Goal: Task Accomplishment & Management: Manage account settings

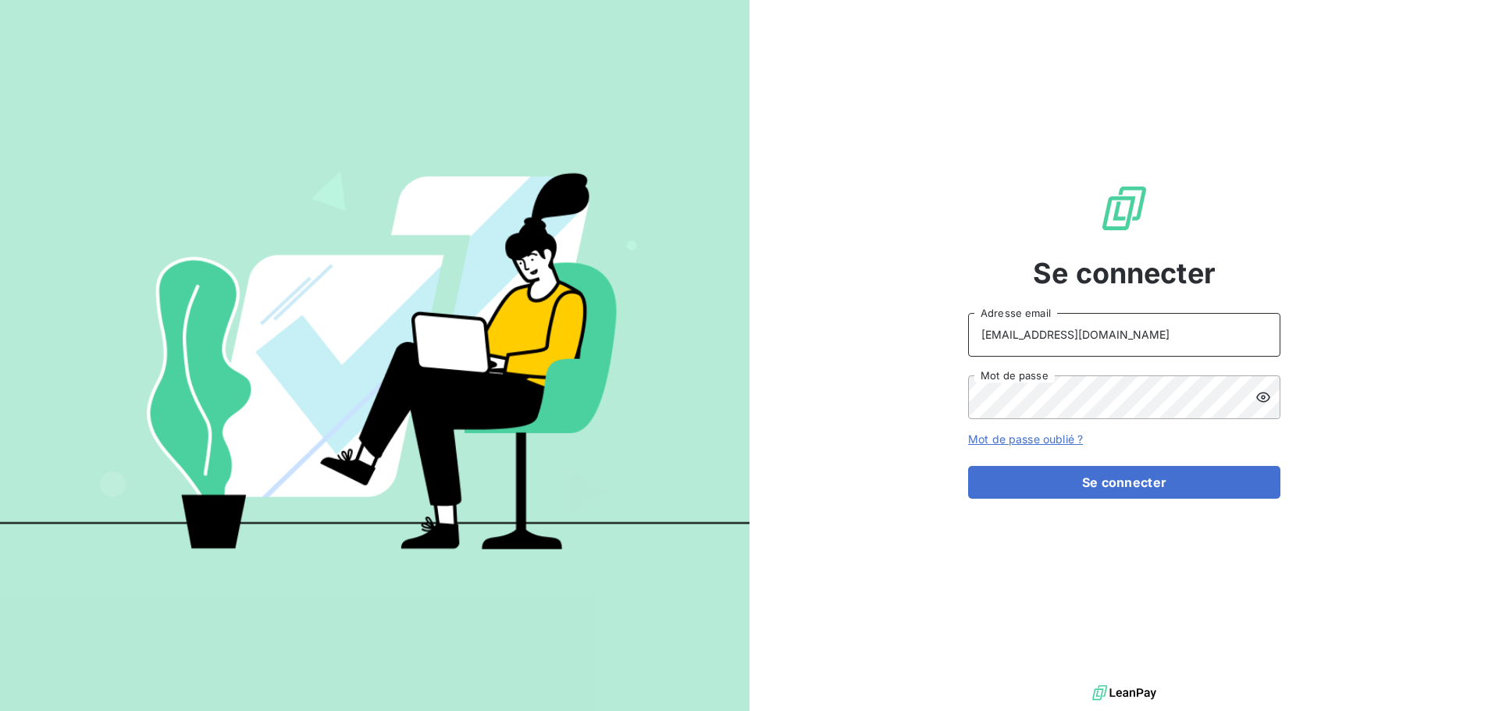
drag, startPoint x: 1158, startPoint y: 326, endPoint x: 1159, endPoint y: 346, distance: 19.5
click at [1158, 327] on input "[EMAIL_ADDRESS][DOMAIN_NAME]" at bounding box center [1124, 335] width 312 height 44
type input "[EMAIL_ADDRESS][DOMAIN_NAME]"
click at [1087, 475] on button "Se connecter" at bounding box center [1124, 482] width 312 height 33
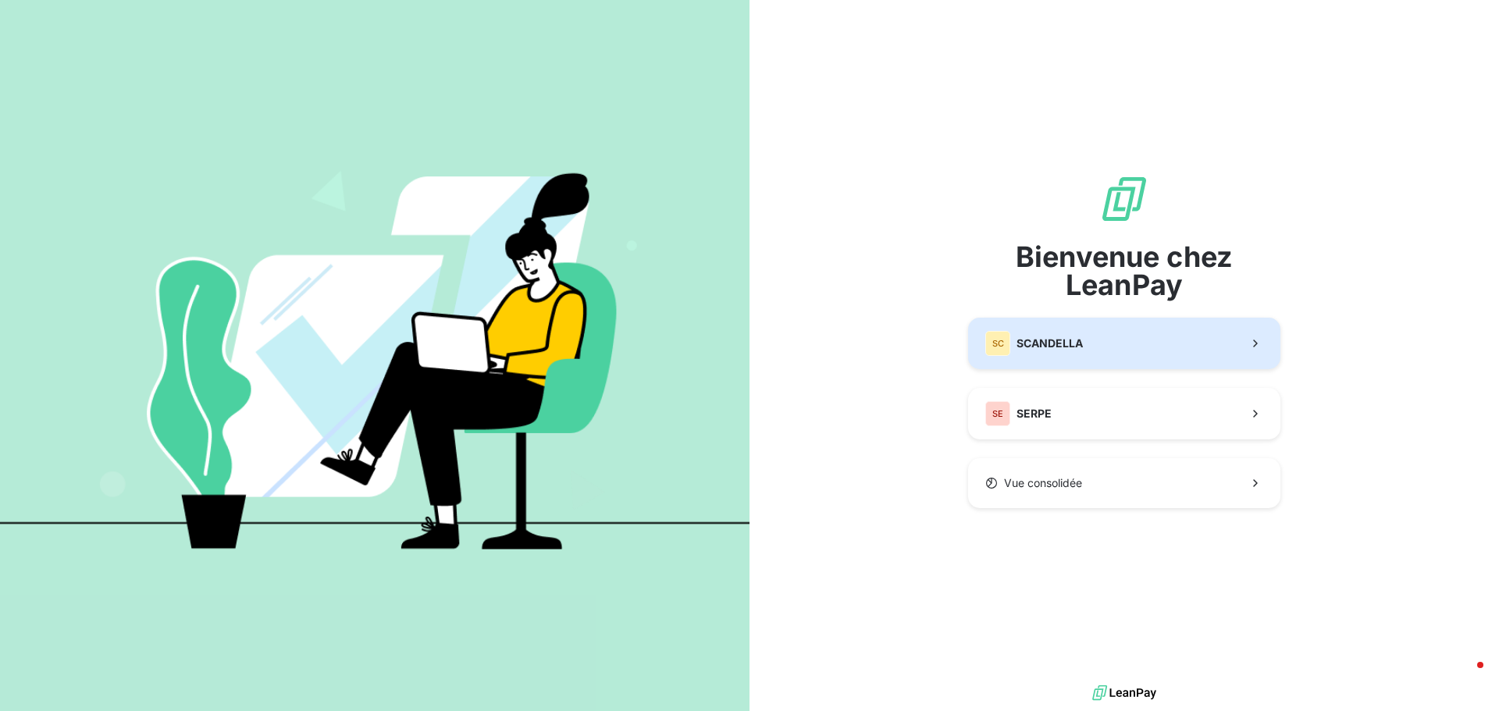
click at [1090, 343] on button "SC SCANDELLA" at bounding box center [1124, 344] width 312 height 52
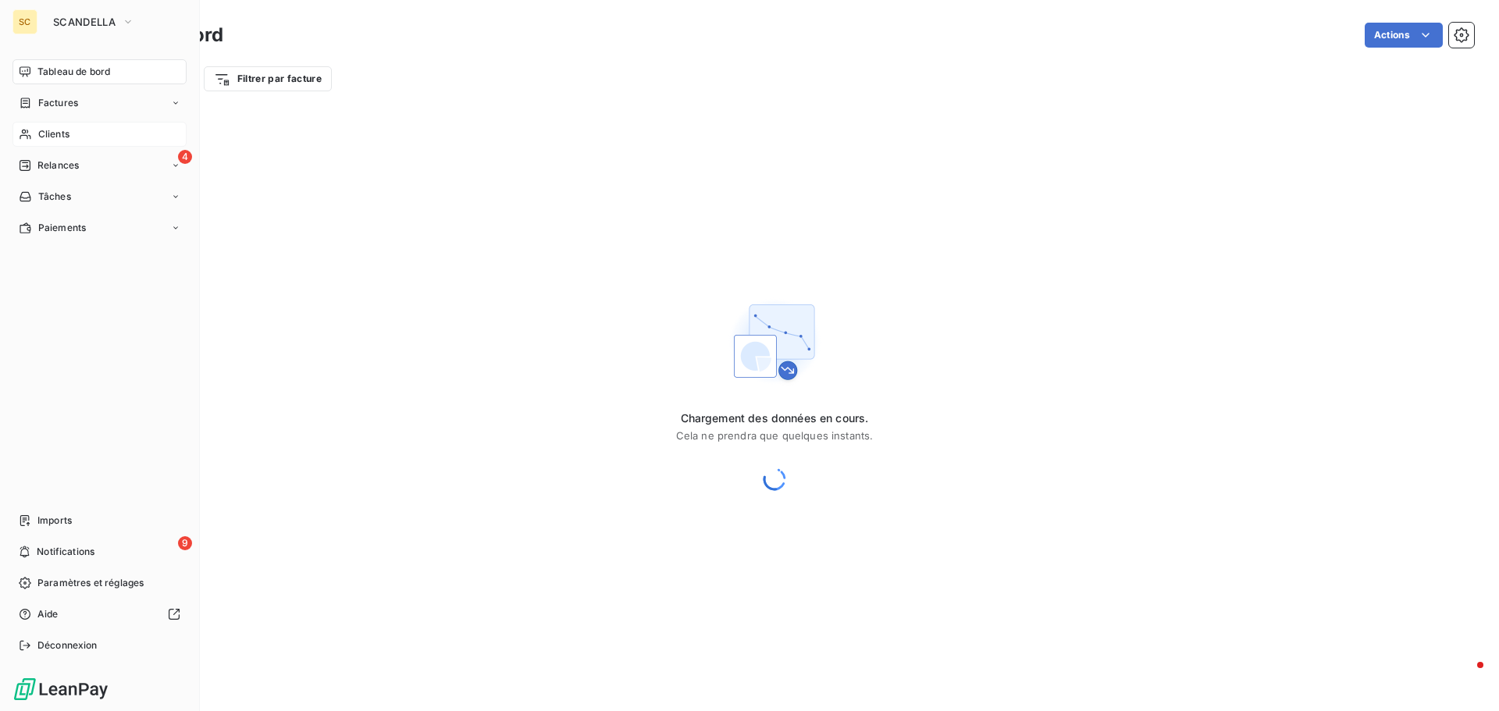
click at [65, 133] on span "Clients" at bounding box center [53, 134] width 31 height 14
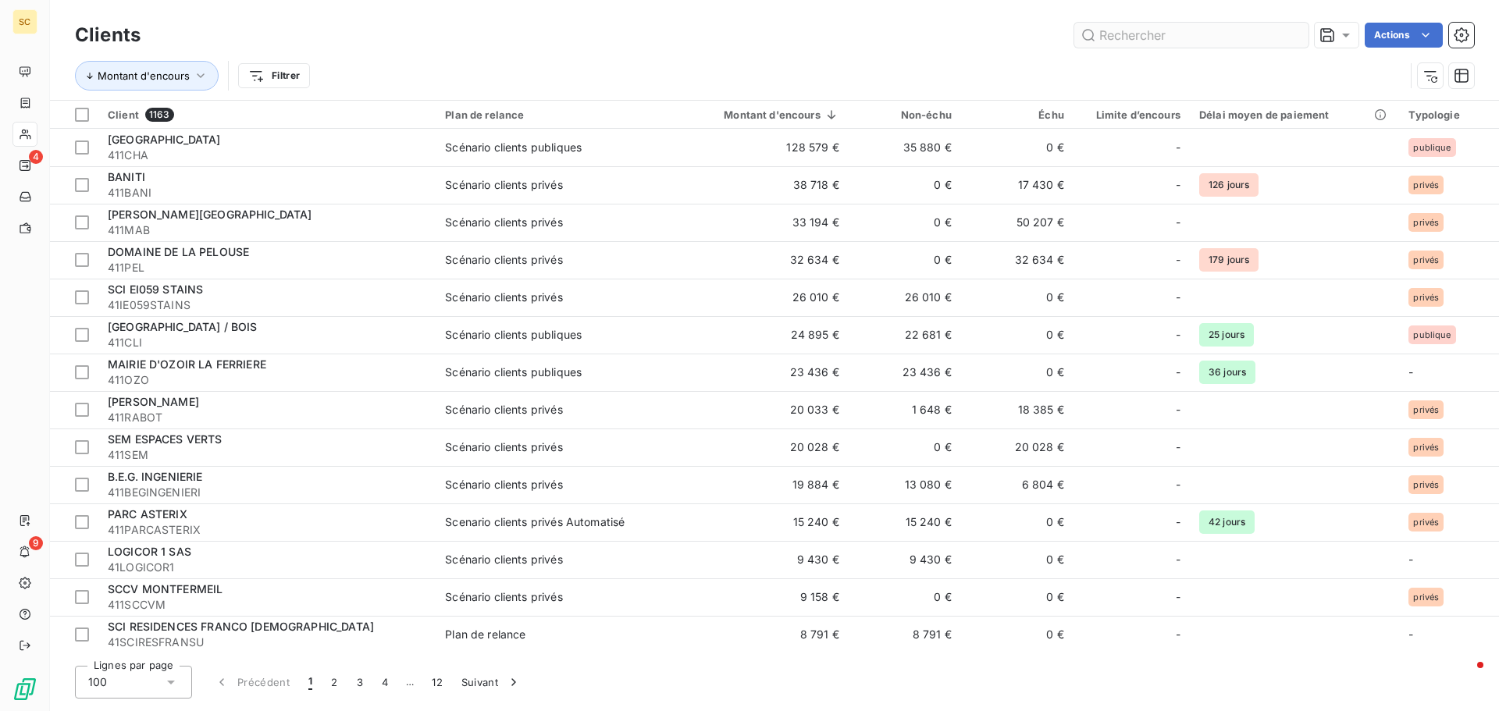
click at [1232, 41] on input "text" at bounding box center [1191, 35] width 234 height 25
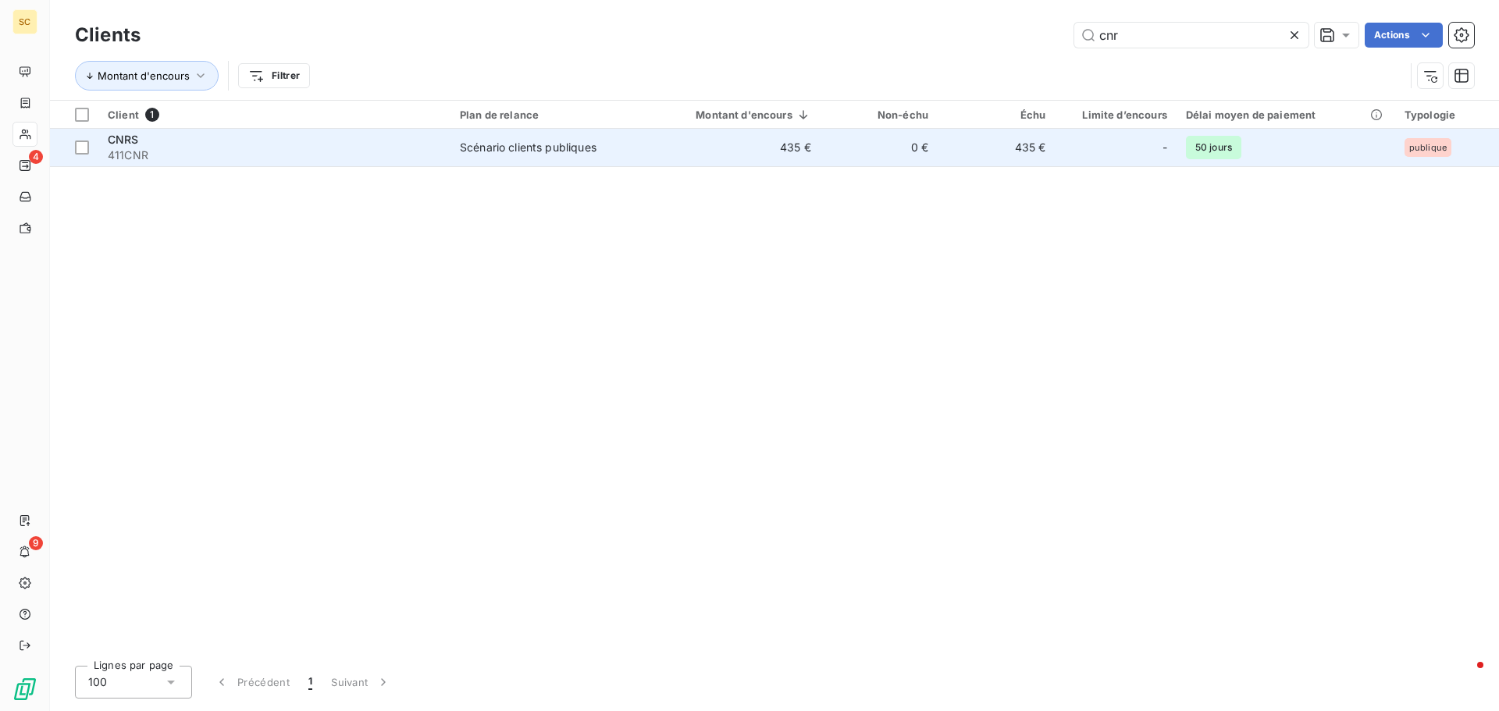
type input "cnr"
click at [319, 153] on span "411CNR" at bounding box center [274, 156] width 333 height 16
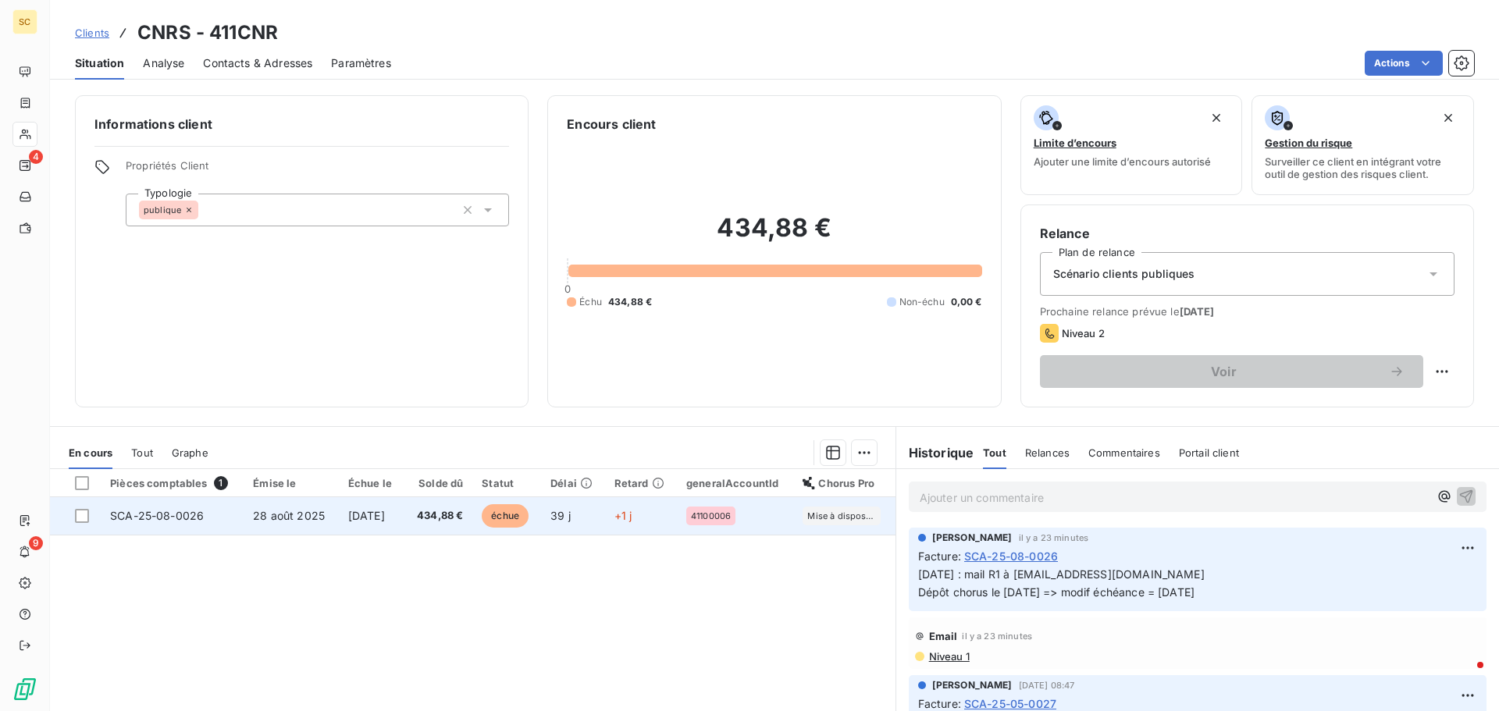
click at [232, 514] on td "SCA-25-08-0026" at bounding box center [172, 515] width 143 height 37
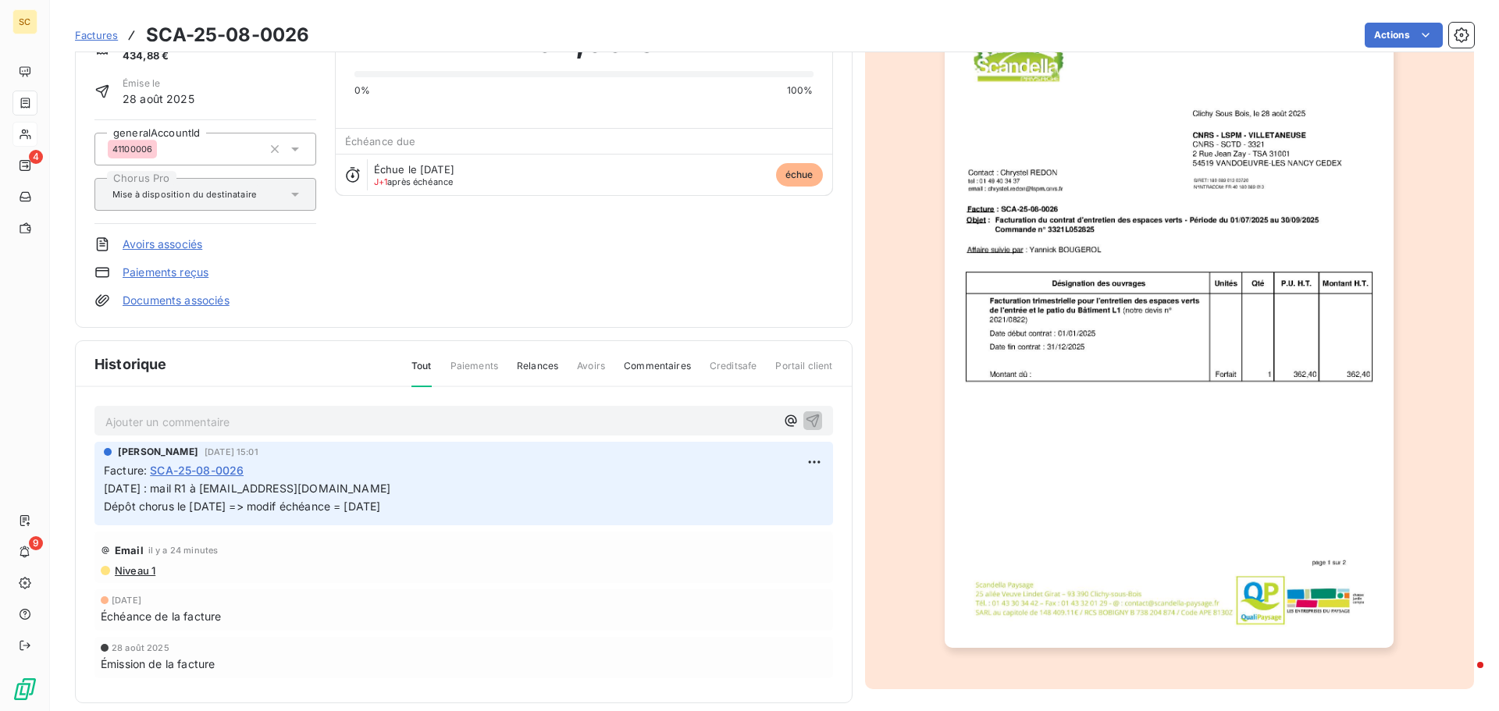
scroll to position [108, 0]
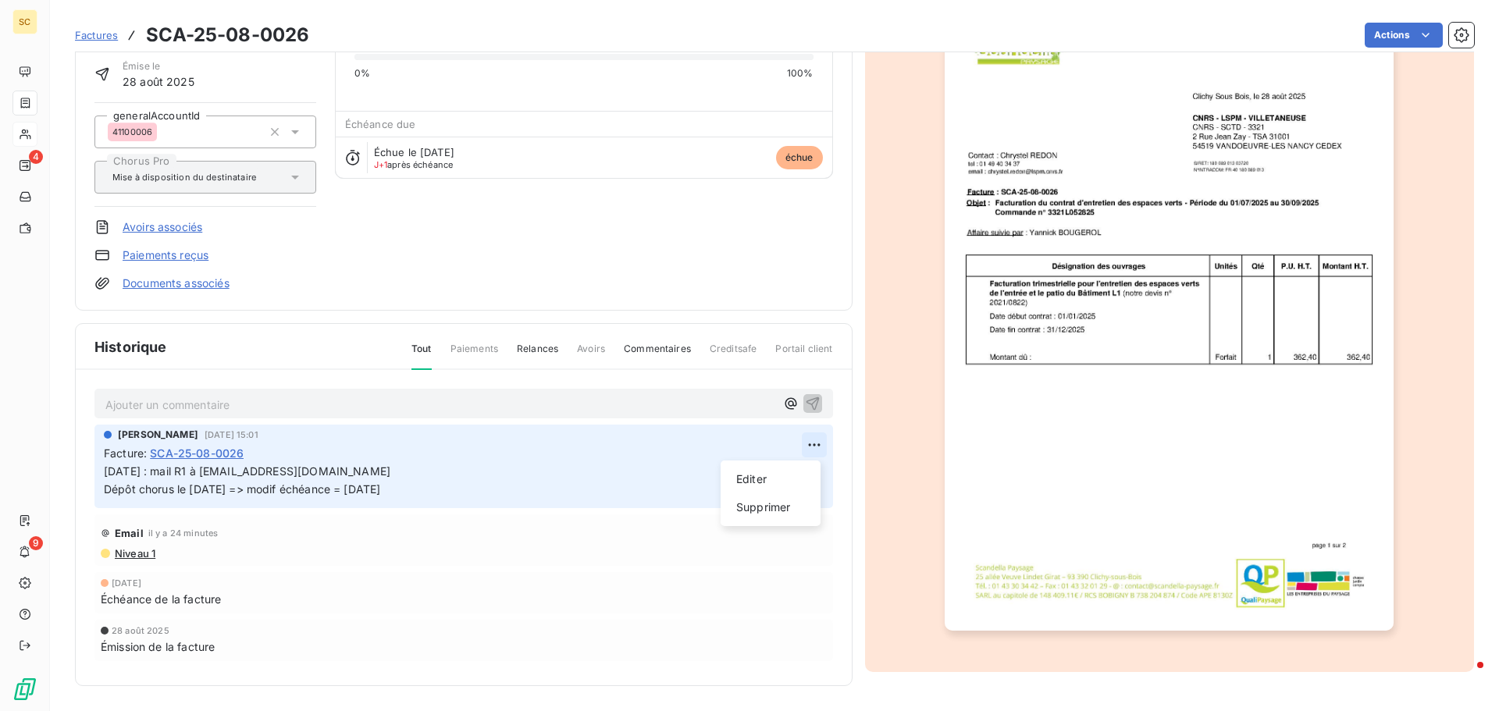
click at [800, 447] on html "SC 4 9 Factures SCA-25-08-0026 Actions CNRS 411CNR Montant initial 434,88 € Émi…" at bounding box center [749, 355] width 1499 height 711
drag, startPoint x: 788, startPoint y: 476, endPoint x: 730, endPoint y: 476, distance: 57.8
click at [787, 476] on div "Editer" at bounding box center [770, 479] width 87 height 25
click at [105, 468] on span "[DATE] : mail R1 à [EMAIL_ADDRESS][DOMAIN_NAME] Dépôt chorus le [DATE] => modif…" at bounding box center [247, 479] width 286 height 31
click at [105, 468] on p "[DATE] : mail R1 à [EMAIL_ADDRESS][DOMAIN_NAME] Dépôt chorus le [DATE] => modif…" at bounding box center [453, 481] width 698 height 36
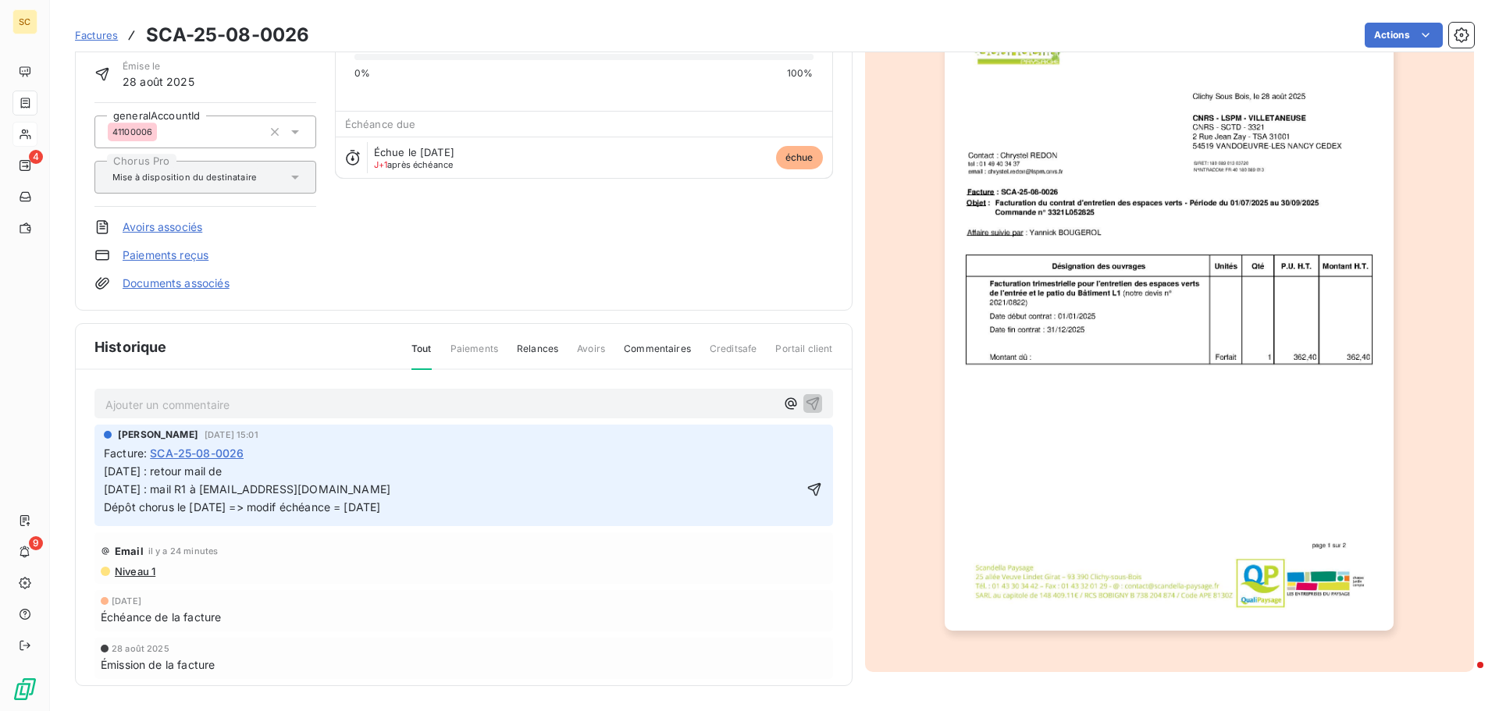
click at [299, 461] on div "Facture : SCA-25-08-0026" at bounding box center [464, 453] width 720 height 16
click at [286, 473] on p "[DATE] : retour mail de [DATE] : mail R1 à [EMAIL_ADDRESS][DOMAIN_NAME] Dépôt c…" at bounding box center [453, 490] width 698 height 54
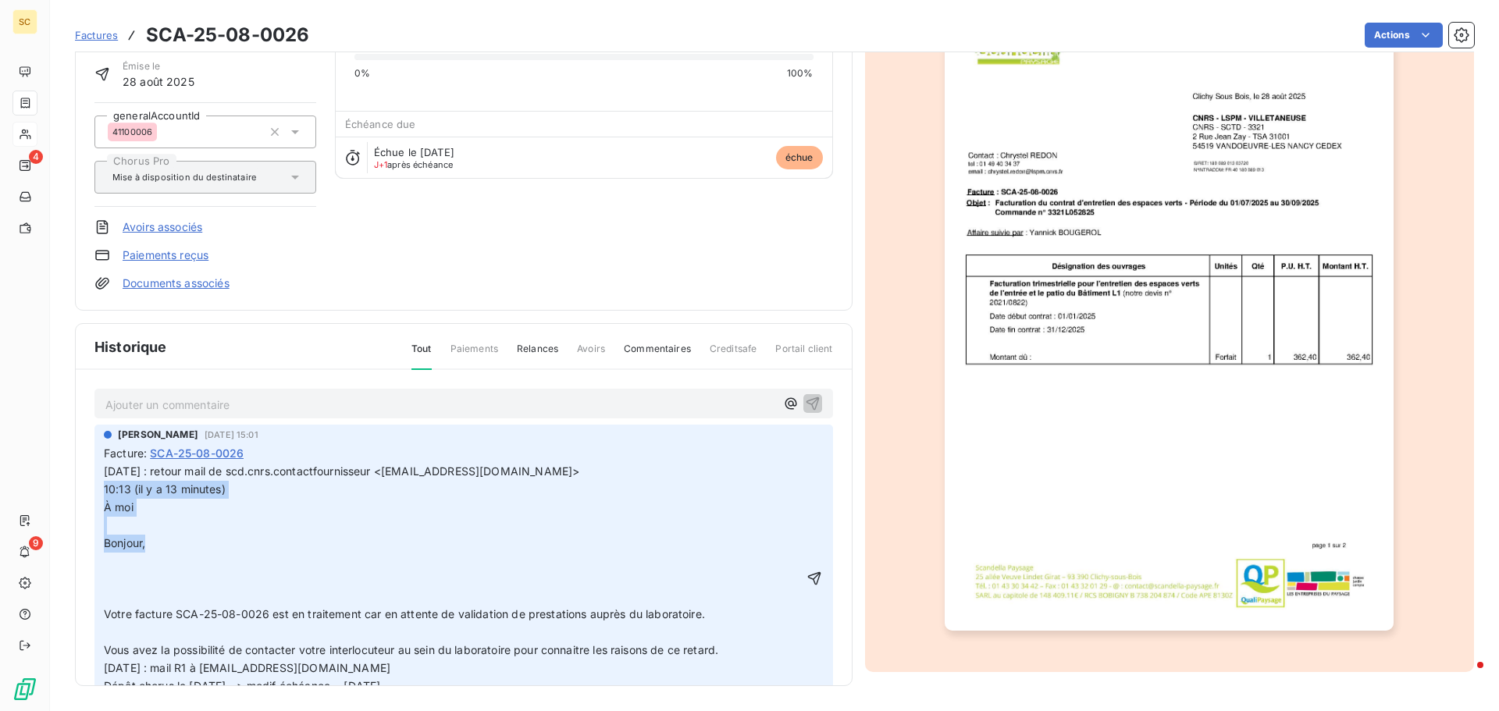
drag, startPoint x: 167, startPoint y: 548, endPoint x: 102, endPoint y: 489, distance: 87.9
click at [102, 489] on div "[PERSON_NAME] [DATE] 15:01 Facture : SCA-25-08-0026 [DATE] : retour mail de scd…" at bounding box center [463, 564] width 738 height 279
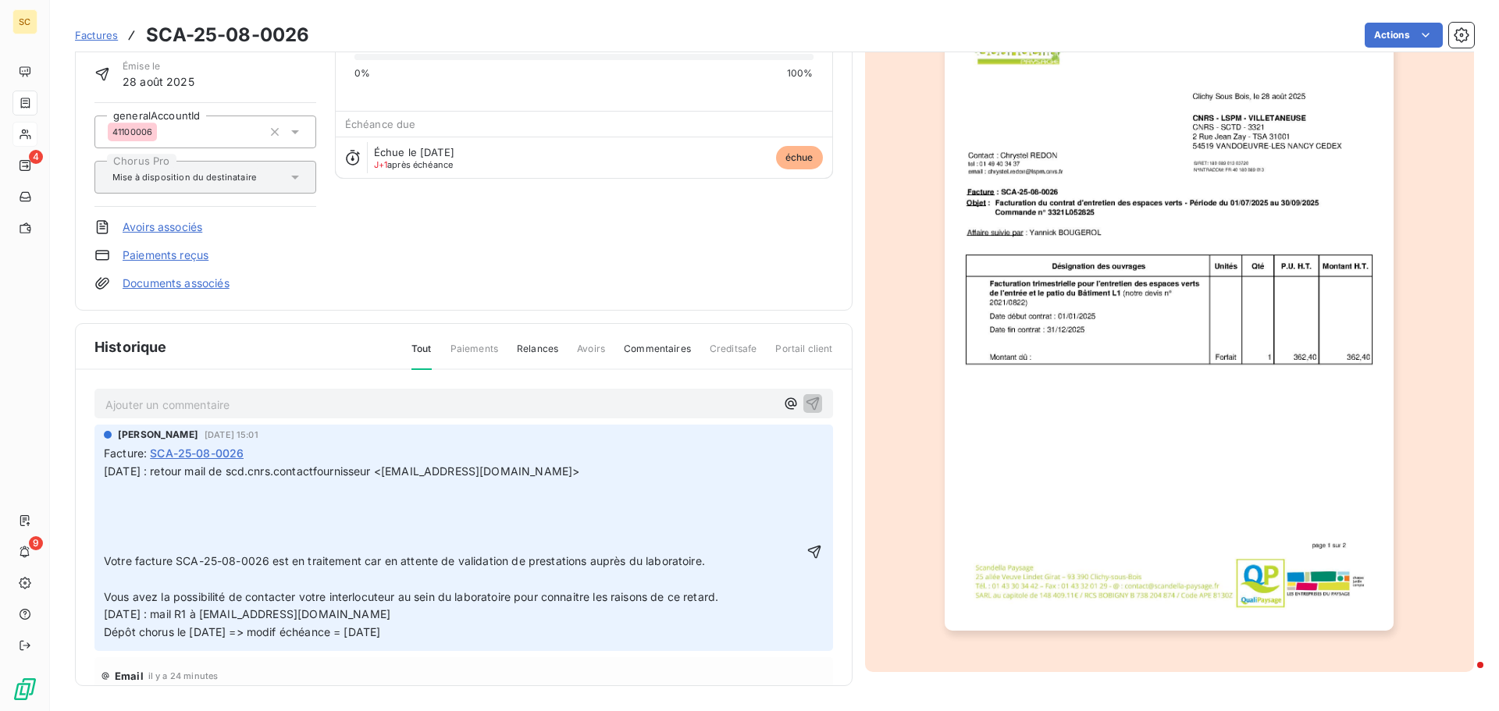
drag, startPoint x: 388, startPoint y: 471, endPoint x: 598, endPoint y: 480, distance: 210.2
click at [598, 480] on p "[DATE] : retour mail de scd.cnrs.contactfournisseur <[EMAIL_ADDRESS][DOMAIN_NAM…" at bounding box center [453, 472] width 698 height 18
click at [244, 537] on p "﻿" at bounding box center [453, 544] width 698 height 18
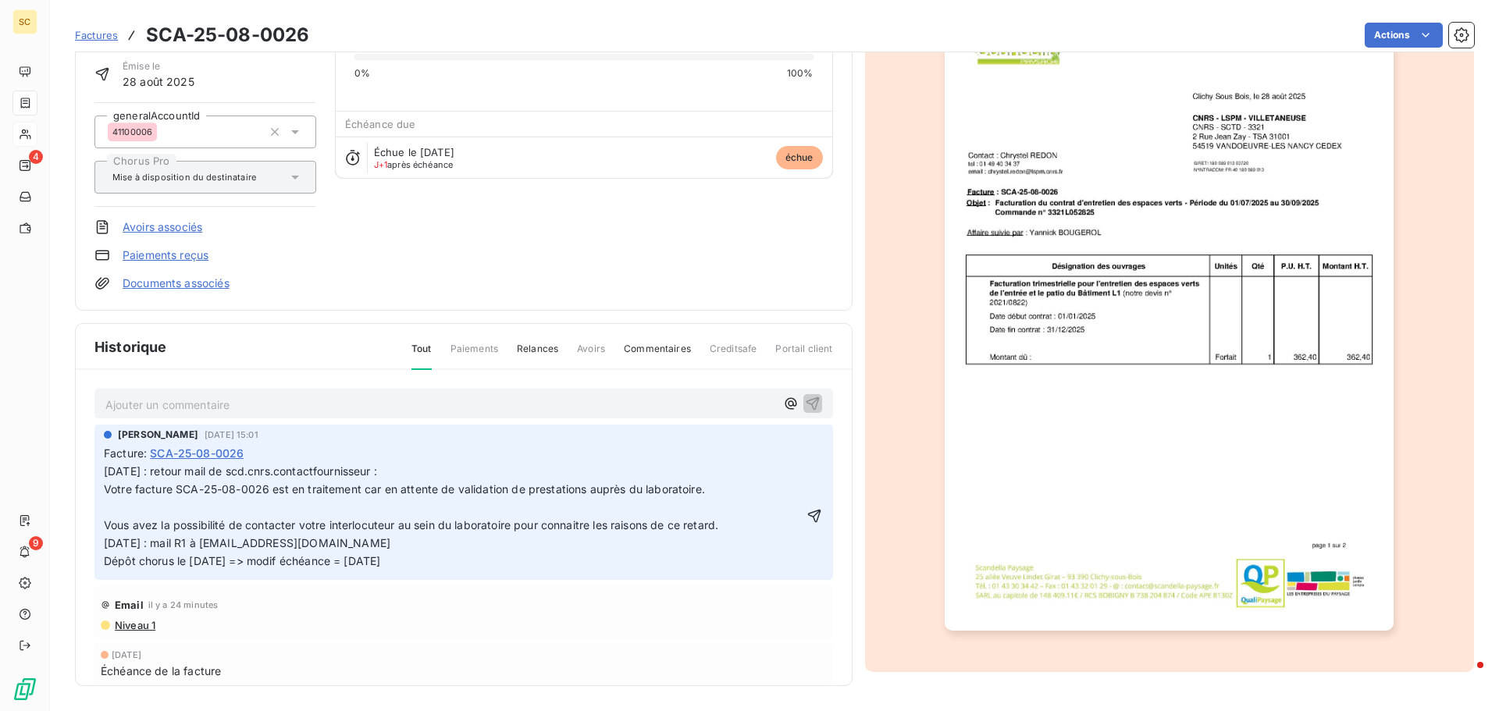
click at [127, 512] on p "﻿" at bounding box center [453, 508] width 698 height 18
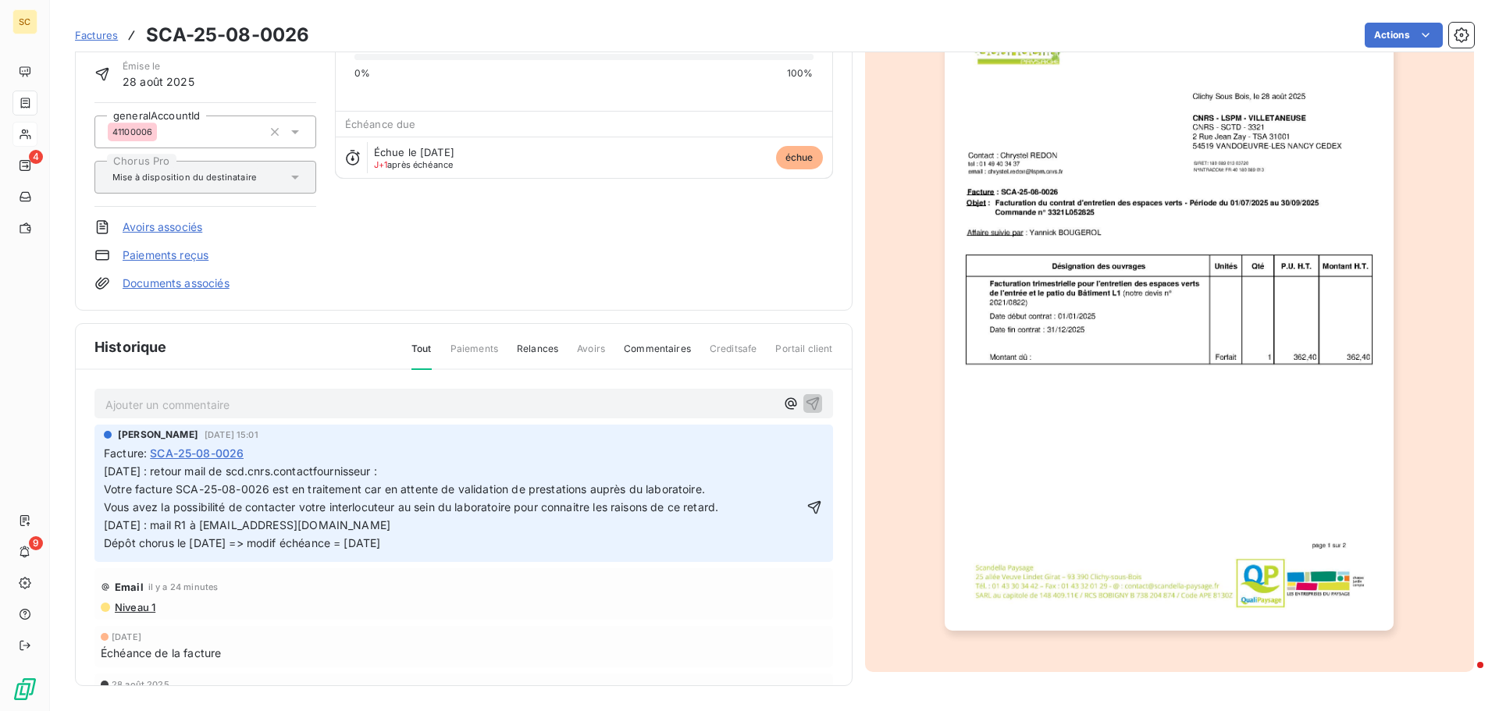
click at [735, 511] on p "Vous avez la possibilité de contacter votre interlocuteur au sein du laboratoir…" at bounding box center [453, 526] width 698 height 54
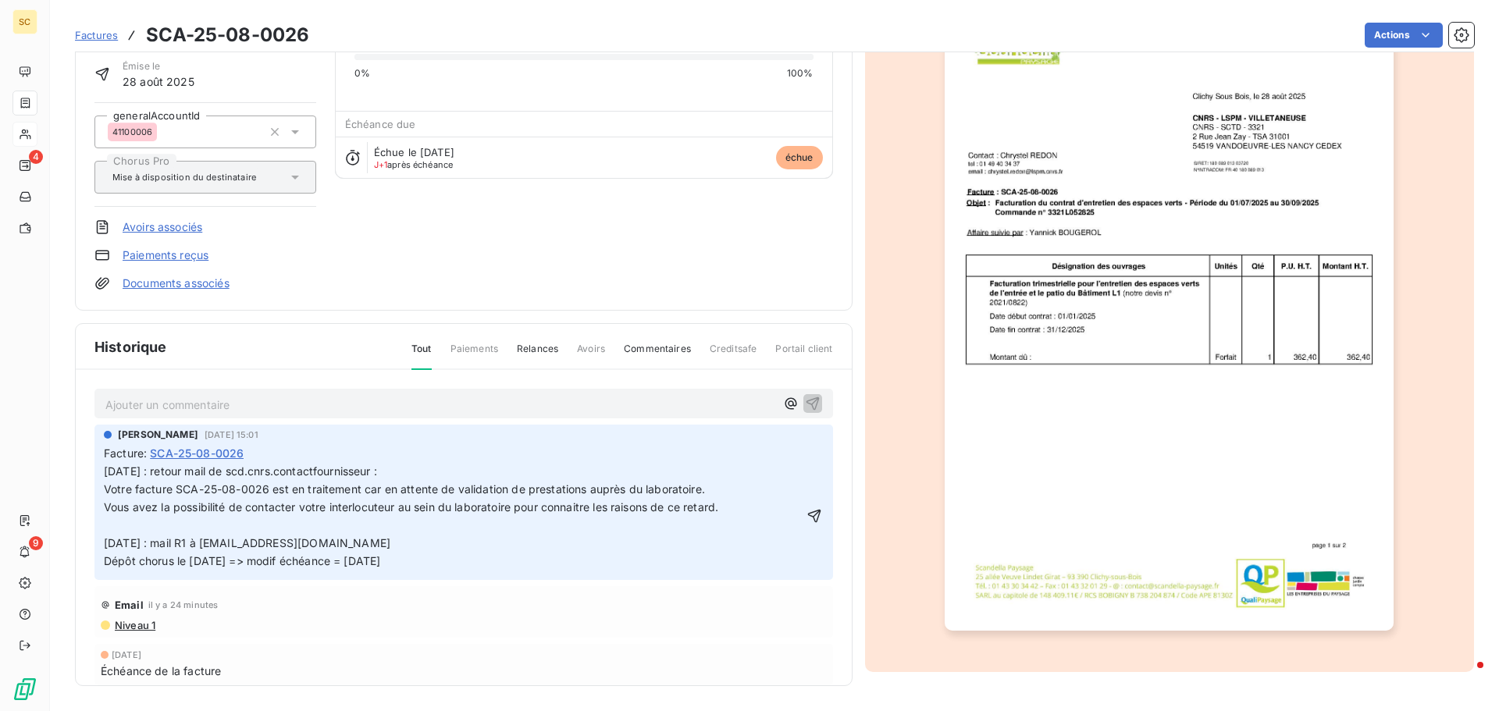
click at [746, 503] on p "Vous avez la possibilité de contacter votre interlocuteur au sein du laboratoir…" at bounding box center [453, 535] width 698 height 72
click at [107, 513] on span "Vous avez la possibilité de contacter votre interlocuteur au sein du laboratoir…" at bounding box center [411, 533] width 614 height 67
click at [105, 489] on span "Votre facture SCA-25-08-0026 est en traitement car en attente de validation de …" at bounding box center [404, 488] width 601 height 13
click at [107, 507] on span "Vous avez la possibilité de contacter votre interlocuteur au sein du laboratoir…" at bounding box center [411, 533] width 614 height 67
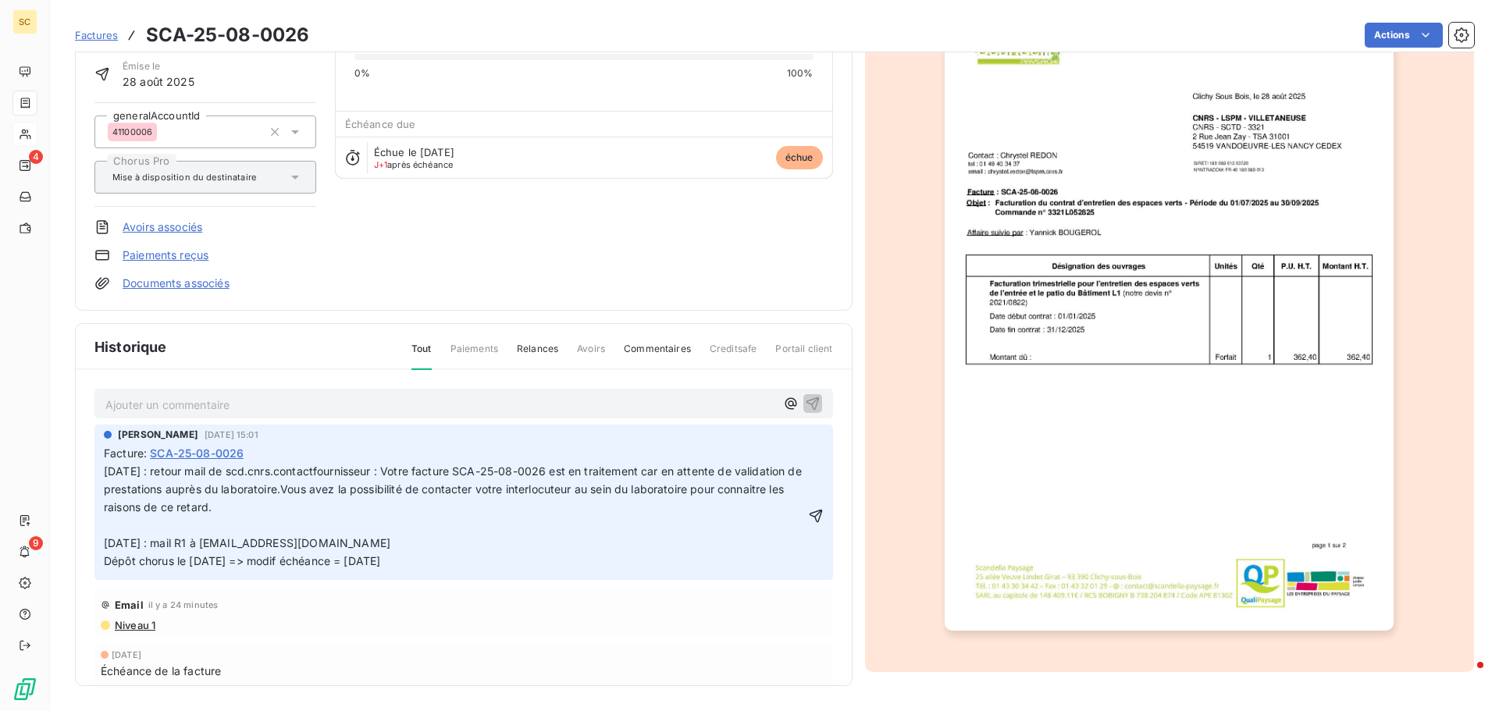
click at [347, 508] on p "[DATE] : retour mail de scd.cnrs.contactfournisseur : Votre facture SCA-25-08-0…" at bounding box center [454, 516] width 701 height 107
click at [808, 514] on icon "button" at bounding box center [816, 516] width 16 height 16
click at [1376, 39] on html "SC 4 9 Factures SCA-25-08-0026 Actions CNRS 411CNR Montant initial 434,88 € Émi…" at bounding box center [749, 355] width 1499 height 711
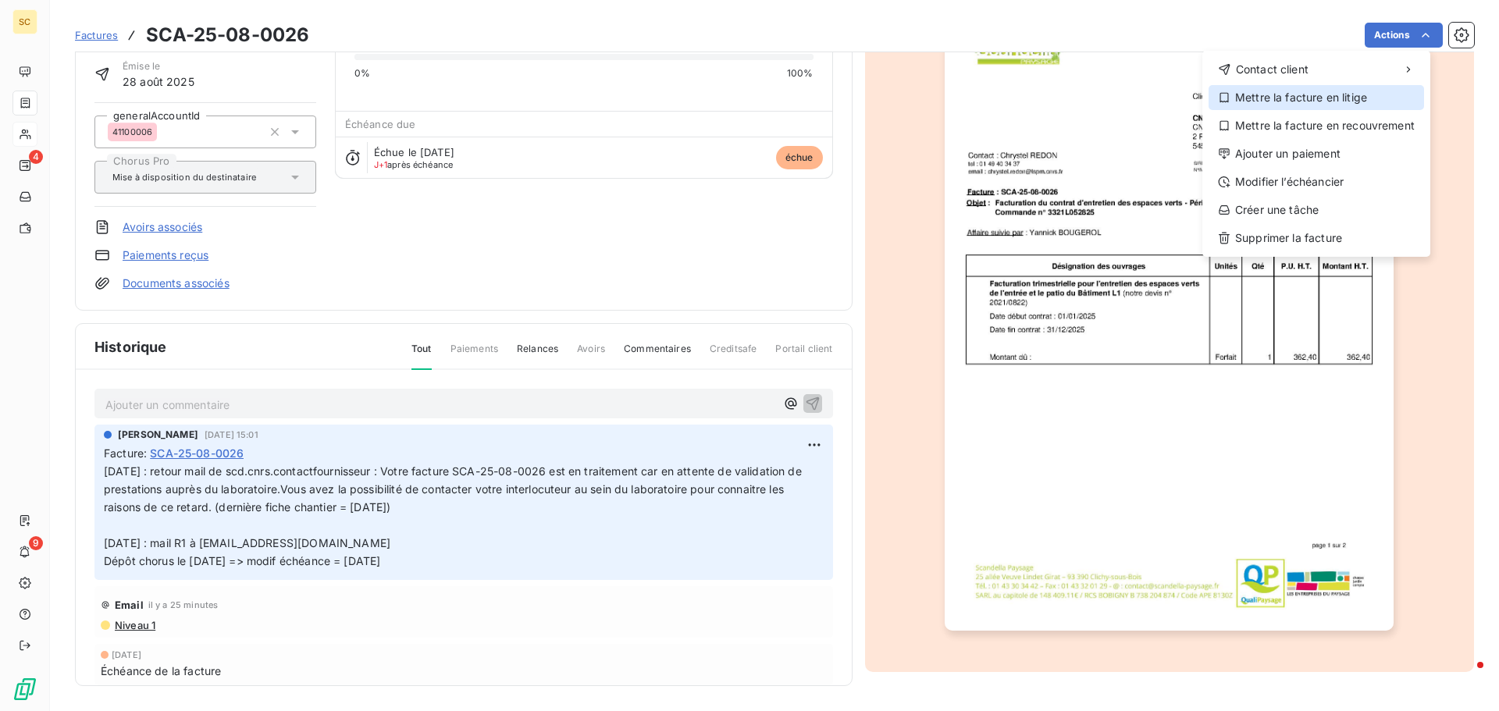
click at [1361, 105] on div "Mettre la facture en litige" at bounding box center [1315, 97] width 215 height 25
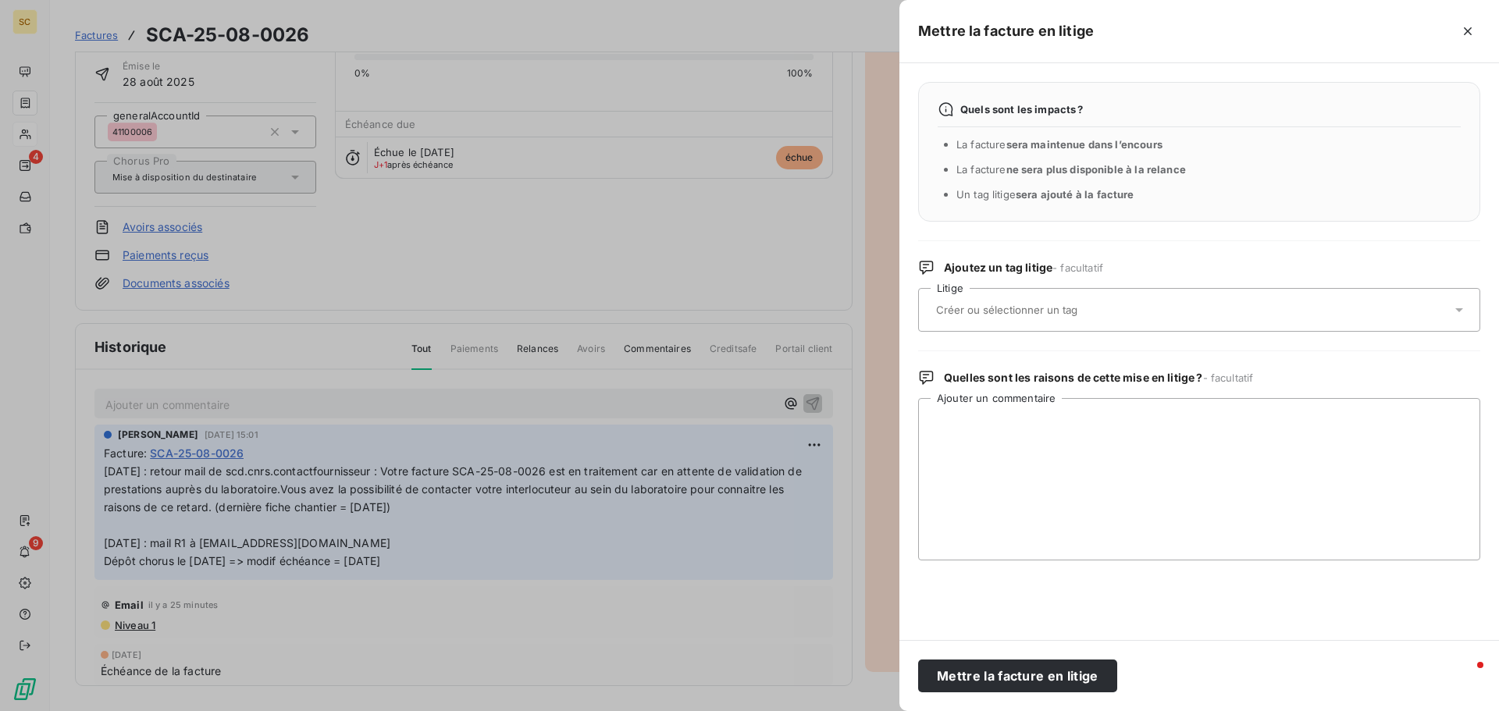
click at [1016, 320] on div at bounding box center [1191, 310] width 520 height 33
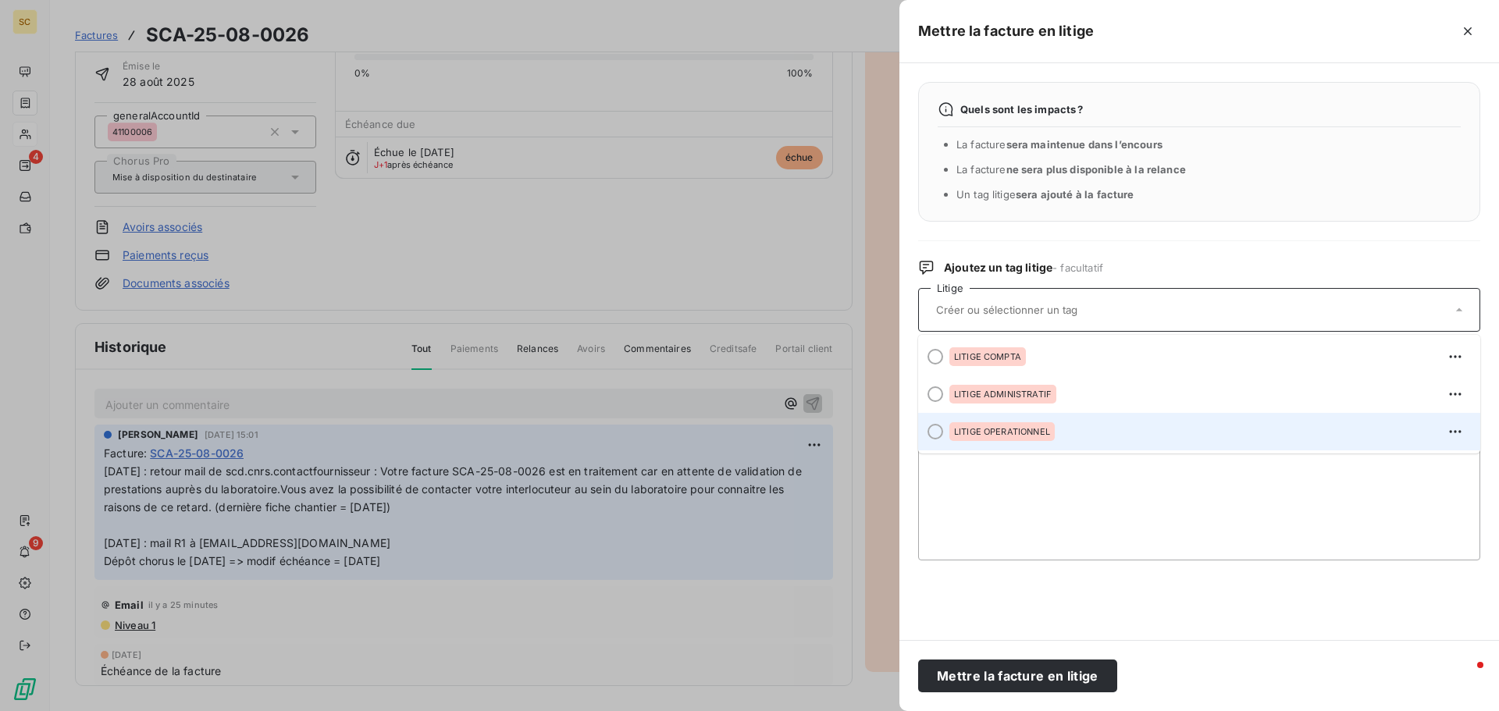
click at [1010, 430] on span "LITIGE OPERATIONNEL" at bounding box center [1002, 431] width 96 height 9
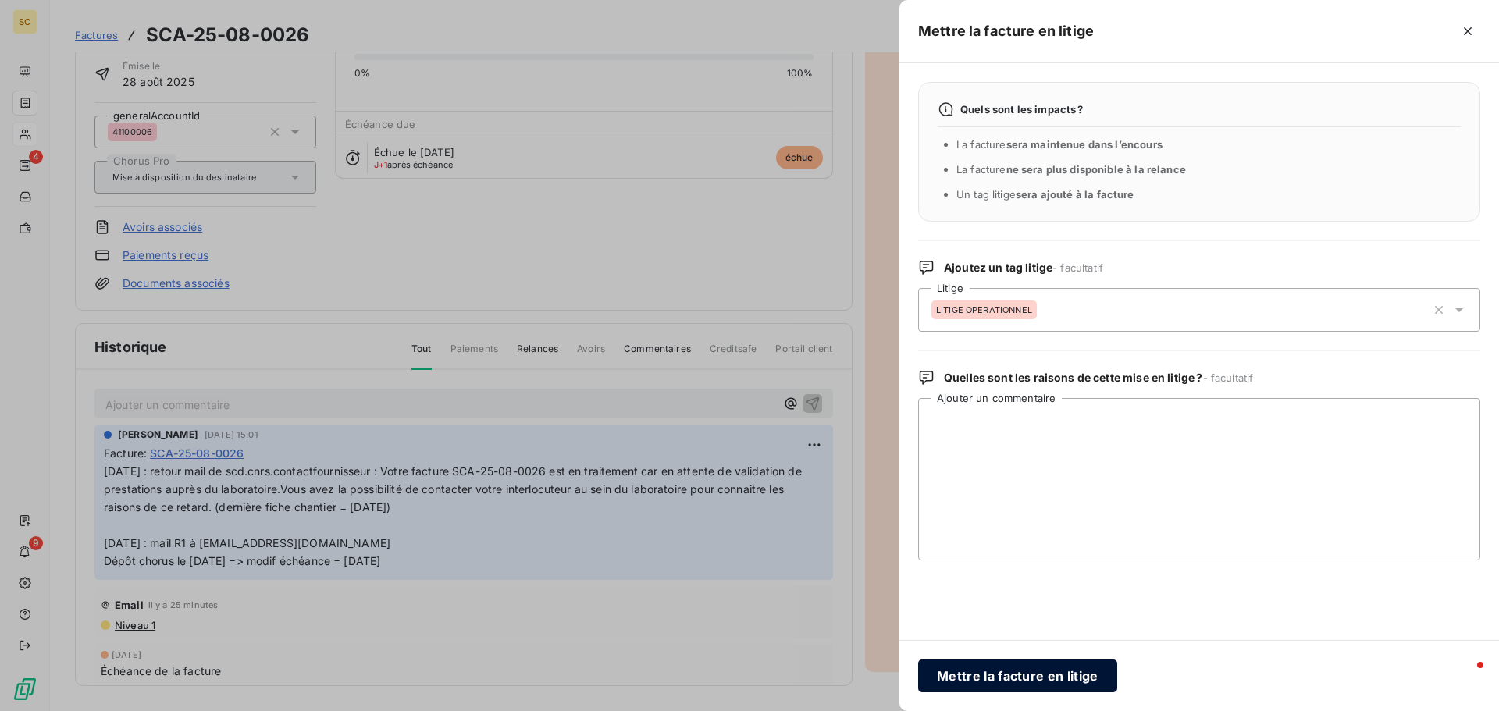
click at [1045, 682] on button "Mettre la facture en litige" at bounding box center [1017, 676] width 199 height 33
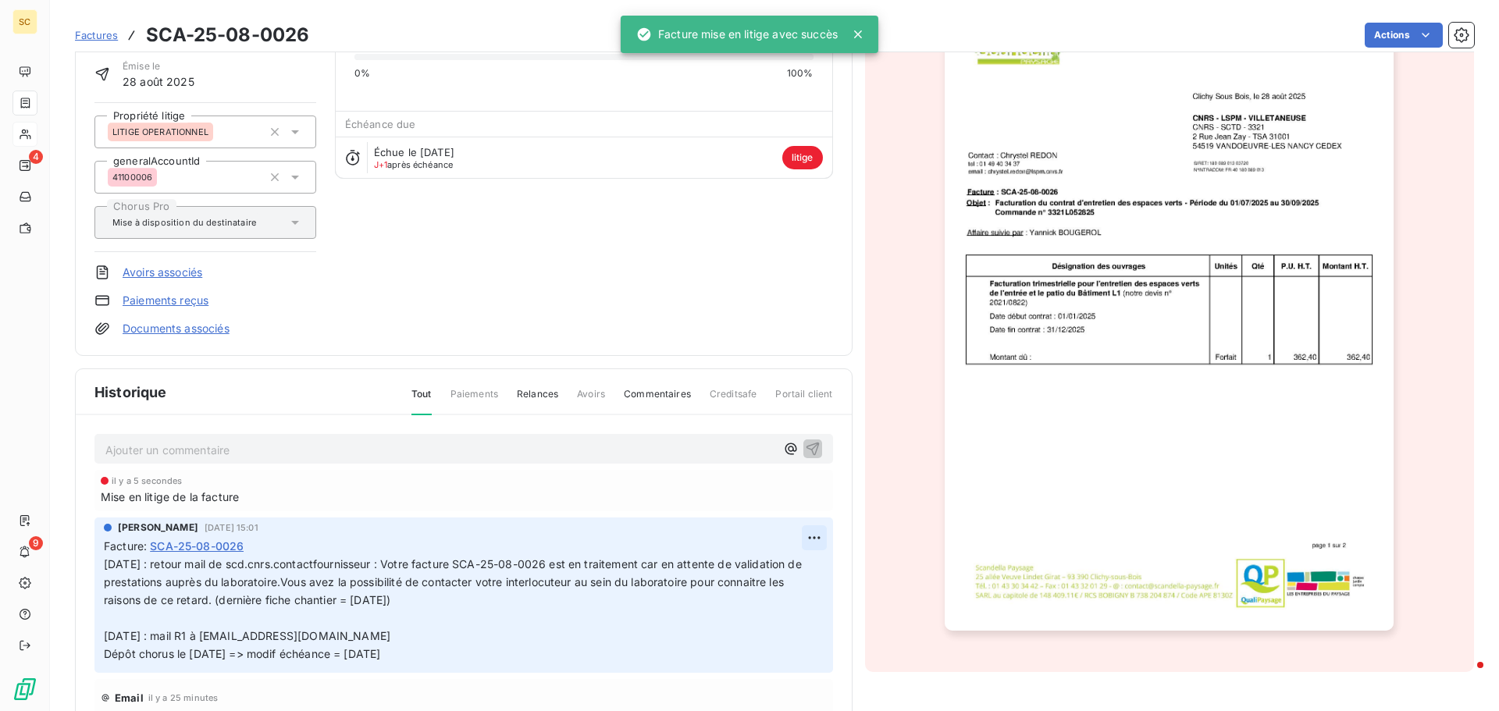
click at [796, 543] on html "SC 4 9 Factures SCA-25-08-0026 Actions CNRS 411CNR Montant initial 434,88 € Émi…" at bounding box center [749, 355] width 1499 height 711
click at [758, 574] on div "Editer" at bounding box center [758, 572] width 87 height 25
click at [278, 614] on p "[DATE] : retour mail de scd.cnrs.contactfournisseur : Votre facture SCA-25-08-0…" at bounding box center [454, 609] width 701 height 107
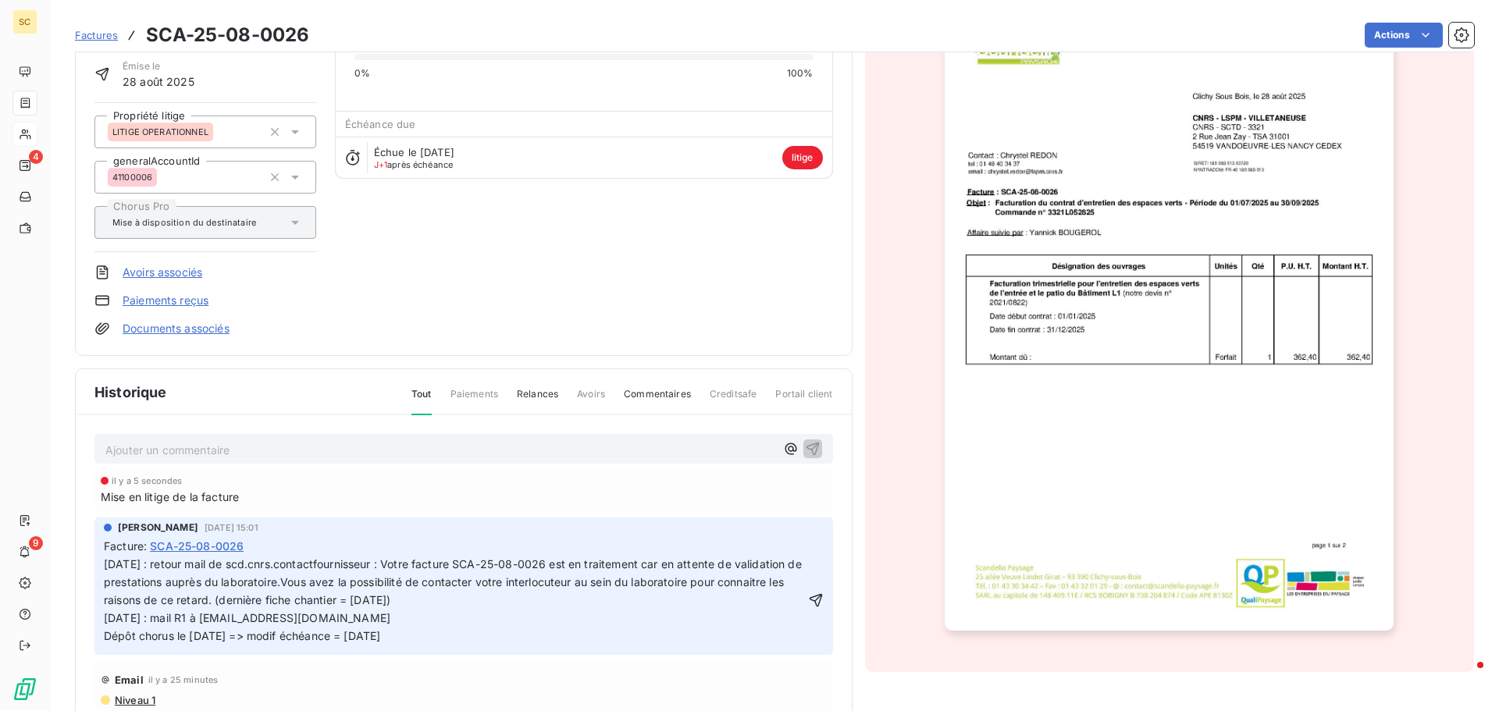
click at [786, 599] on p "[DATE] : retour mail de scd.cnrs.contactfournisseur : Votre facture SCA-25-08-0…" at bounding box center [454, 600] width 701 height 89
click at [808, 600] on icon "button" at bounding box center [816, 601] width 16 height 16
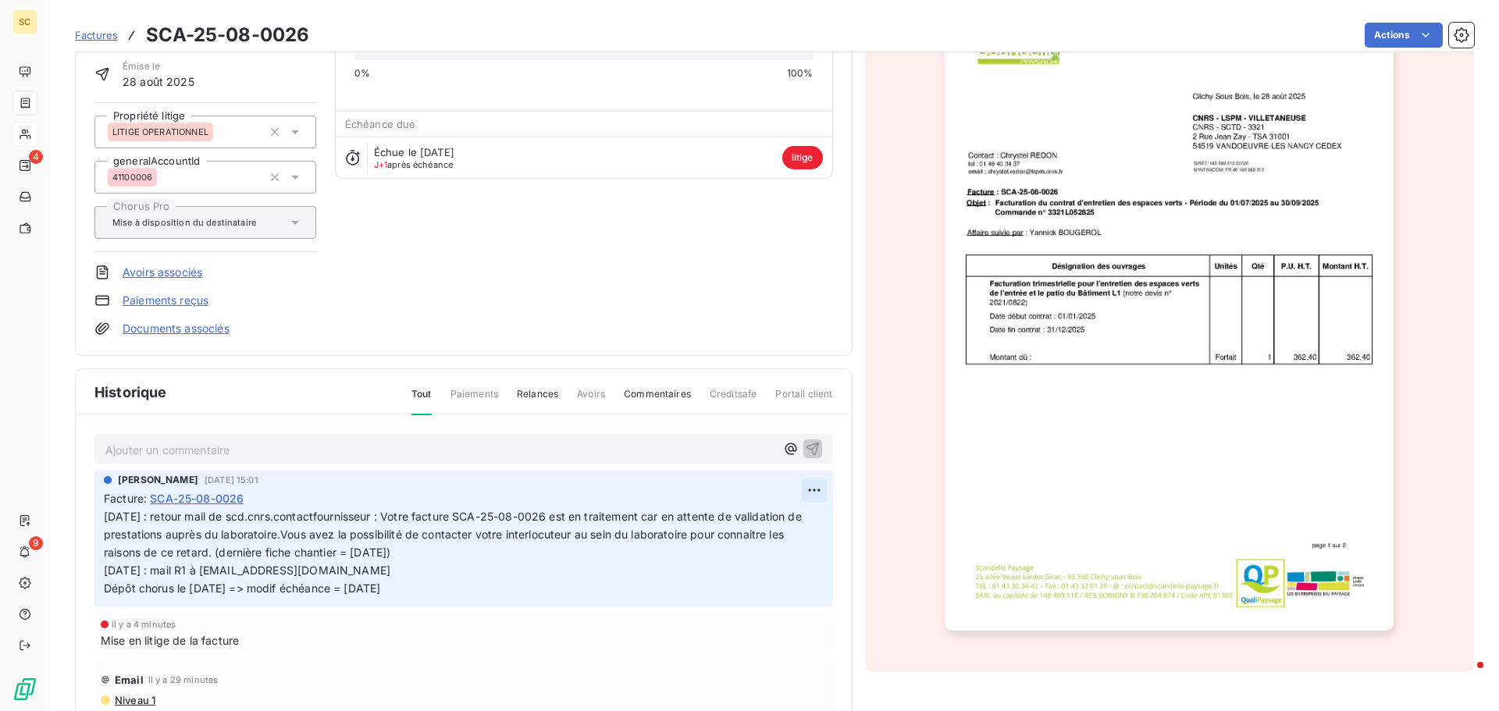
click at [794, 497] on html "SC 4 9 Factures SCA-25-08-0026 Actions CNRS 411CNR Montant initial 434,88 € Émi…" at bounding box center [749, 355] width 1499 height 711
click at [768, 529] on div "Editer" at bounding box center [758, 524] width 87 height 25
click at [556, 553] on p "[DATE] : retour mail de scd.cnrs.contactfournisseur : Votre facture SCA-25-08-0…" at bounding box center [454, 552] width 701 height 89
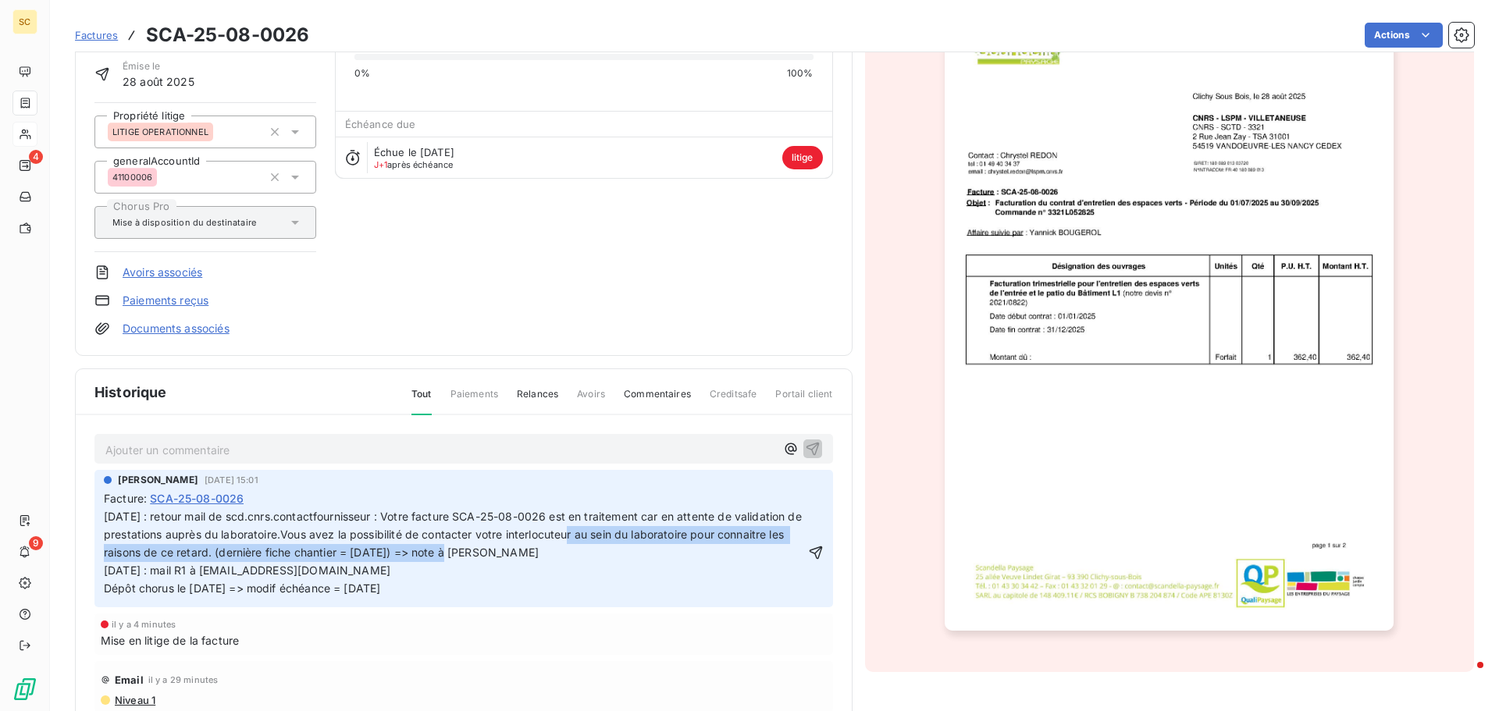
drag, startPoint x: 543, startPoint y: 549, endPoint x: 626, endPoint y: 544, distance: 83.7
click at [626, 544] on p "[DATE] : retour mail de scd.cnrs.contactfournisseur : Votre facture SCA-25-08-0…" at bounding box center [454, 552] width 701 height 89
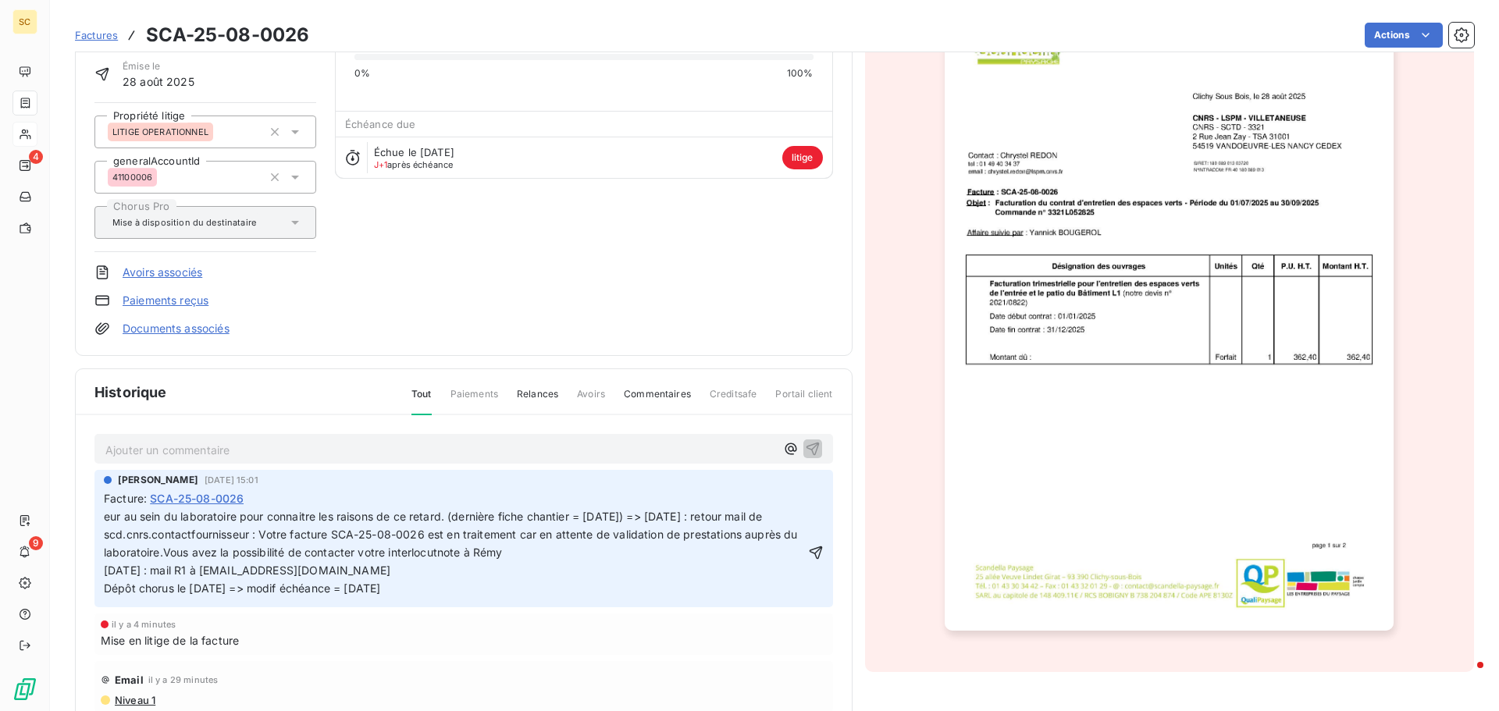
click at [600, 552] on p "eur au sein du laboratoire pour connaitre les raisons de ce retard. (dernière f…" at bounding box center [454, 552] width 701 height 89
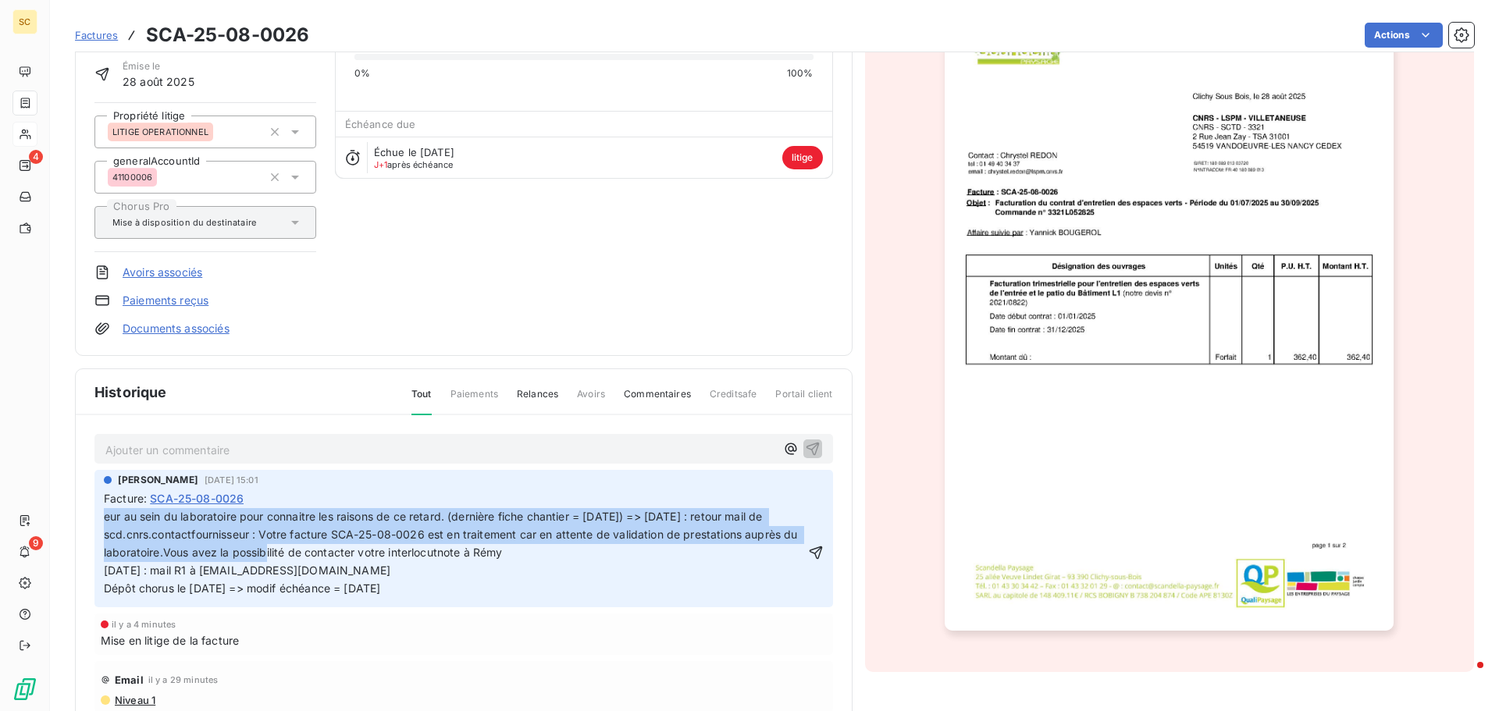
drag, startPoint x: 568, startPoint y: 554, endPoint x: 99, endPoint y: 518, distance: 469.8
click at [99, 518] on div "[PERSON_NAME] [DATE] 15:01 Facture : SCA-25-08-0026 eur au sein du laboratoire …" at bounding box center [463, 538] width 738 height 137
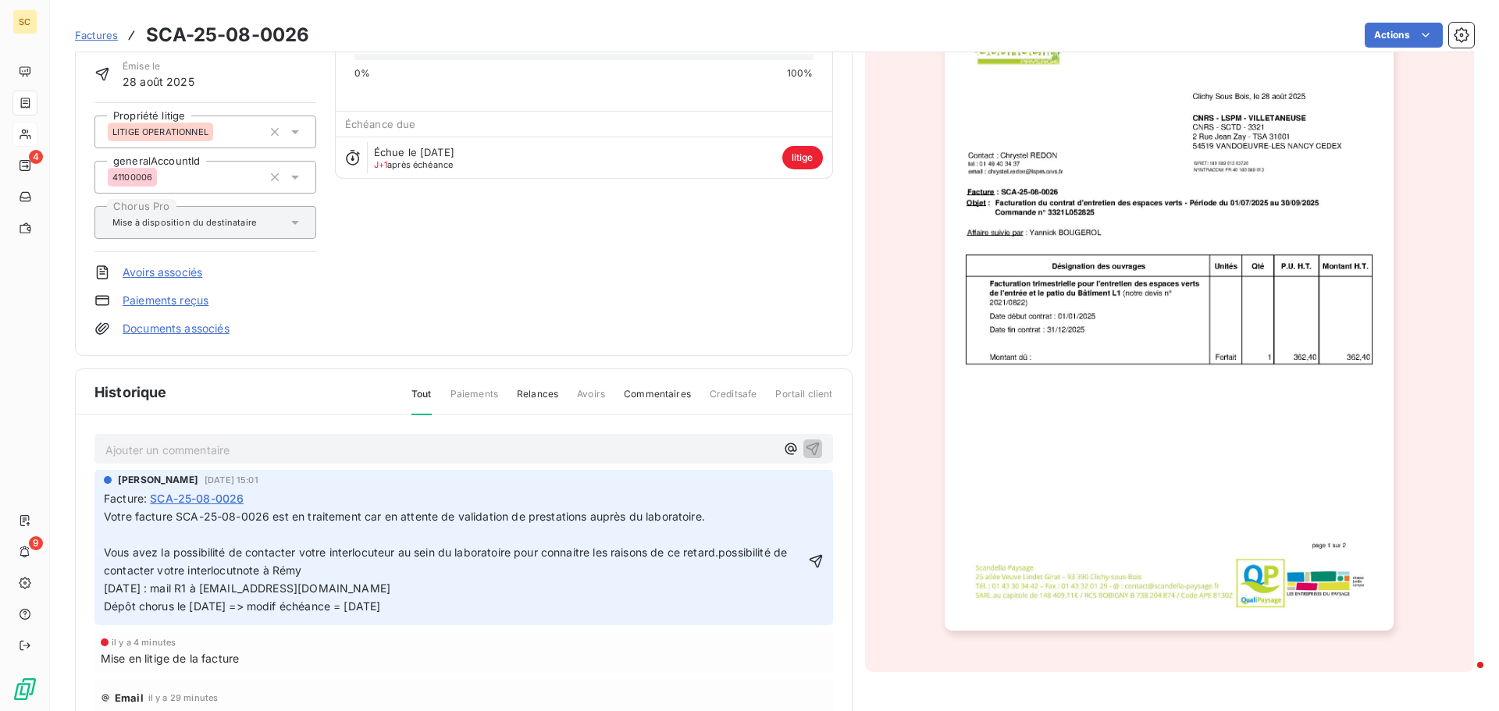
click at [108, 518] on span "Votre facture SCA-25-08-0026 est en traitement car en attente de validation de …" at bounding box center [404, 516] width 601 height 13
click at [104, 515] on span "Votre facture SCA-25-08-0026 est en traitement car en attente de validation de …" at bounding box center [404, 516] width 601 height 13
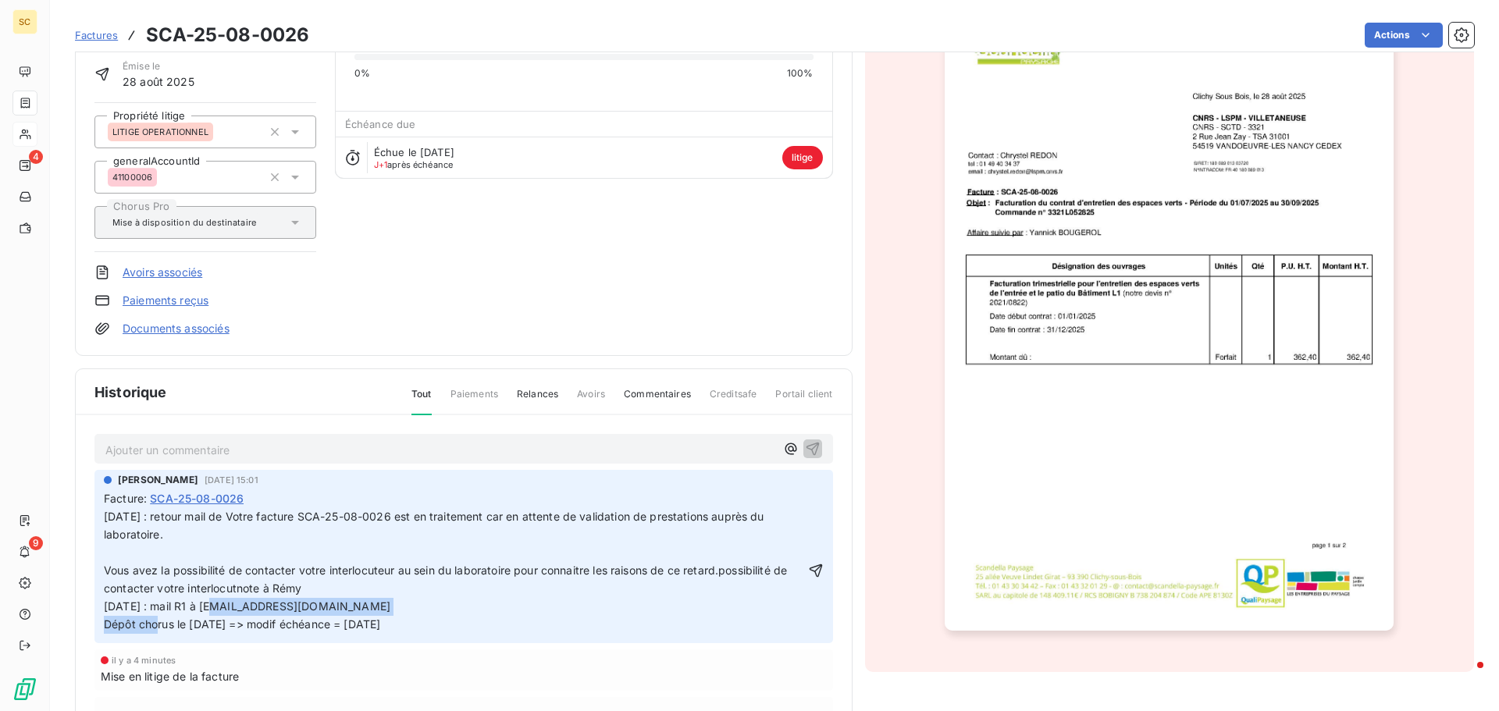
drag, startPoint x: 210, startPoint y: 606, endPoint x: 408, endPoint y: 603, distance: 198.3
click at [408, 603] on p "Vous avez la possibilité de contacter votre interlocuteur au sein du laboratoir…" at bounding box center [454, 598] width 701 height 72
copy span "[EMAIL_ADDRESS][DOMAIN_NAME]"
click at [237, 513] on span "[DATE] : retour mail de Votre facture SCA-25-08-0026 est en traitement car en a…" at bounding box center [436, 525] width 664 height 31
click at [105, 566] on span "Vous avez la possibilité de contacter votre interlocuteur au sein du laboratoir…" at bounding box center [447, 597] width 686 height 67
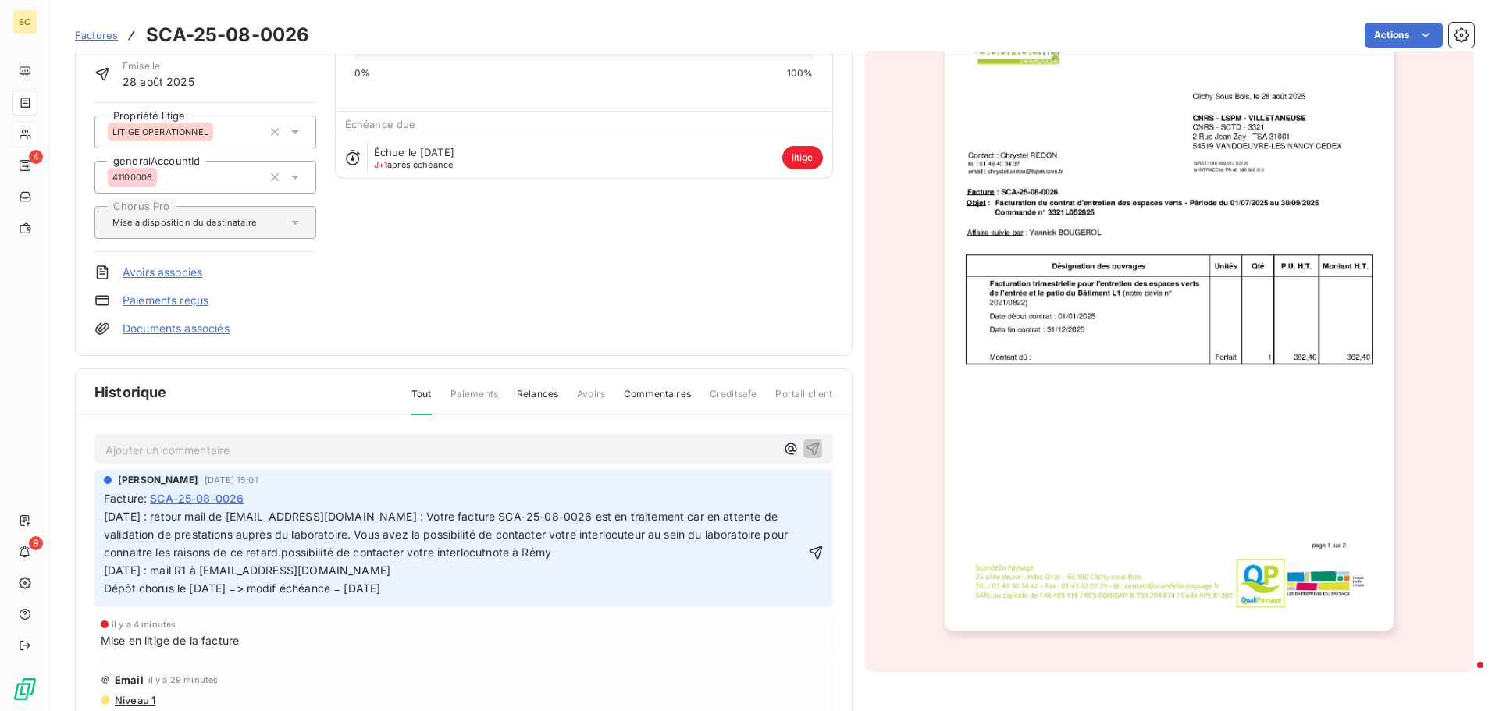
click at [589, 555] on p "[DATE] : retour mail de [EMAIL_ADDRESS][DOMAIN_NAME] : Votre facture SCA-25-08-…" at bounding box center [454, 552] width 701 height 89
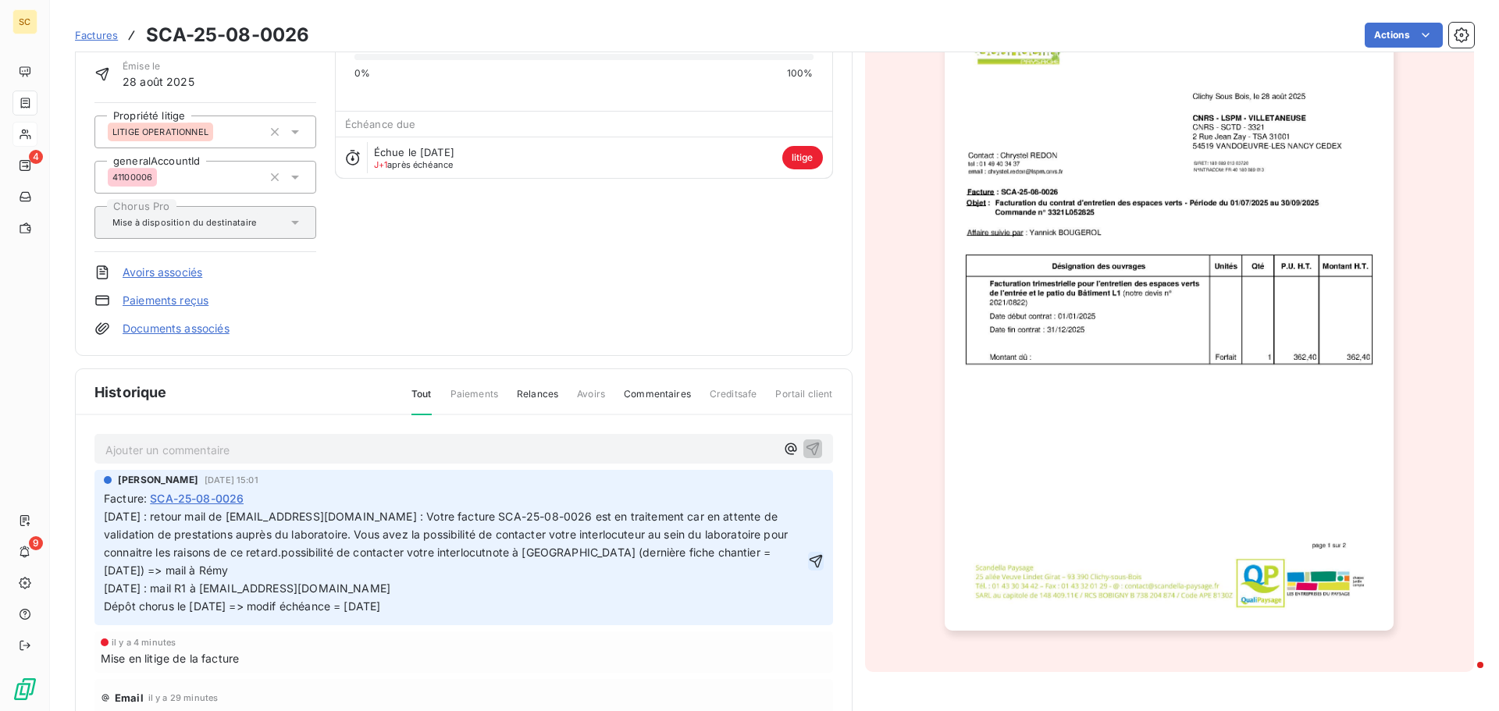
click at [808, 556] on icon "button" at bounding box center [816, 561] width 16 height 16
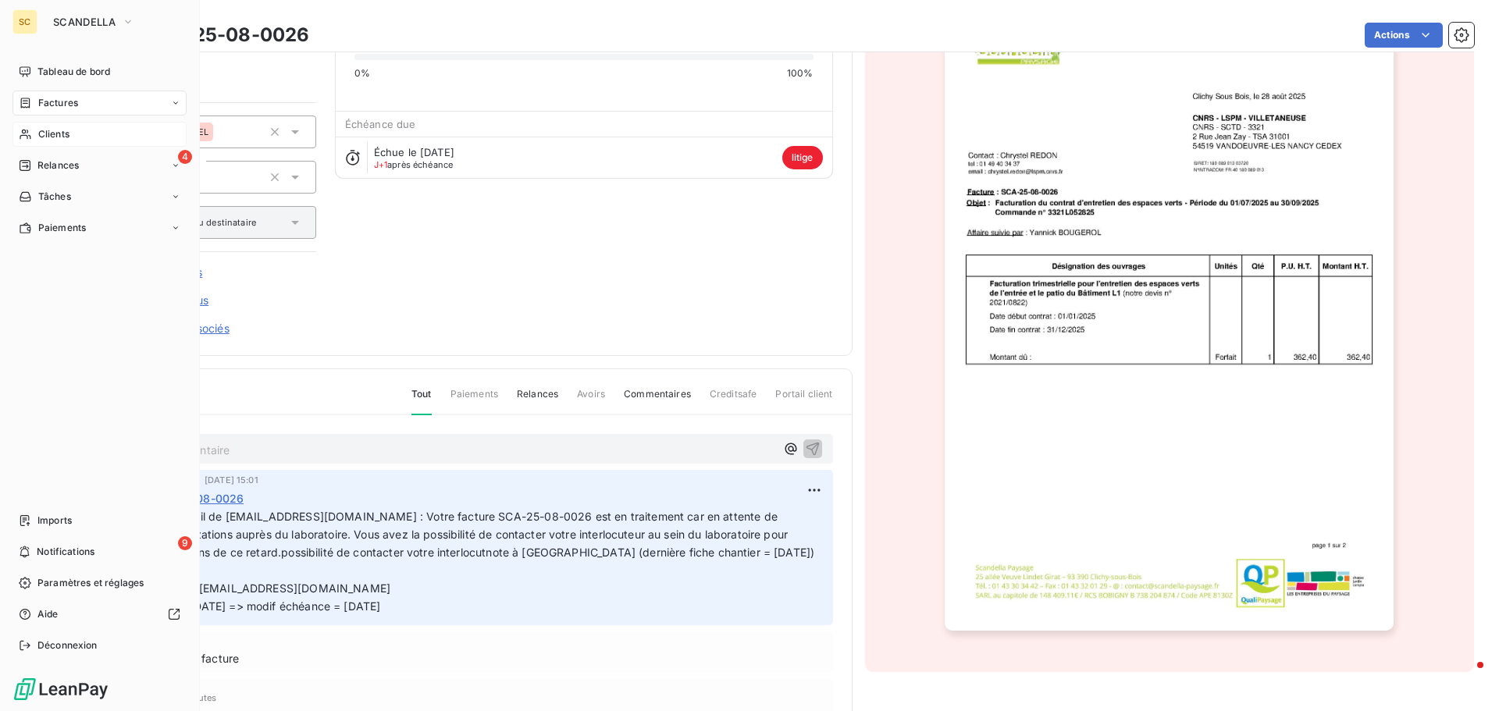
drag, startPoint x: 58, startPoint y: 132, endPoint x: 67, endPoint y: 125, distance: 11.7
click at [58, 132] on span "Clients" at bounding box center [53, 134] width 31 height 14
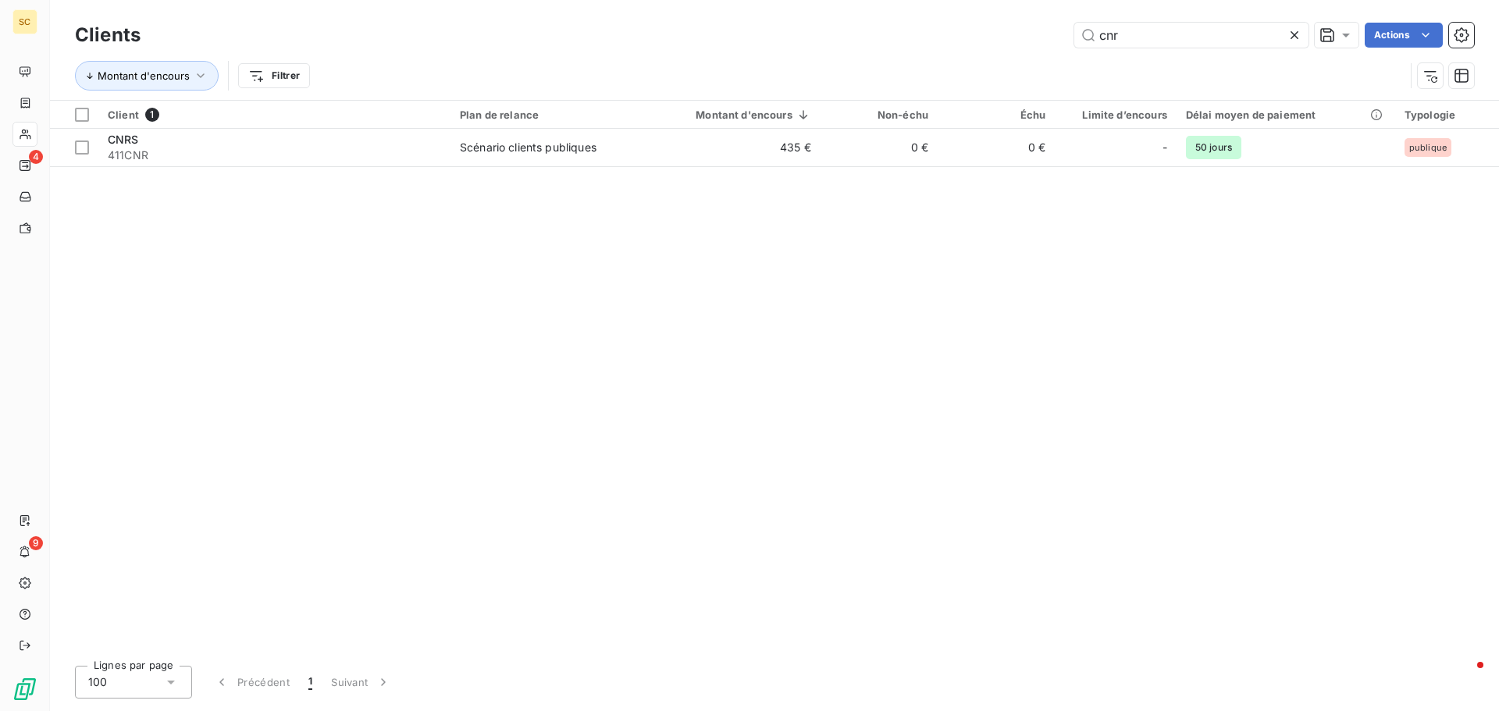
drag, startPoint x: 1210, startPoint y: 30, endPoint x: 859, endPoint y: 13, distance: 351.7
click at [859, 13] on div "Clients cnr Actions Montant d'encours Filtrer" at bounding box center [774, 50] width 1449 height 100
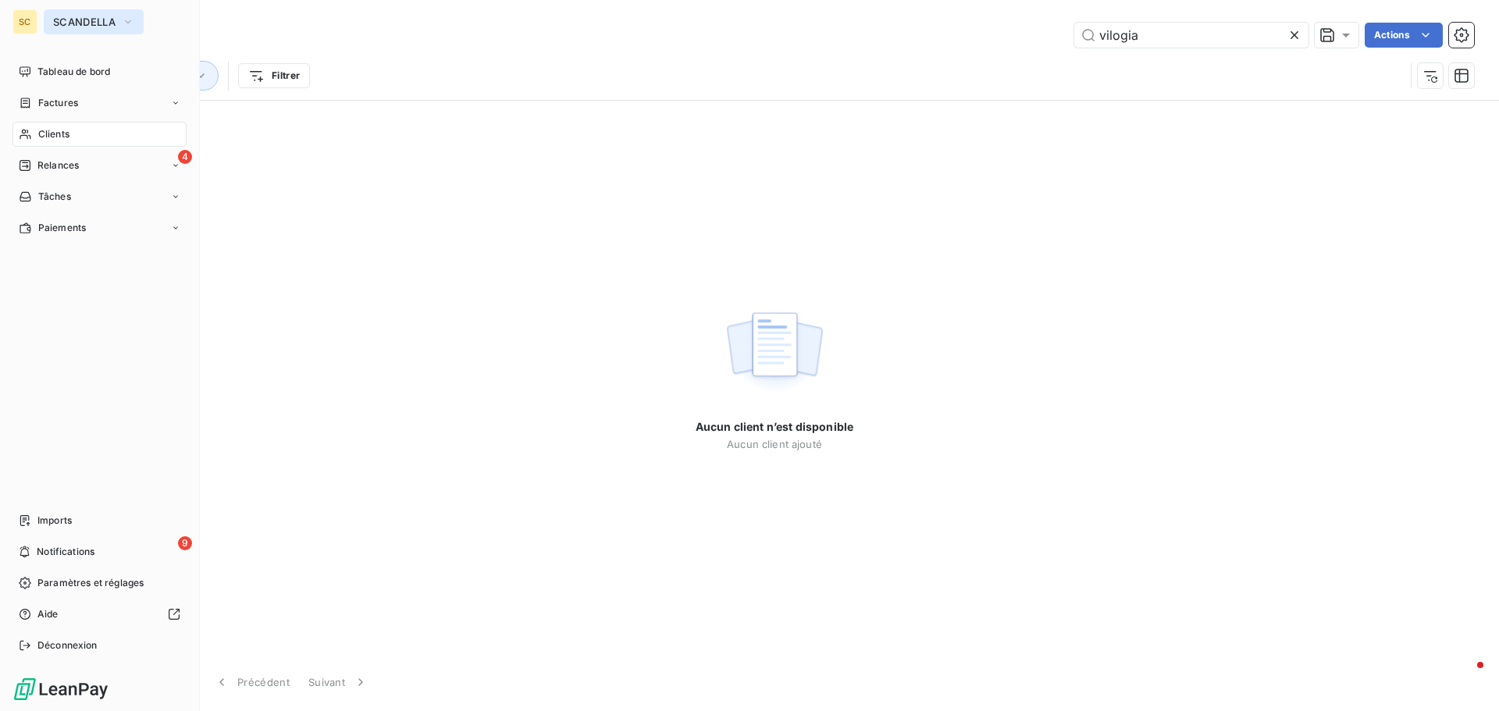
type input "vilogia"
click at [76, 12] on button "SCANDELLA" at bounding box center [94, 21] width 100 height 25
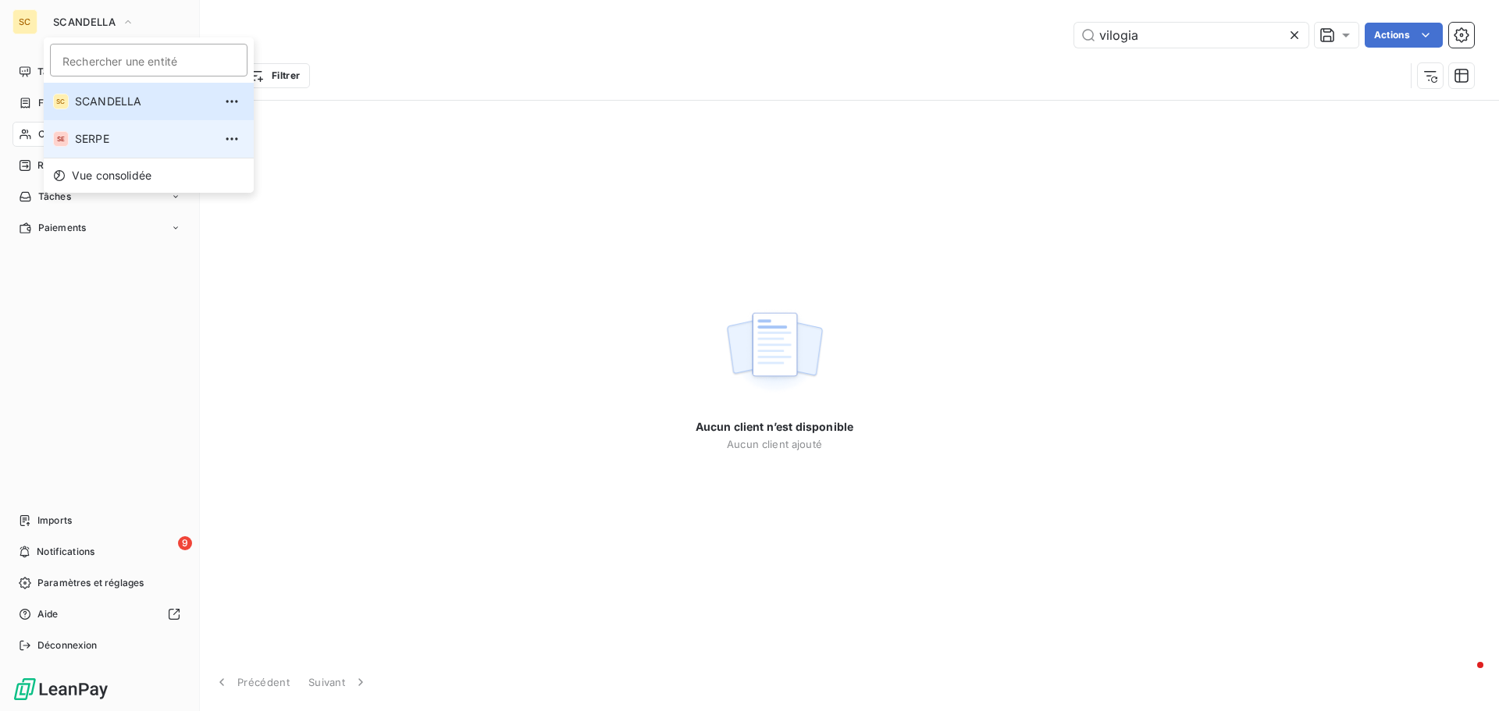
click at [93, 134] on span "SERPE" at bounding box center [144, 139] width 138 height 16
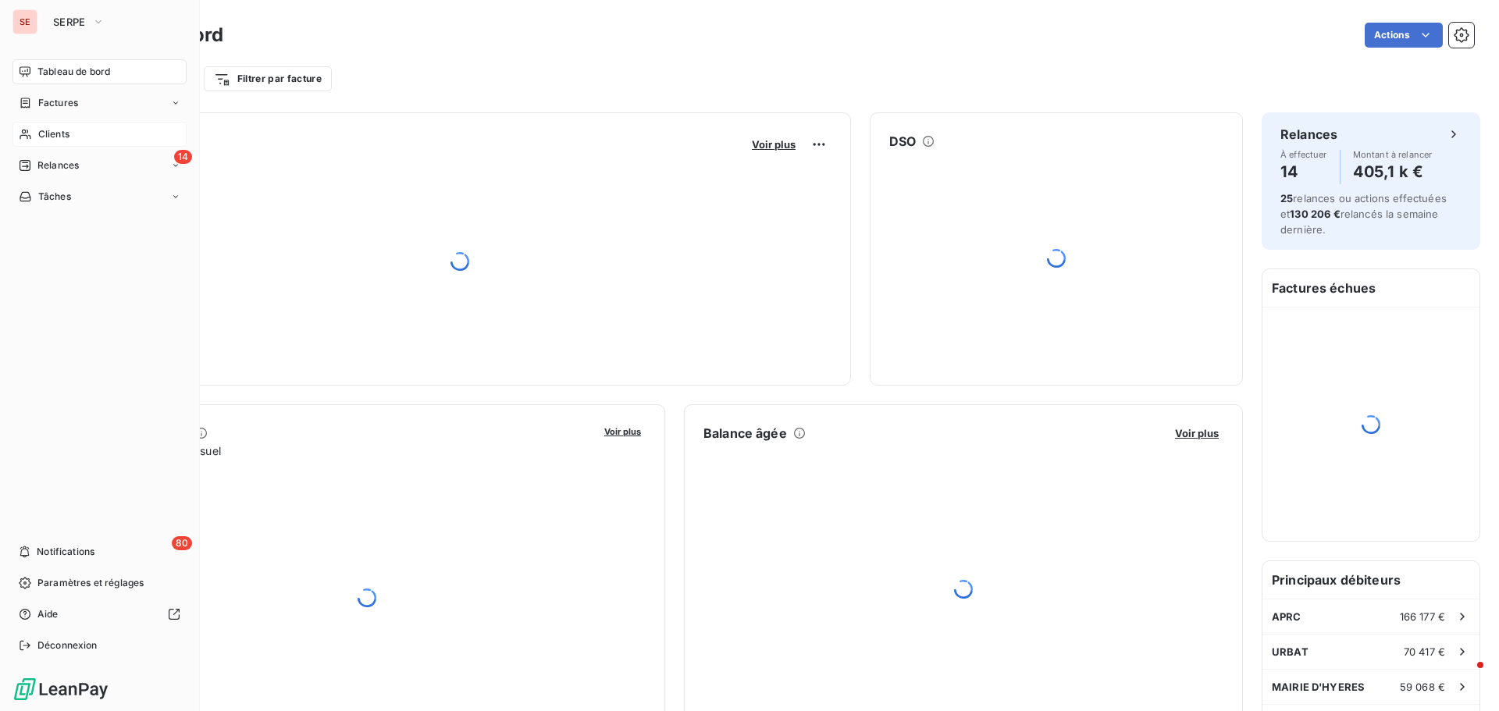
click at [60, 123] on div "Clients" at bounding box center [99, 134] width 174 height 25
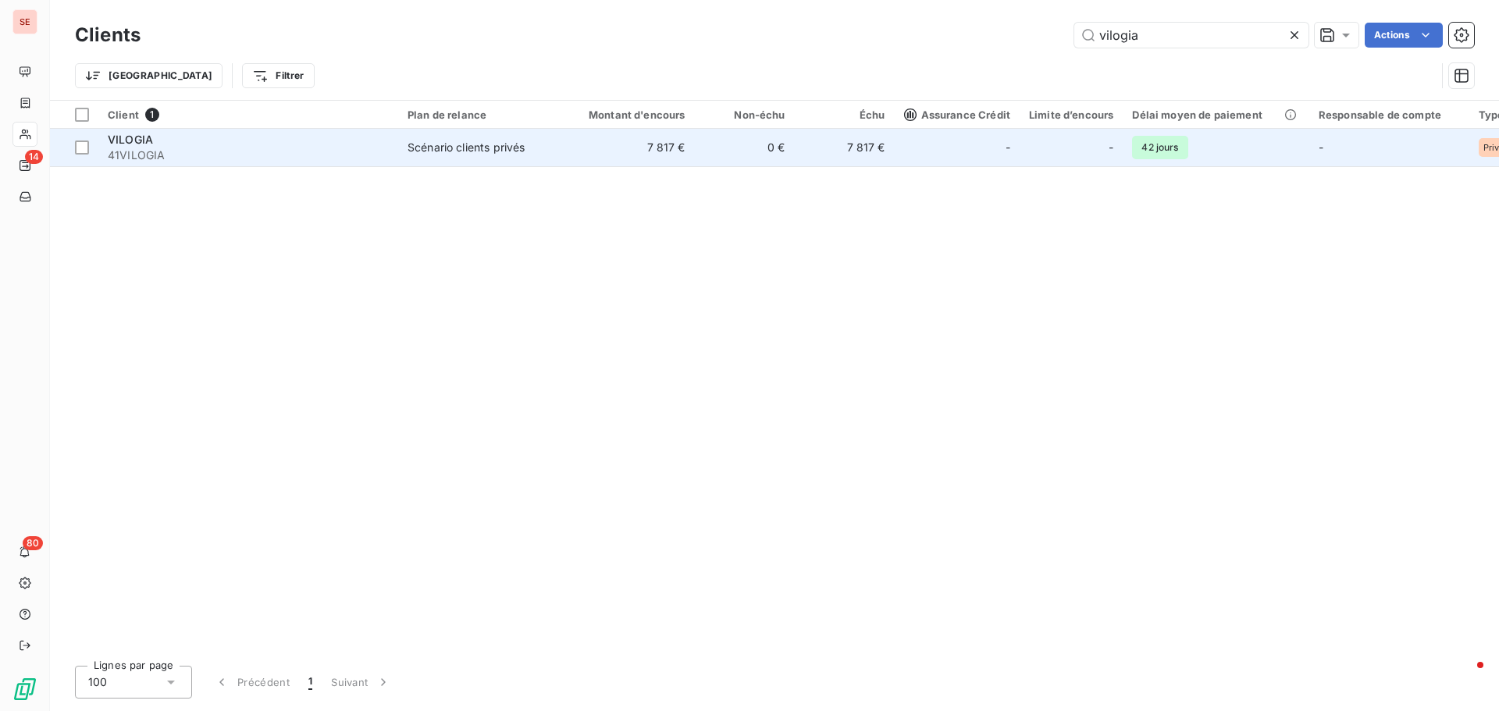
click at [190, 155] on span "41VILOGIA" at bounding box center [248, 156] width 281 height 16
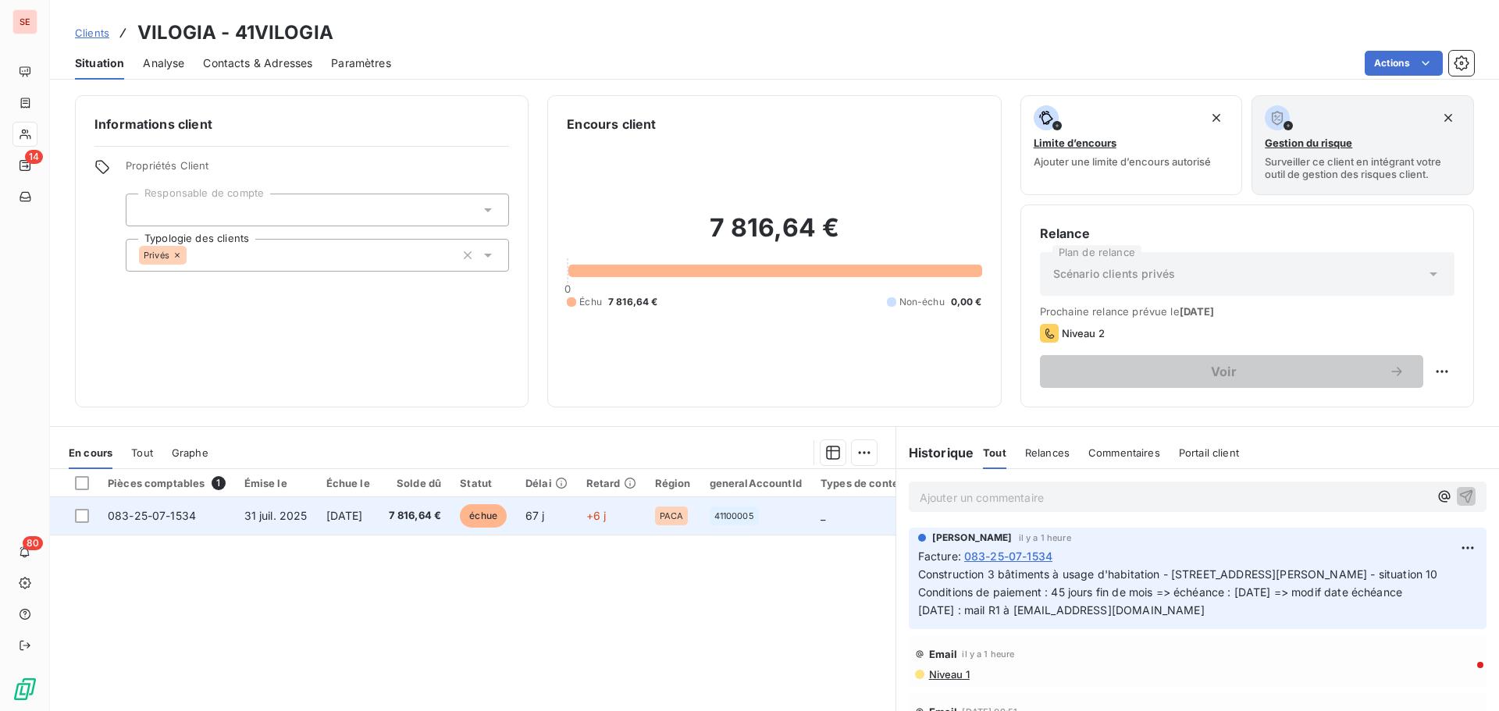
click at [304, 519] on span "31 juil. 2025" at bounding box center [275, 515] width 63 height 13
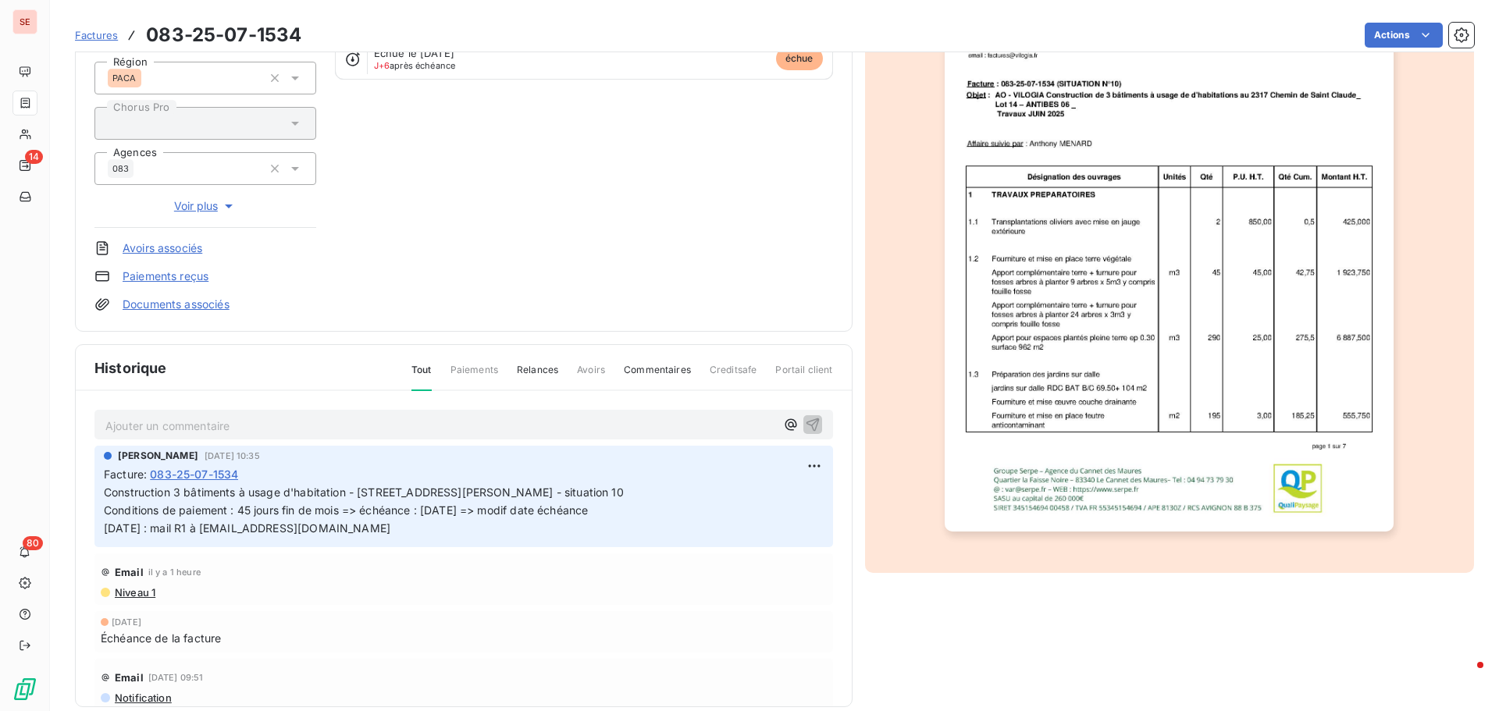
scroll to position [228, 0]
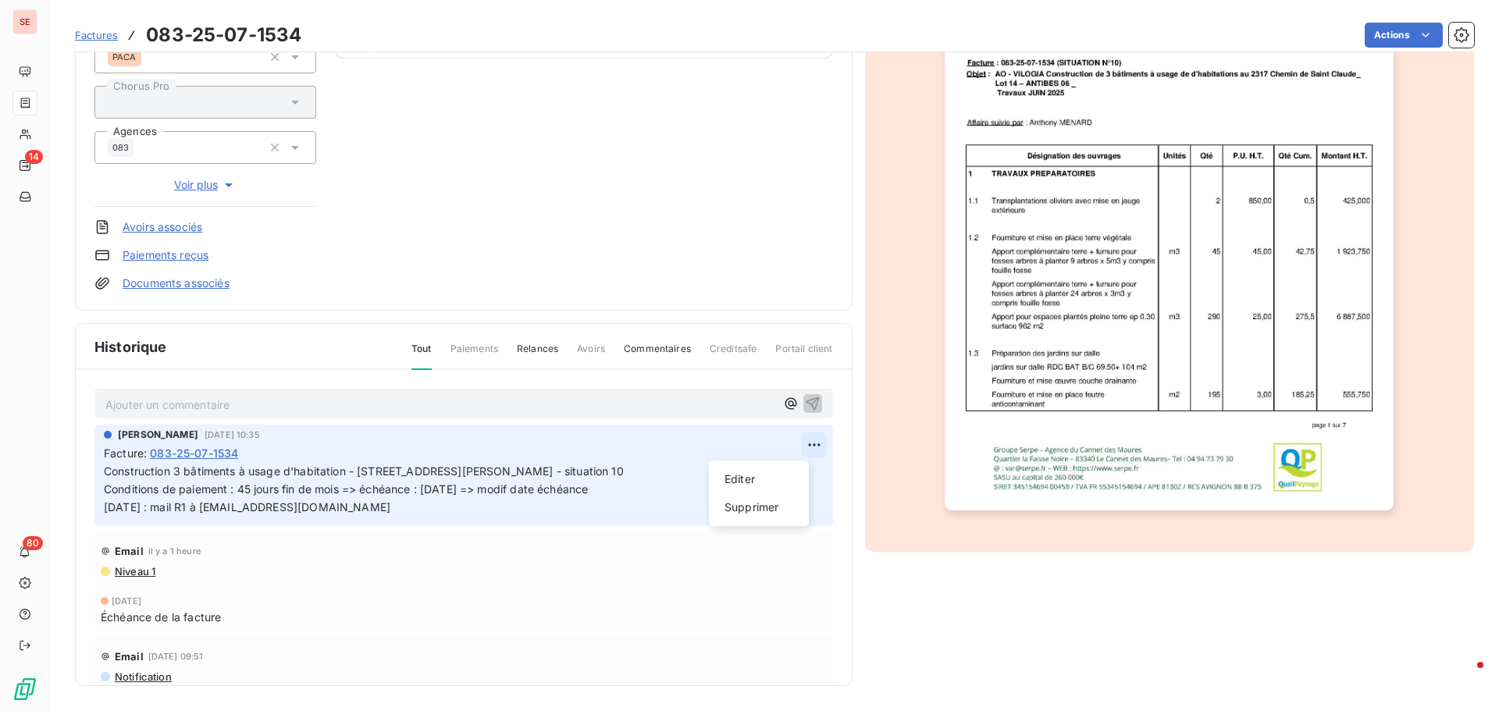
click at [795, 444] on html "SE 14 80 Factures 083-25-07-1534 Actions VILOGIA 41VILOGIA Montant initial 7 81…" at bounding box center [749, 355] width 1499 height 711
click at [764, 479] on div "Editer" at bounding box center [758, 479] width 87 height 25
click at [631, 493] on p "Construction 3 bâtiments à usage d'habitation - [STREET_ADDRESS][PERSON_NAME] -…" at bounding box center [453, 490] width 698 height 54
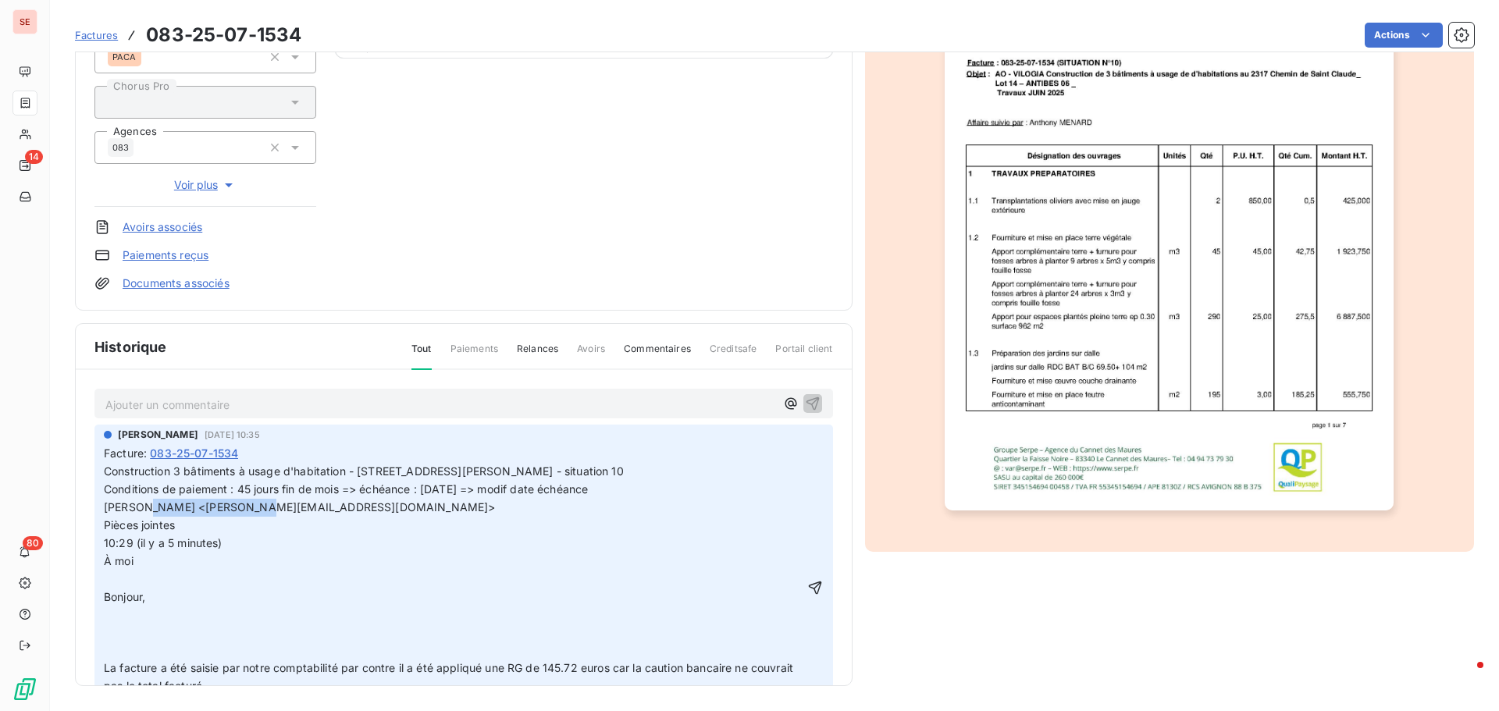
drag, startPoint x: 217, startPoint y: 509, endPoint x: 103, endPoint y: 511, distance: 114.0
click at [103, 511] on div "[PERSON_NAME] [DATE] 10:35 Facture : 083-25-07-1534 Construction 3 bâtiments à …" at bounding box center [463, 573] width 738 height 297
drag, startPoint x: 382, startPoint y: 510, endPoint x: 375, endPoint y: 582, distance: 72.1
click at [375, 582] on div "Construction 3 bâtiments à usage d'habitation - [STREET_ADDRESS][PERSON_NAME] -…" at bounding box center [453, 588] width 699 height 250
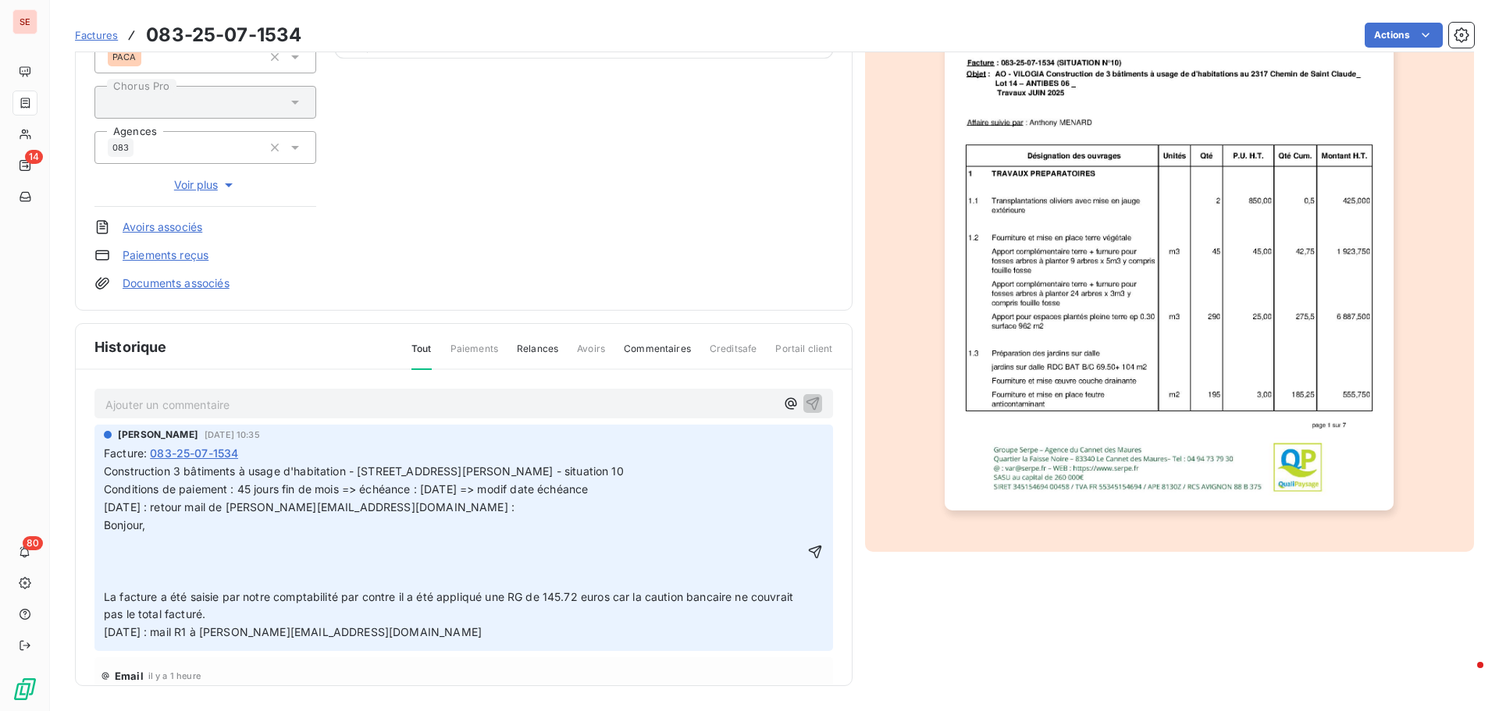
click at [105, 593] on span "La facture a été saisie par notre comptabilité par contre il a été appliqué une…" at bounding box center [450, 614] width 692 height 49
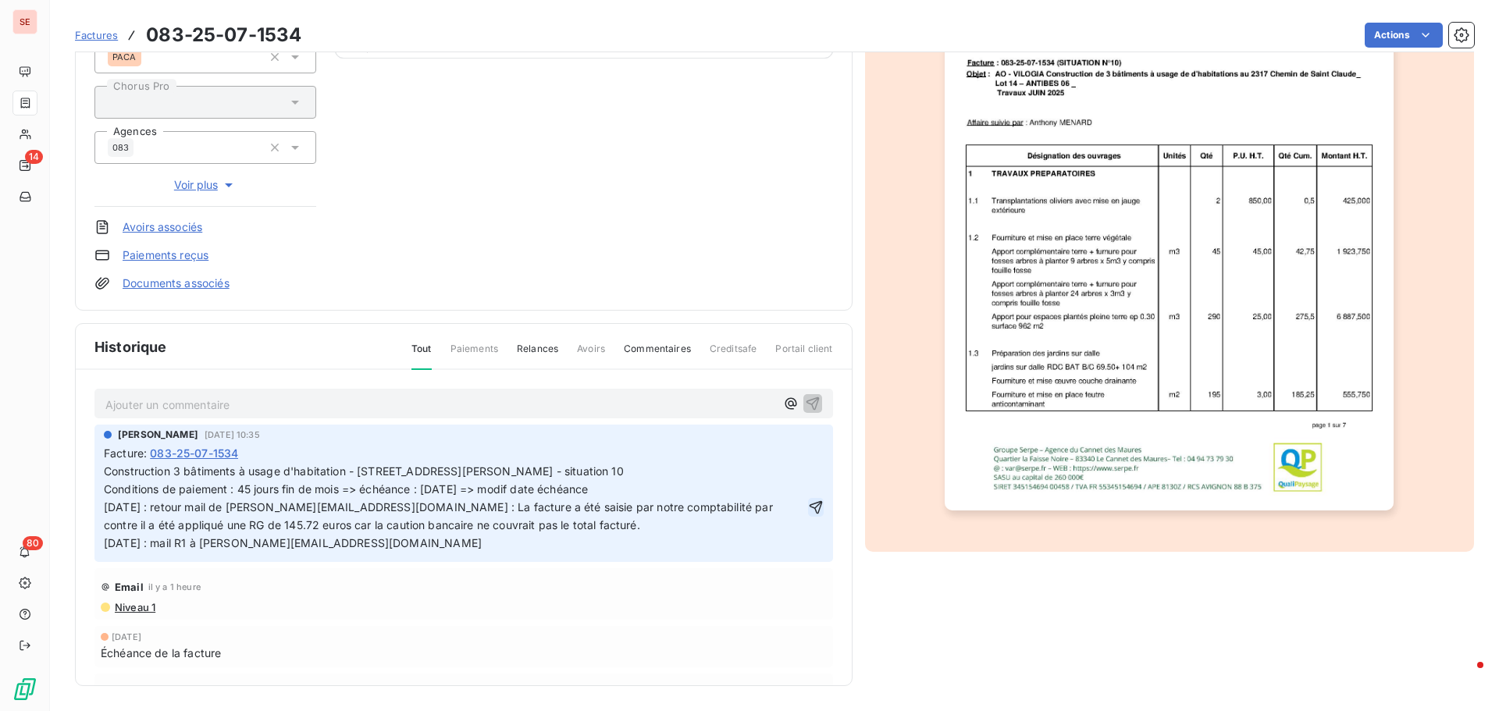
click at [808, 508] on icon "button" at bounding box center [816, 508] width 16 height 16
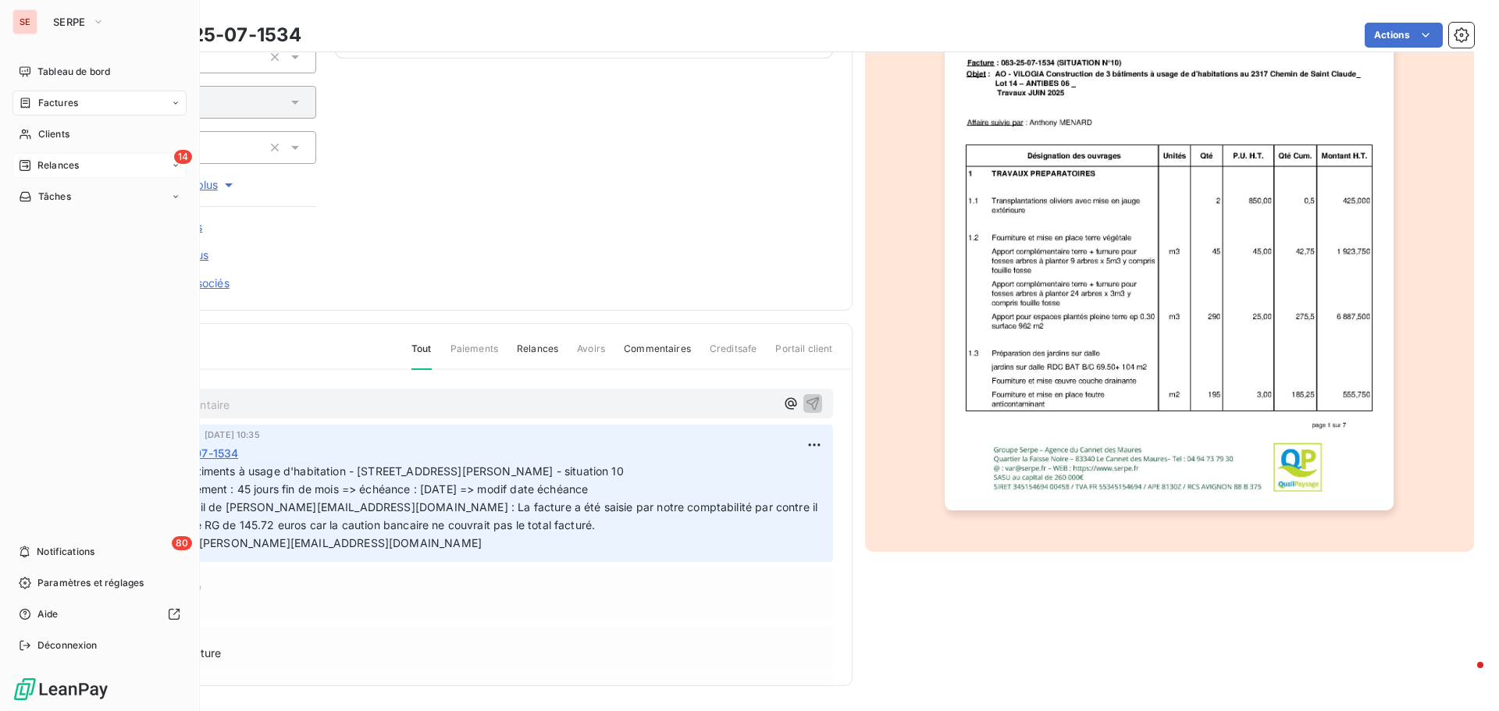
click at [66, 162] on span "Relances" at bounding box center [57, 165] width 41 height 14
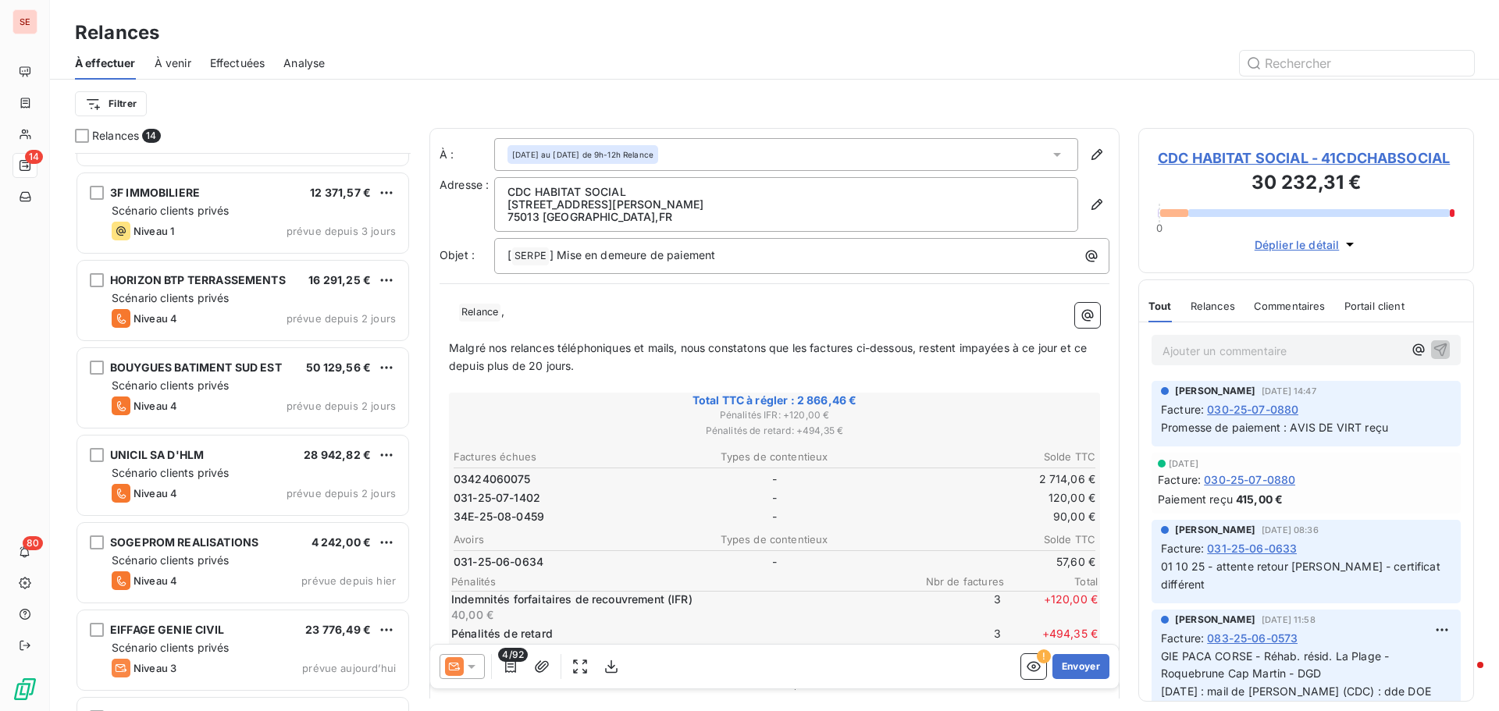
scroll to position [667, 0]
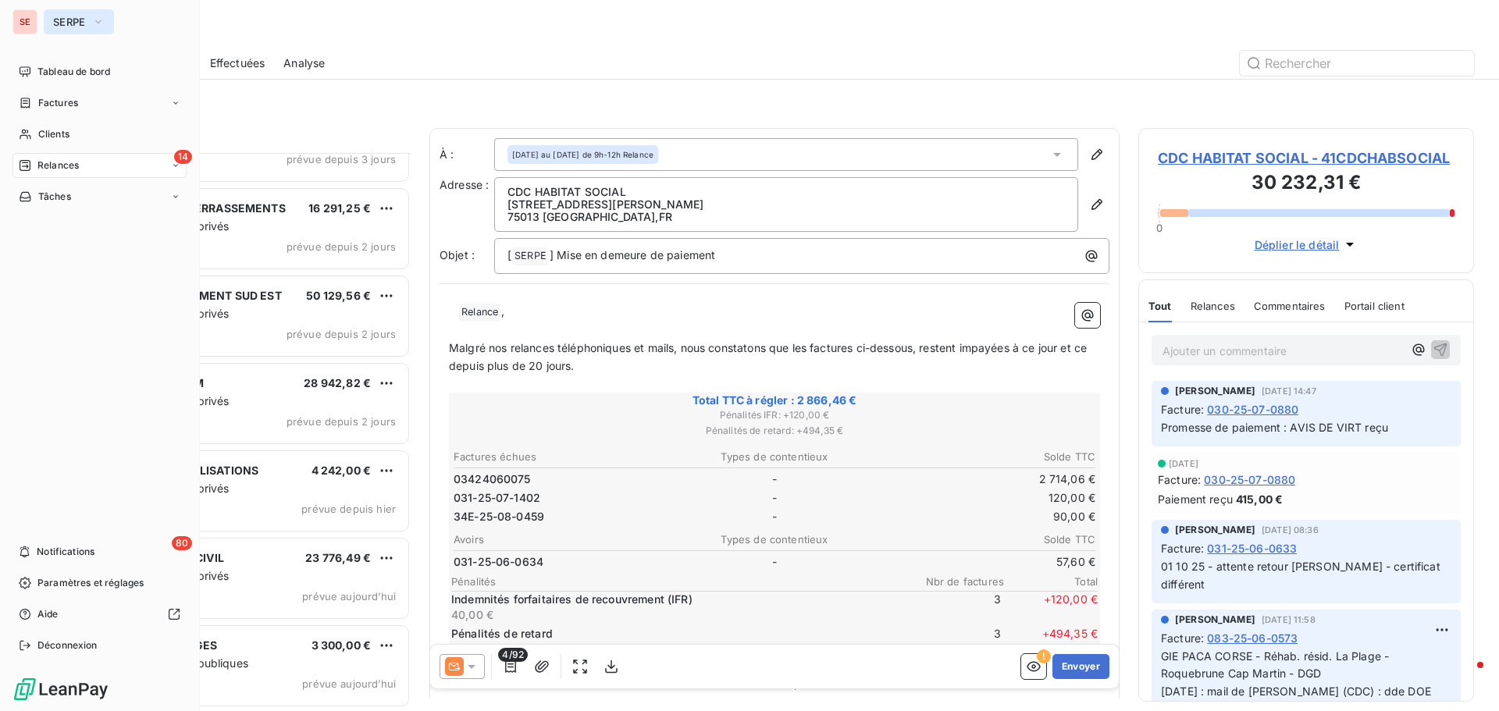
click at [73, 17] on span "SERPE" at bounding box center [69, 22] width 33 height 12
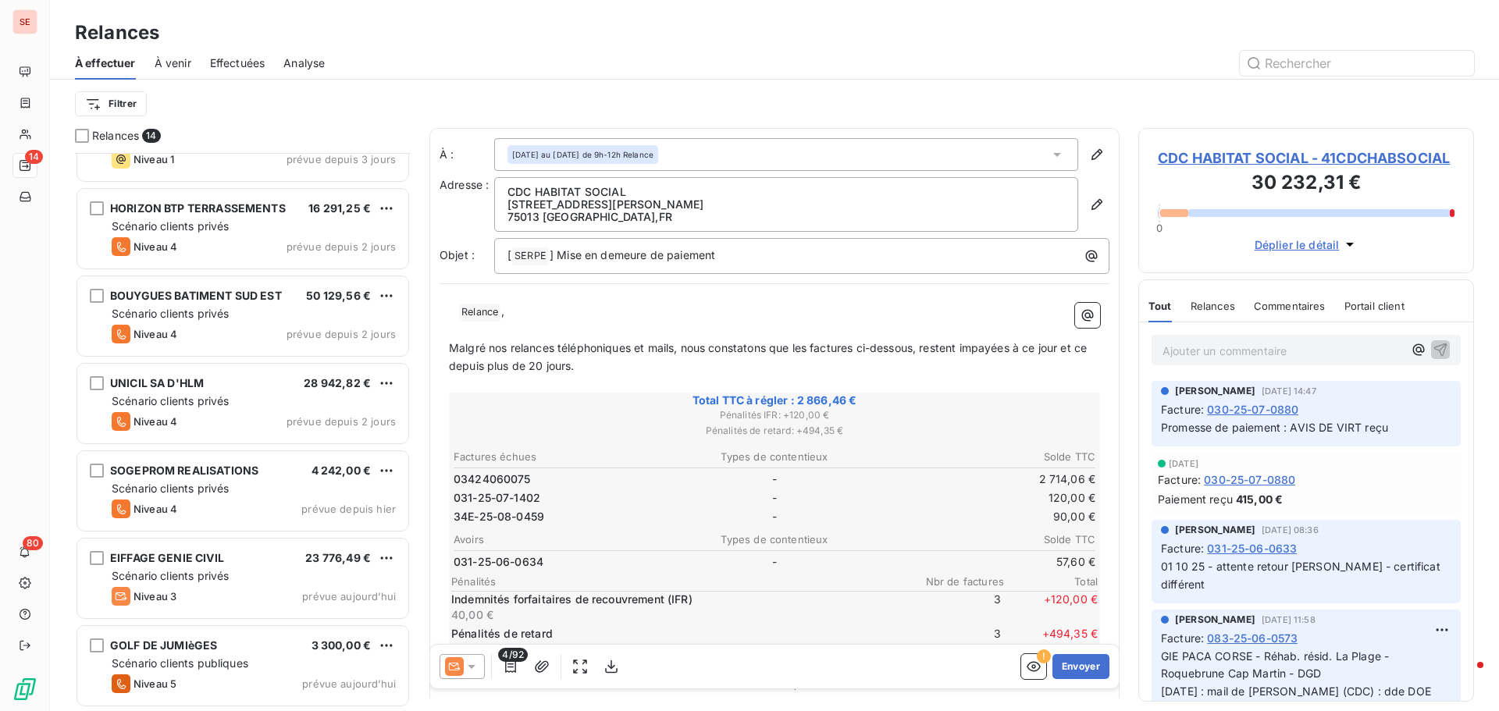
click at [502, 56] on div at bounding box center [908, 63] width 1130 height 25
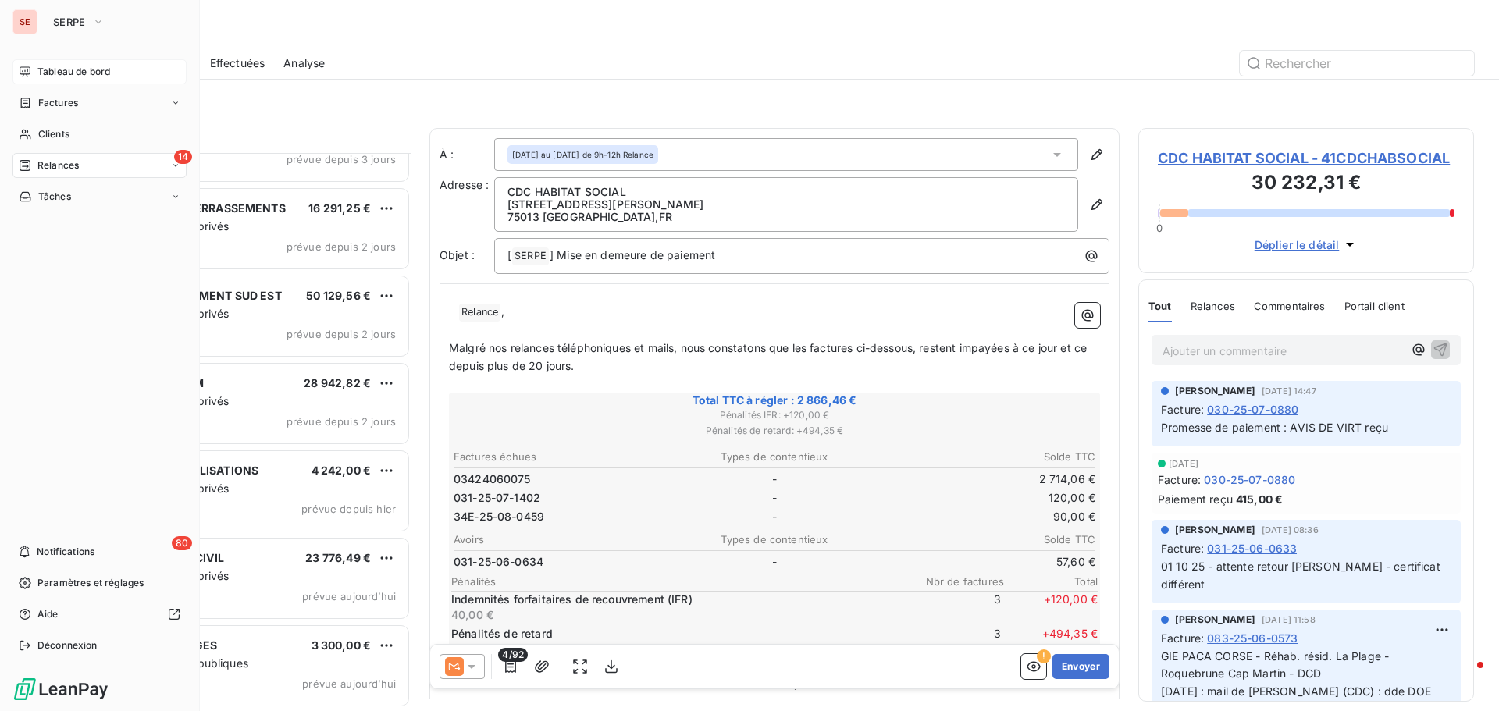
click at [94, 68] on span "Tableau de bord" at bounding box center [73, 72] width 73 height 14
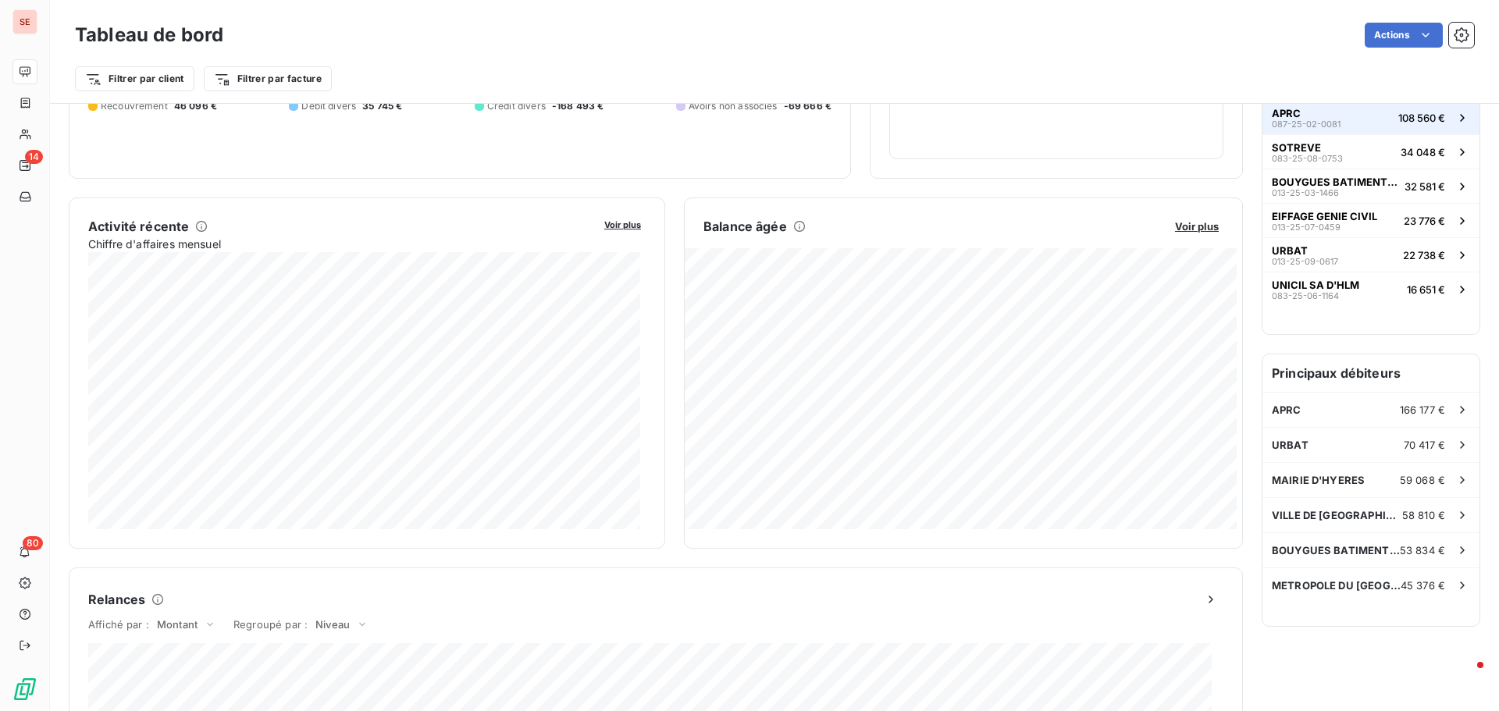
scroll to position [235, 0]
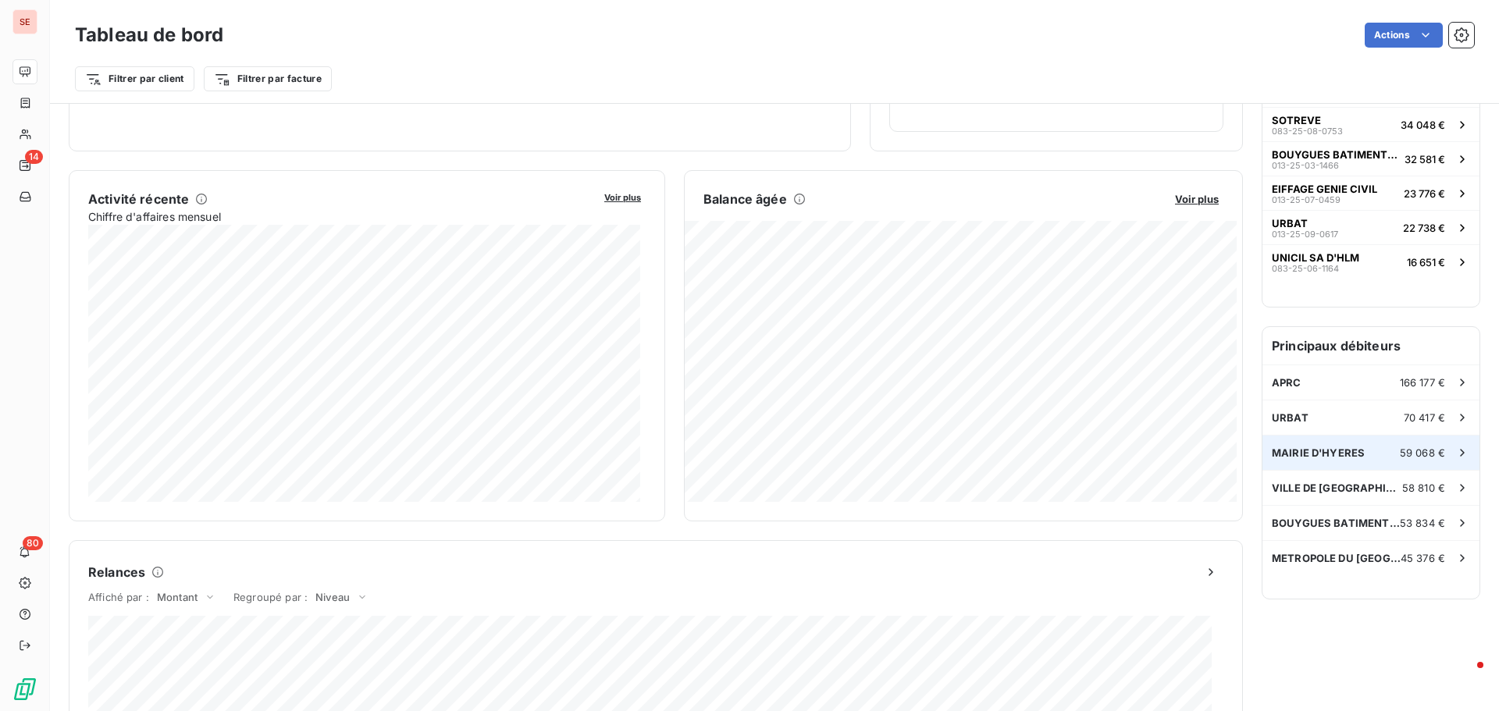
click at [1302, 453] on span "MAIRIE D'HYERES" at bounding box center [1318, 453] width 93 height 12
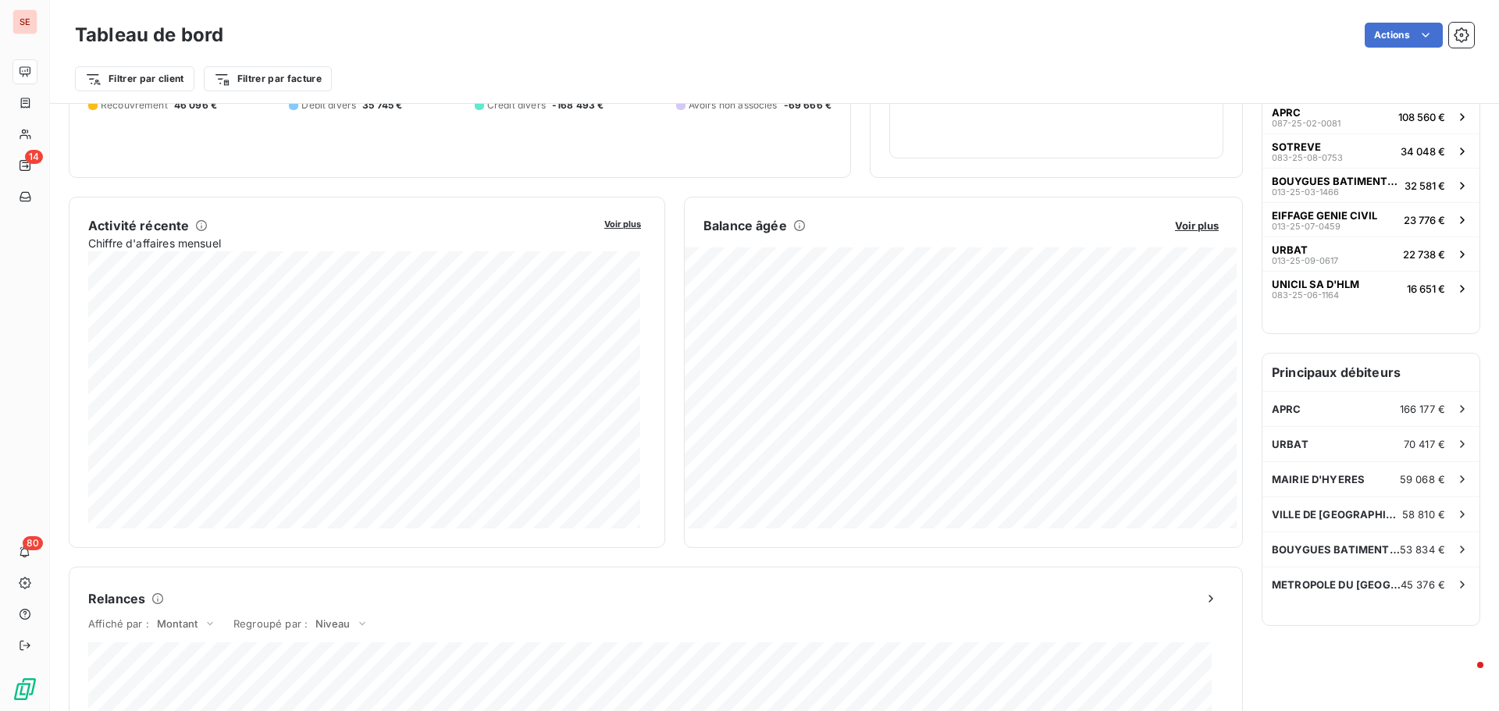
scroll to position [235, 0]
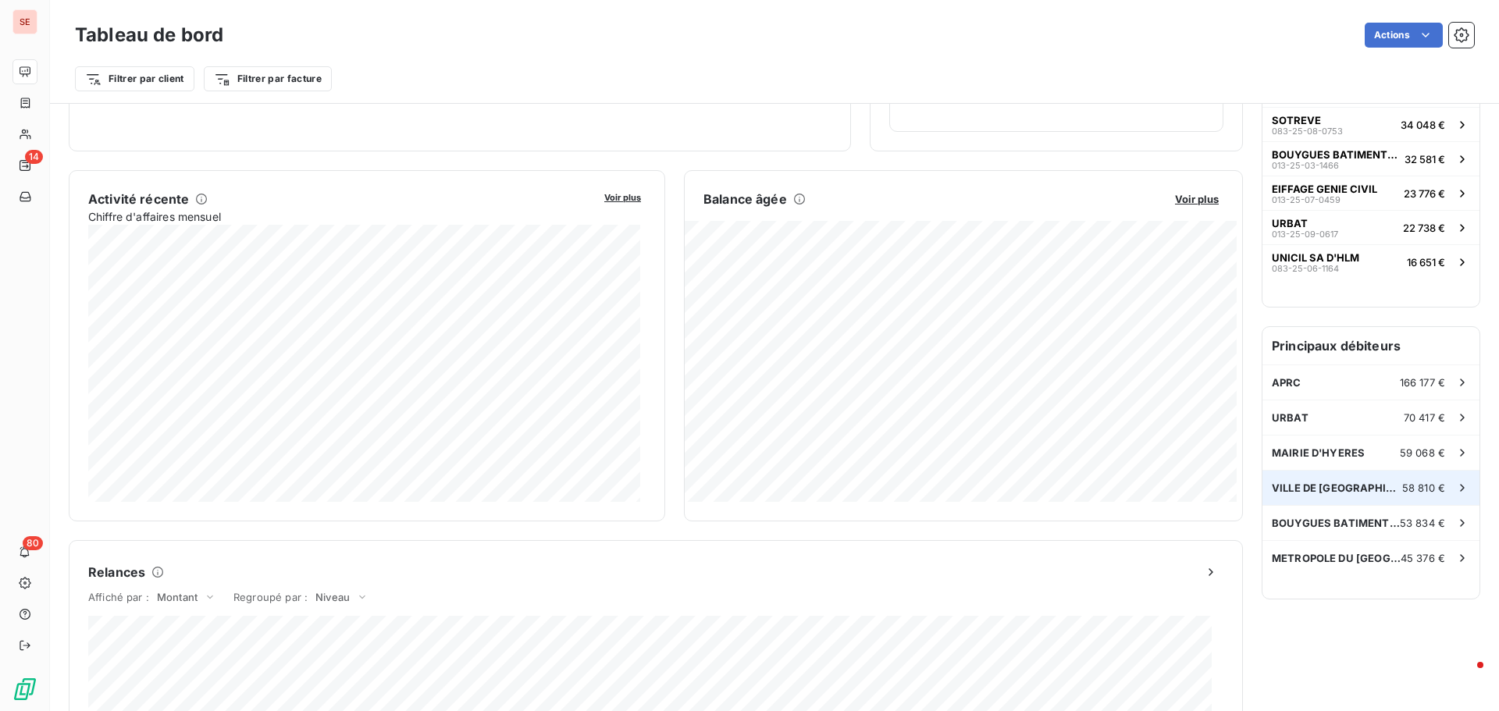
click at [1311, 493] on span "VILLE DE [GEOGRAPHIC_DATA]" at bounding box center [1337, 488] width 130 height 12
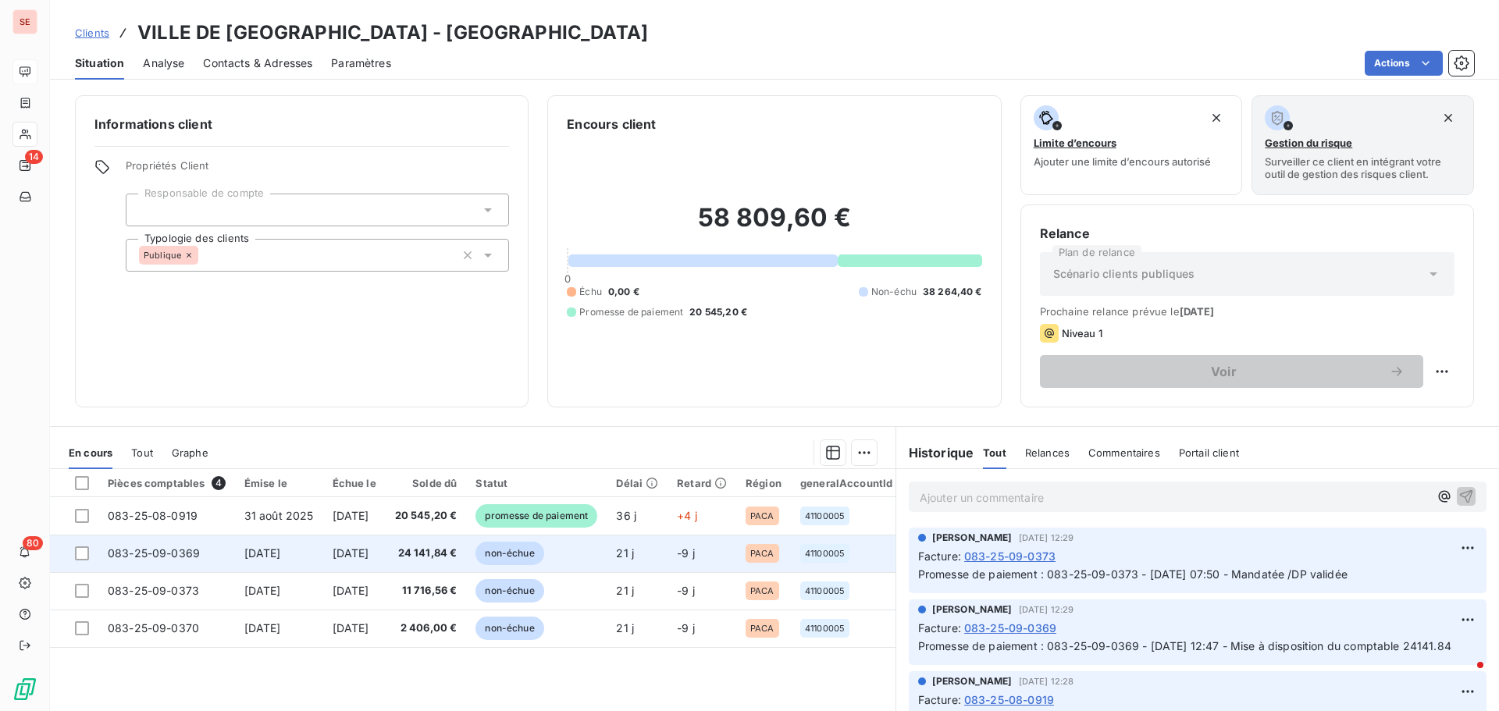
click at [369, 557] on span "[DATE]" at bounding box center [351, 552] width 37 height 13
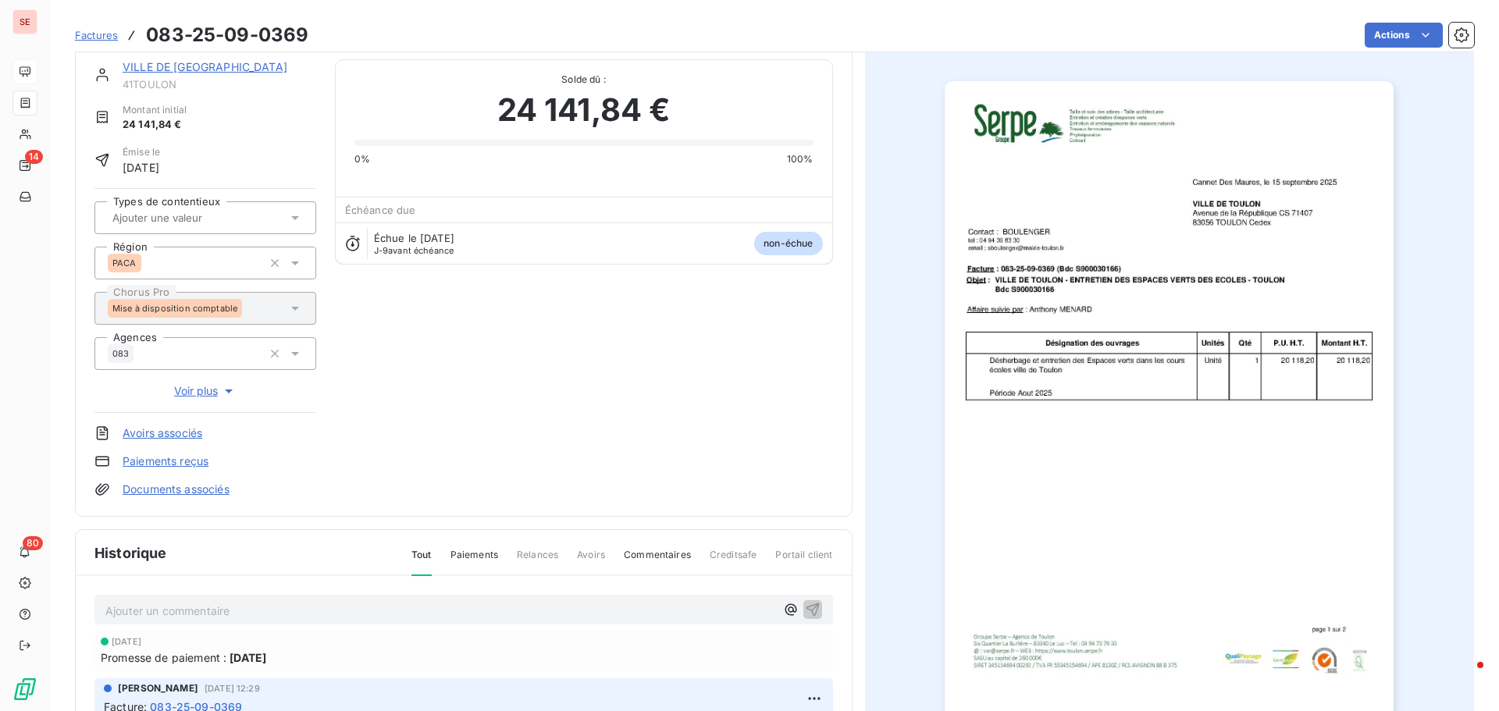
scroll to position [80, 0]
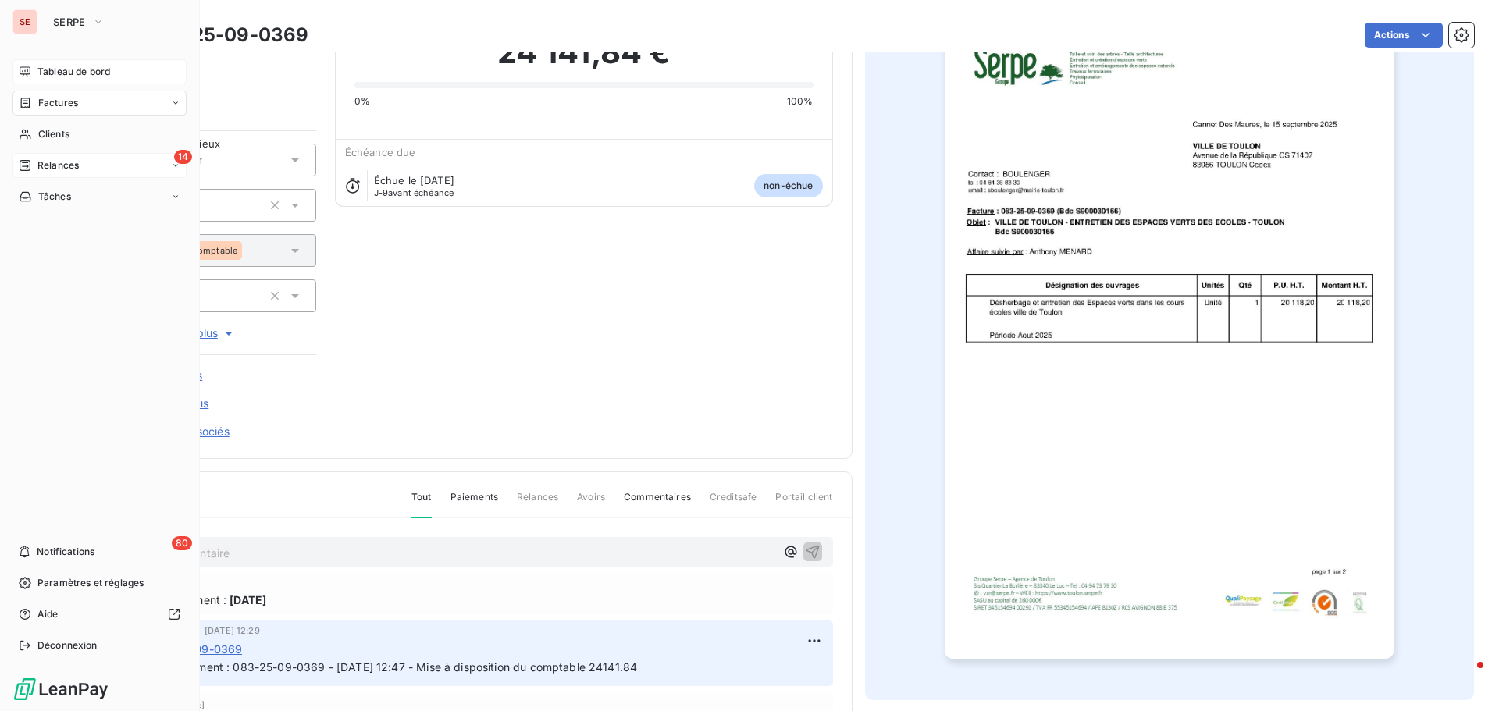
click at [77, 158] on div "14 Relances" at bounding box center [99, 165] width 174 height 25
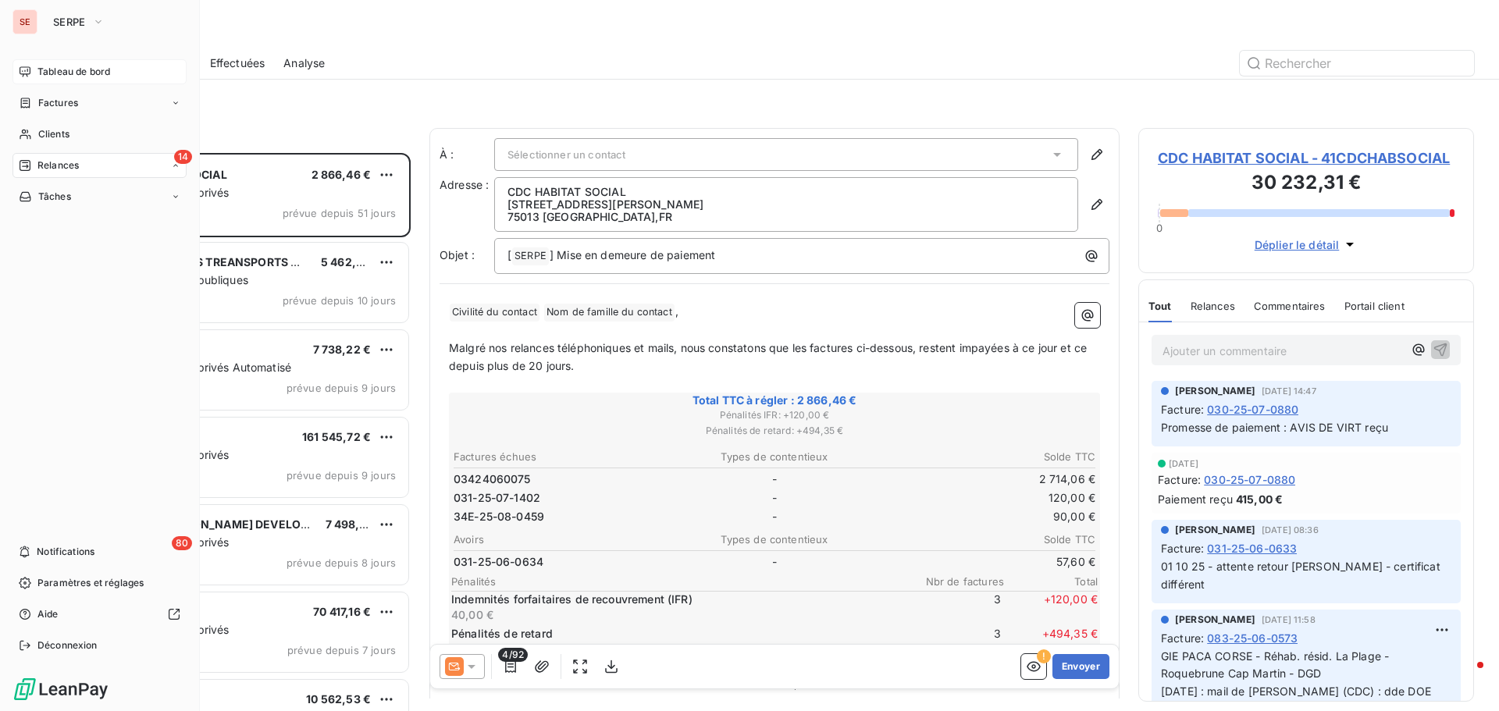
scroll to position [546, 324]
click at [70, 67] on span "Tableau de bord" at bounding box center [73, 72] width 73 height 14
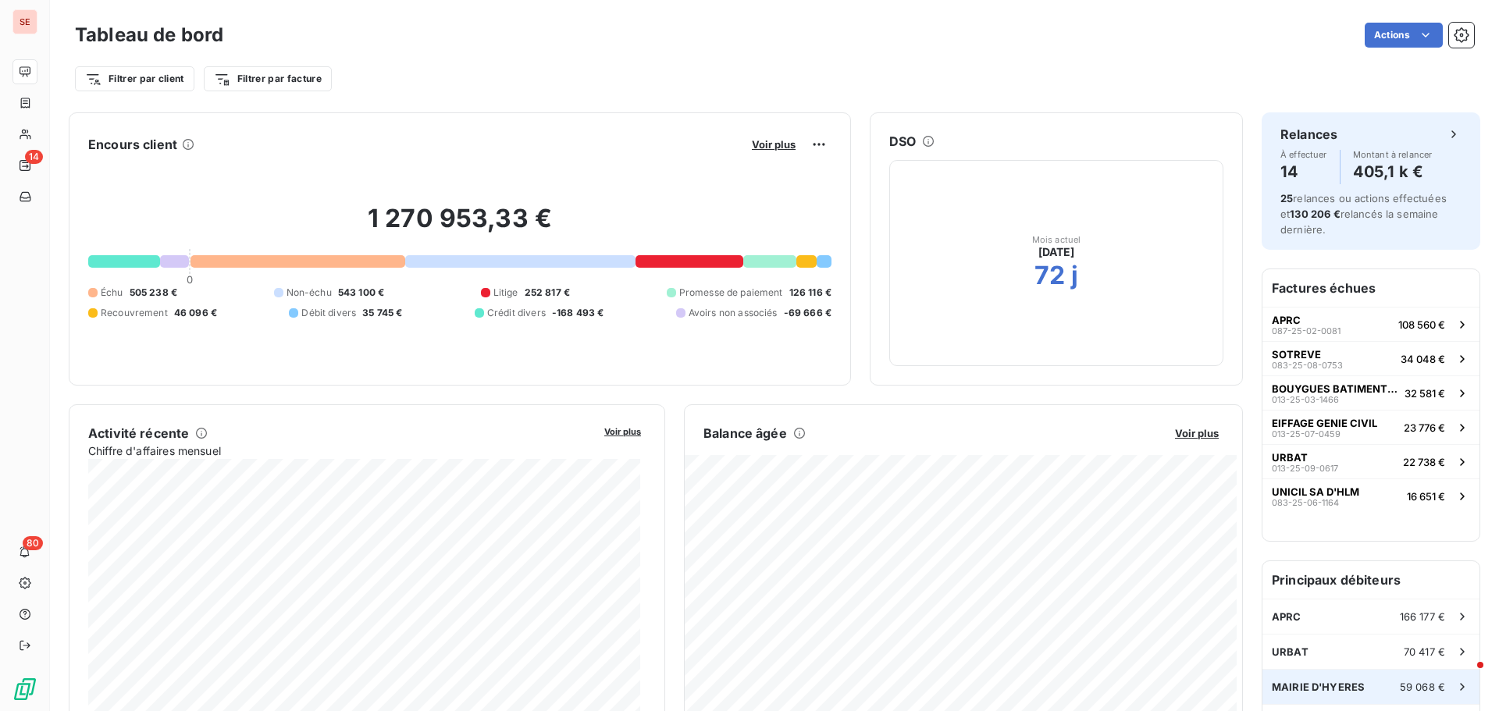
click at [1316, 685] on span "MAIRIE D'HYERES" at bounding box center [1318, 687] width 93 height 12
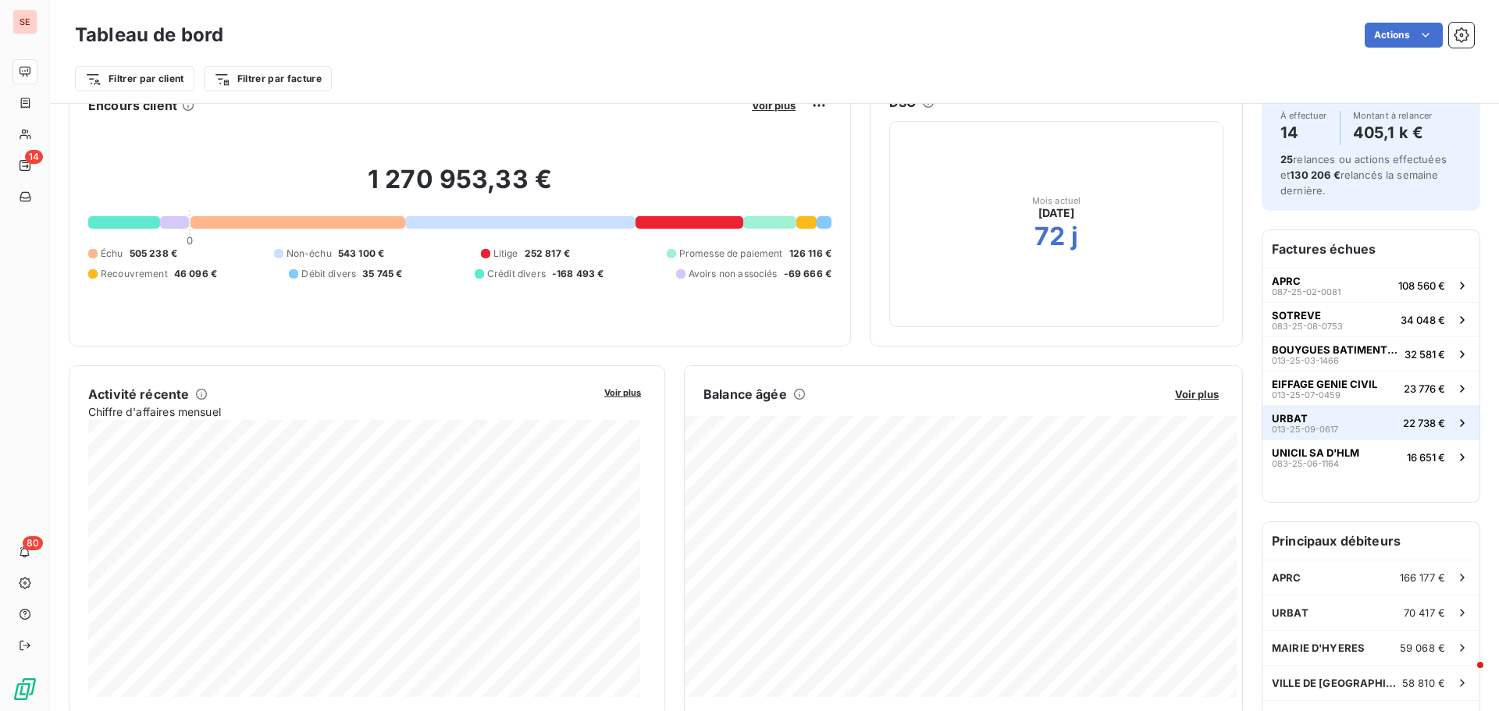
scroll to position [79, 0]
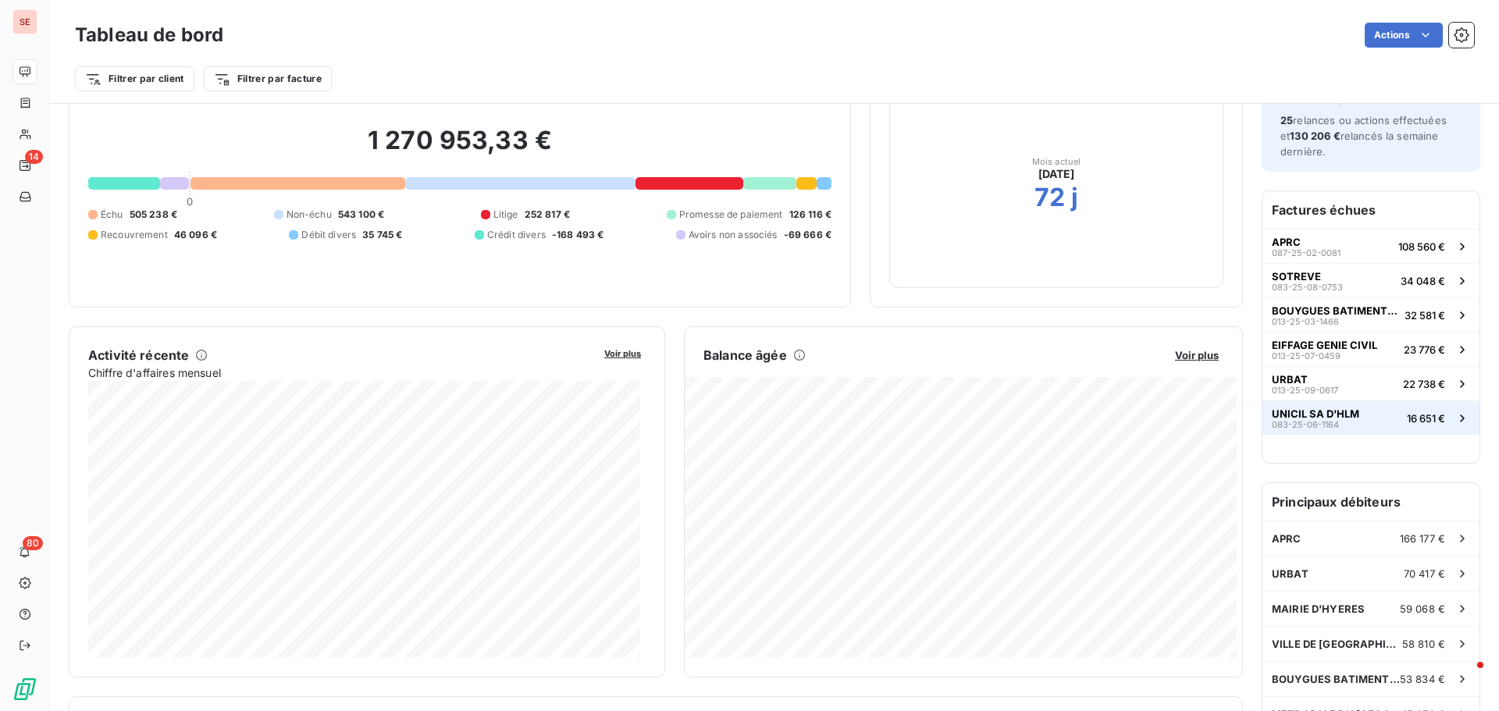
click at [1345, 412] on button "UNICIL SA D'HLM 083-25-06-1164 16 651 €" at bounding box center [1370, 417] width 217 height 34
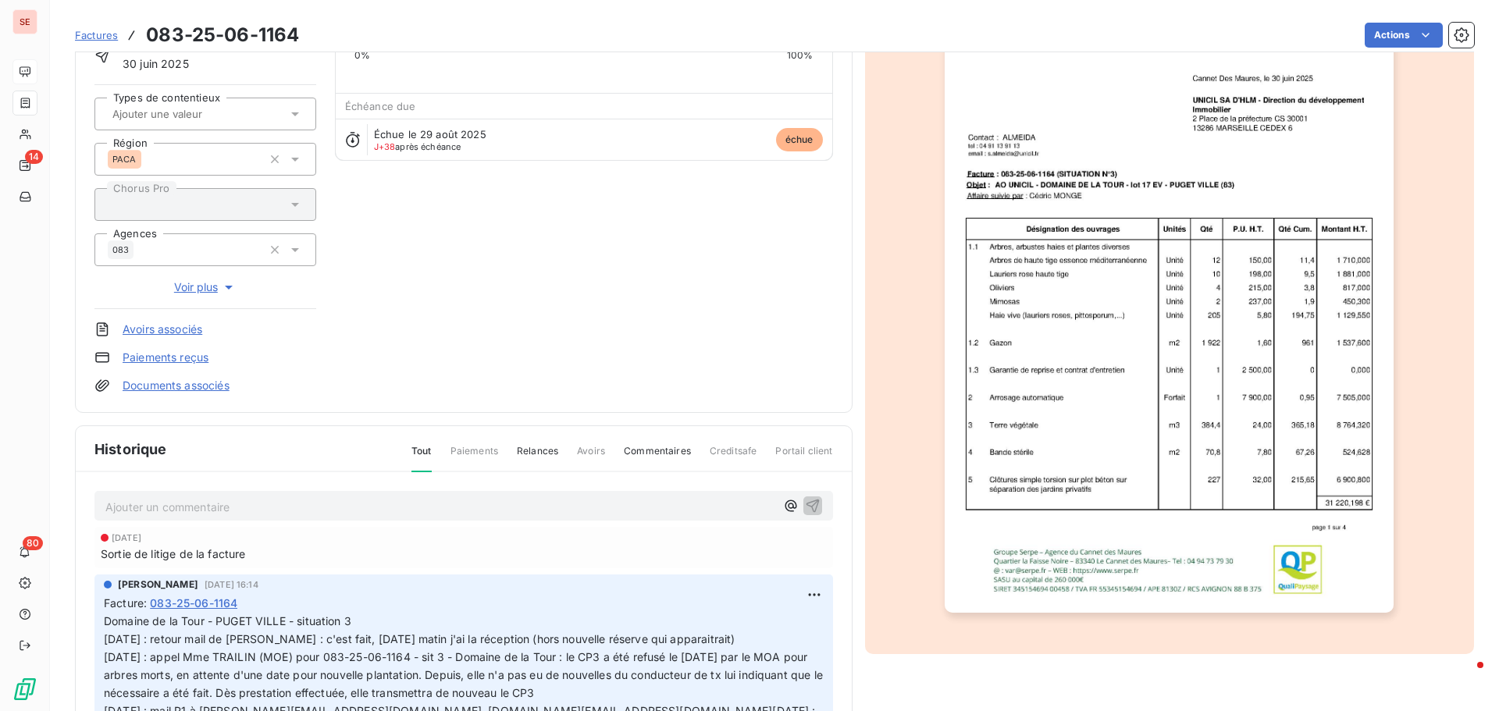
scroll to position [150, 0]
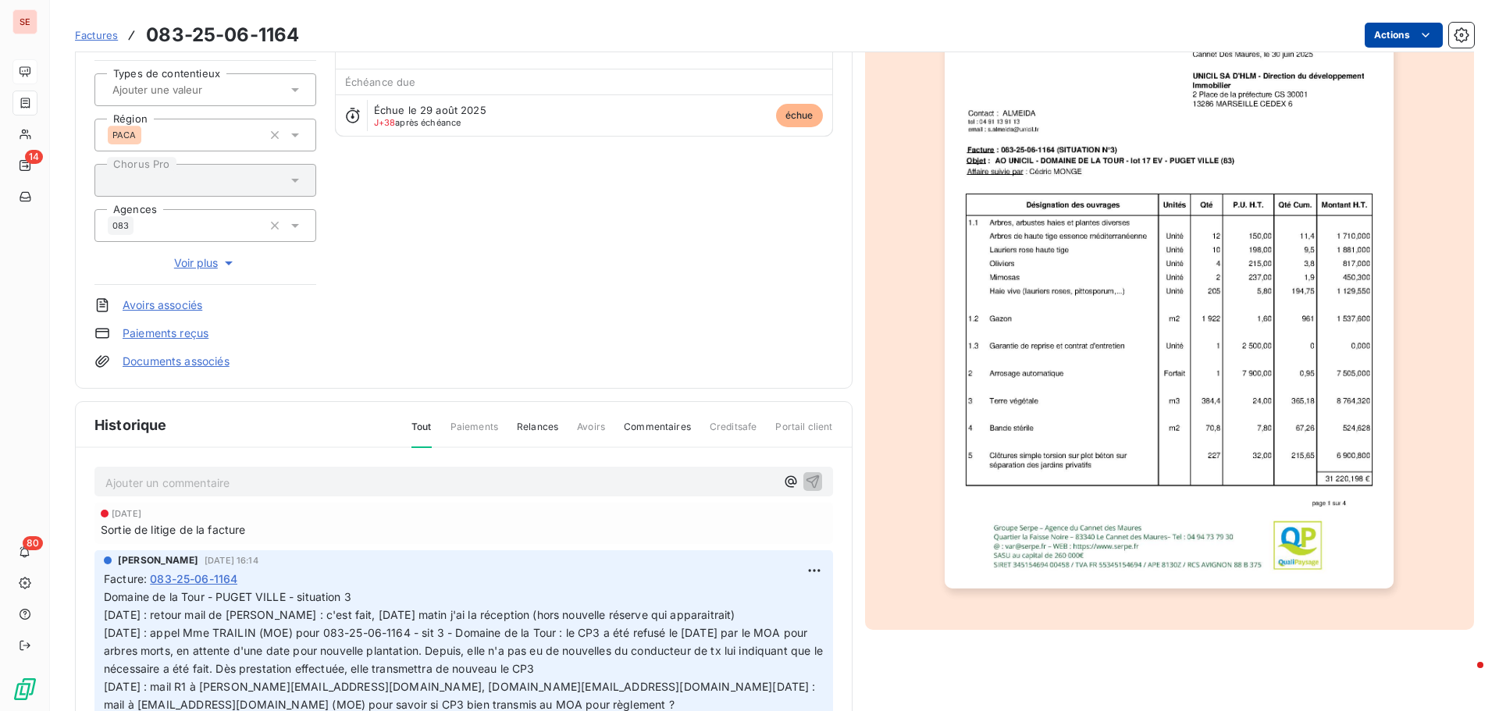
click at [1369, 40] on html "SE 14 80 Factures 083-25-06-1164 Actions UNICIL SA D'HLM 41UNICILHLM Montant in…" at bounding box center [749, 355] width 1499 height 711
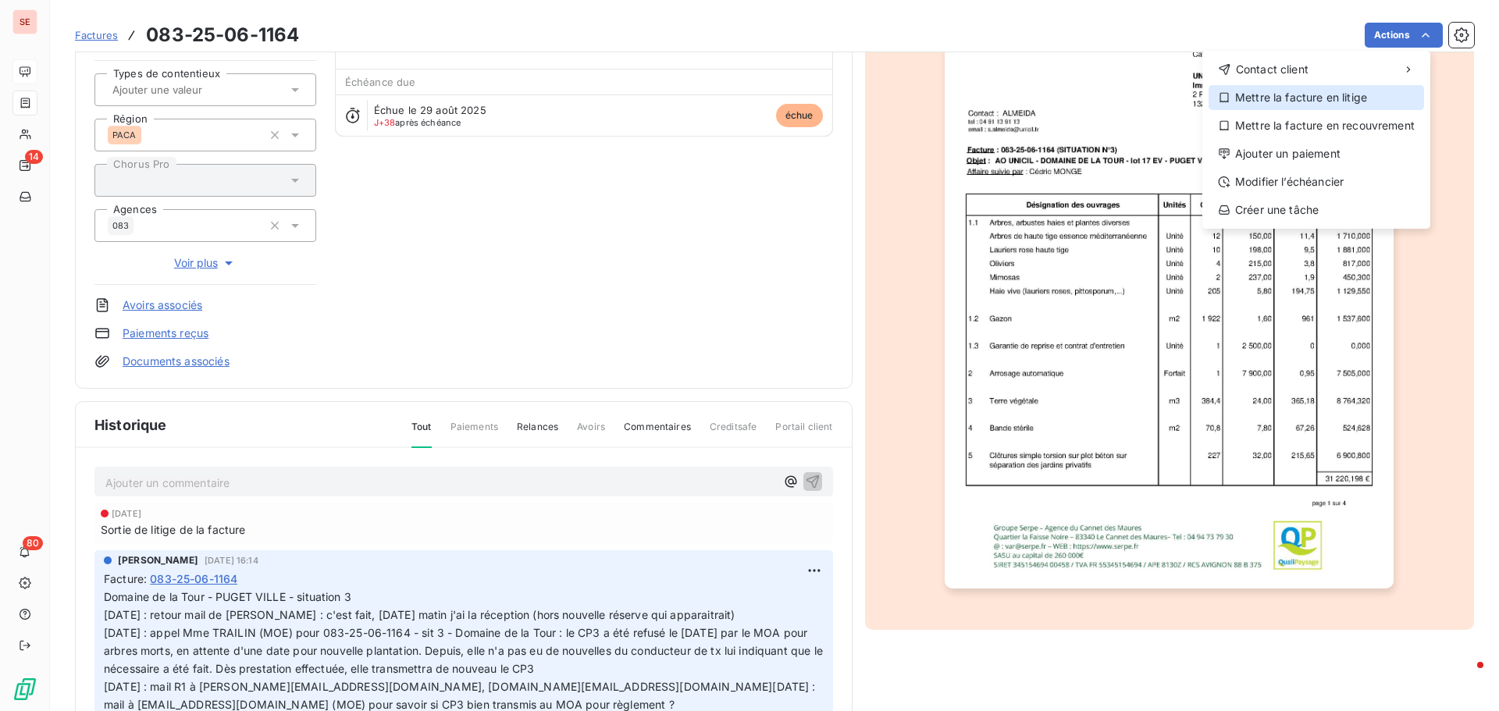
click at [1365, 95] on div "Mettre la facture en litige" at bounding box center [1315, 97] width 215 height 25
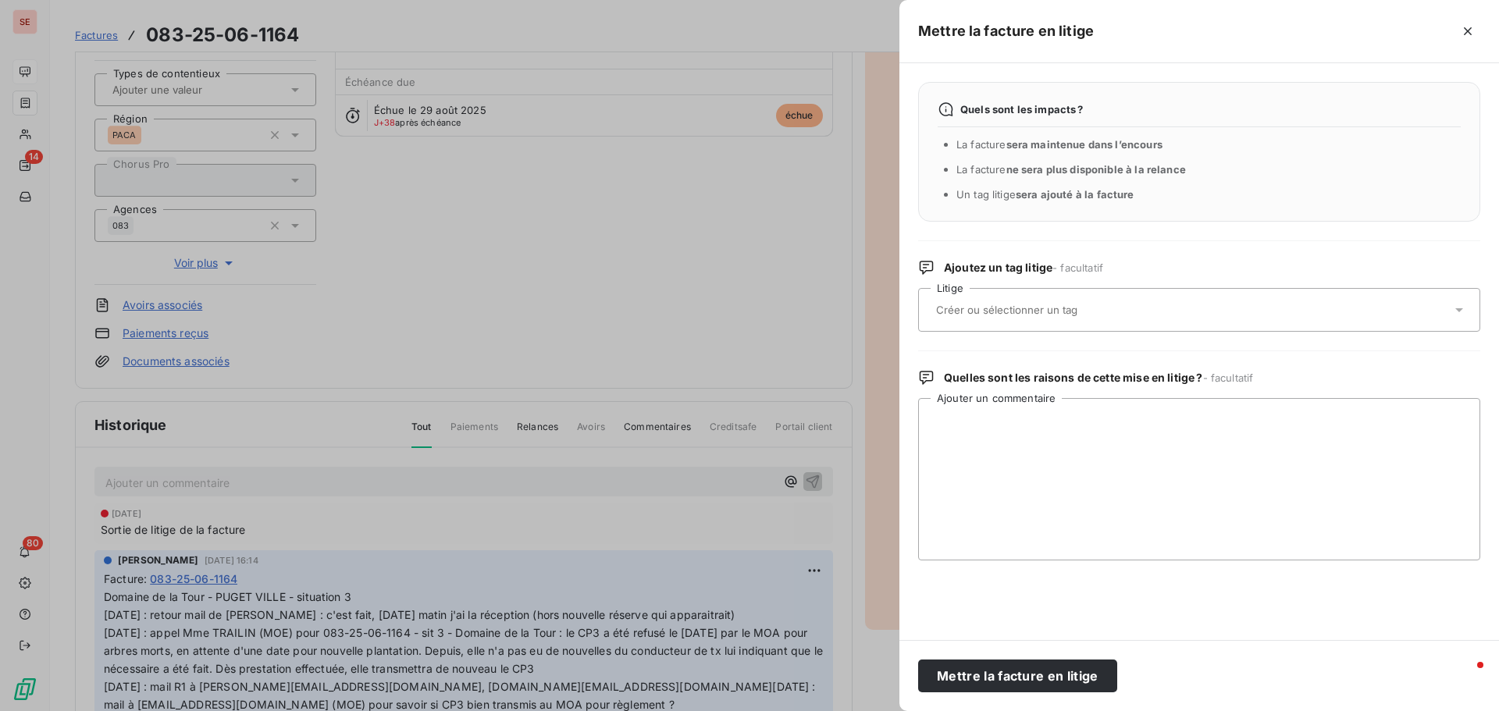
drag, startPoint x: 1079, startPoint y: 313, endPoint x: 1047, endPoint y: 333, distance: 37.5
click at [1078, 313] on input "text" at bounding box center [1047, 310] width 227 height 14
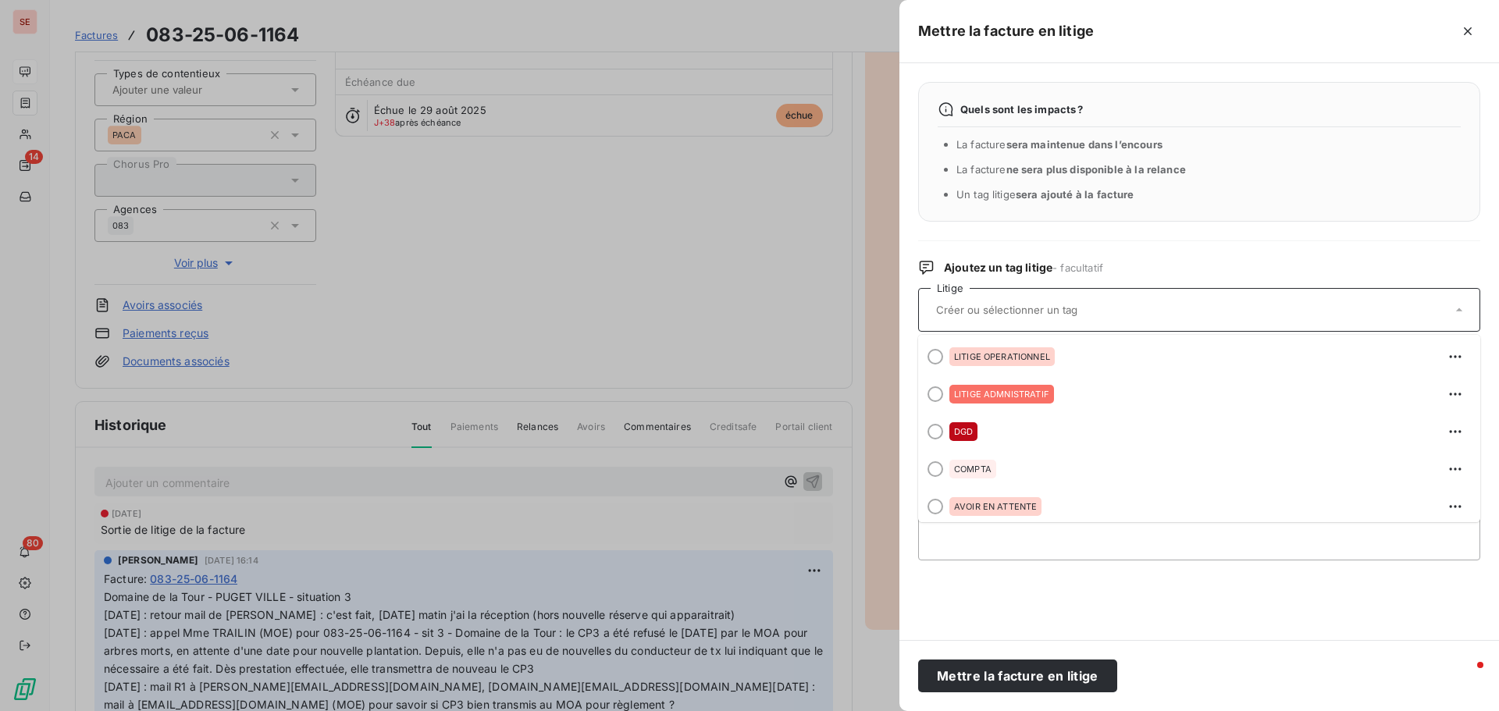
click at [743, 271] on div at bounding box center [749, 355] width 1499 height 711
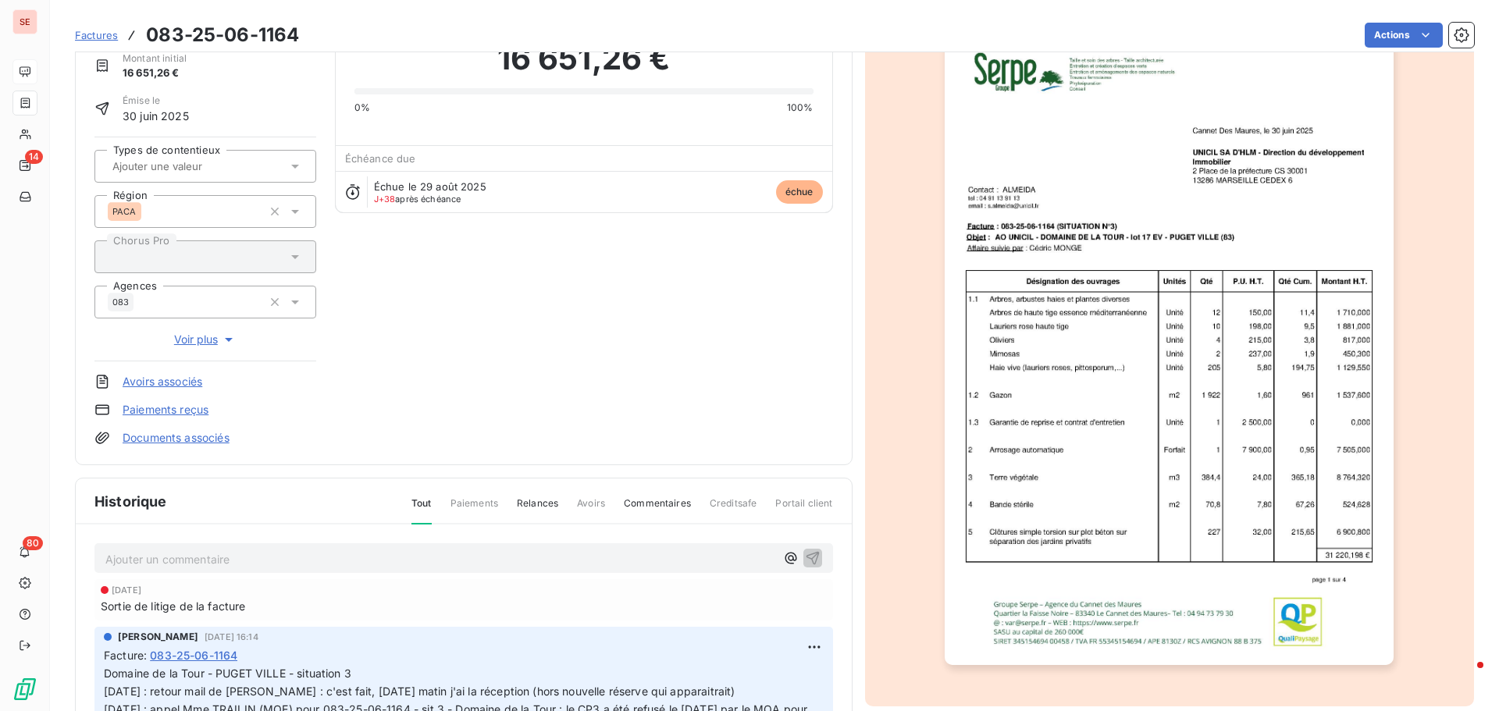
scroll to position [72, 0]
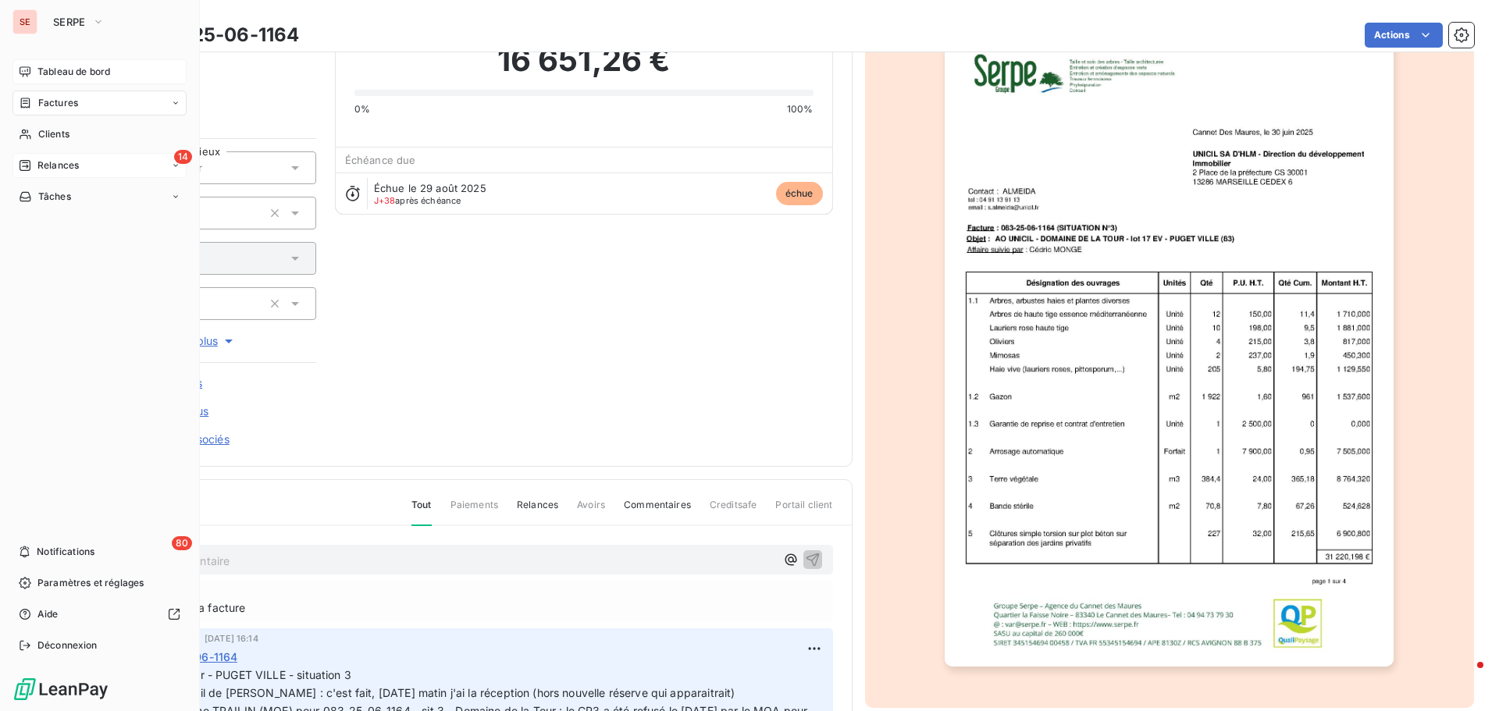
click at [49, 164] on span "Relances" at bounding box center [57, 165] width 41 height 14
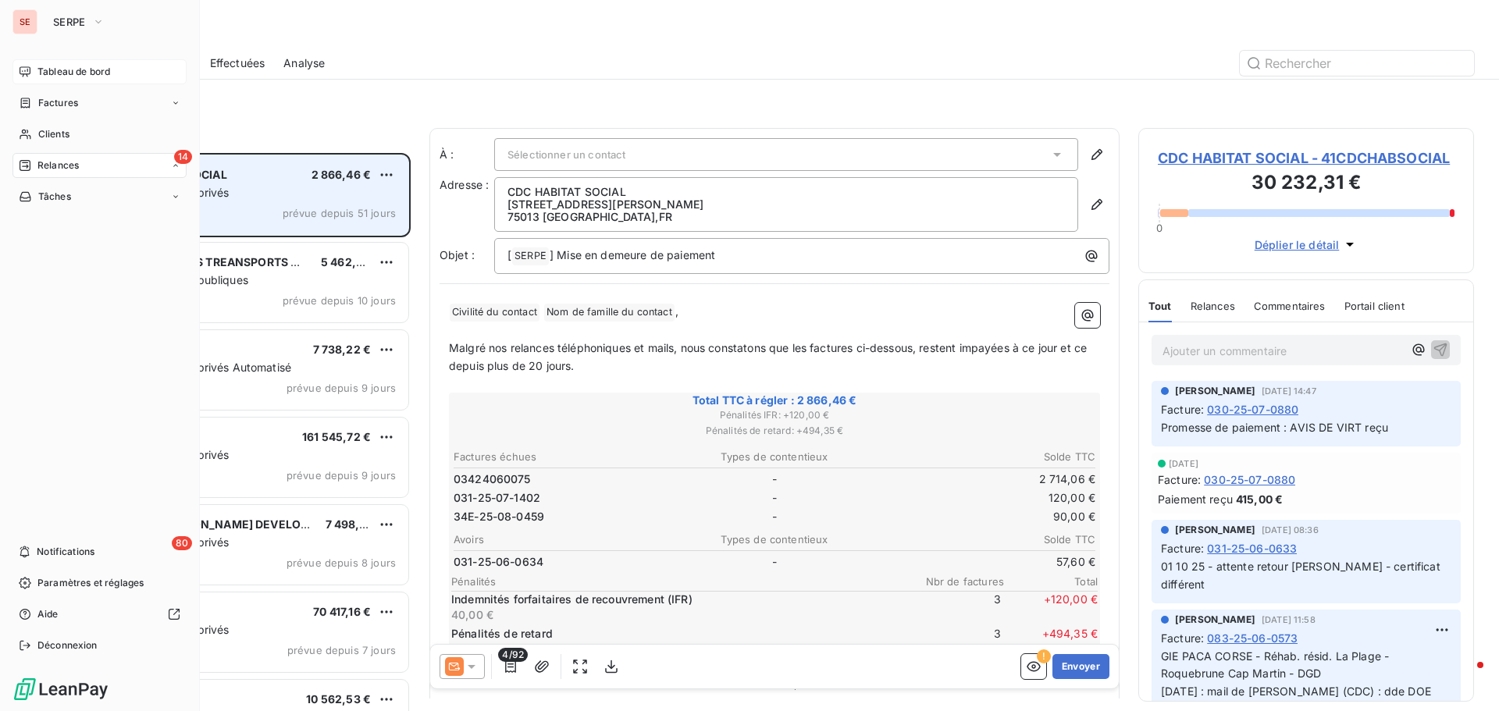
scroll to position [546, 324]
click at [77, 98] on span "Factures" at bounding box center [58, 103] width 40 height 14
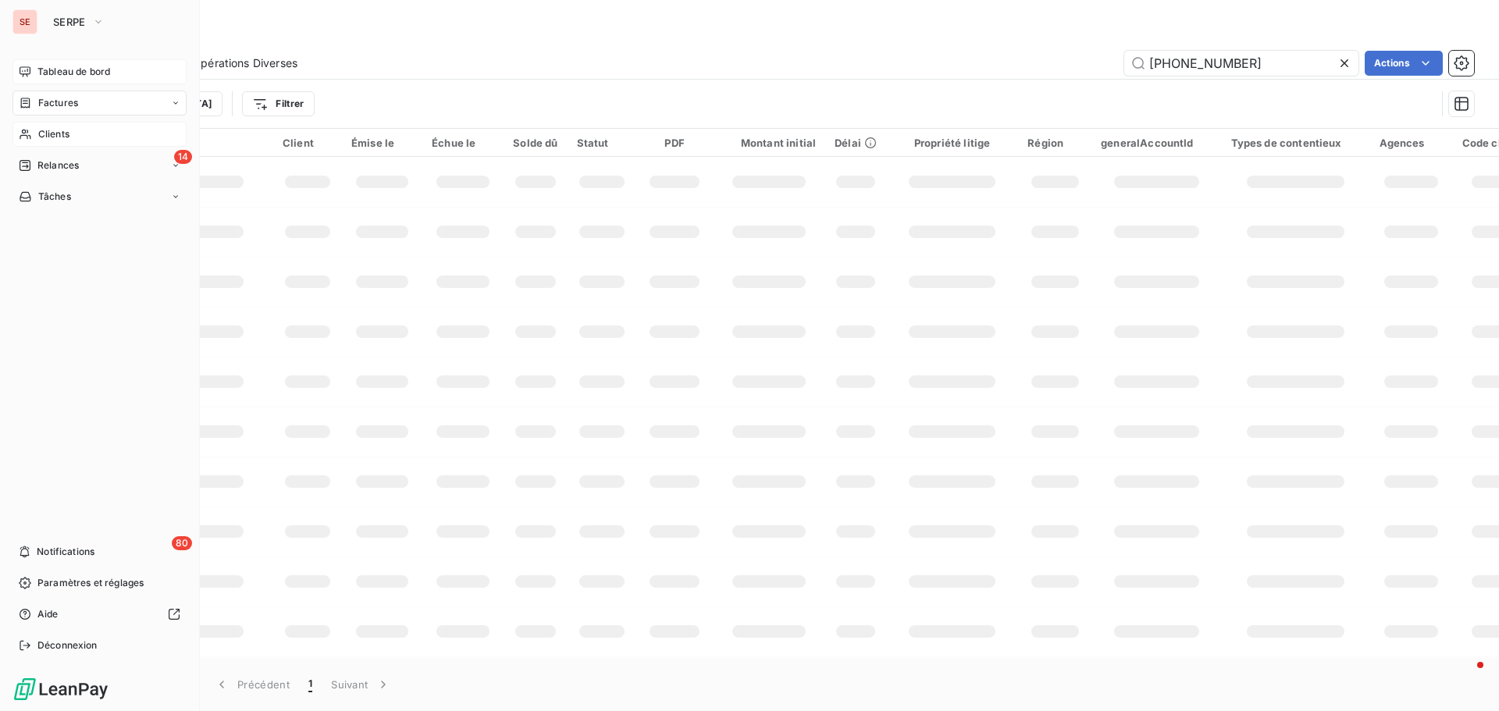
click at [51, 132] on span "Clients" at bounding box center [53, 134] width 31 height 14
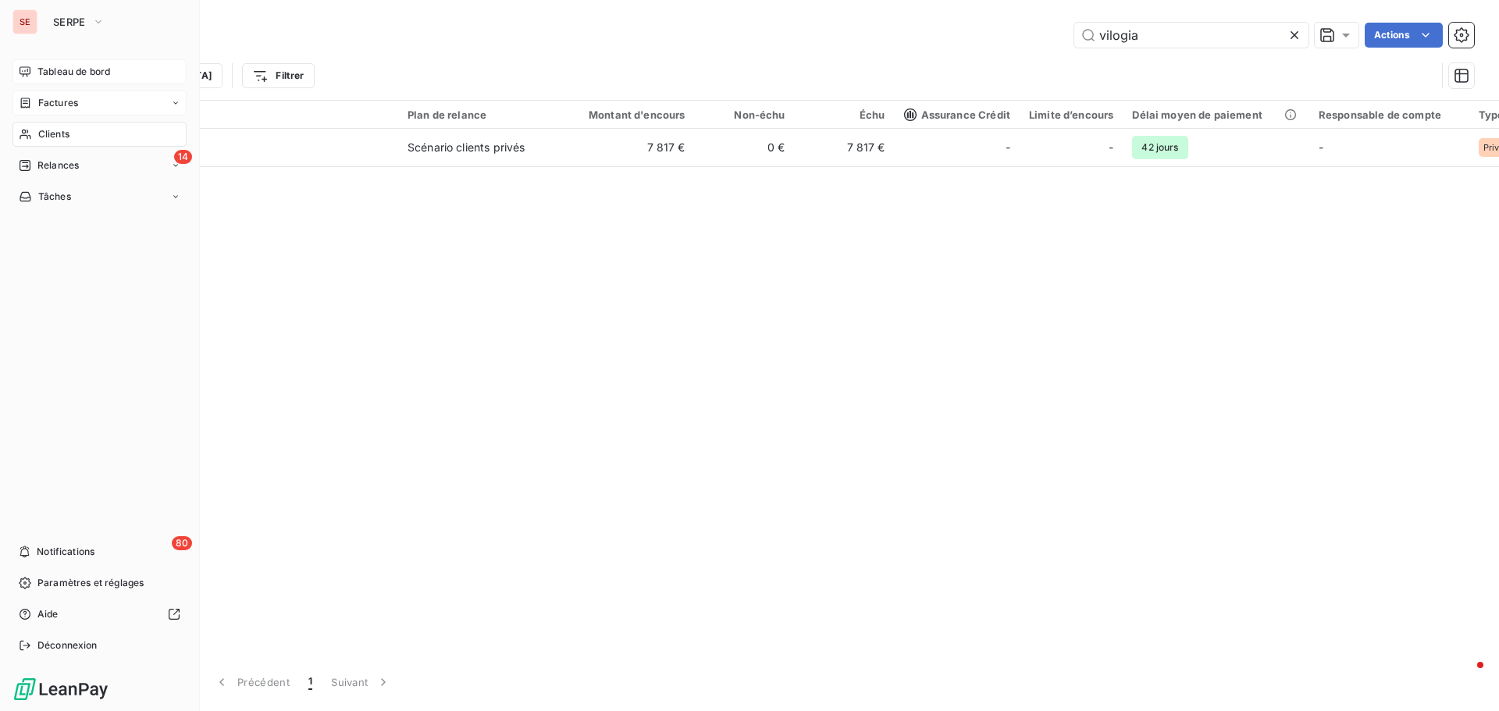
click at [77, 101] on span "Factures" at bounding box center [58, 103] width 40 height 14
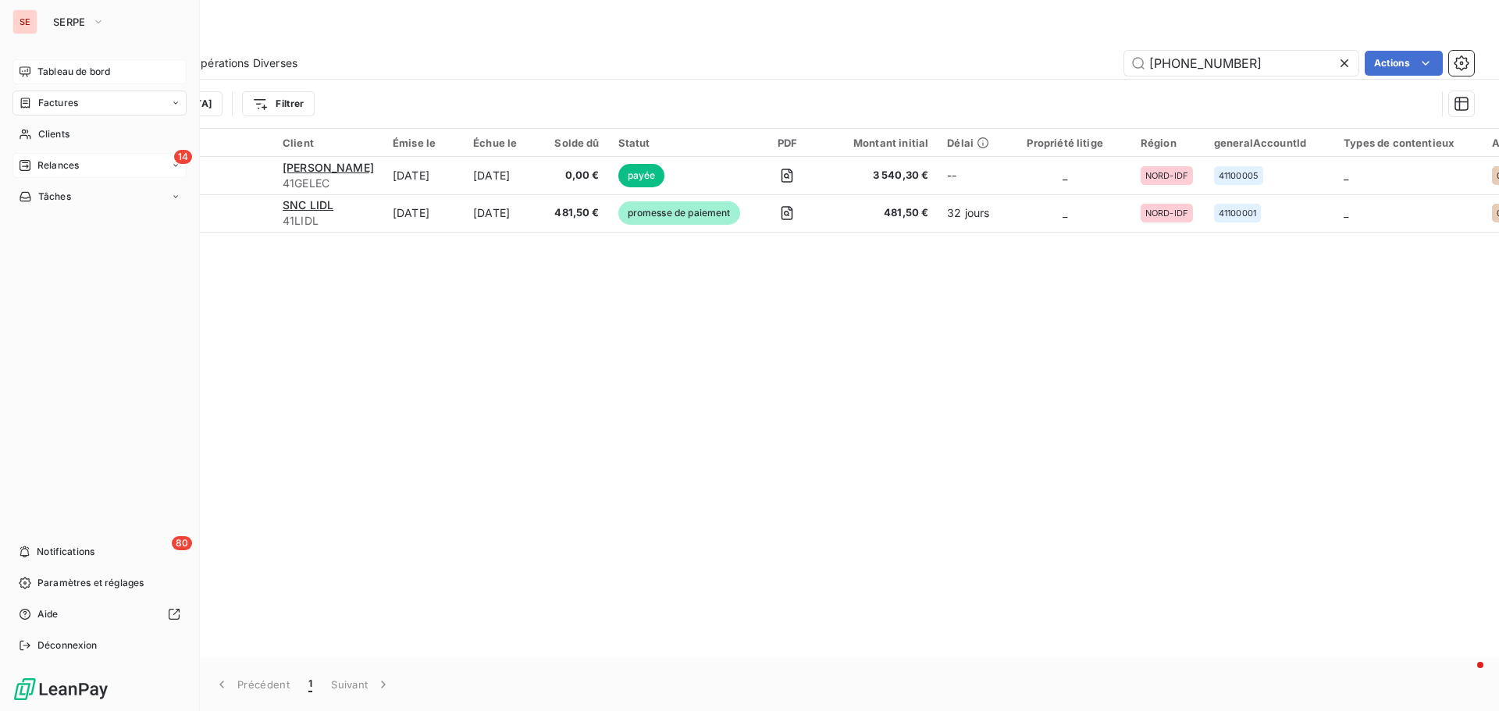
click at [64, 162] on span "Relances" at bounding box center [57, 165] width 41 height 14
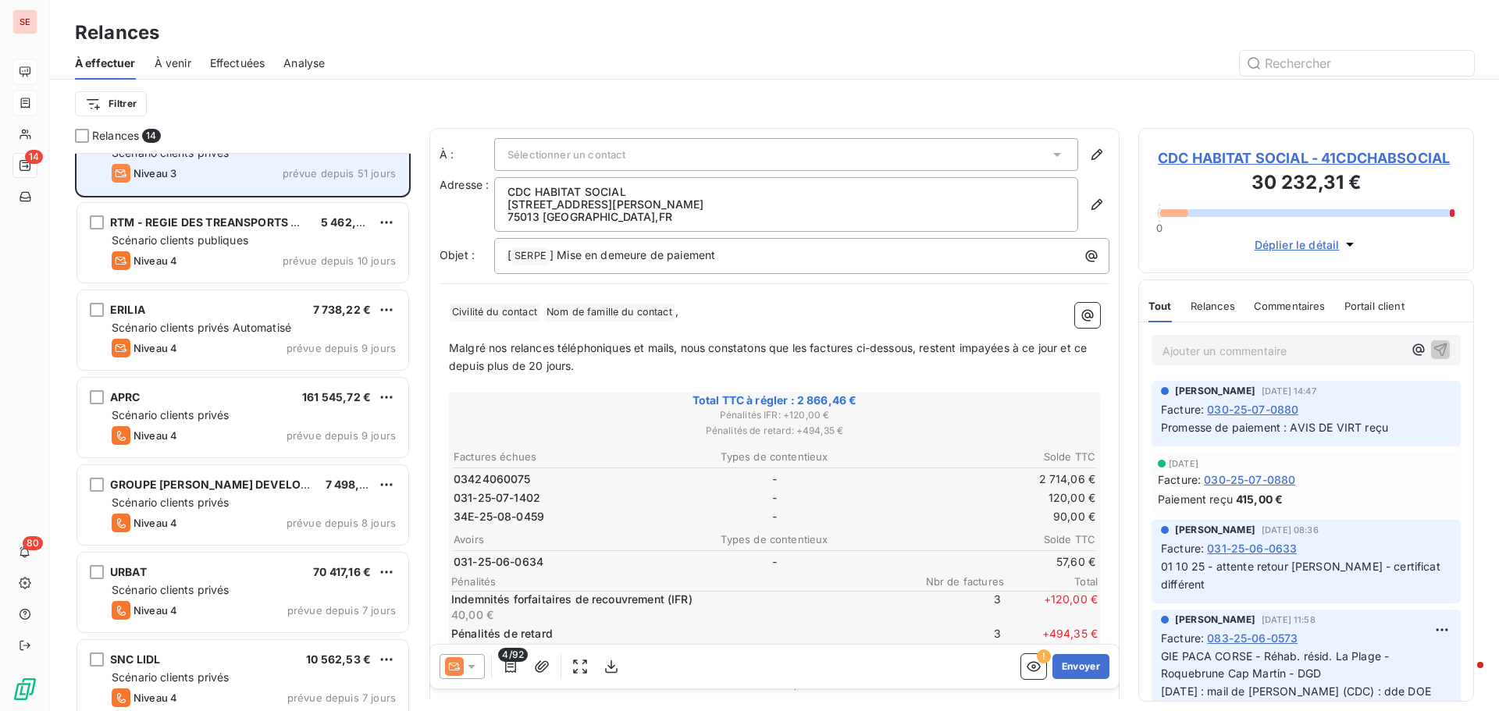
scroll to position [79, 0]
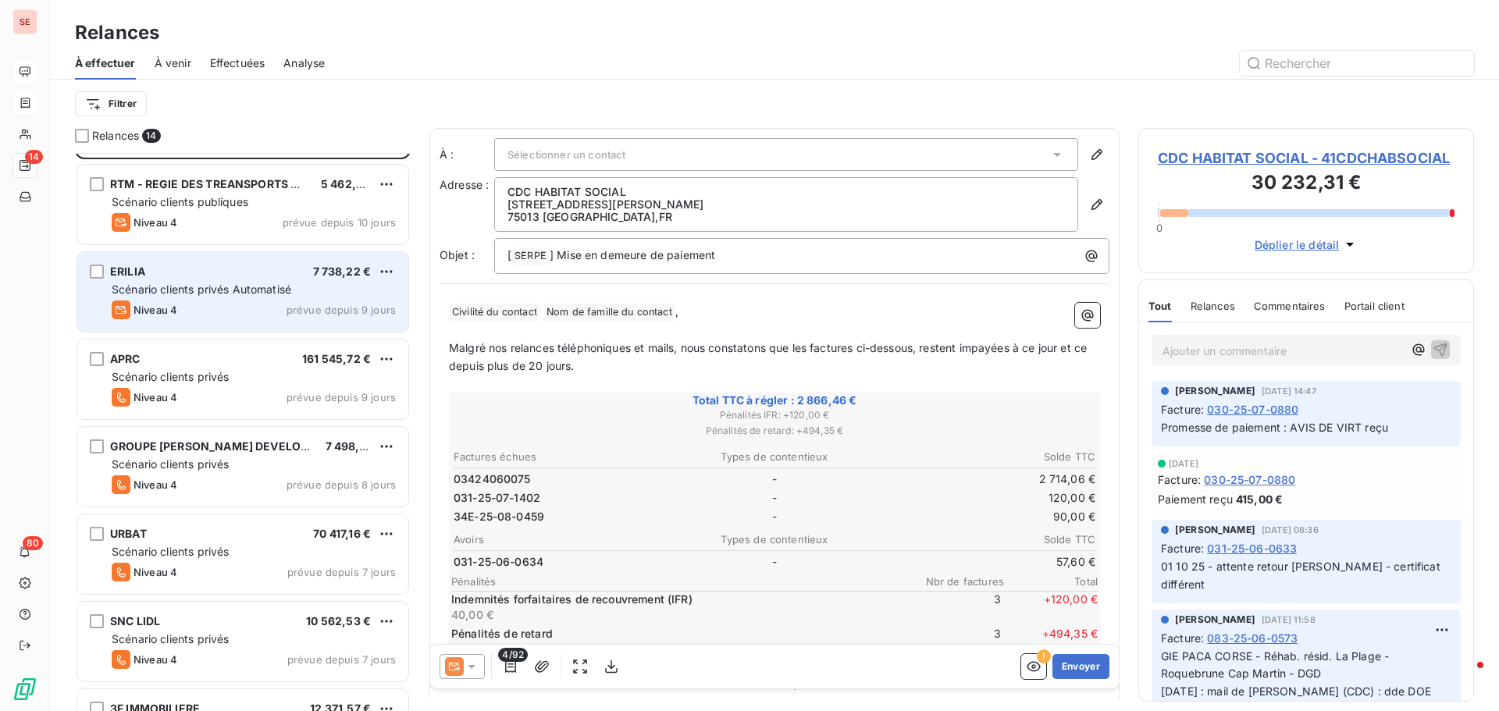
click at [272, 270] on div "ERILIA 7 738,22 €" at bounding box center [254, 272] width 284 height 14
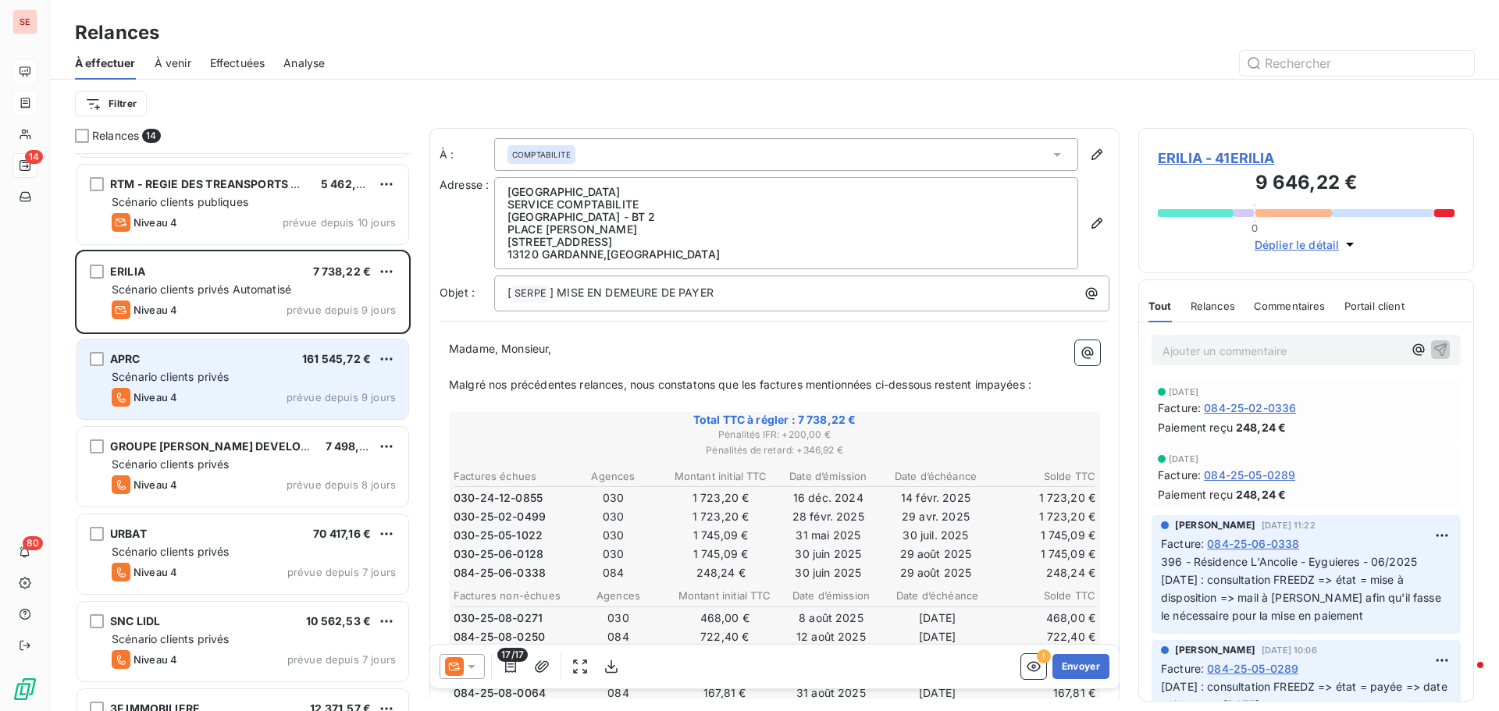
click at [215, 368] on div "APRC 161 545,72 € Scénario clients privés Niveau 4 prévue depuis 9 jours" at bounding box center [242, 380] width 331 height 80
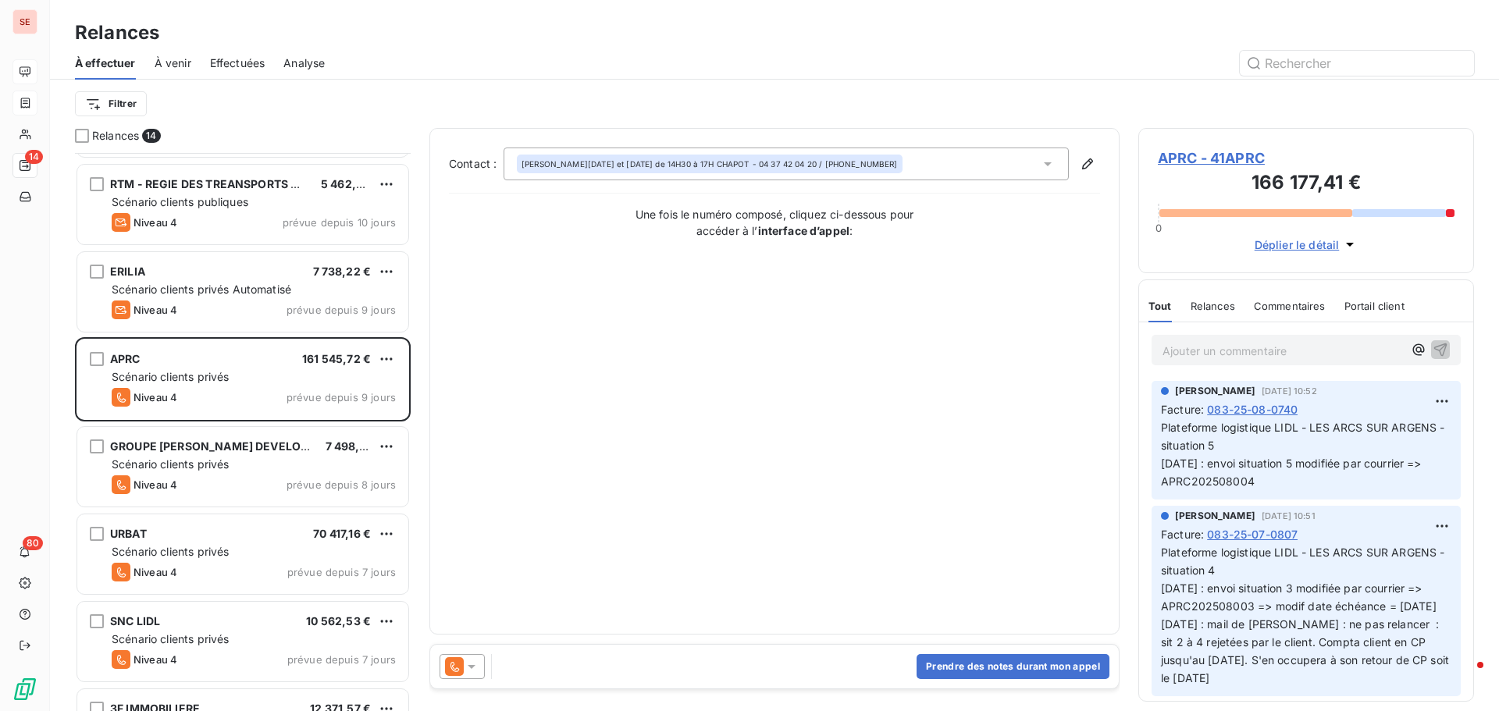
click at [1226, 152] on span "APRC - 41APRC" at bounding box center [1306, 158] width 297 height 21
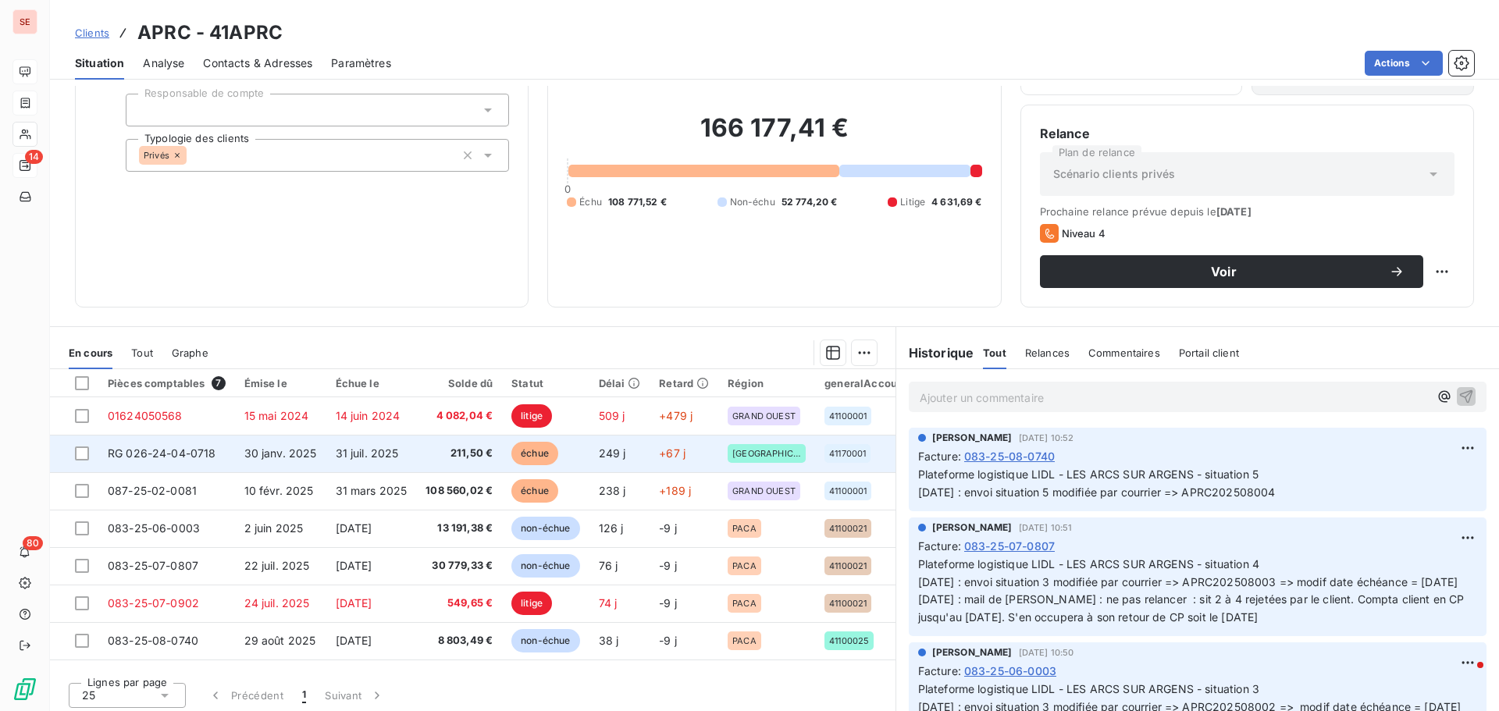
scroll to position [105, 0]
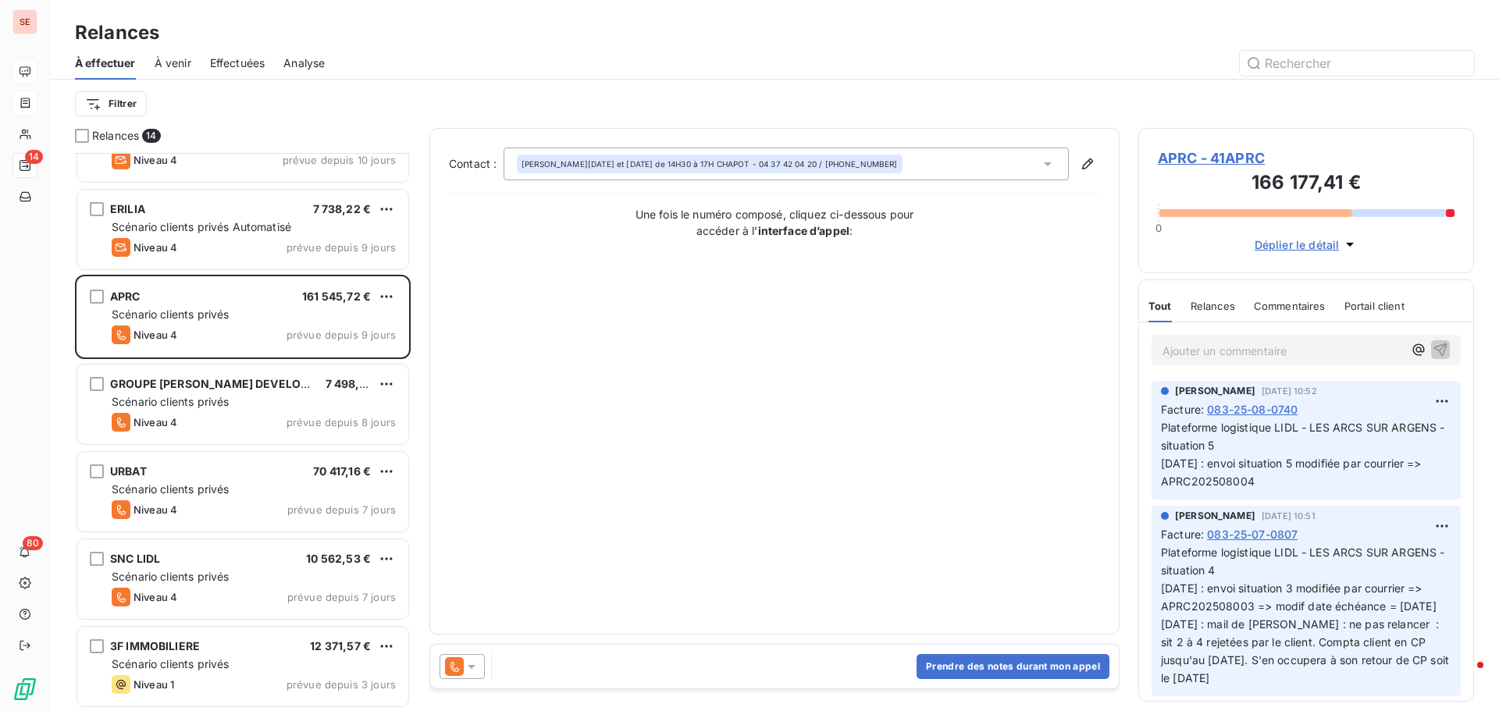
scroll to position [157, 0]
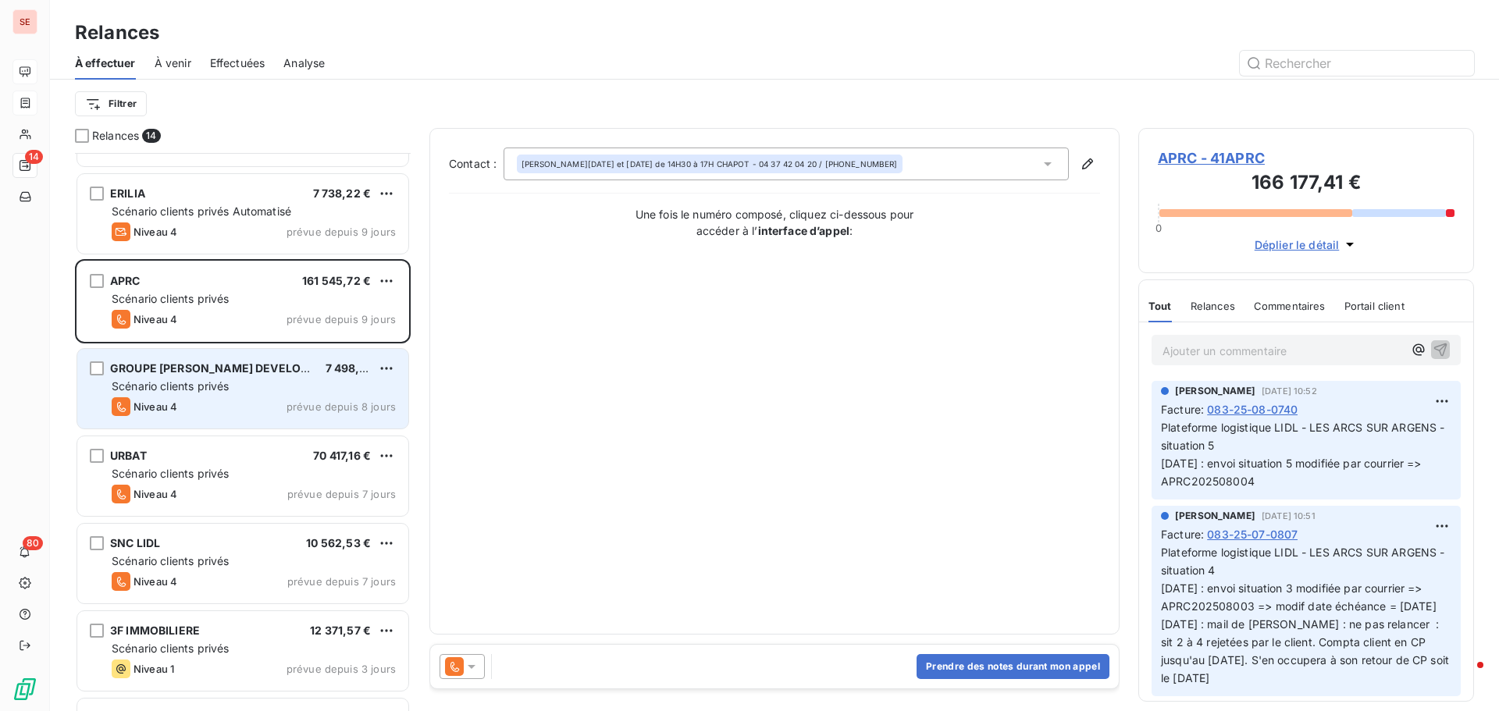
click at [244, 377] on div "GROUPE [PERSON_NAME] DEVELOPPEMENT 7 498,17 € Scénario clients privés Niveau 4 …" at bounding box center [242, 389] width 331 height 80
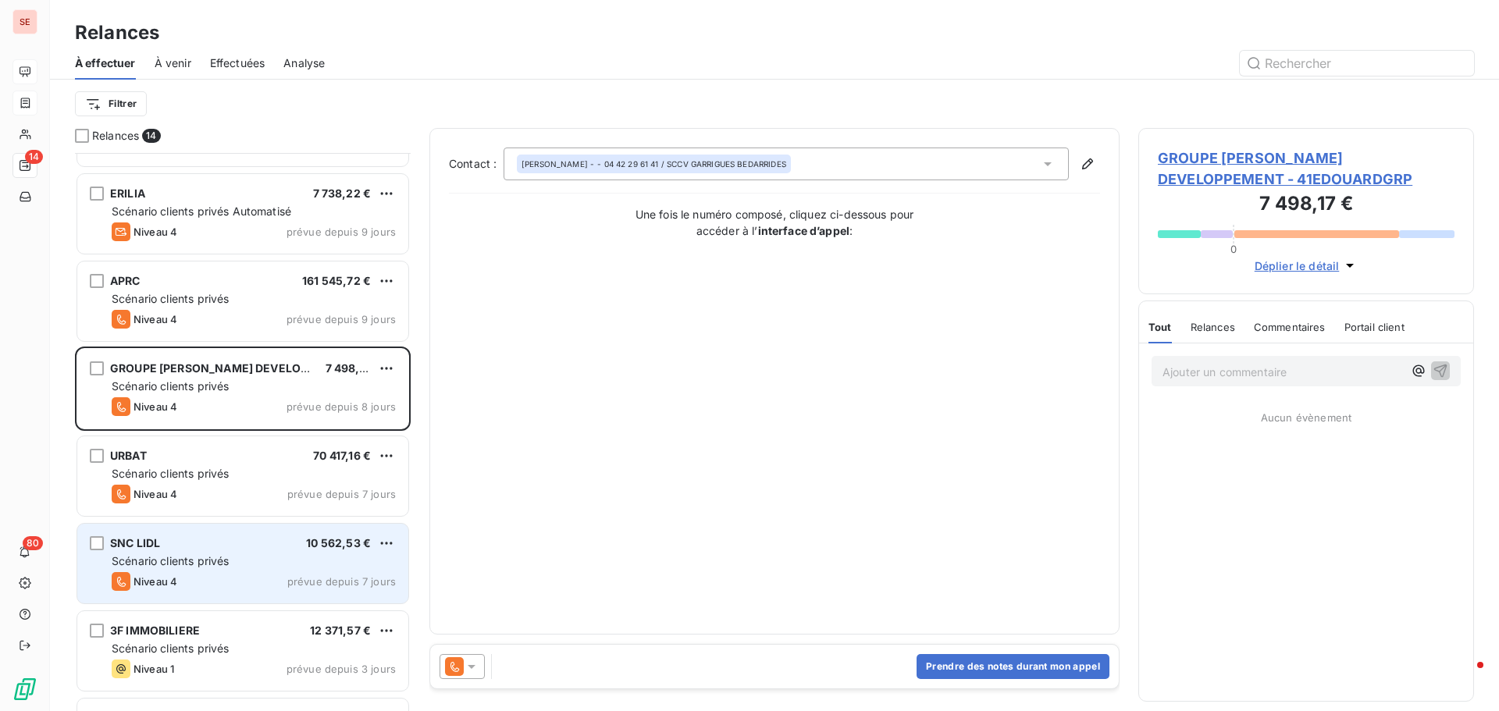
click at [226, 532] on div "SNC LIDL 10 562,53 € Scénario clients privés Niveau 4 prévue depuis 7 jours" at bounding box center [242, 564] width 331 height 80
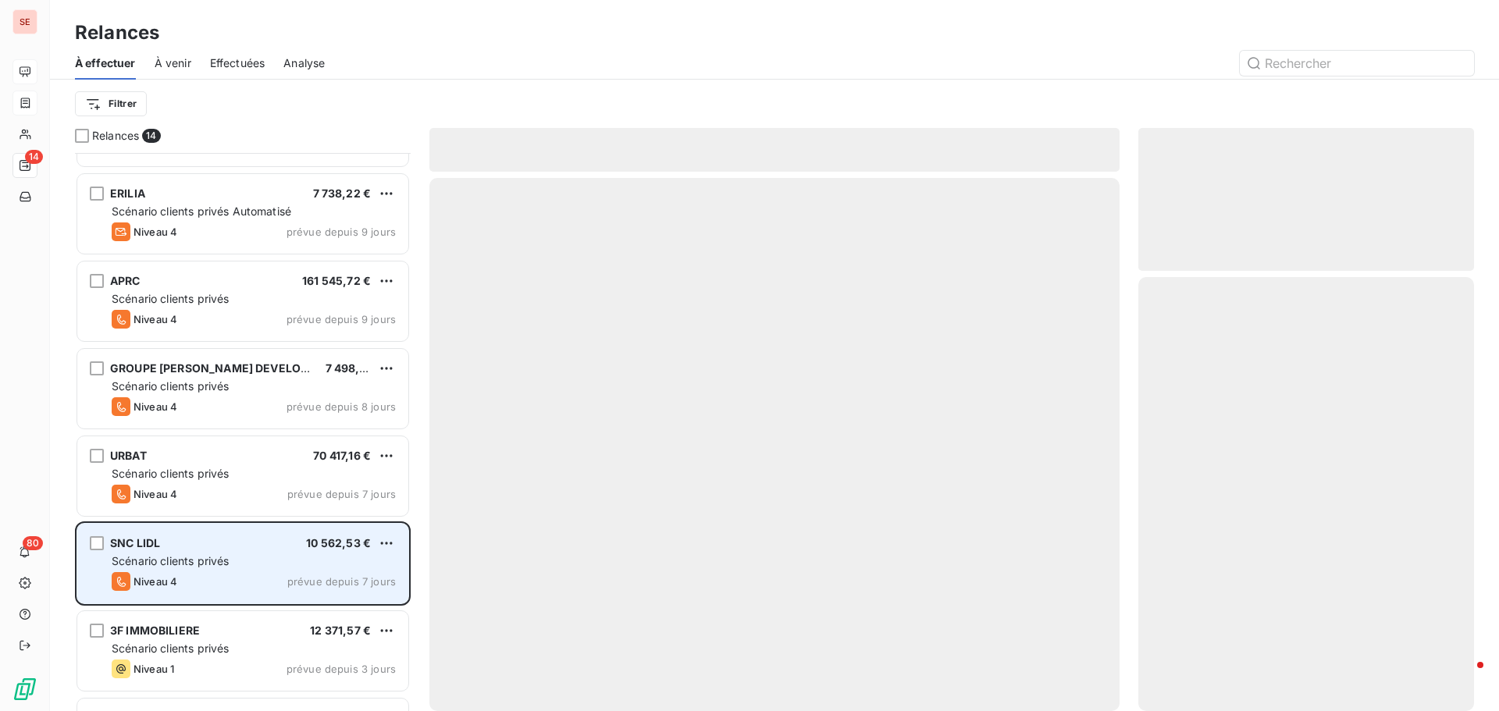
scroll to position [313, 0]
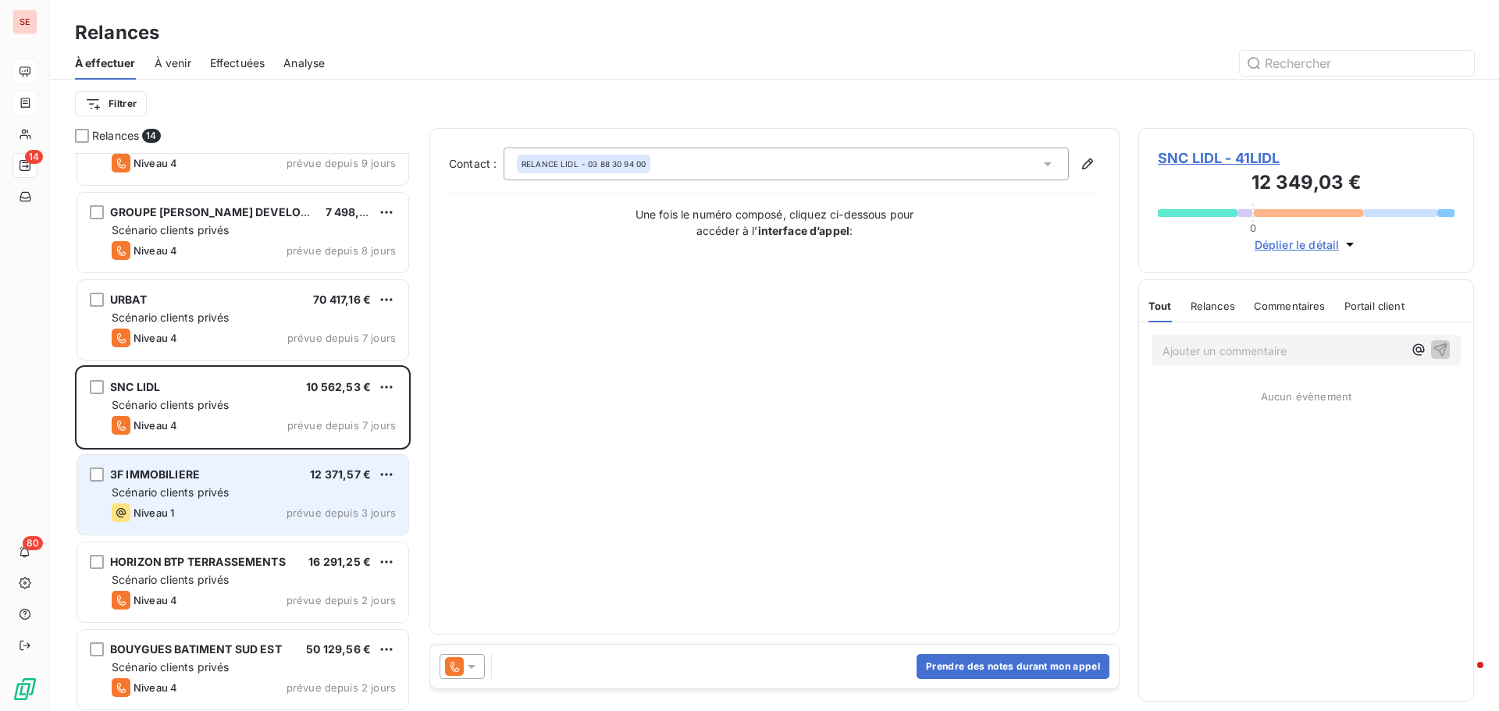
click at [208, 494] on span "Scénario clients privés" at bounding box center [170, 492] width 117 height 13
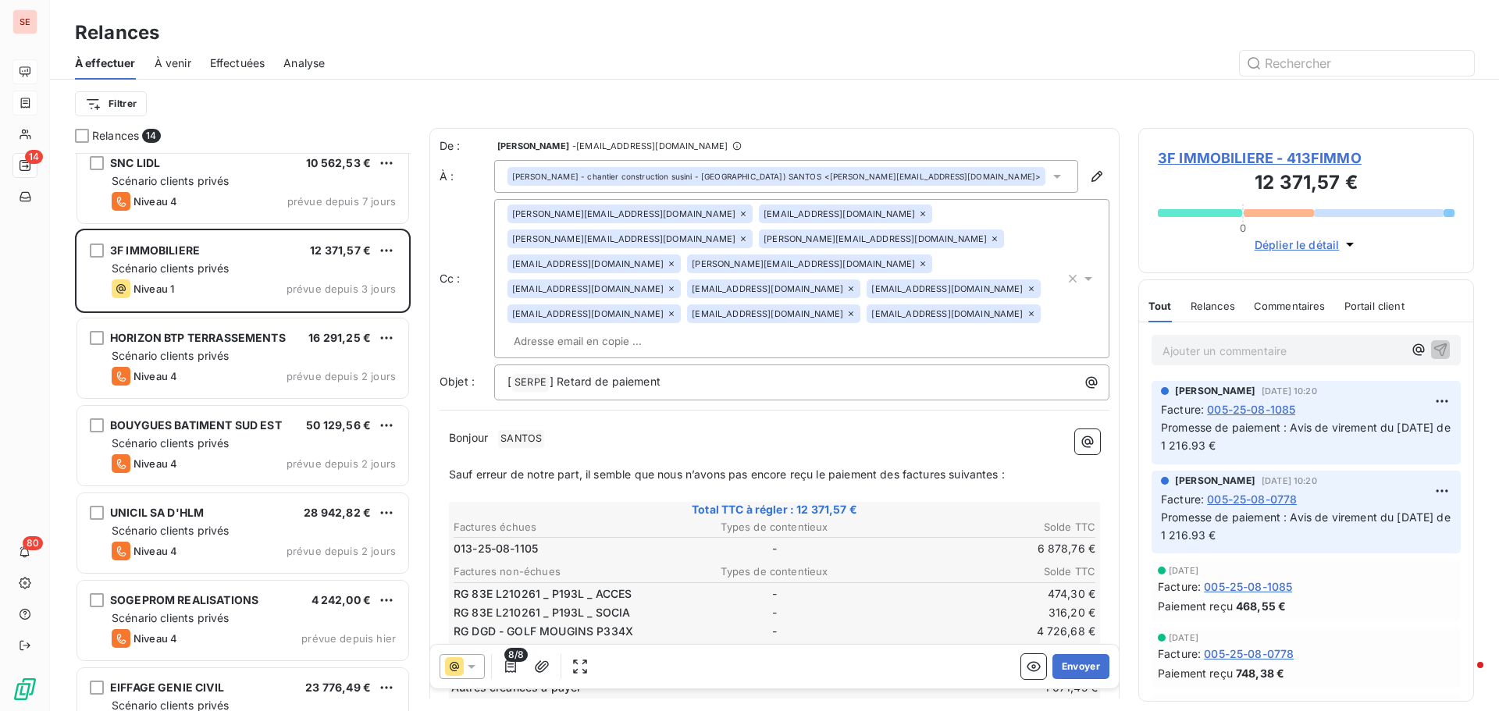
scroll to position [547, 0]
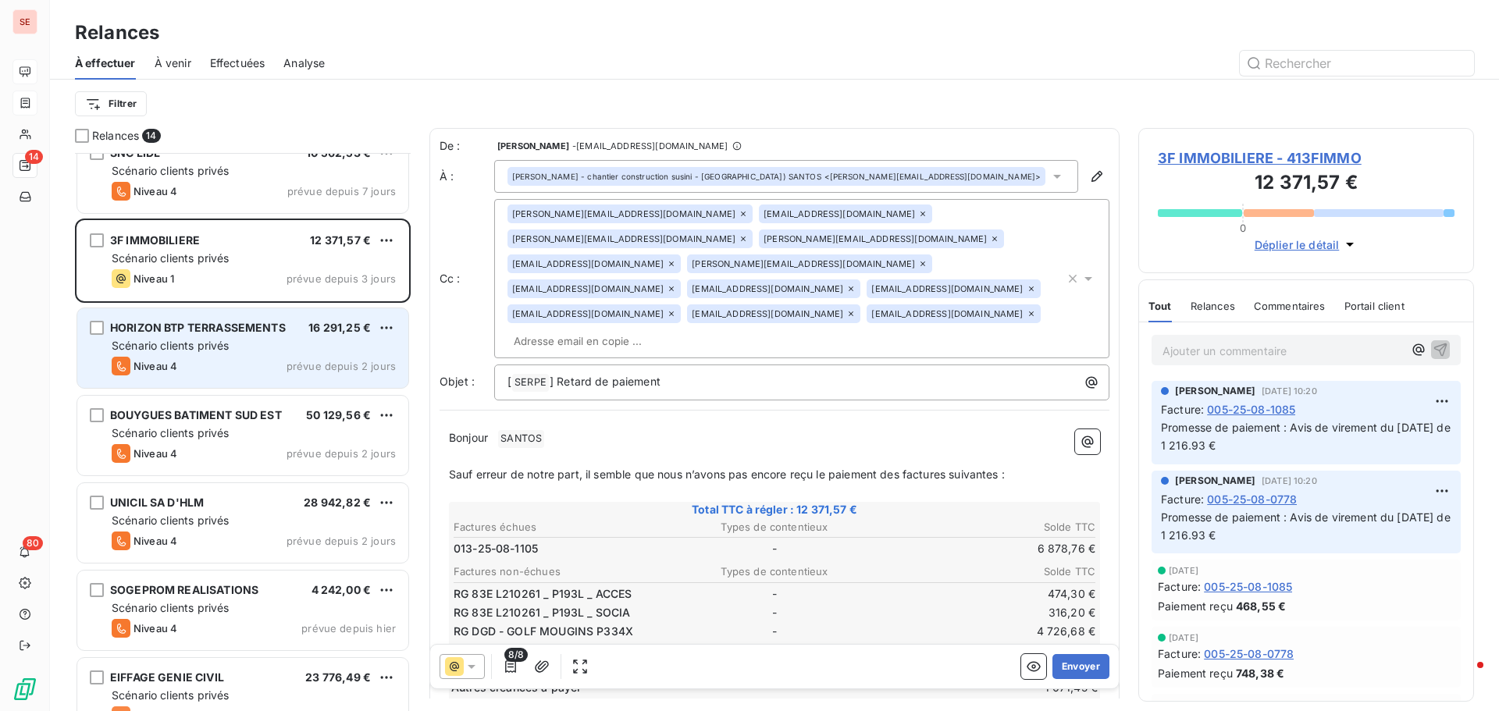
click at [269, 362] on div "Niveau 4 prévue depuis 2 jours" at bounding box center [254, 366] width 284 height 19
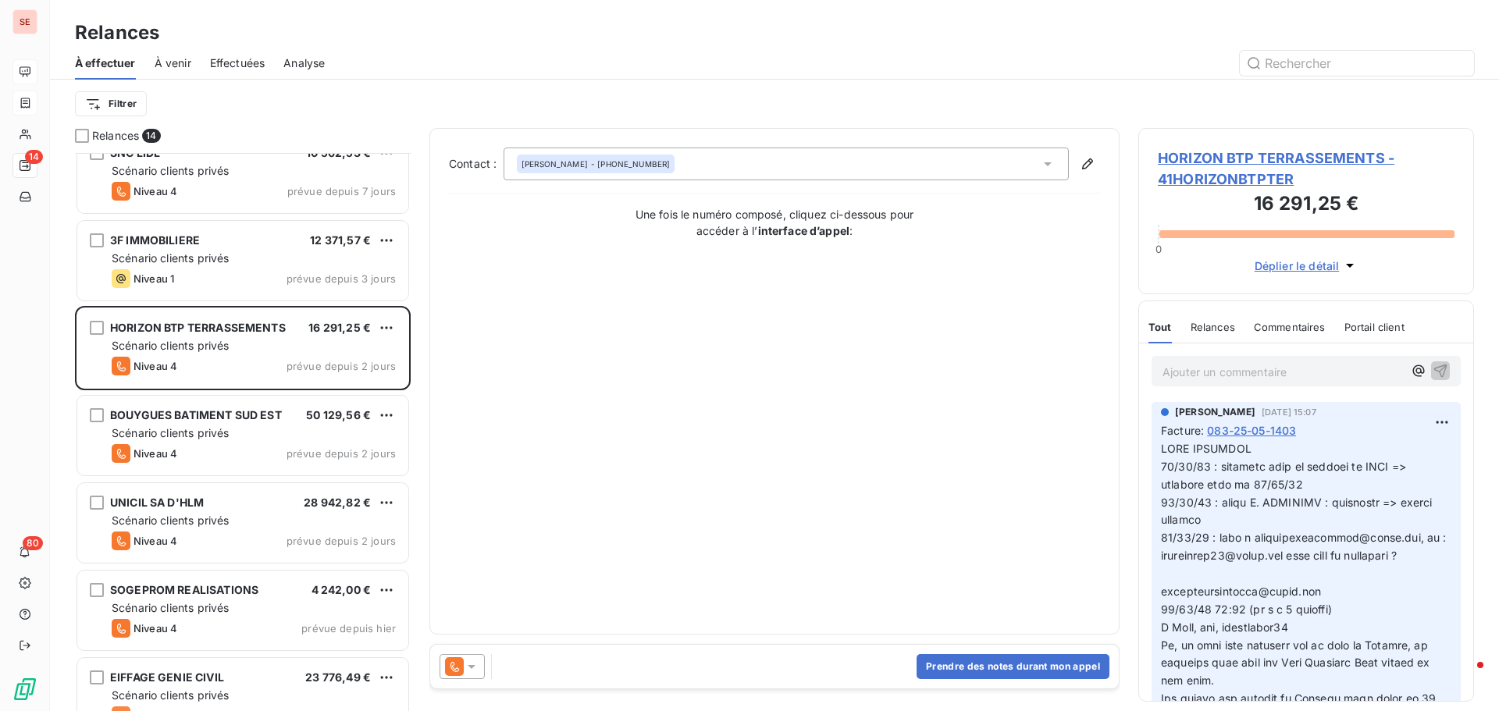
click at [1336, 158] on span "HORIZON BTP TERRASSEMENTS - 41HORIZONBTPTER" at bounding box center [1306, 169] width 297 height 42
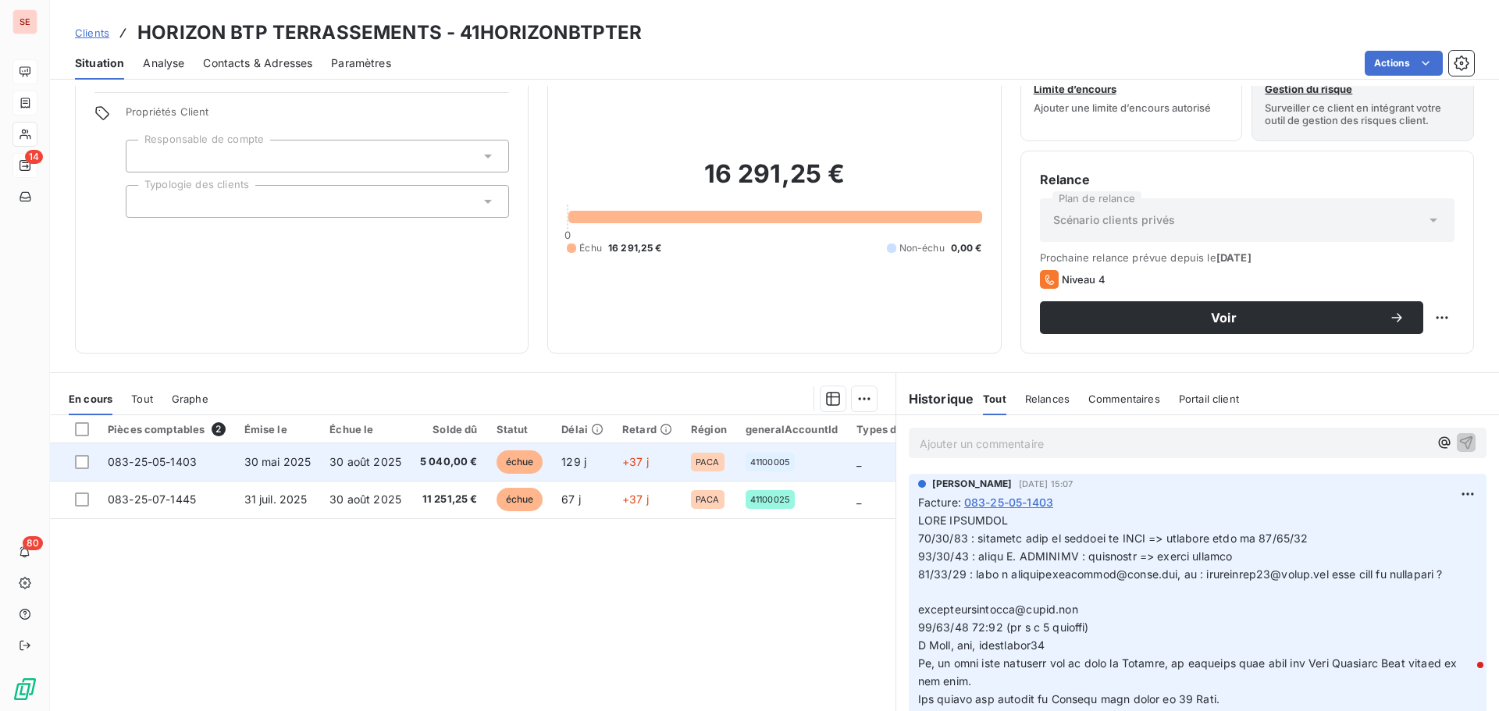
scroll to position [78, 0]
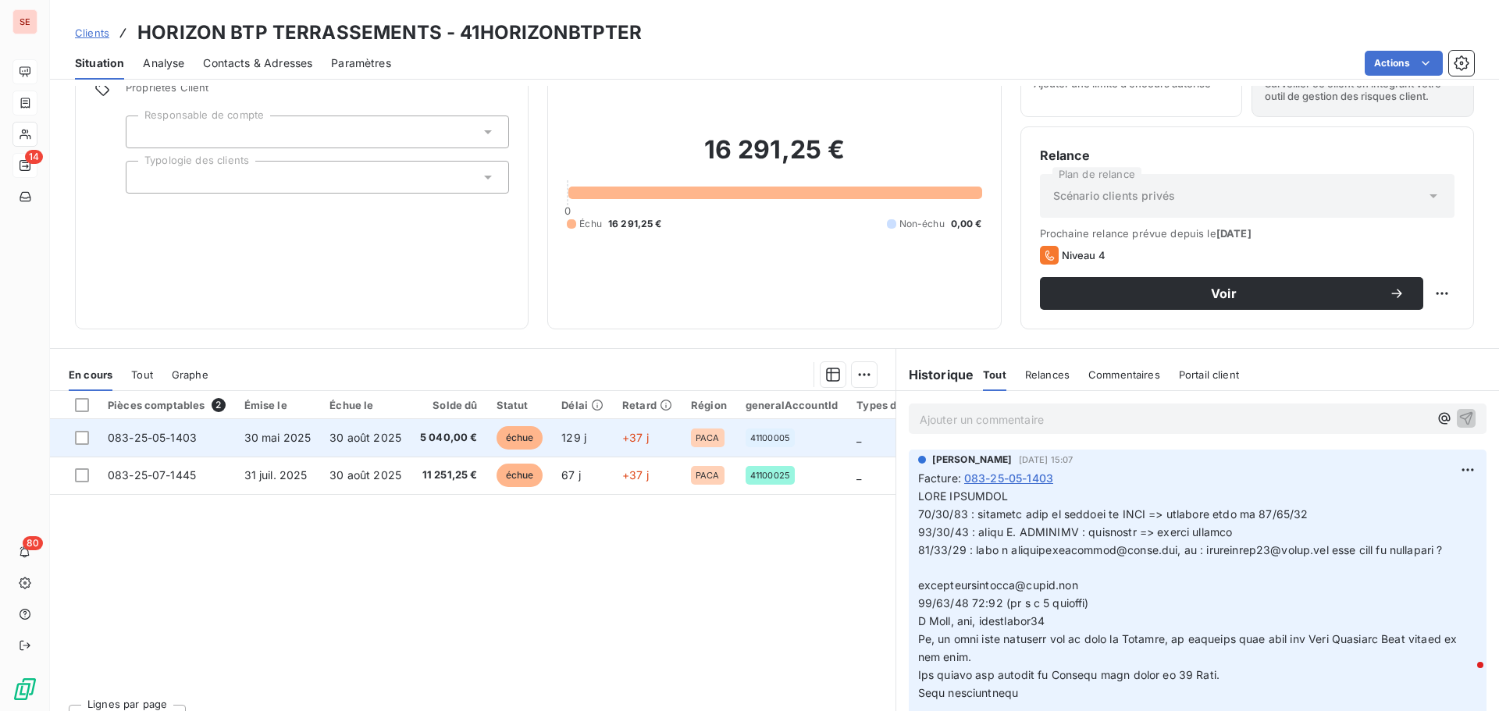
click at [333, 434] on span "30 août 2025" at bounding box center [365, 437] width 72 height 13
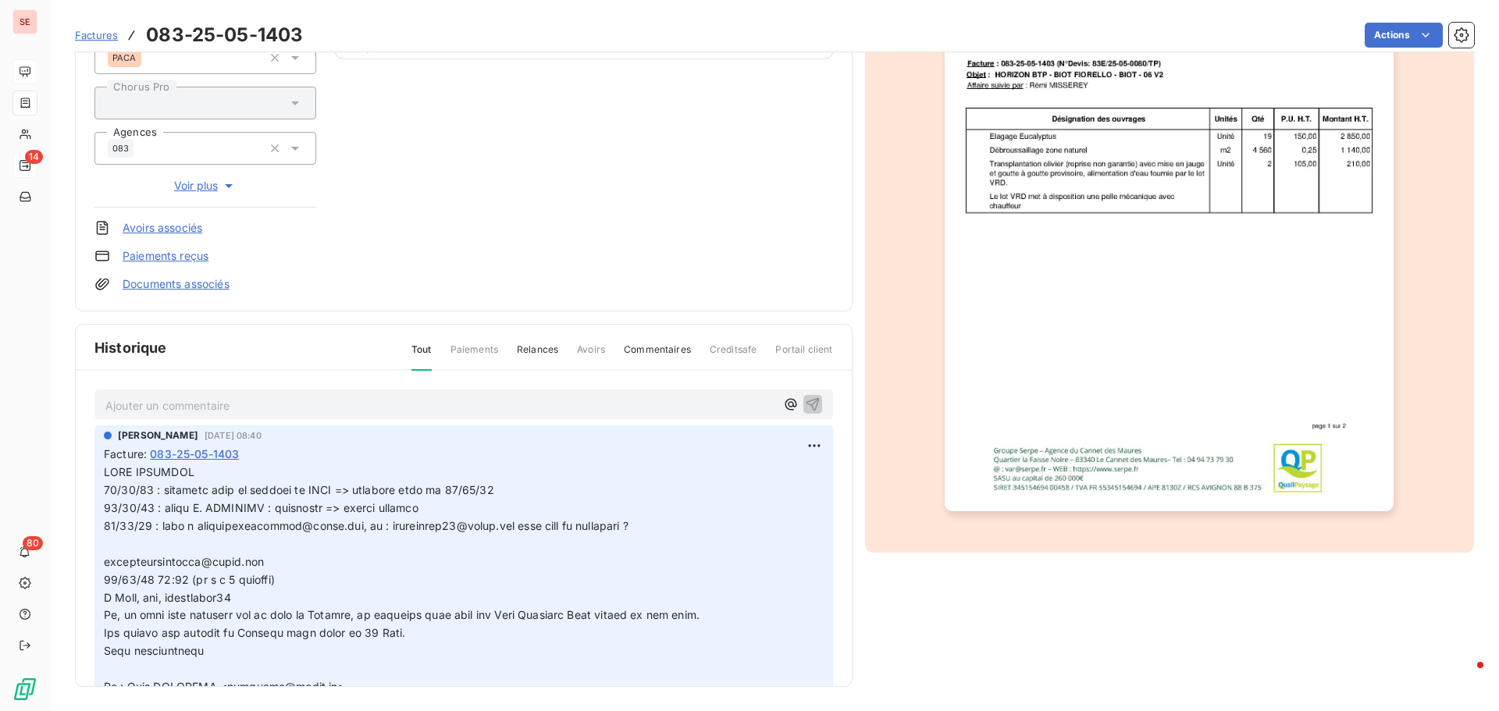
scroll to position [228, 0]
click at [886, 585] on div "HORIZON BTP TERRASSEMENTS 41HORIZONBTPTER Montant initial 5 040,00 € Émise le […" at bounding box center [774, 255] width 1399 height 862
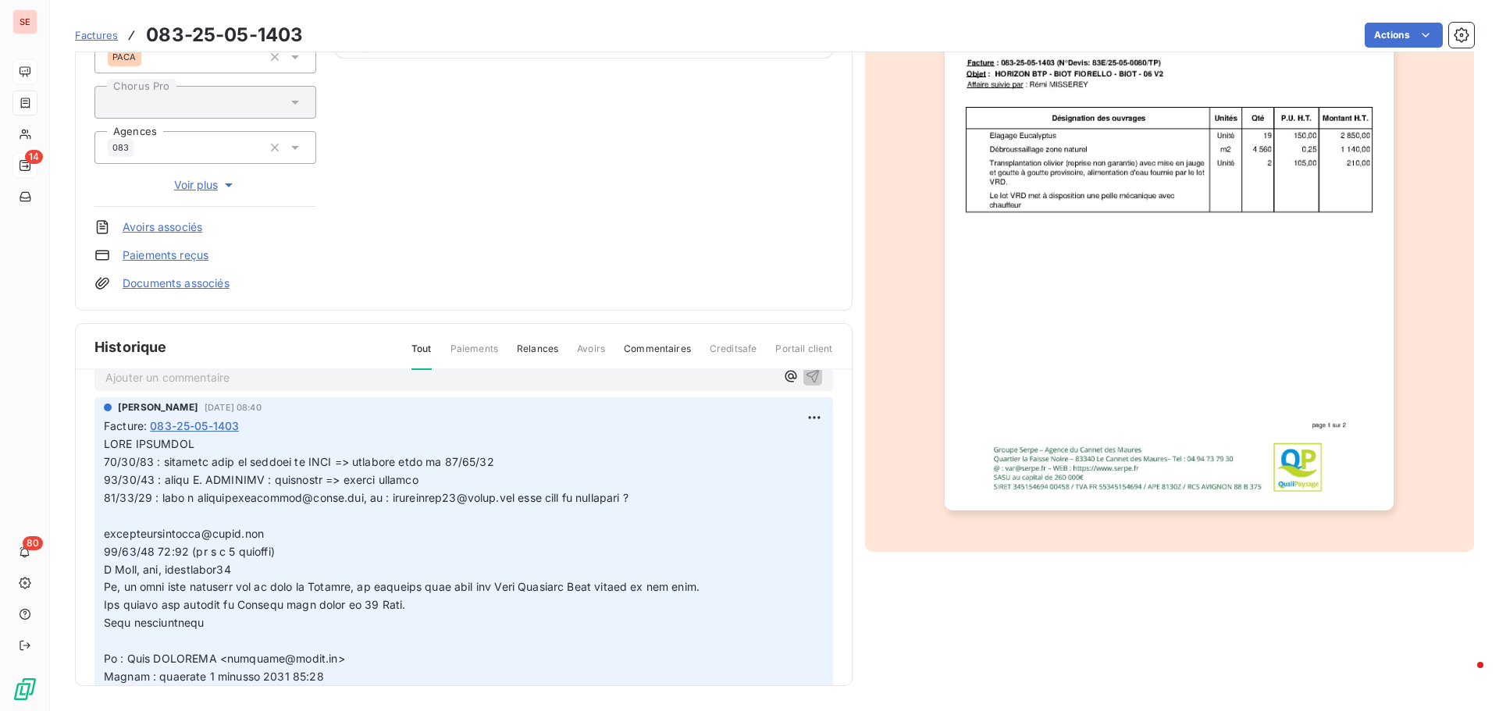
scroll to position [0, 0]
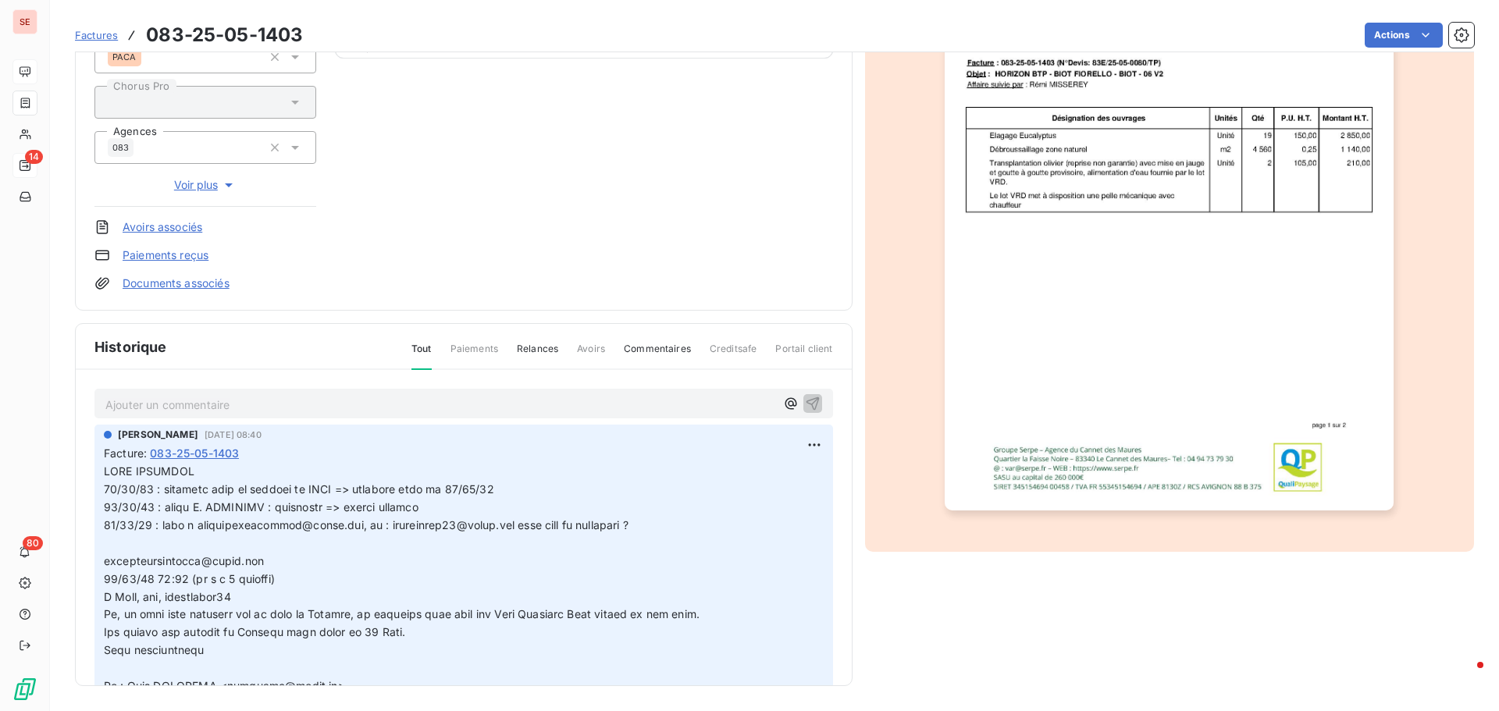
click at [1126, 396] on img "button" at bounding box center [1169, 192] width 449 height 635
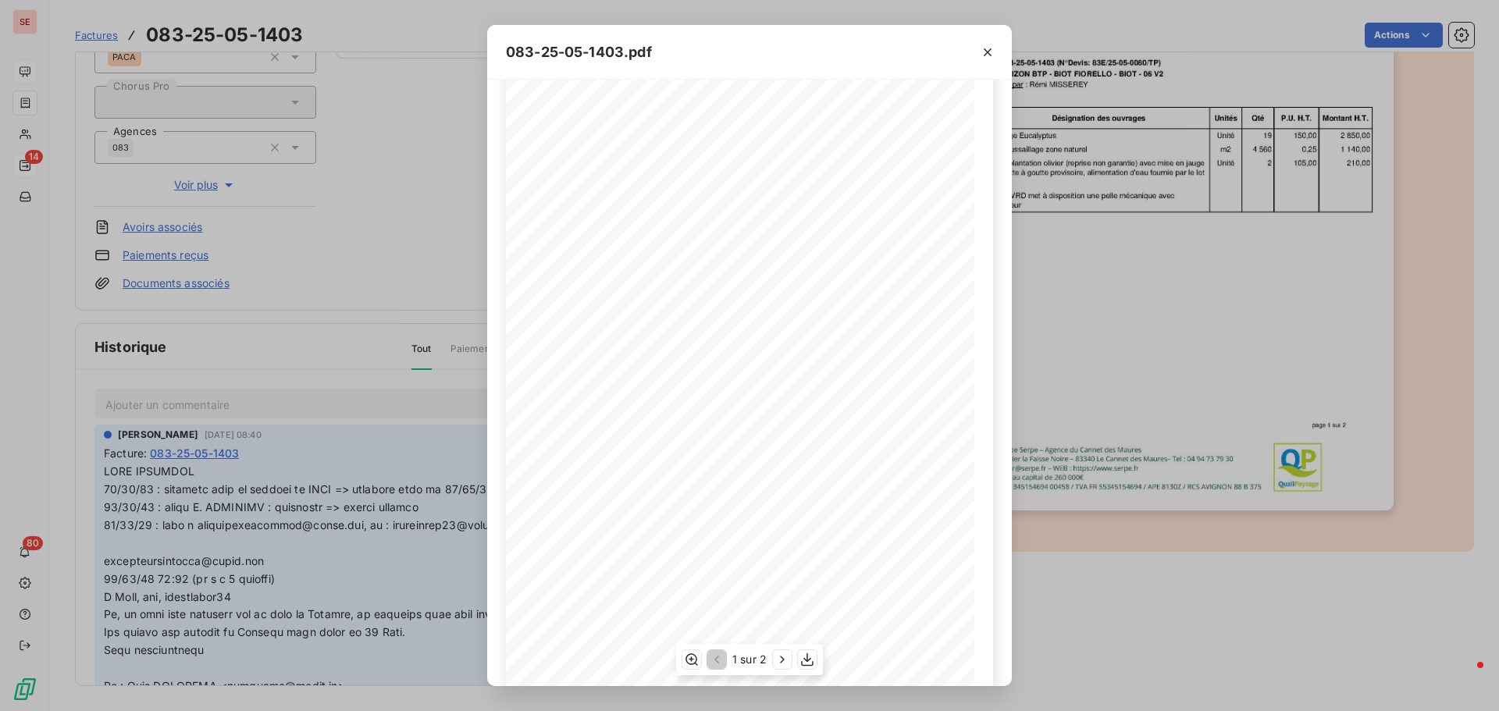
scroll to position [93, 0]
click at [785, 657] on icon "button" at bounding box center [782, 660] width 16 height 16
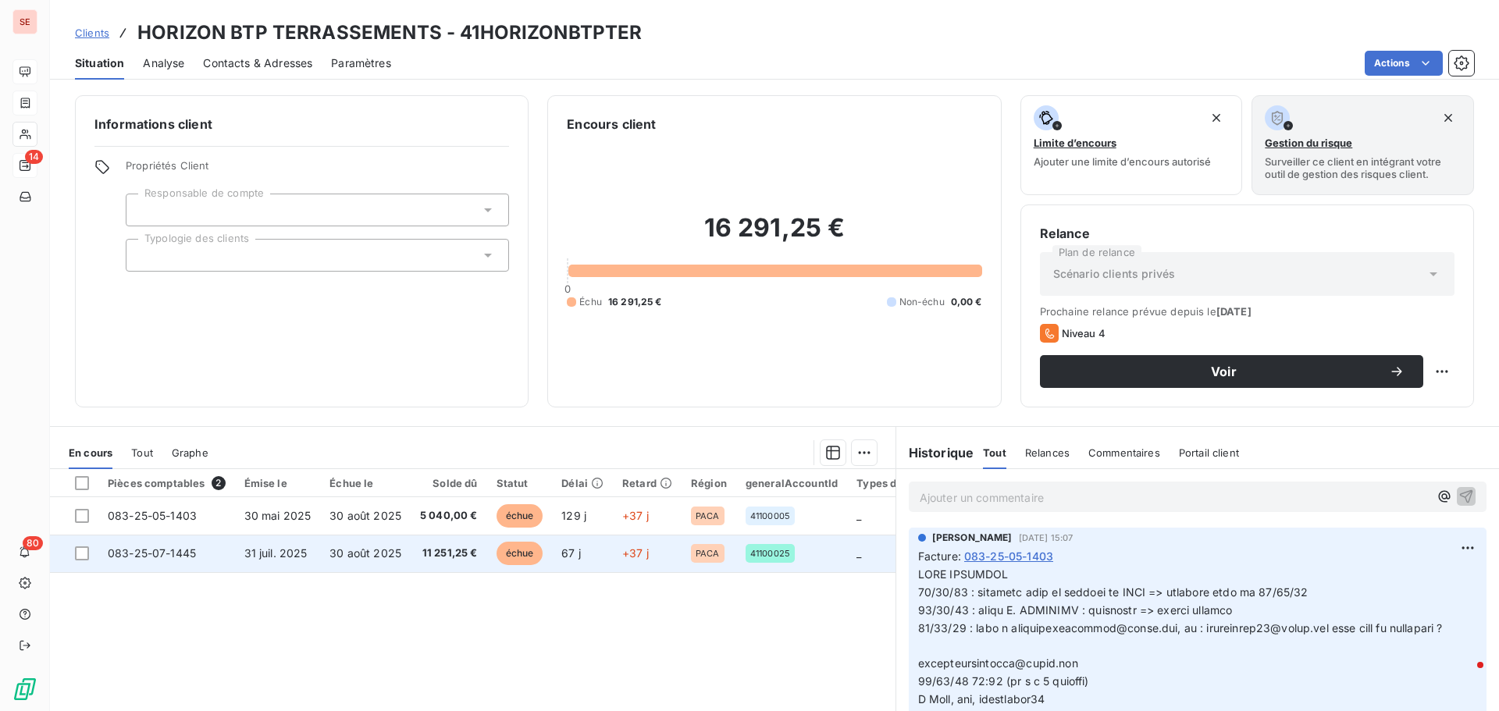
click at [300, 558] on span "31 juil. 2025" at bounding box center [275, 552] width 63 height 13
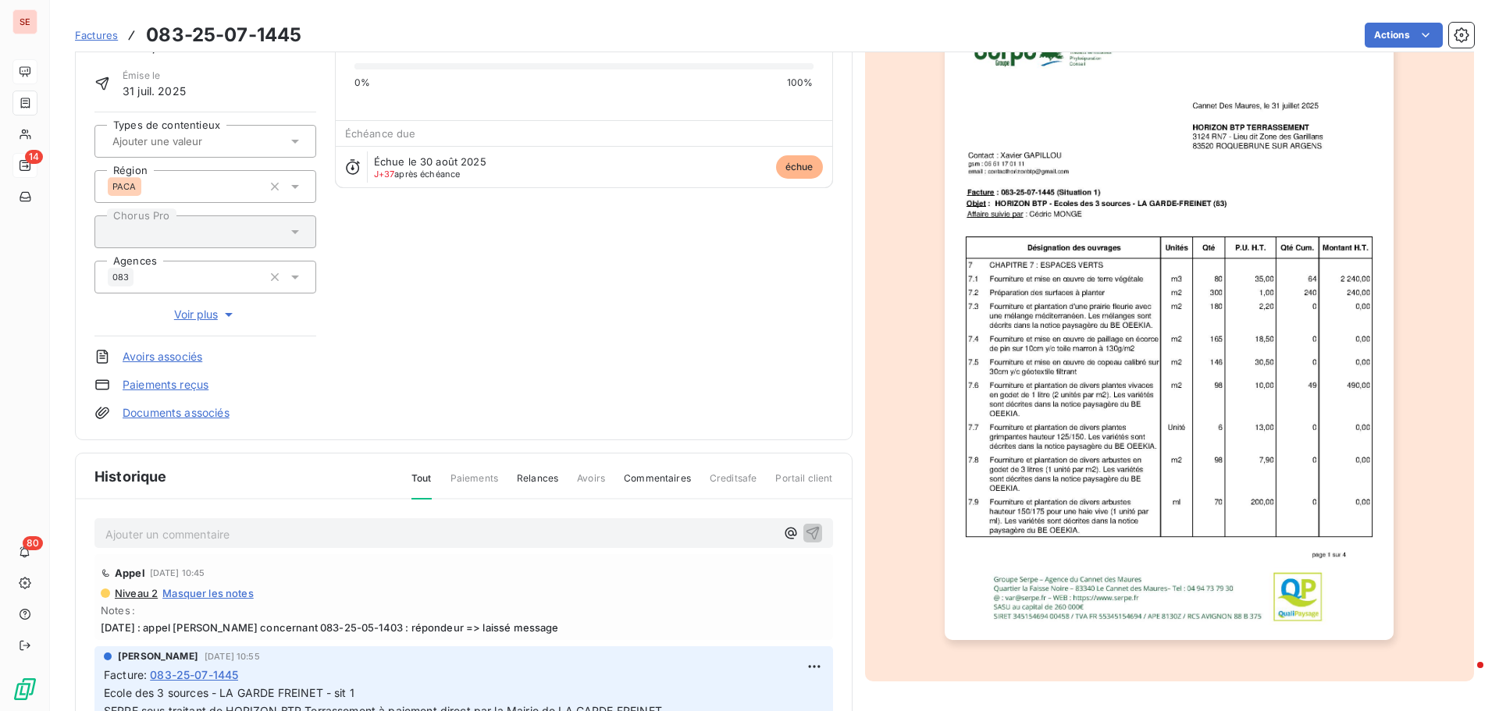
scroll to position [72, 0]
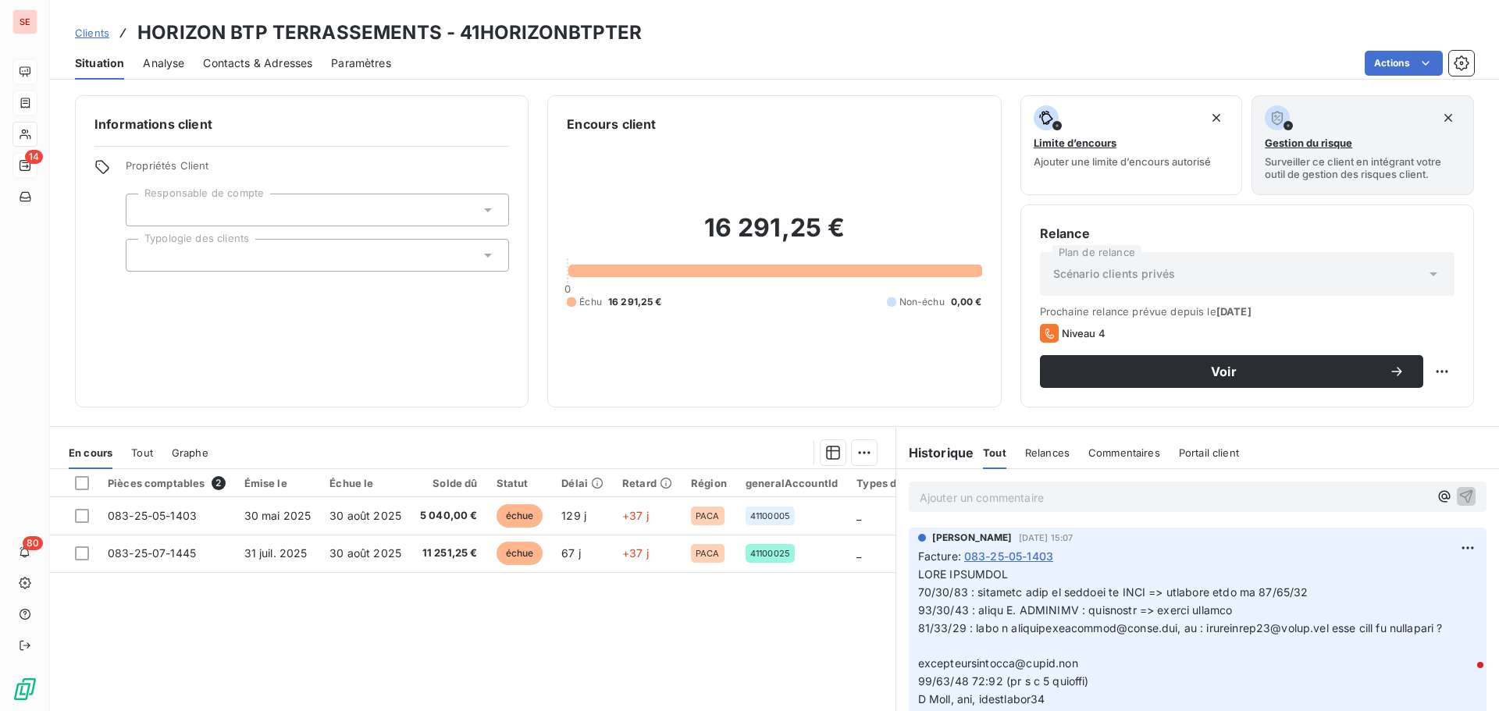
click at [278, 67] on span "Contacts & Adresses" at bounding box center [257, 63] width 109 height 16
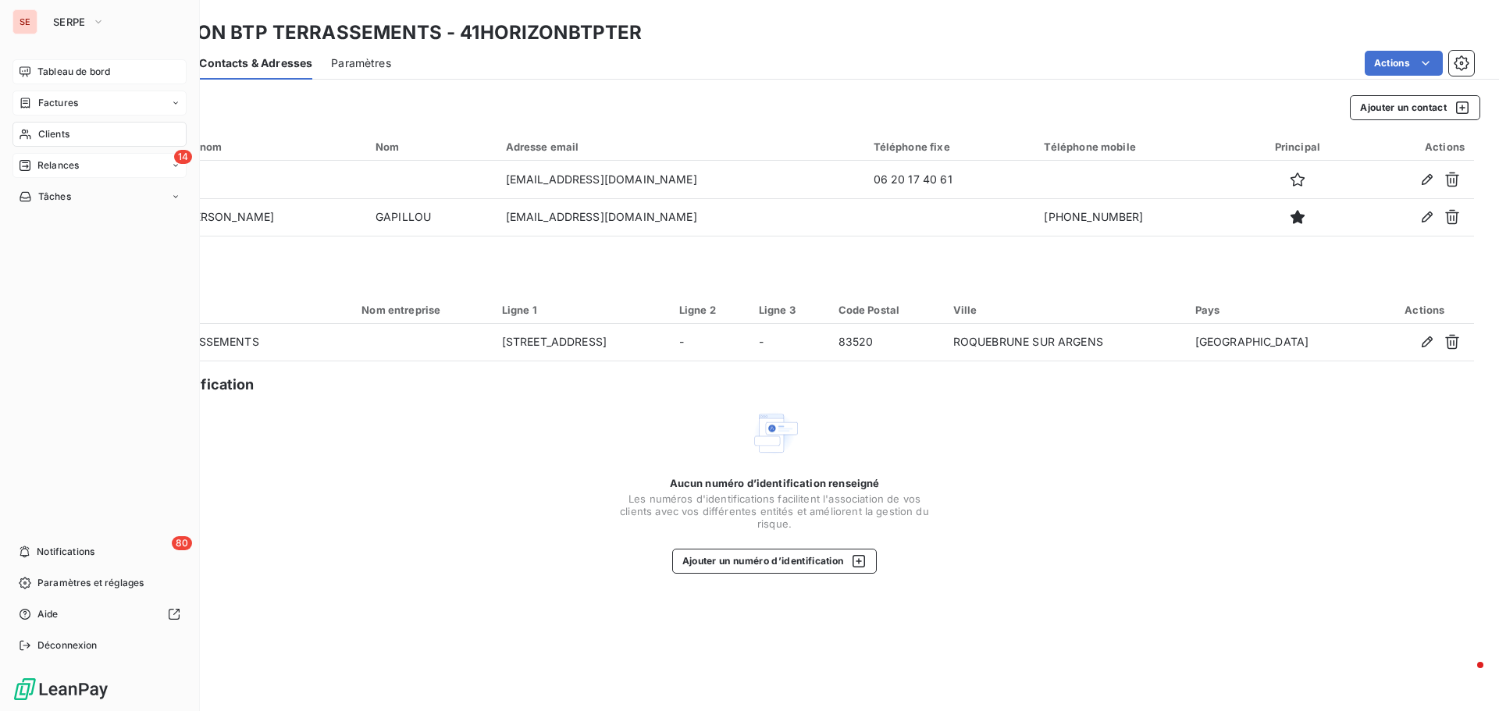
click at [65, 130] on span "Clients" at bounding box center [53, 134] width 31 height 14
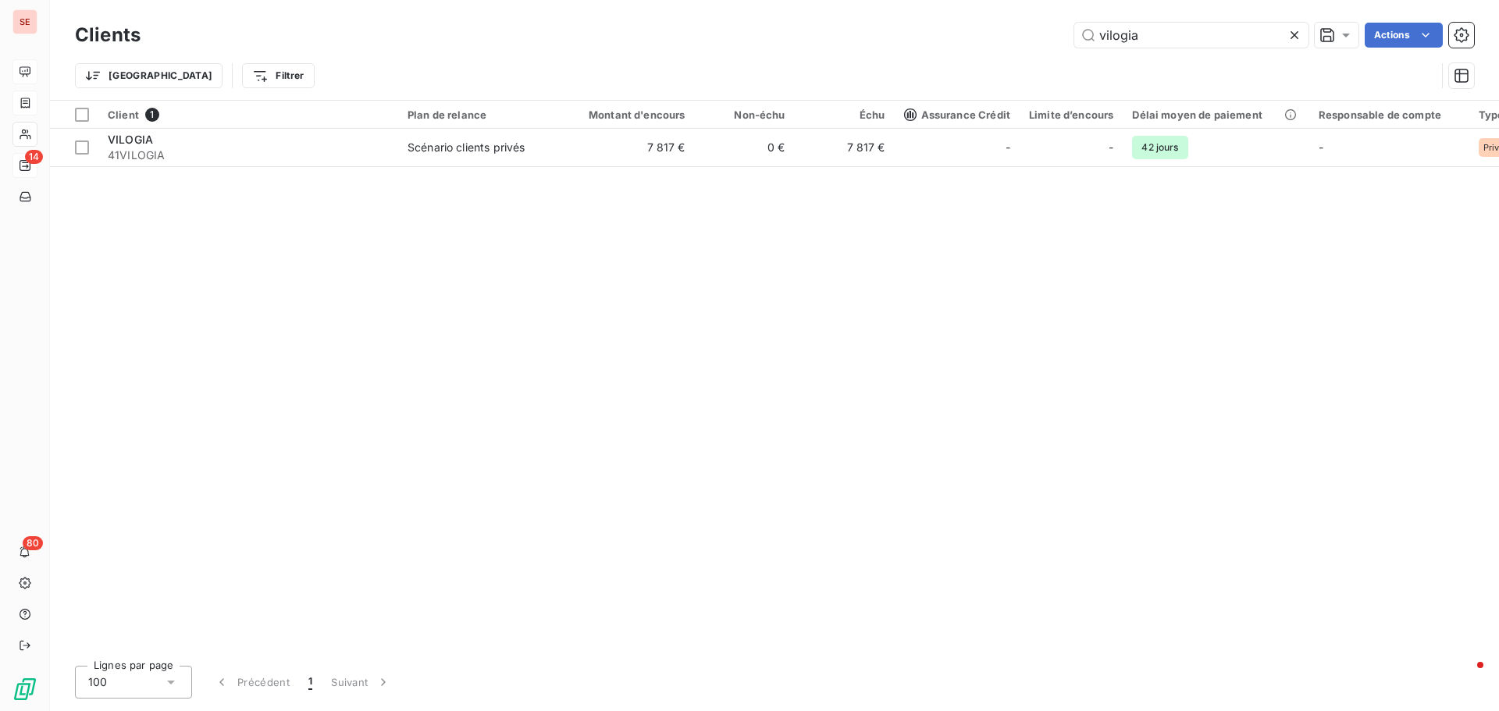
drag, startPoint x: 1181, startPoint y: 45, endPoint x: 999, endPoint y: 16, distance: 184.2
click at [1002, 44] on div "vilogia Actions" at bounding box center [816, 35] width 1315 height 25
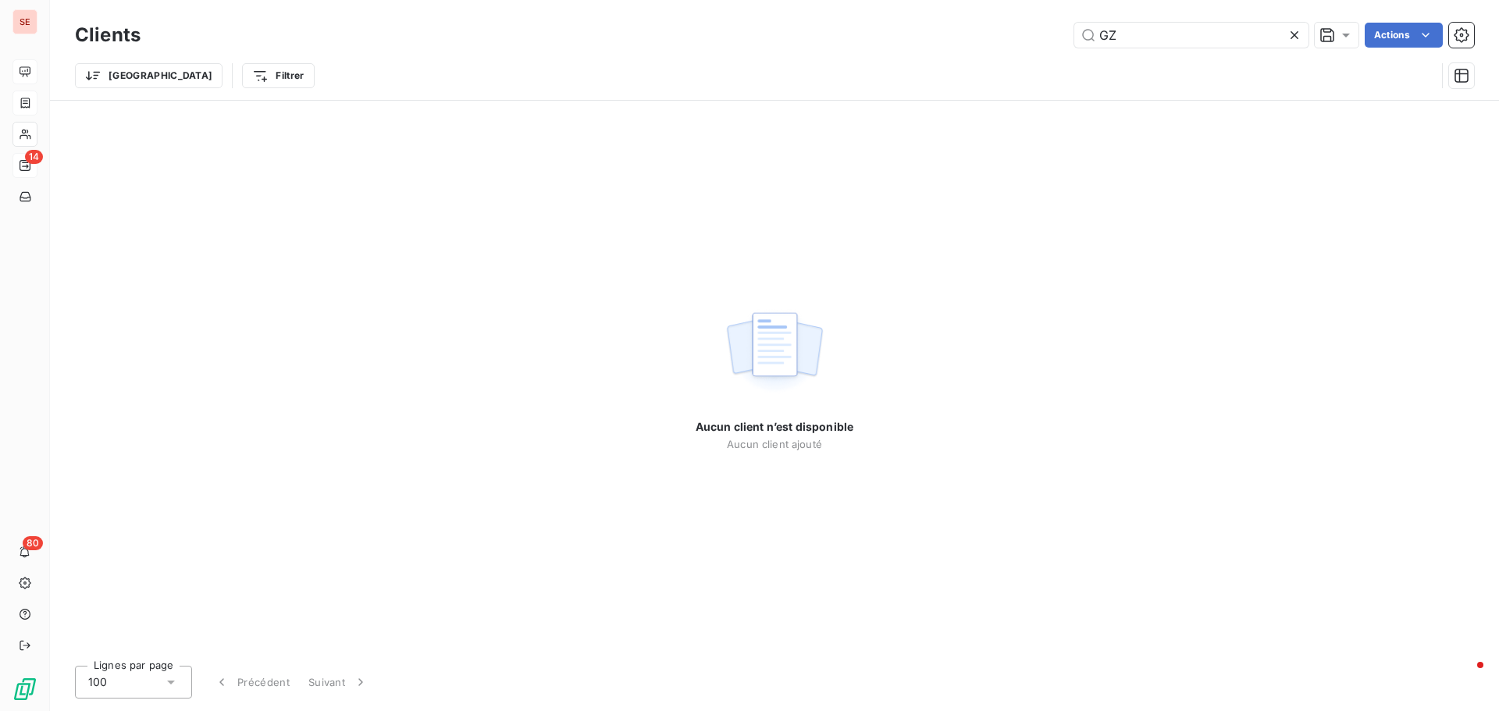
type input "G"
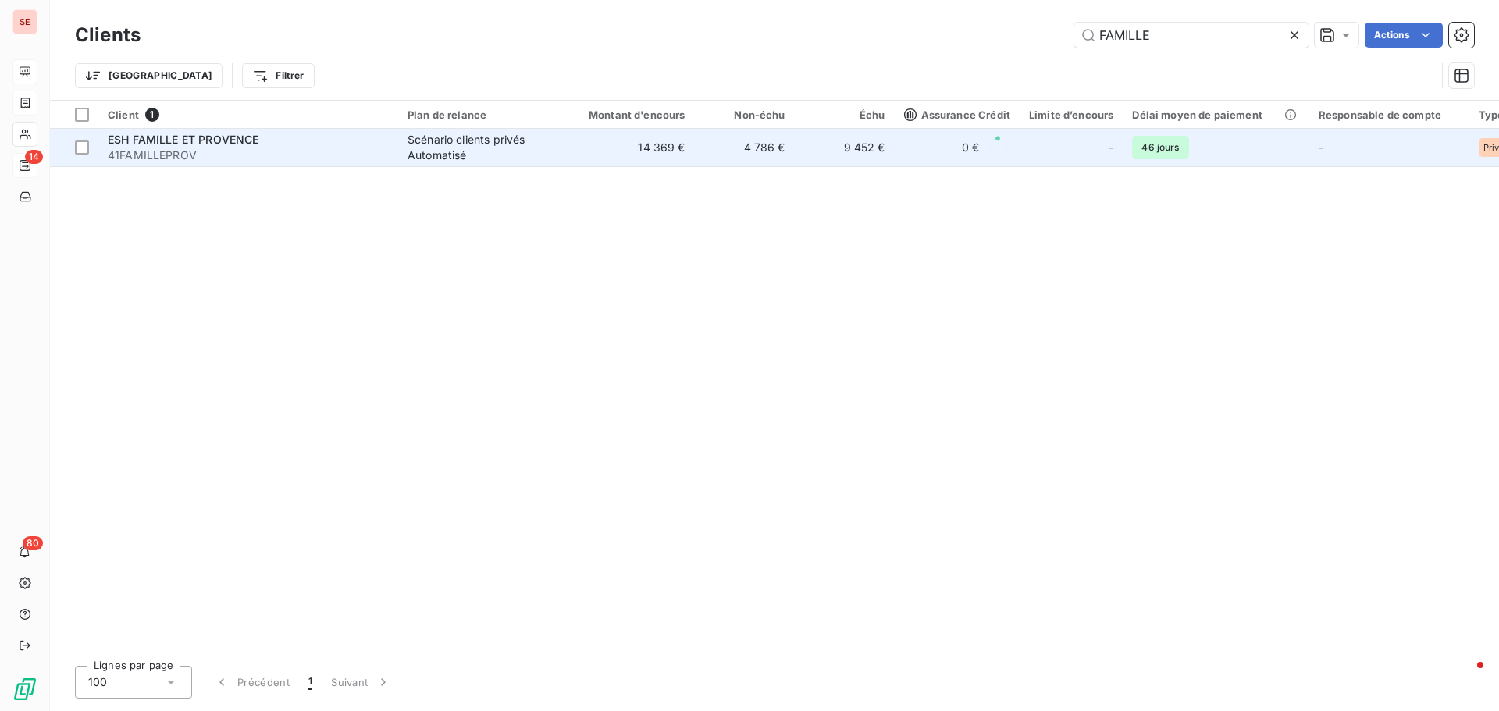
type input "FAMILLE"
click at [329, 146] on div "ESH FAMILLE ET PROVENCE 41FAMILLEPROV" at bounding box center [248, 147] width 281 height 31
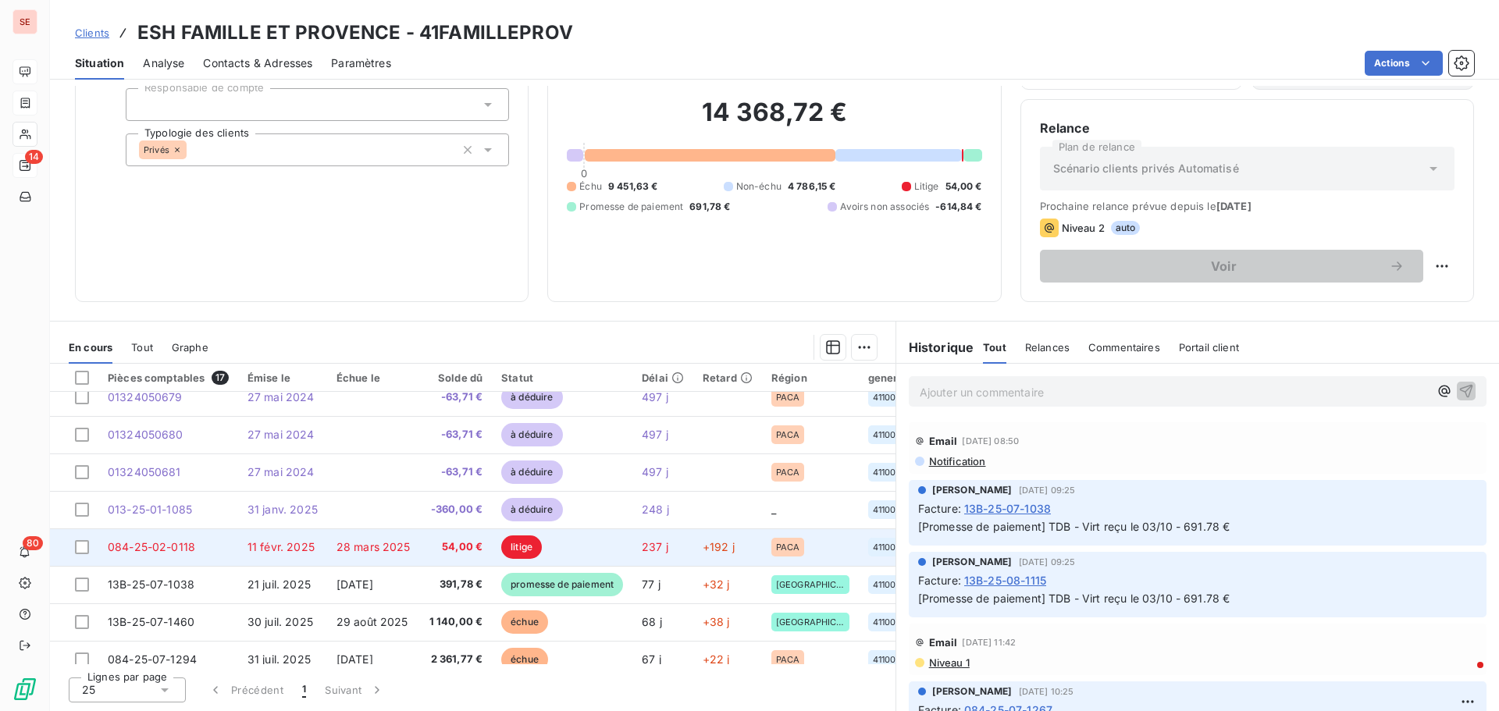
scroll to position [78, 0]
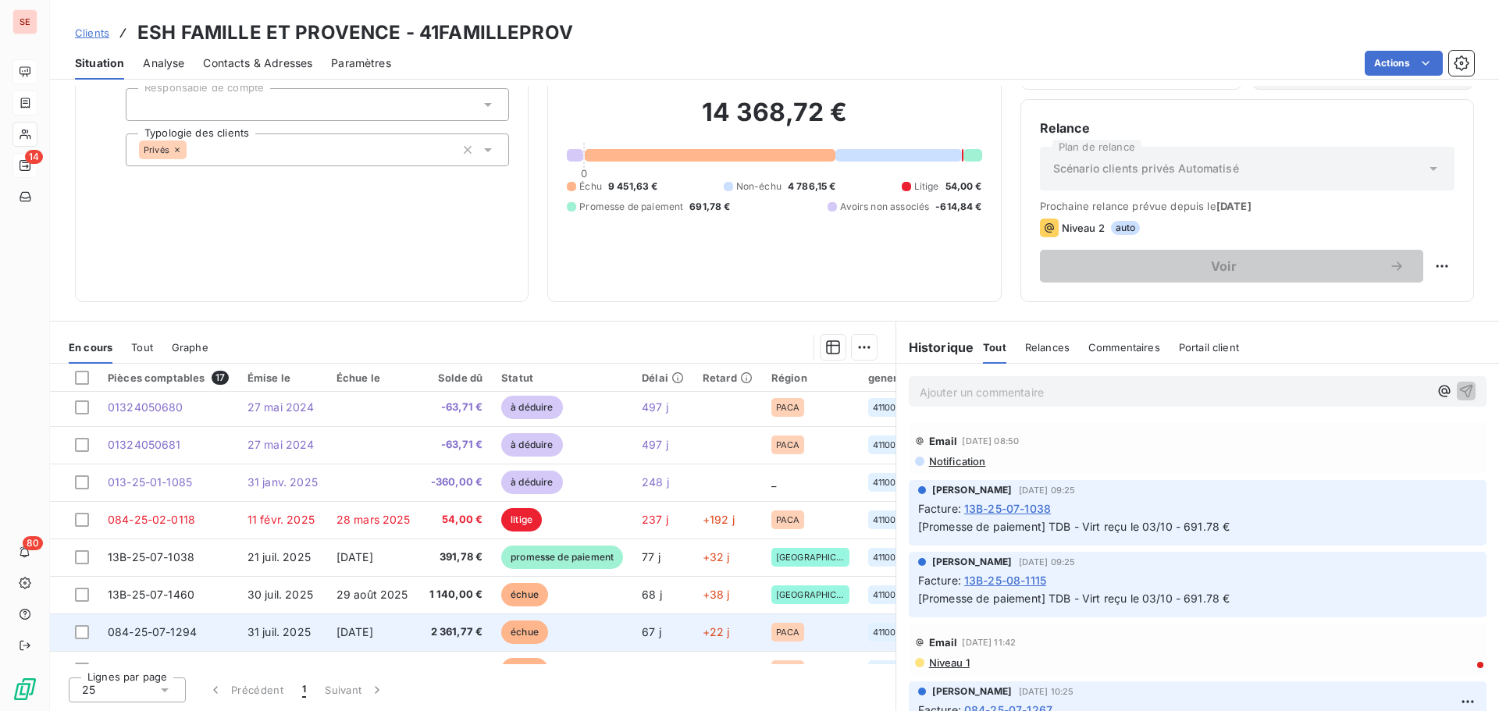
click at [286, 639] on td "31 juil. 2025" at bounding box center [282, 632] width 89 height 37
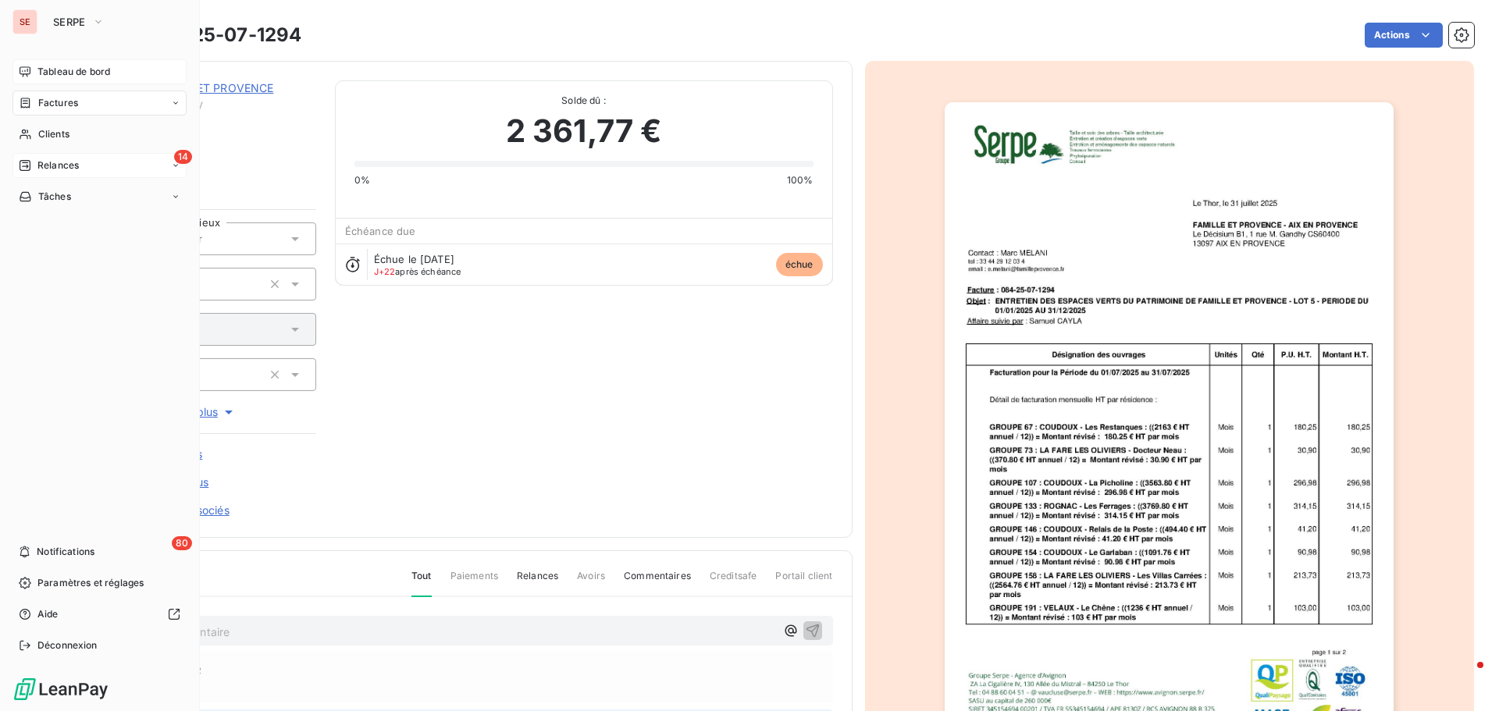
drag, startPoint x: 83, startPoint y: 132, endPoint x: 98, endPoint y: 119, distance: 19.4
click at [83, 130] on div "Clients" at bounding box center [99, 134] width 174 height 25
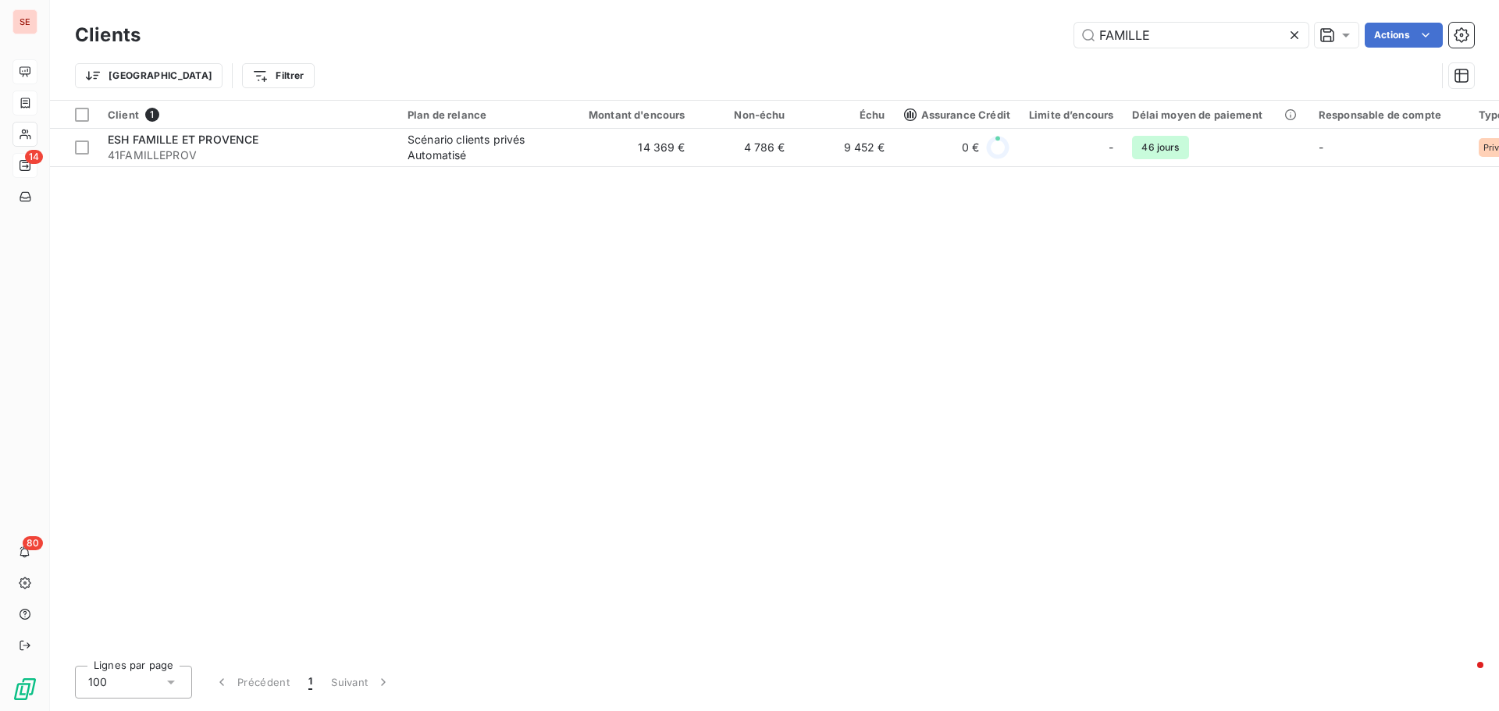
drag, startPoint x: 1181, startPoint y: 34, endPoint x: 970, endPoint y: 34, distance: 210.8
click at [978, 34] on div "FAMILLE Actions" at bounding box center [816, 35] width 1315 height 25
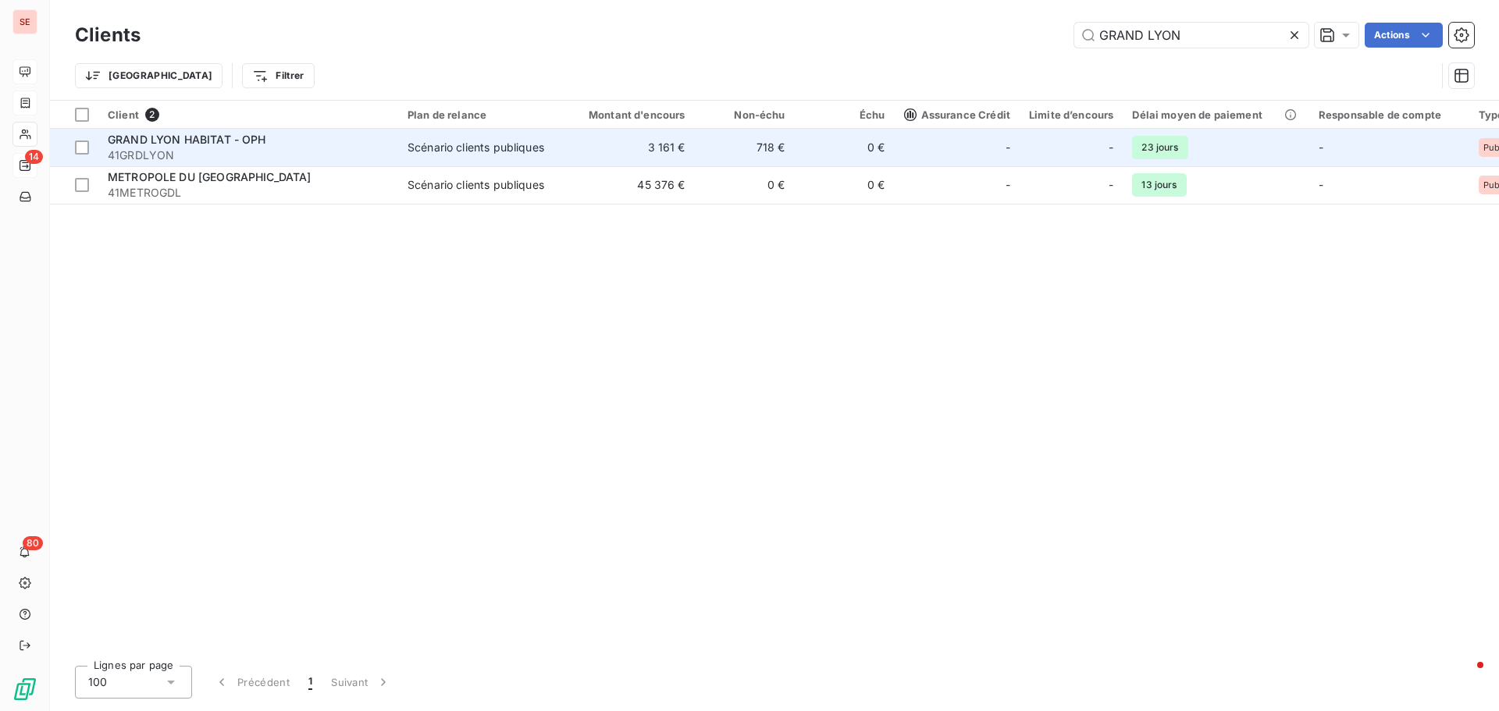
type input "GRAND LYON"
click at [225, 136] on span "GRAND LYON HABITAT - OPH" at bounding box center [187, 139] width 158 height 13
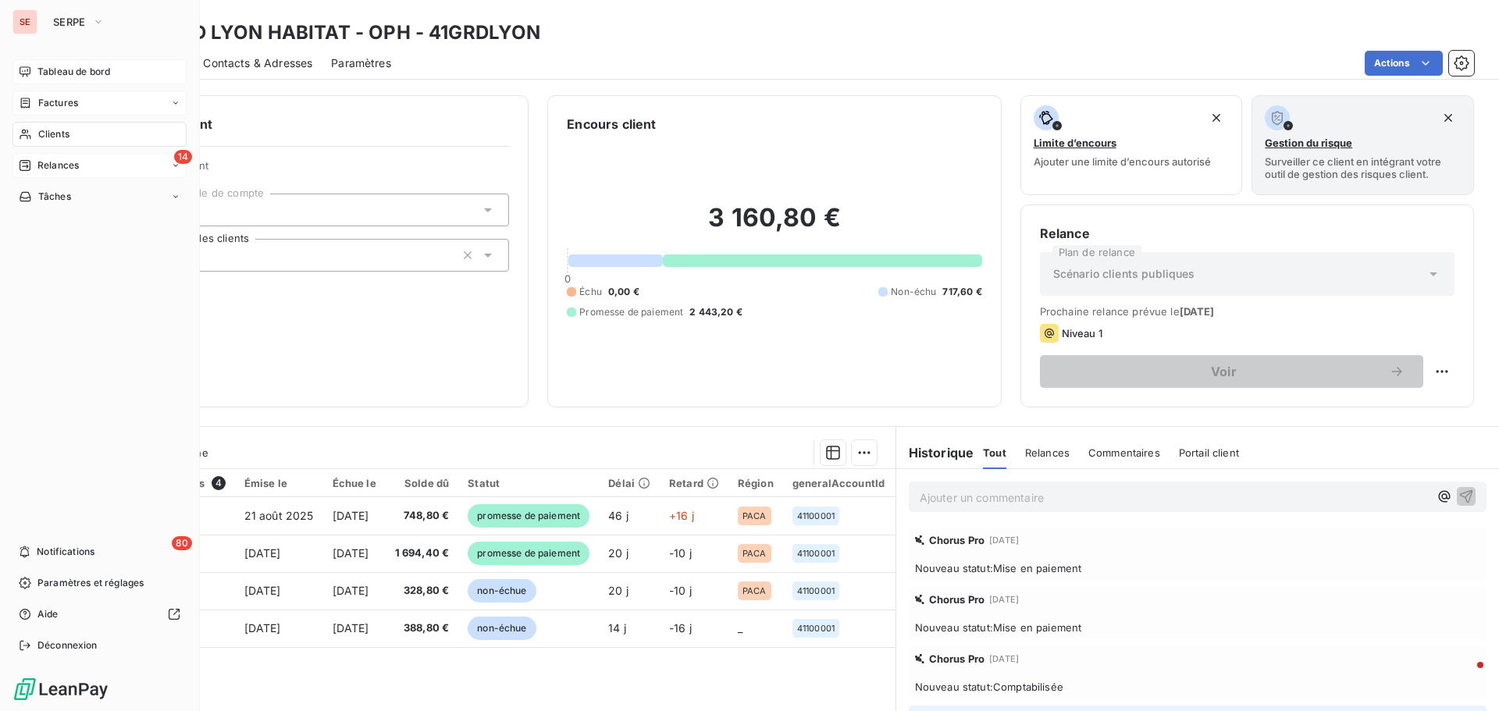
click at [67, 160] on span "Relances" at bounding box center [57, 165] width 41 height 14
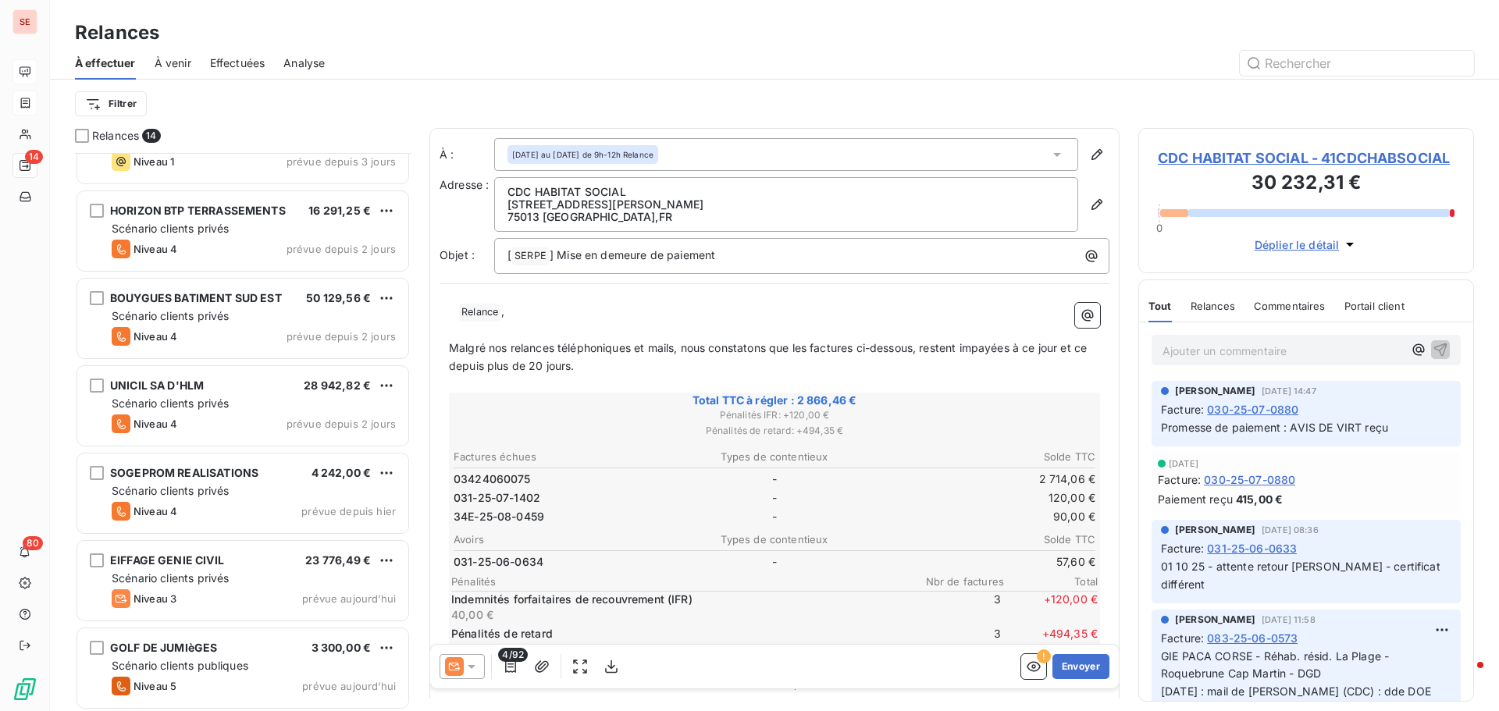
scroll to position [667, 0]
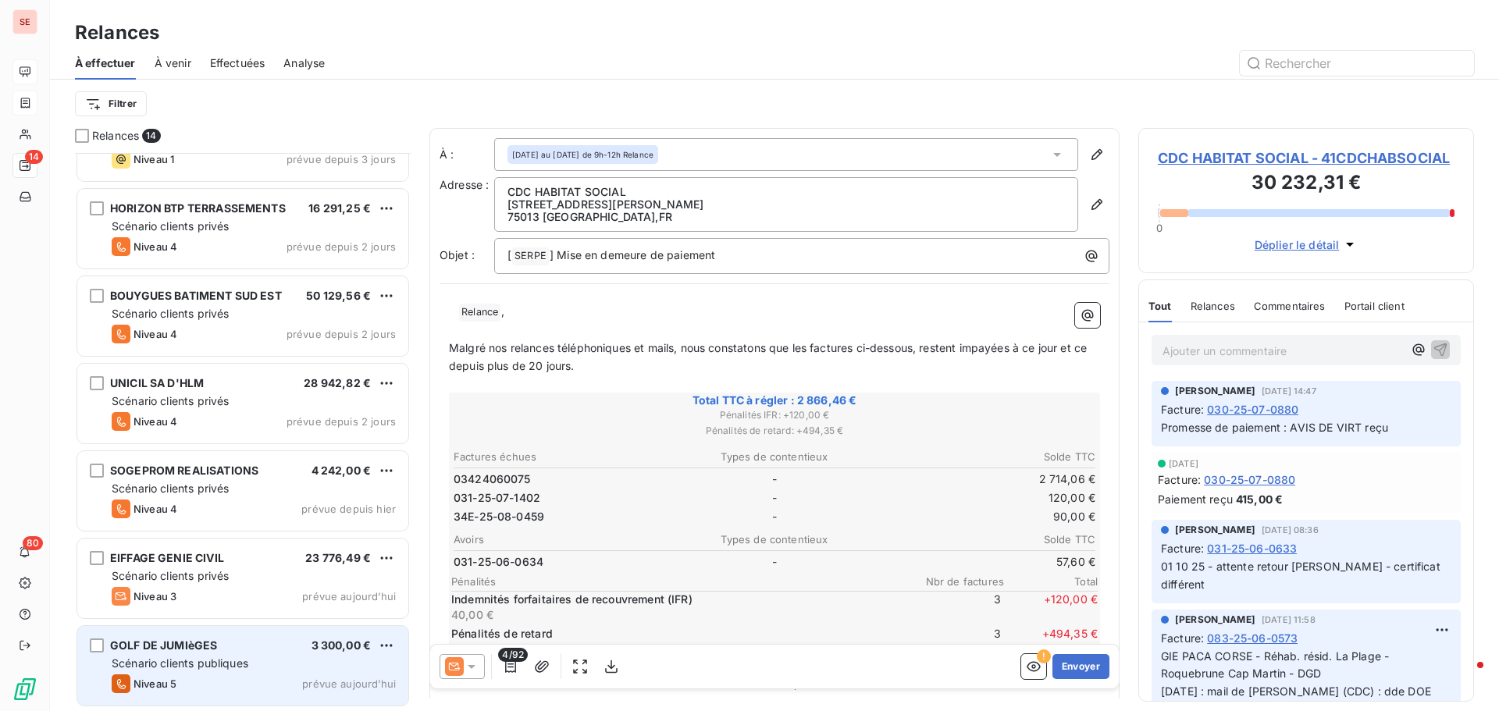
click at [230, 639] on div "GOLF DE JUMIèGES 3 300,00 €" at bounding box center [254, 646] width 284 height 14
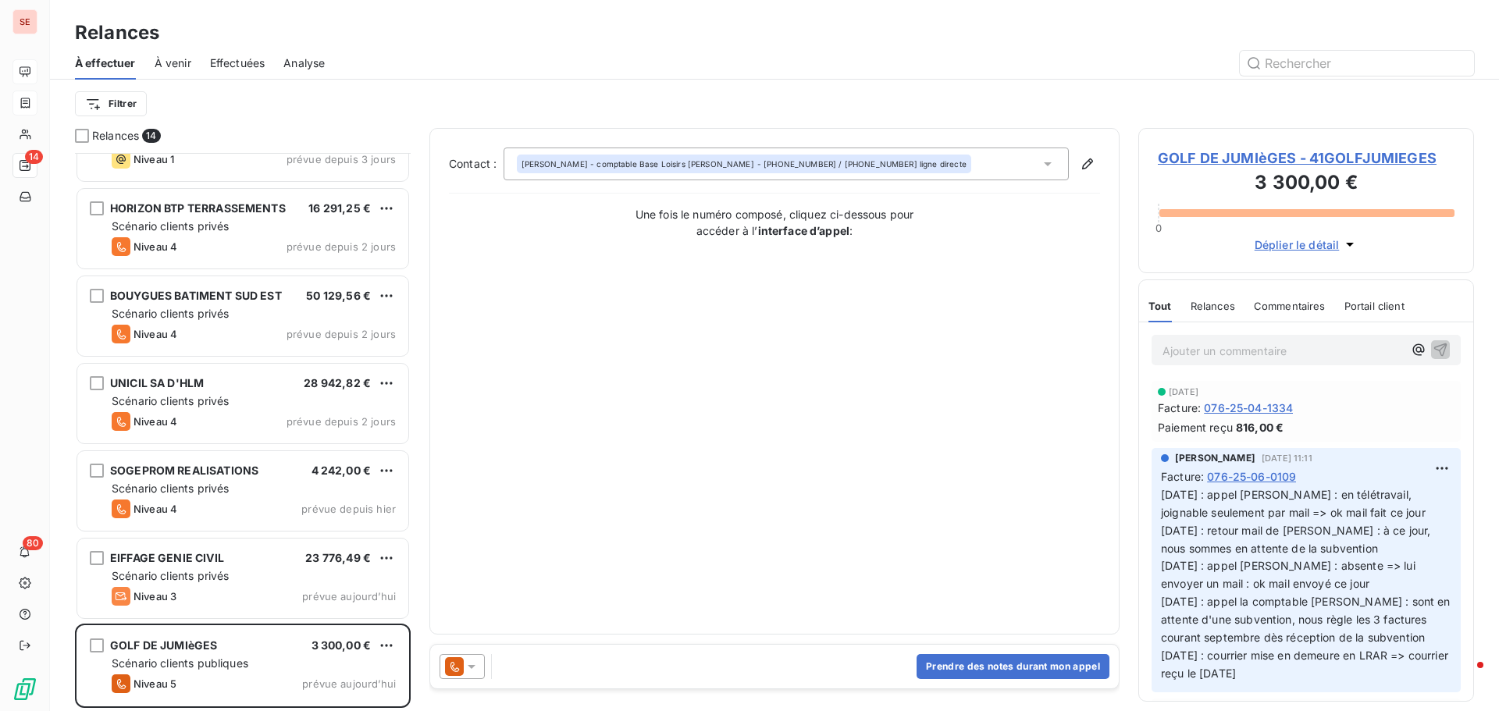
click at [1248, 150] on span "GOLF DE JUMIèGES - 41GOLFJUMIEGES" at bounding box center [1306, 158] width 297 height 21
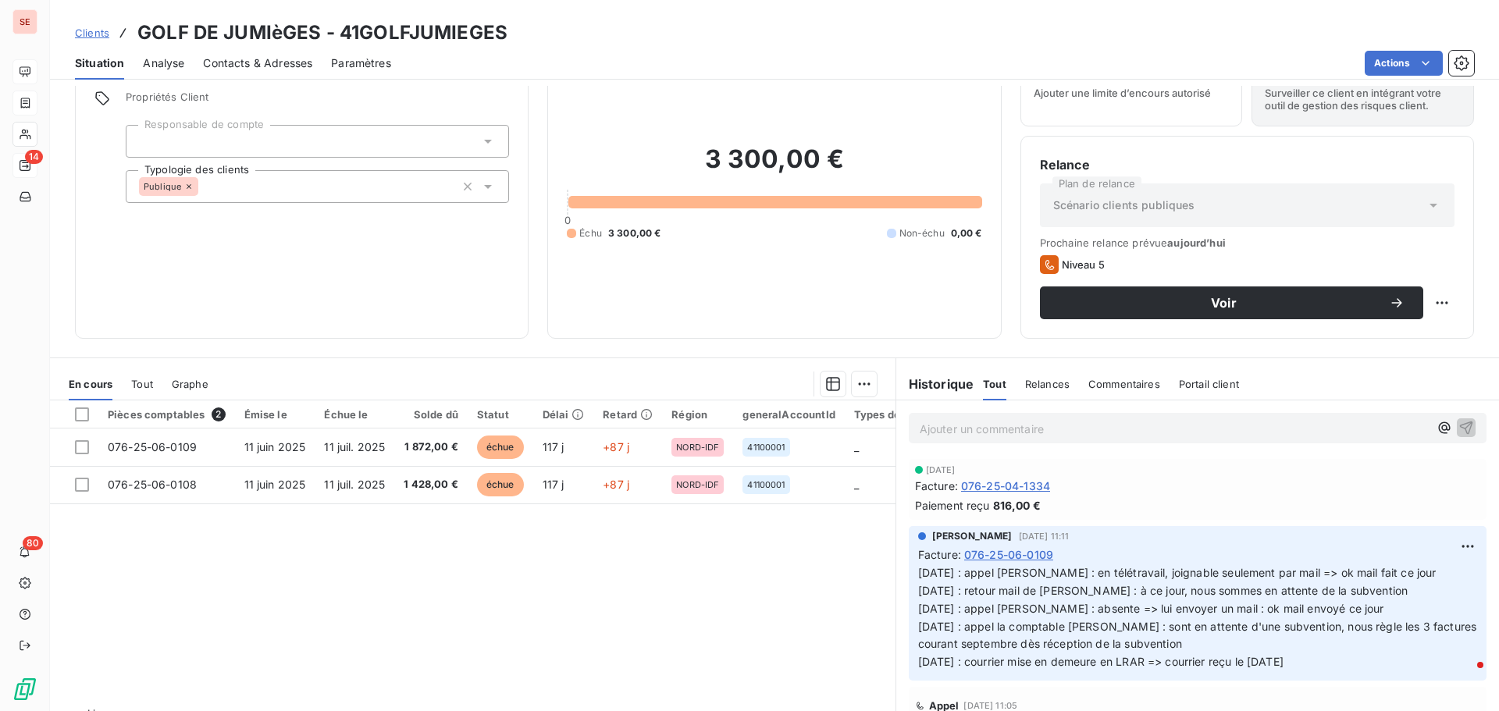
scroll to position [105, 0]
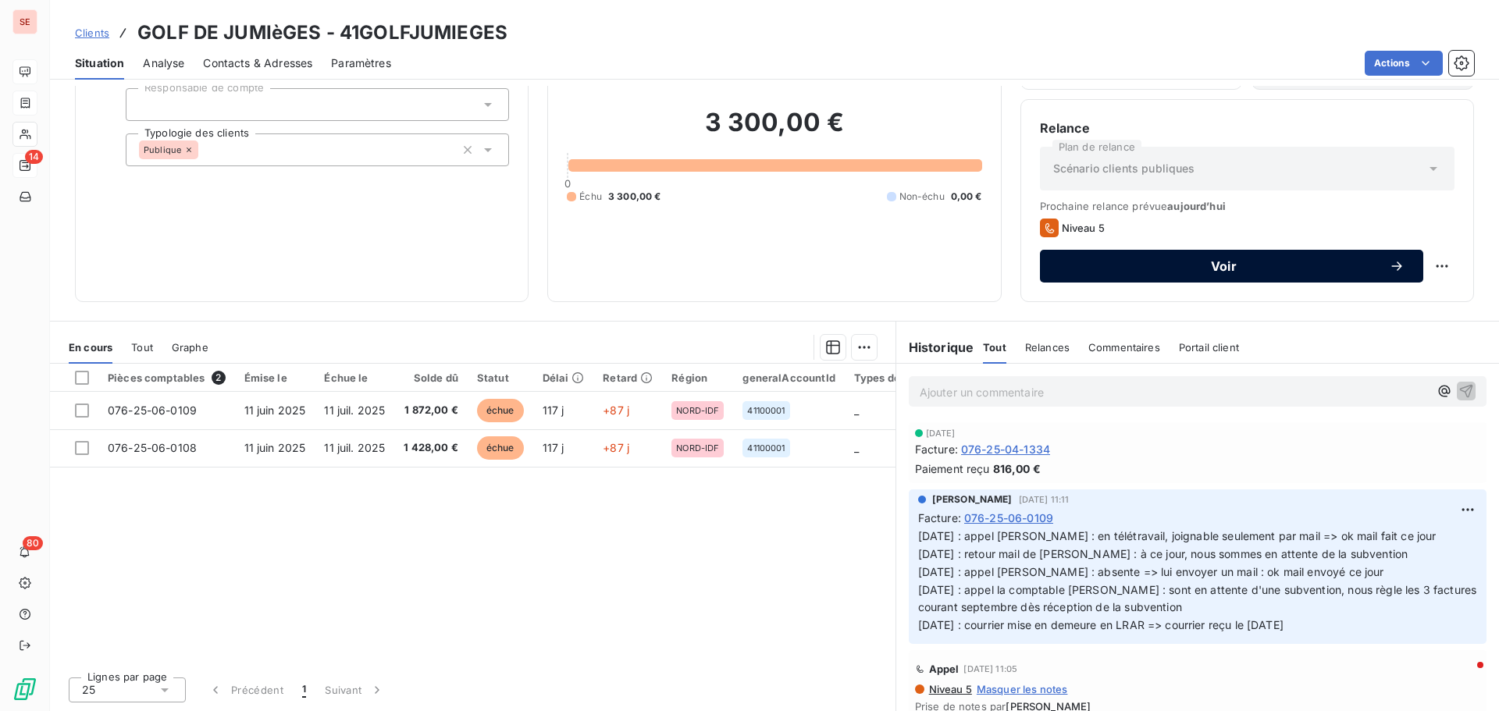
click at [1236, 271] on span "Voir" at bounding box center [1224, 266] width 330 height 12
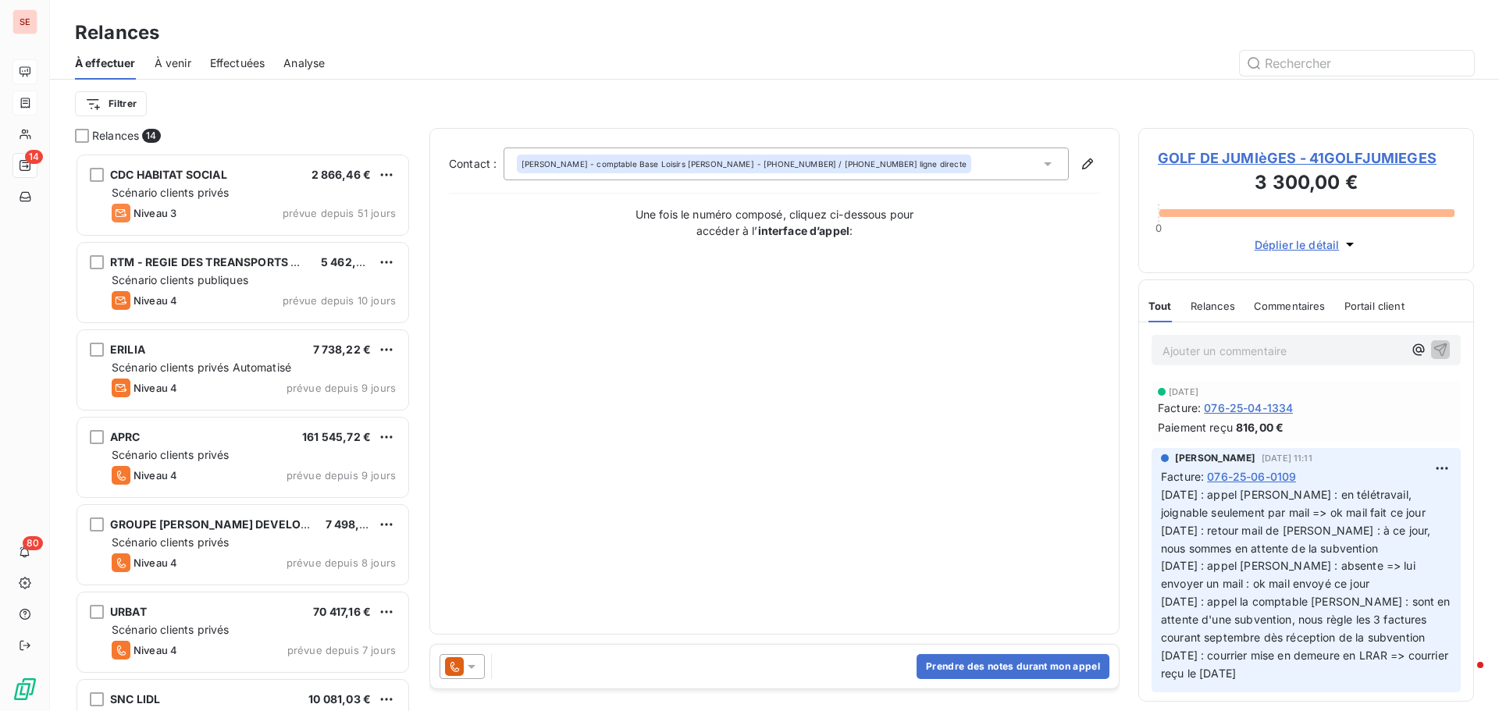
scroll to position [546, 324]
click at [1032, 668] on button "Prendre des notes durant mon appel" at bounding box center [1012, 666] width 193 height 25
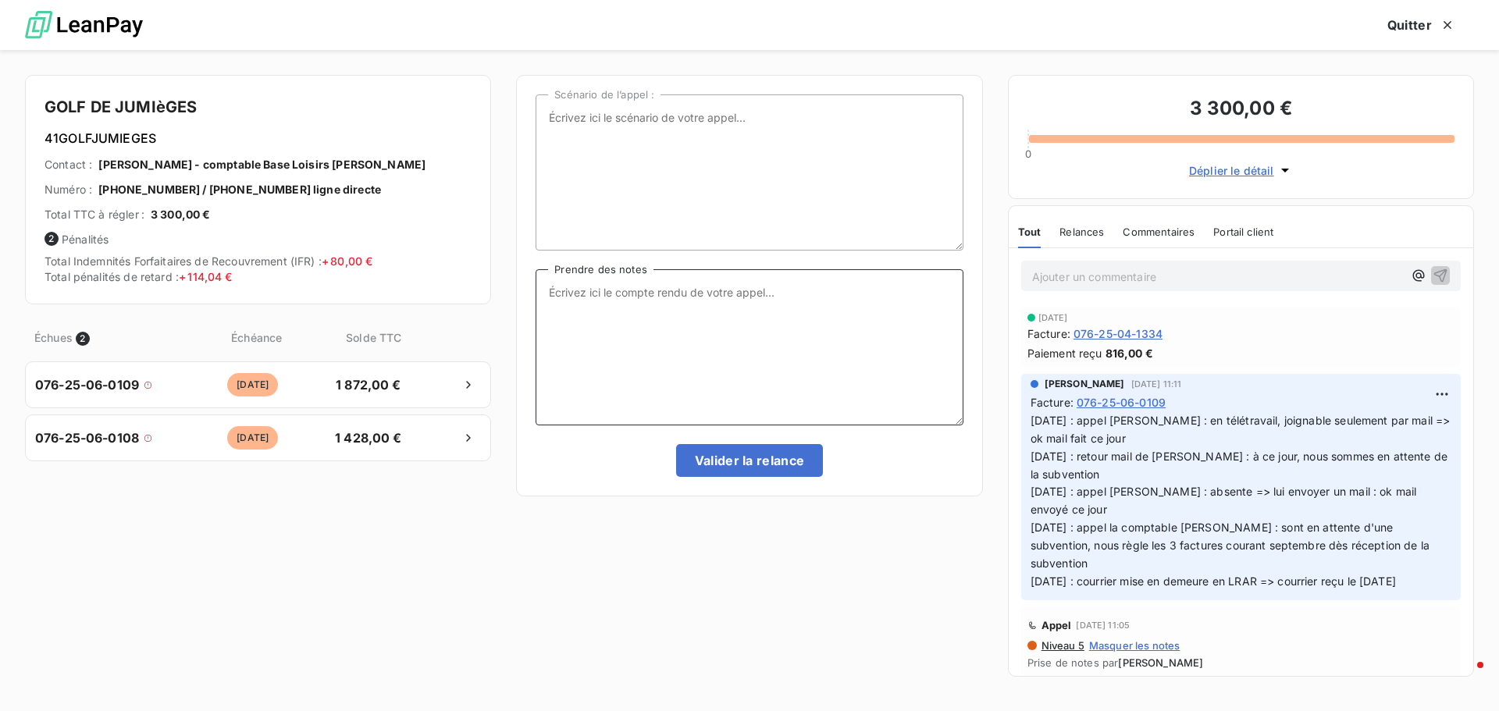
click at [657, 308] on textarea "Prendre des notes" at bounding box center [749, 347] width 427 height 156
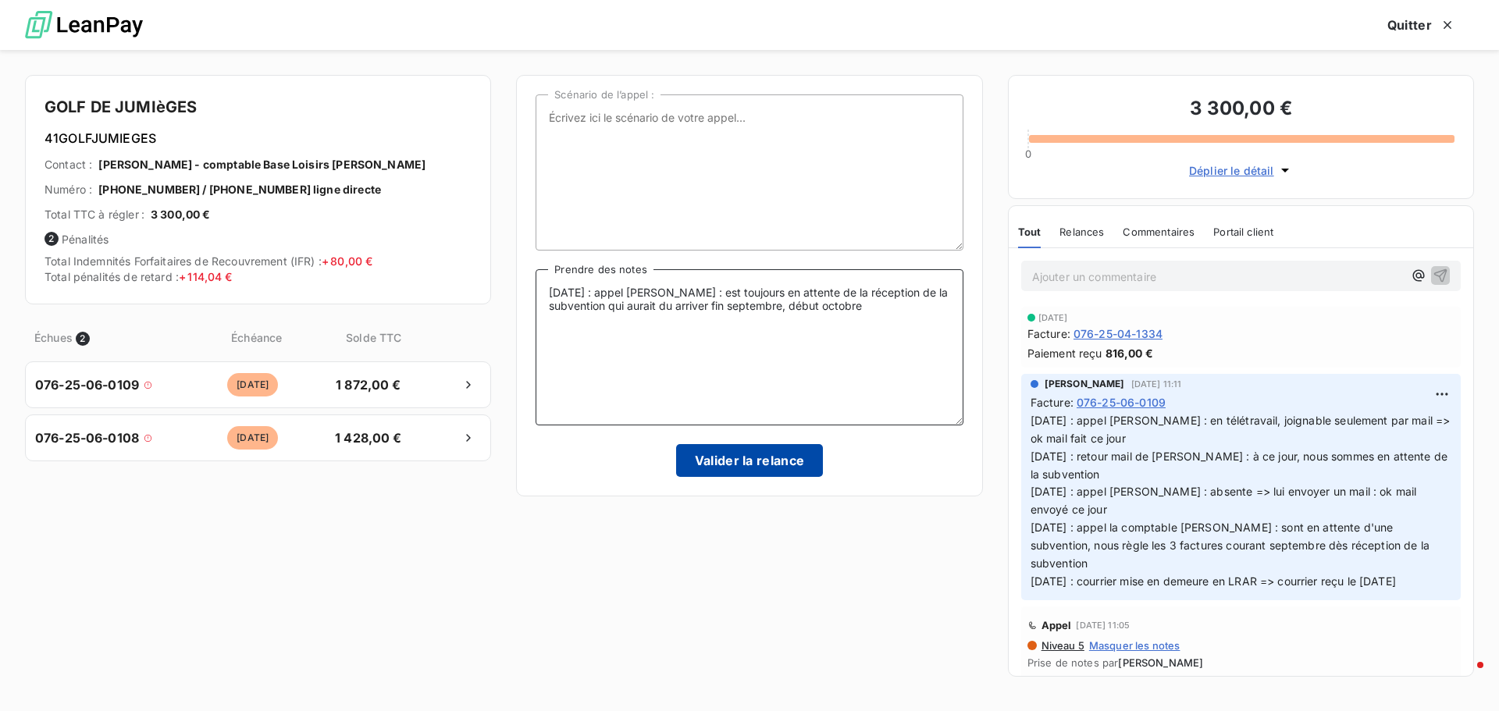
type textarea "[DATE] : appel [PERSON_NAME] : est toujours en attente de la réception de la su…"
click at [785, 455] on button "Valider la relance" at bounding box center [750, 460] width 148 height 33
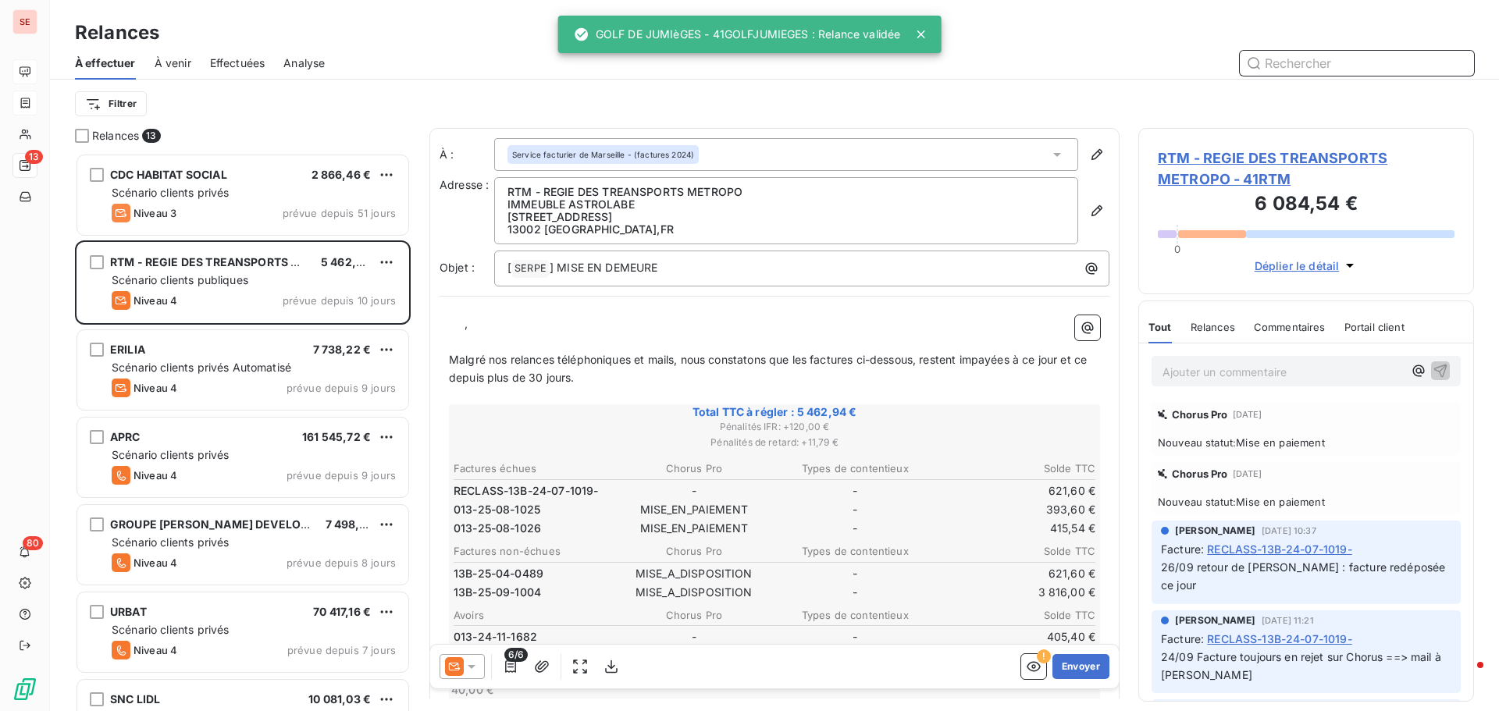
click at [254, 65] on span "Effectuées" at bounding box center [237, 63] width 55 height 16
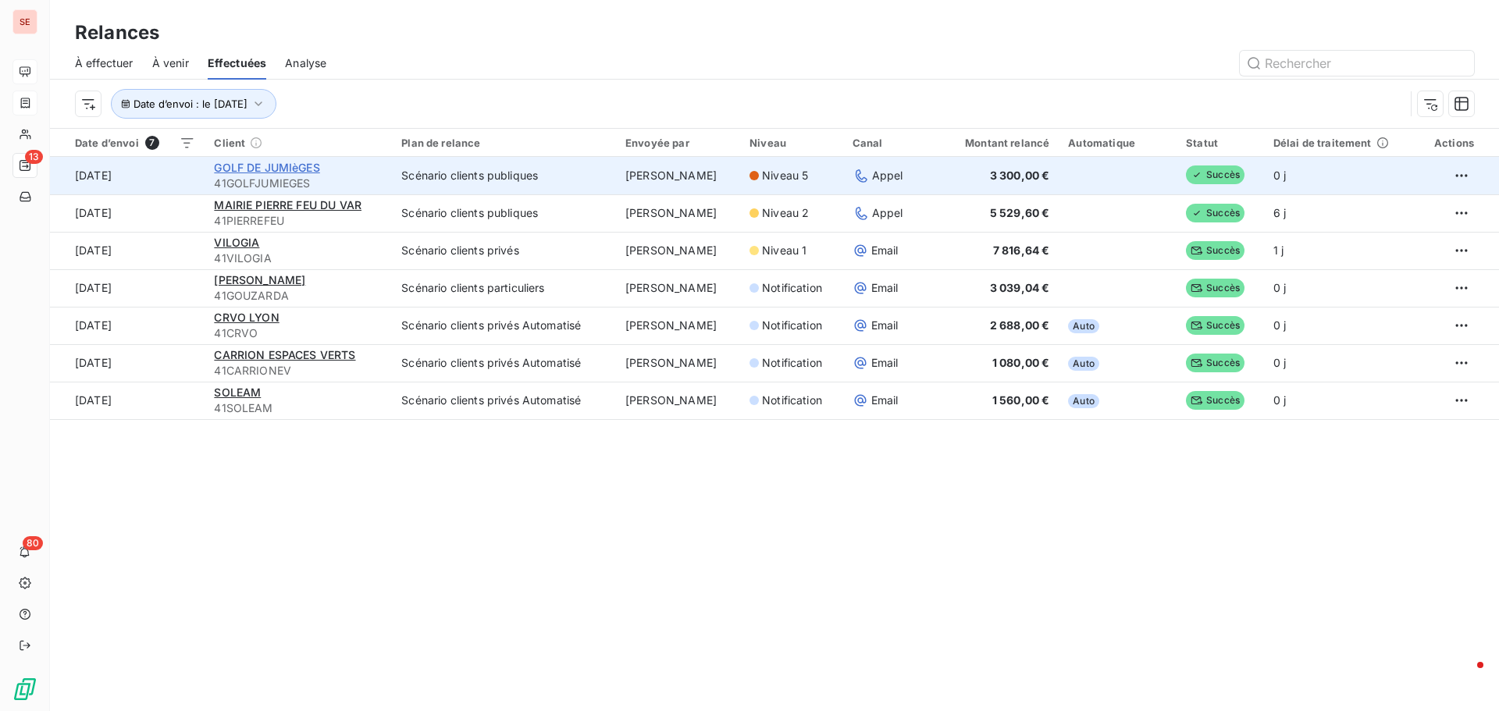
click at [287, 168] on span "GOLF DE JUMIèGES" at bounding box center [266, 167] width 105 height 13
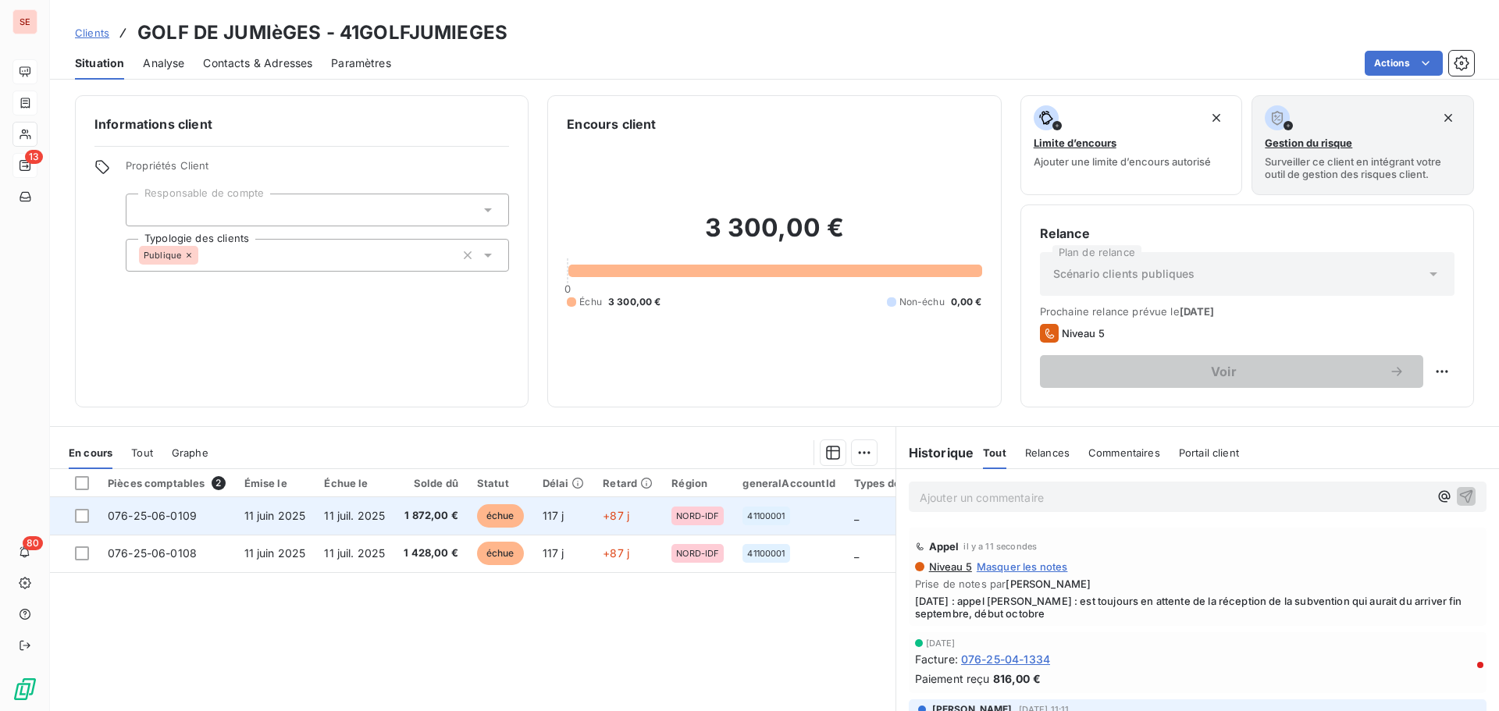
click at [266, 517] on span "11 juin 2025" at bounding box center [275, 515] width 62 height 13
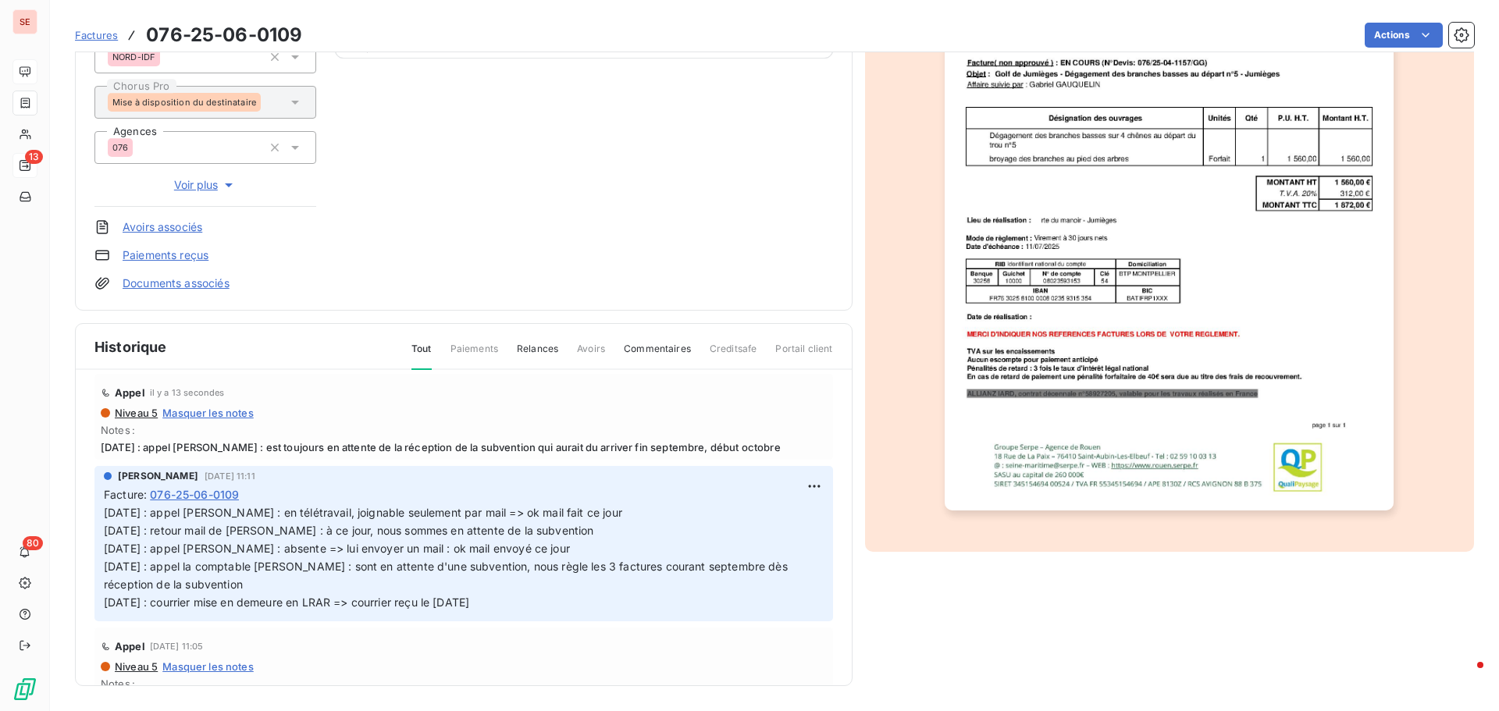
scroll to position [78, 0]
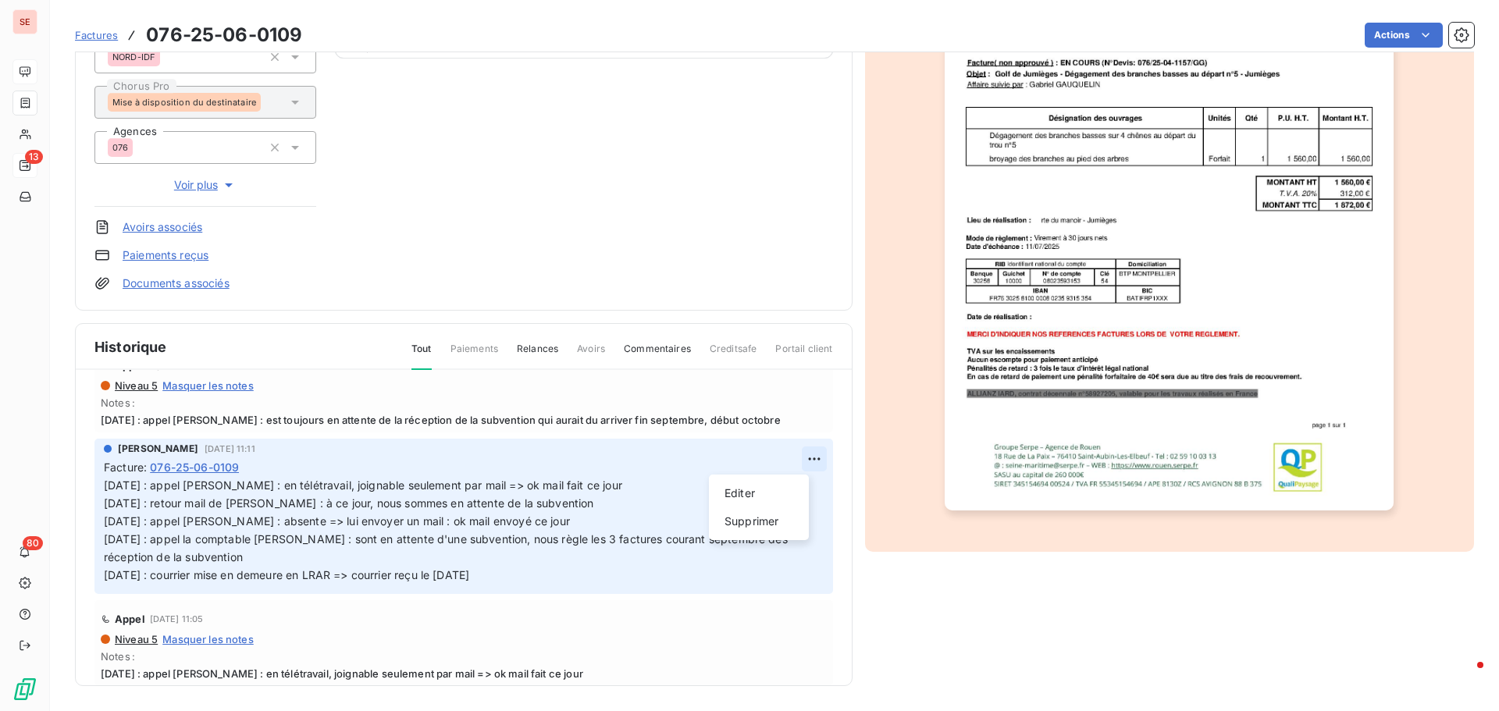
click at [784, 458] on html "SE 13 80 Factures 076-25-06-0109 Actions GOLF DE JUMIèGES 41GOLFJUMIEGES Montan…" at bounding box center [749, 355] width 1499 height 711
click at [754, 490] on div "Editer" at bounding box center [758, 493] width 87 height 25
click at [604, 424] on span "[DATE] : appel [PERSON_NAME] : est toujours en attente de la réception de la su…" at bounding box center [464, 420] width 726 height 12
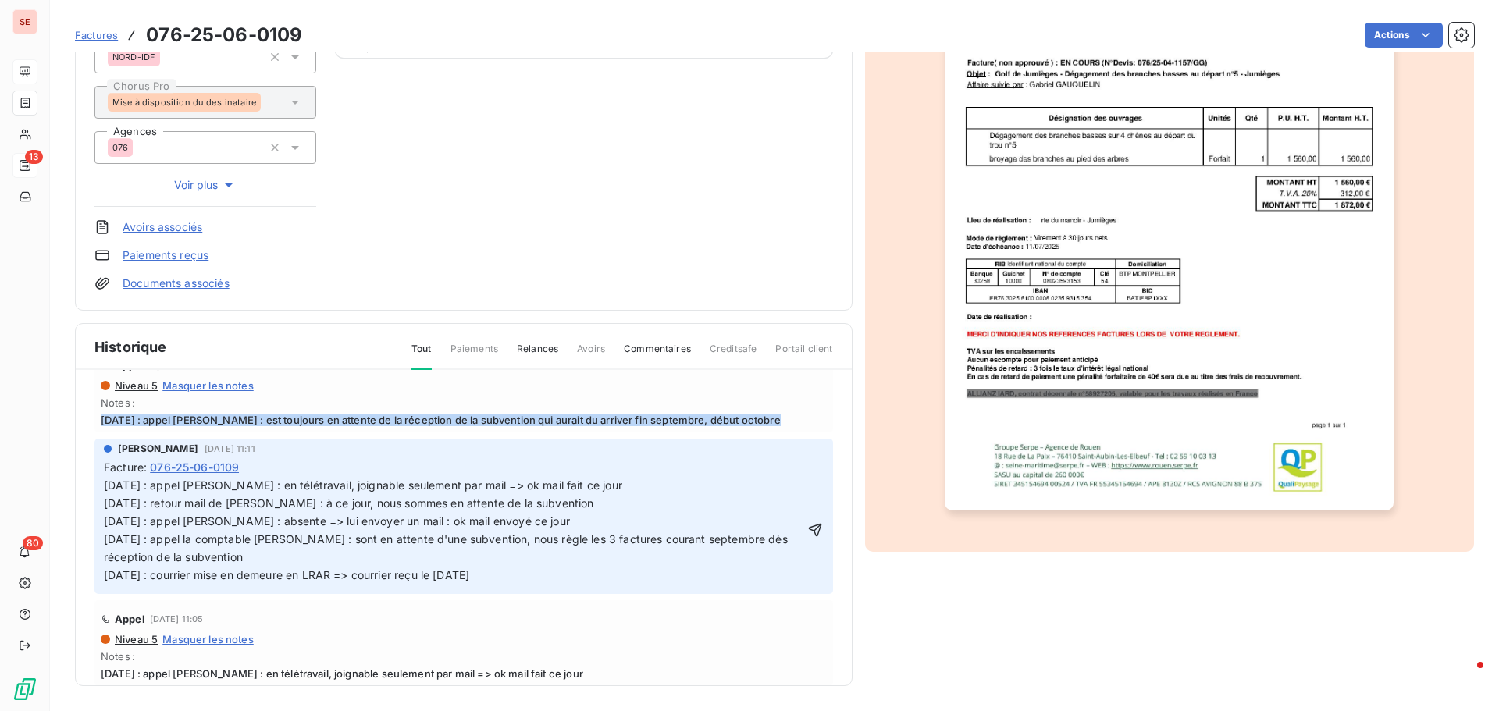
click at [604, 424] on span "[DATE] : appel [PERSON_NAME] : est toujours en attente de la réception de la su…" at bounding box center [464, 420] width 726 height 12
copy span "[DATE] : appel [PERSON_NAME] : est toujours en attente de la réception de la su…"
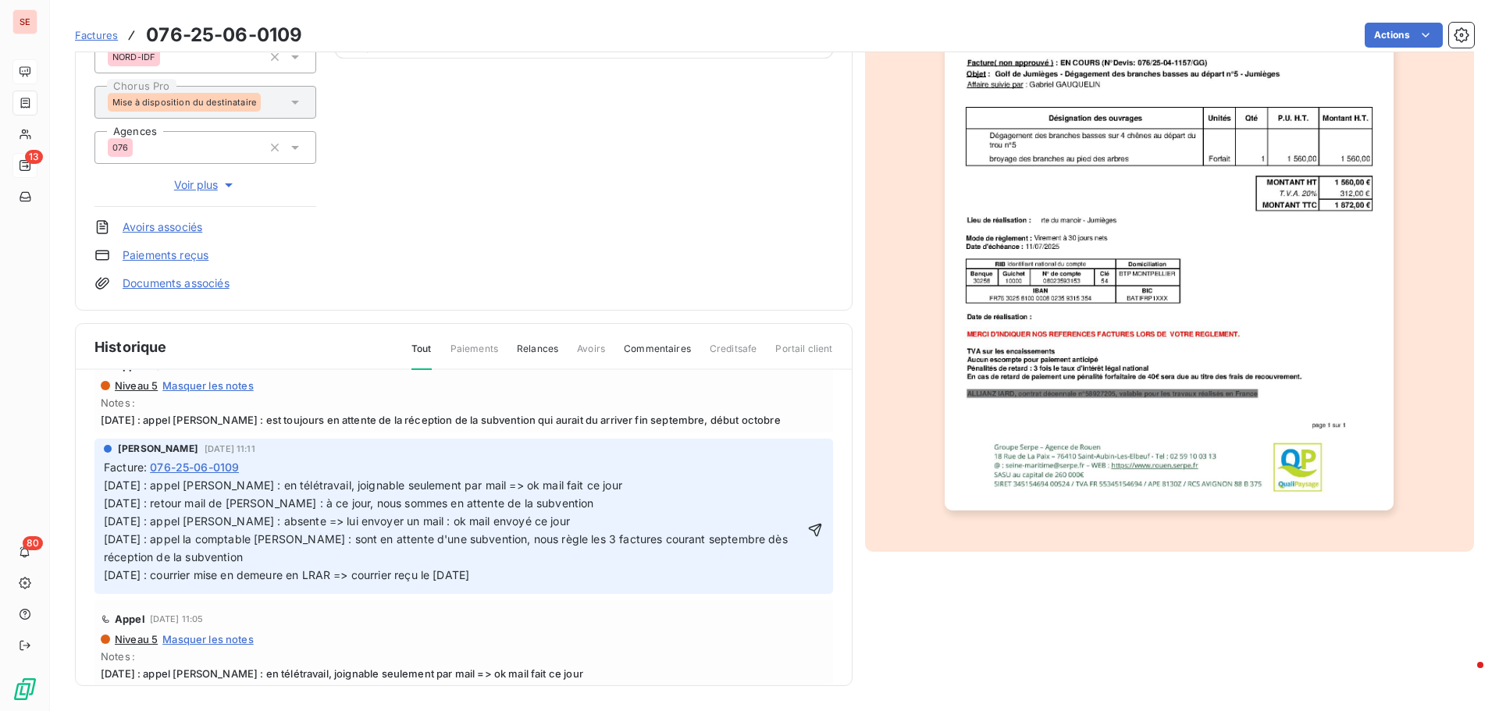
click at [361, 461] on div "Facture : 076-25-06-0109" at bounding box center [464, 467] width 720 height 16
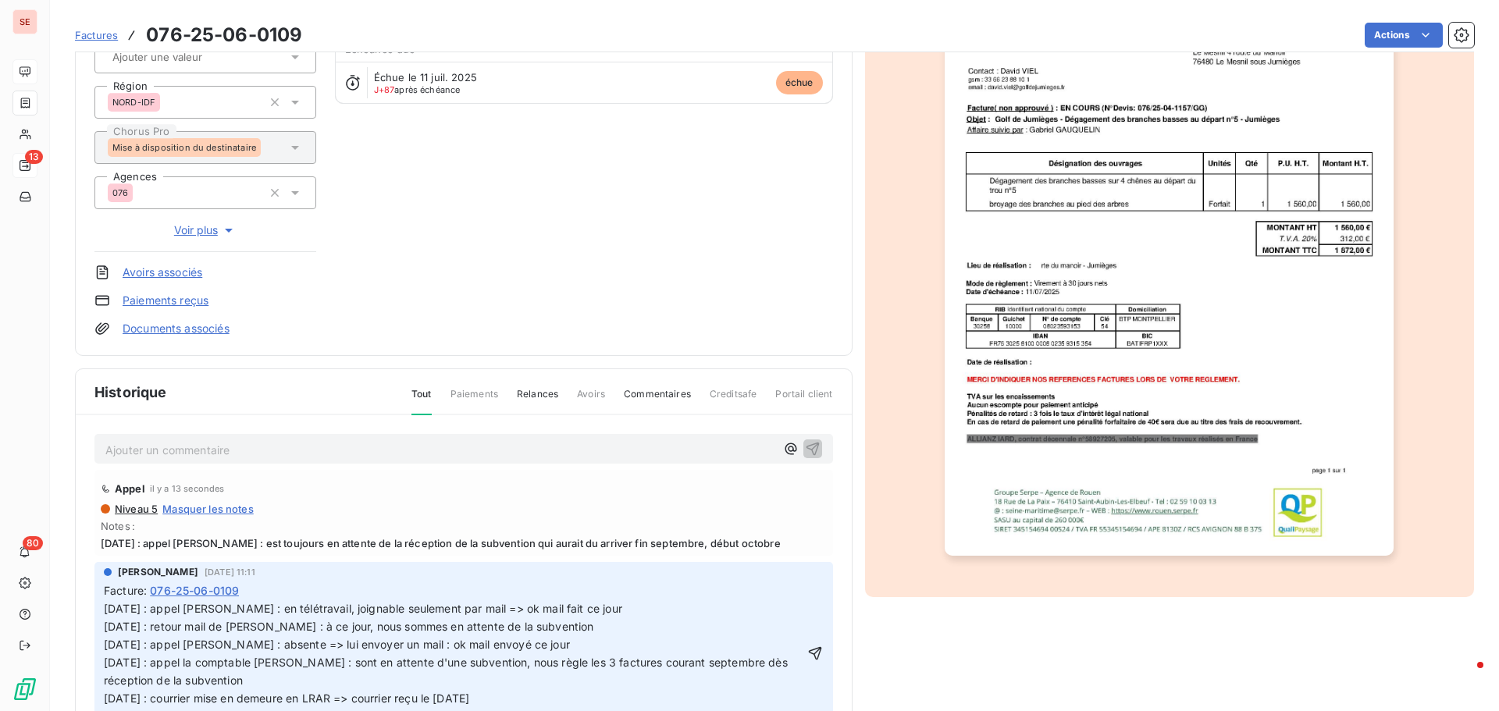
scroll to position [228, 0]
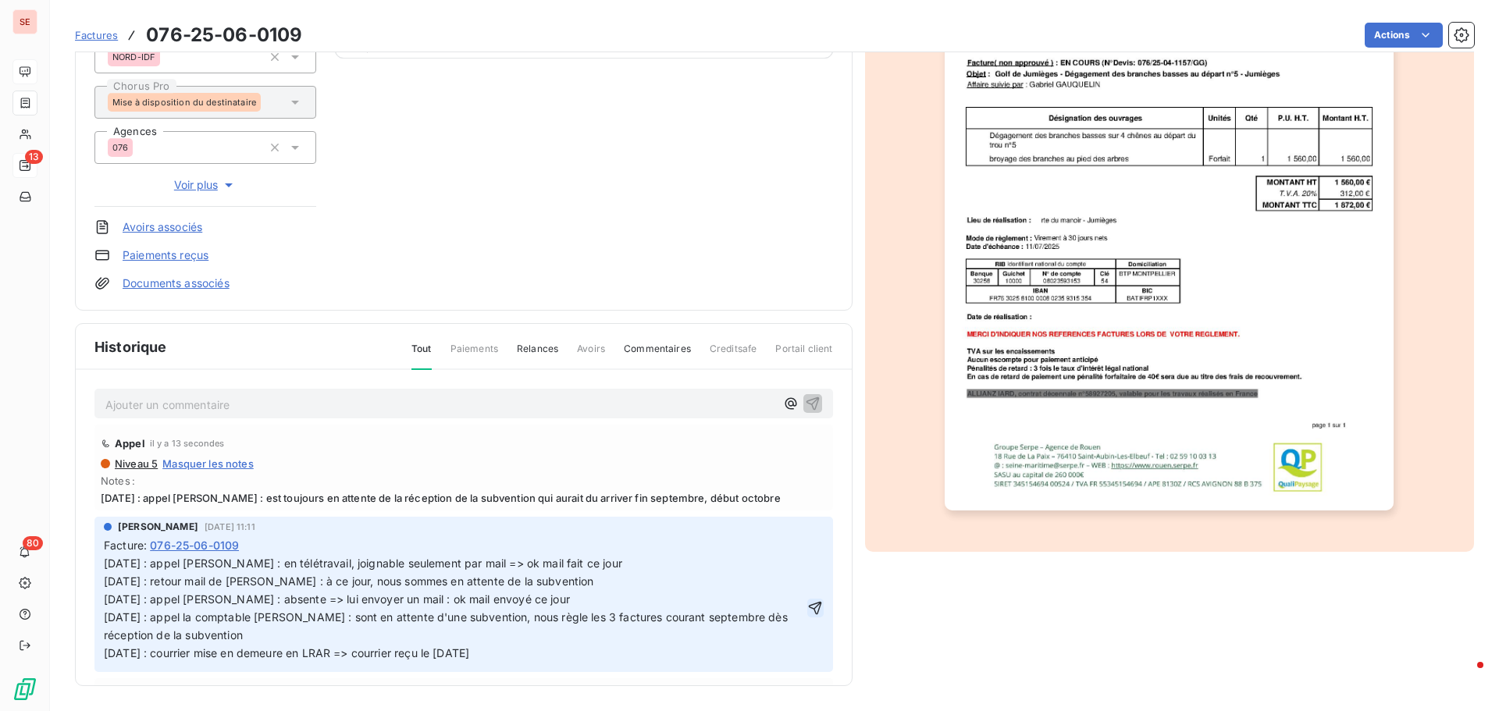
click at [807, 611] on icon "button" at bounding box center [815, 608] width 16 height 16
click at [102, 559] on div "[PERSON_NAME] [DATE] 11:11 Facture : [PHONE_NUMBER] [DATE] : appel [PERSON_NAME…" at bounding box center [463, 594] width 738 height 155
click at [105, 562] on span "[DATE] : appel [PERSON_NAME] : en télétravail, joignable seulement par mail => …" at bounding box center [363, 572] width 518 height 31
click at [801, 540] on html "SE 13 80 Factures 076-25-06-0109 Actions GOLF DE JUMIèGES 41GOLFJUMIEGES Montan…" at bounding box center [749, 355] width 1499 height 711
click at [770, 574] on div "Editer" at bounding box center [758, 571] width 87 height 25
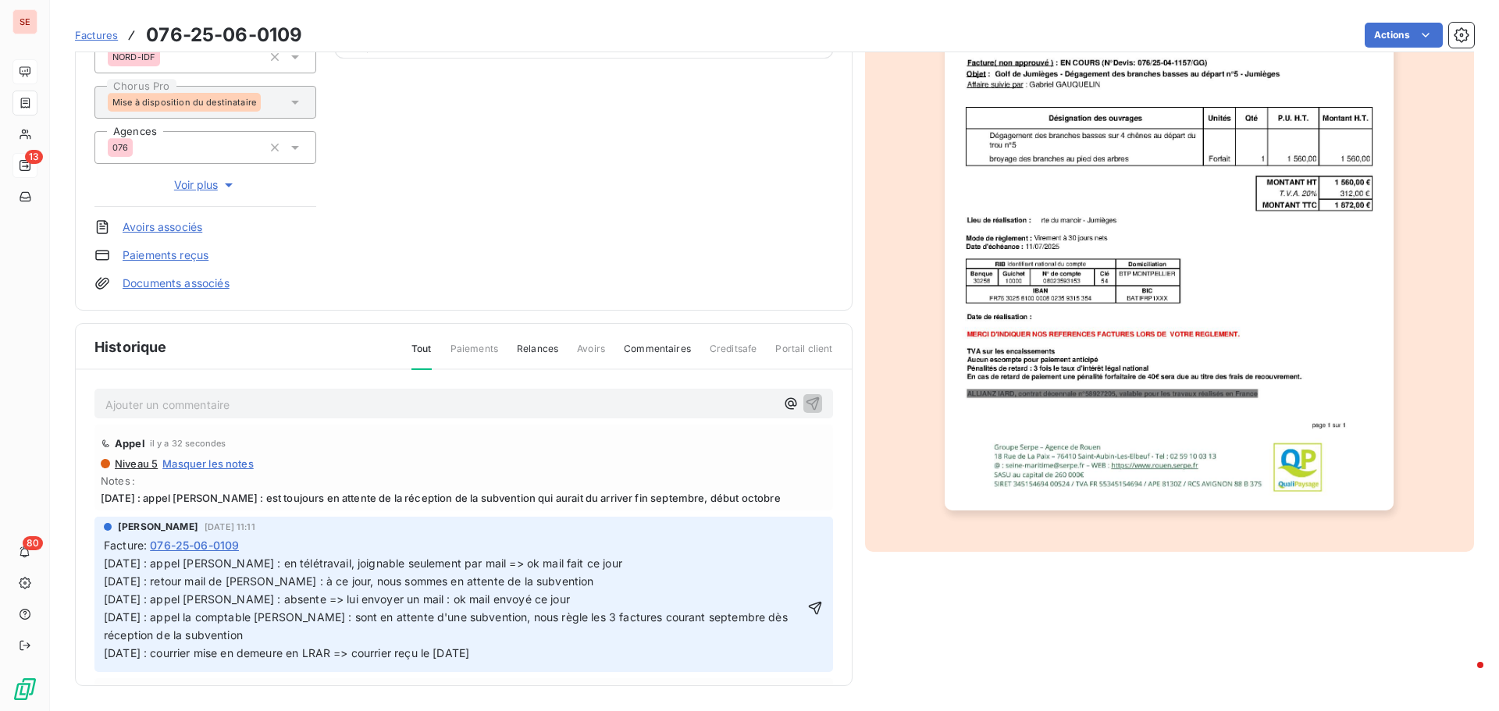
click at [105, 567] on span "[DATE] : appel [PERSON_NAME] : en télétravail, joignable seulement par mail => …" at bounding box center [363, 572] width 518 height 31
click at [108, 557] on p "[DATE] : appel [PERSON_NAME] : en télétravail, joignable seulement par mail => …" at bounding box center [454, 608] width 700 height 107
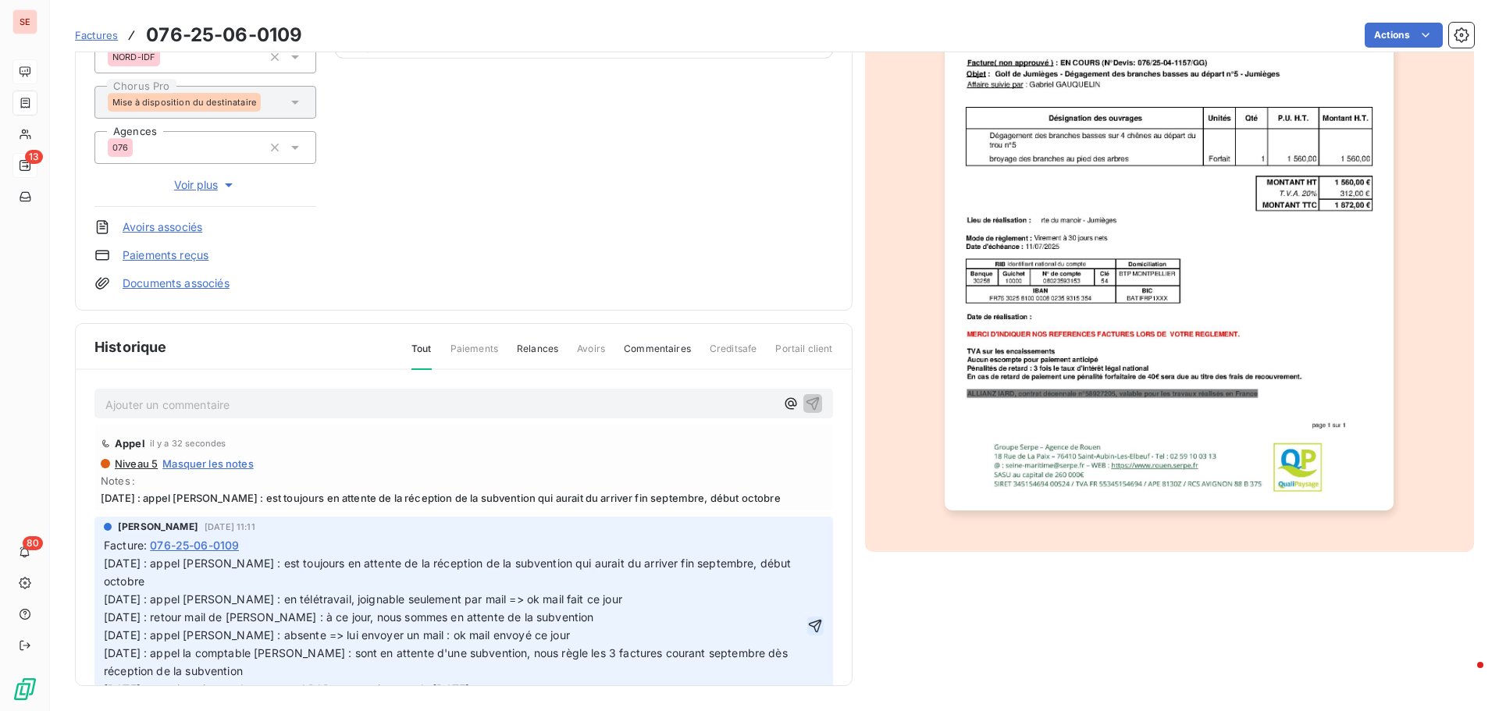
click at [807, 624] on icon "button" at bounding box center [815, 626] width 16 height 16
click at [1383, 29] on html "SE 13 80 Factures 076-25-06-0109 Actions GOLF DE JUMIèGES 41GOLFJUMIEGES Montan…" at bounding box center [749, 355] width 1499 height 711
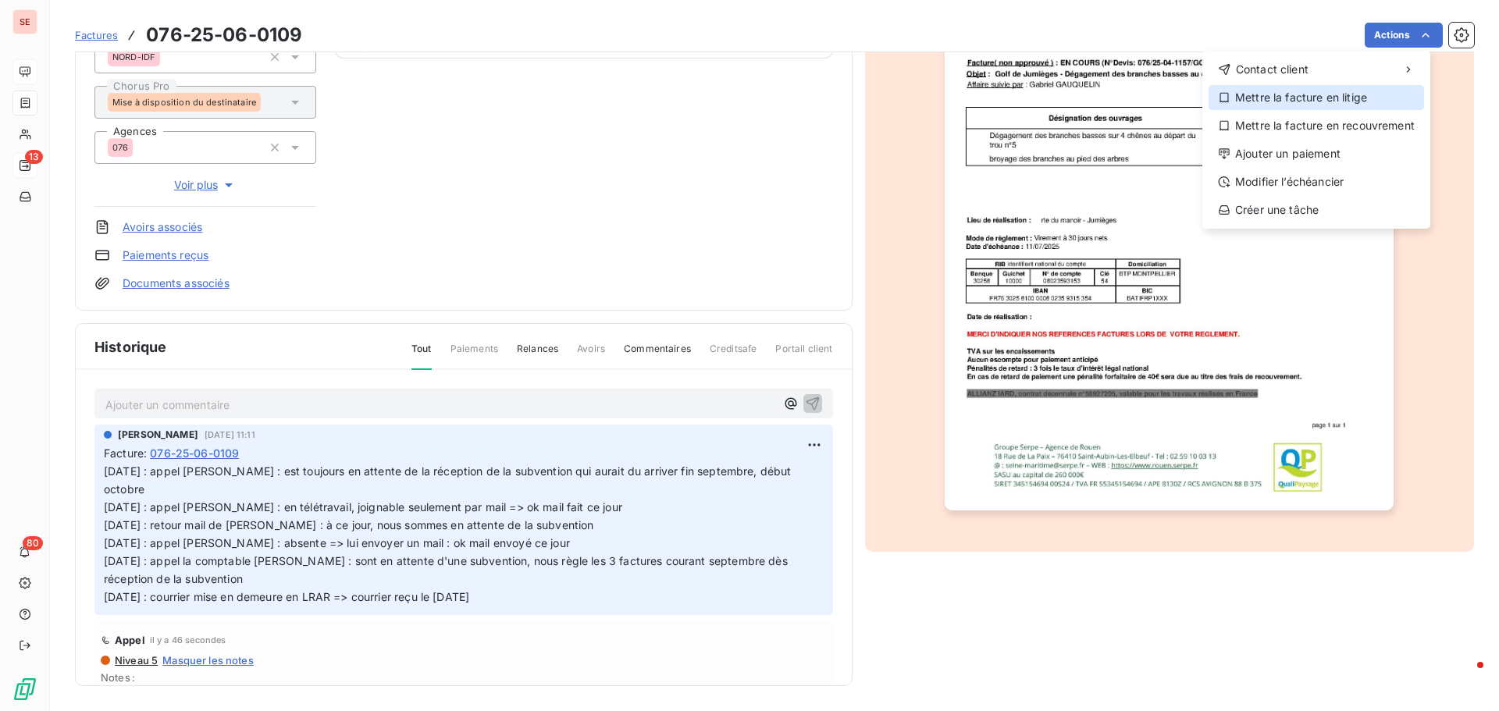
click at [1336, 98] on div "Mettre la facture en litige" at bounding box center [1315, 97] width 215 height 25
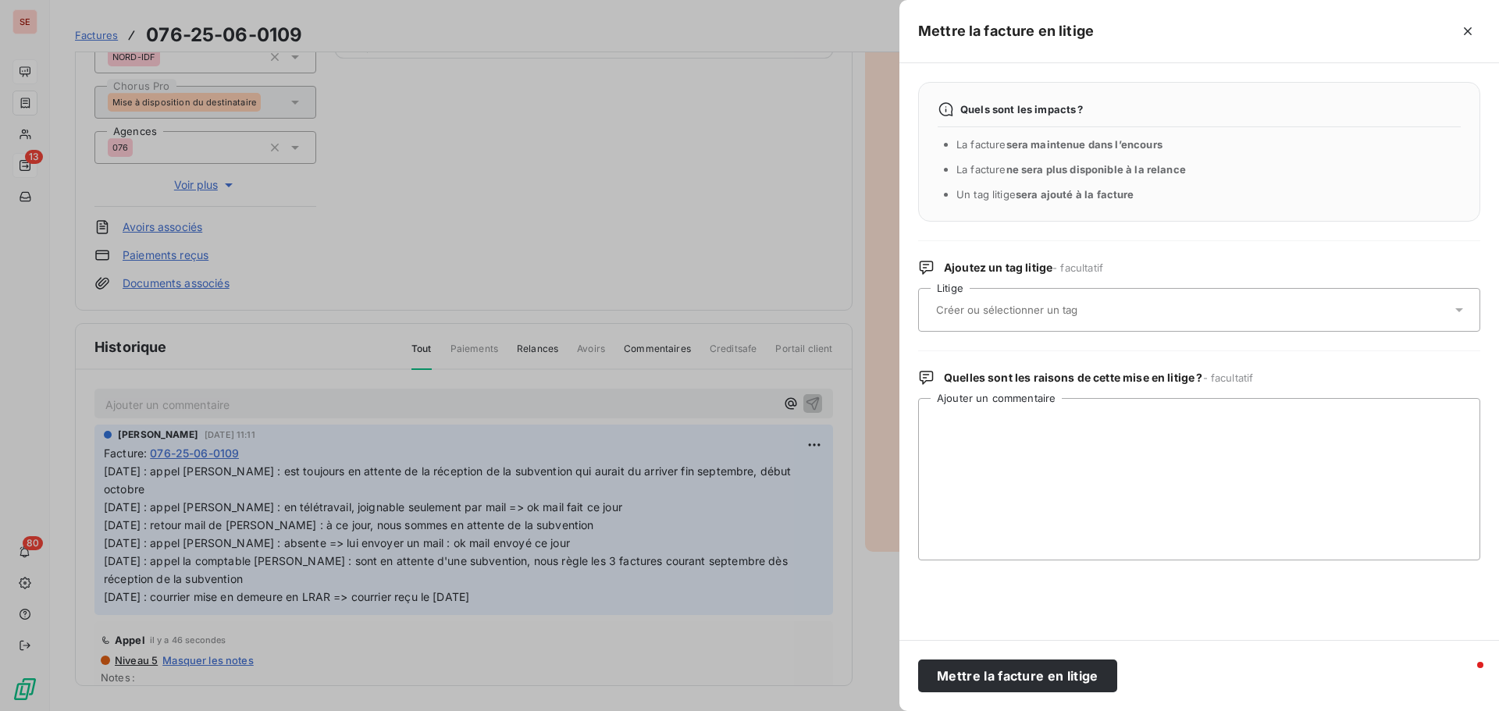
click at [977, 319] on div at bounding box center [1191, 310] width 520 height 33
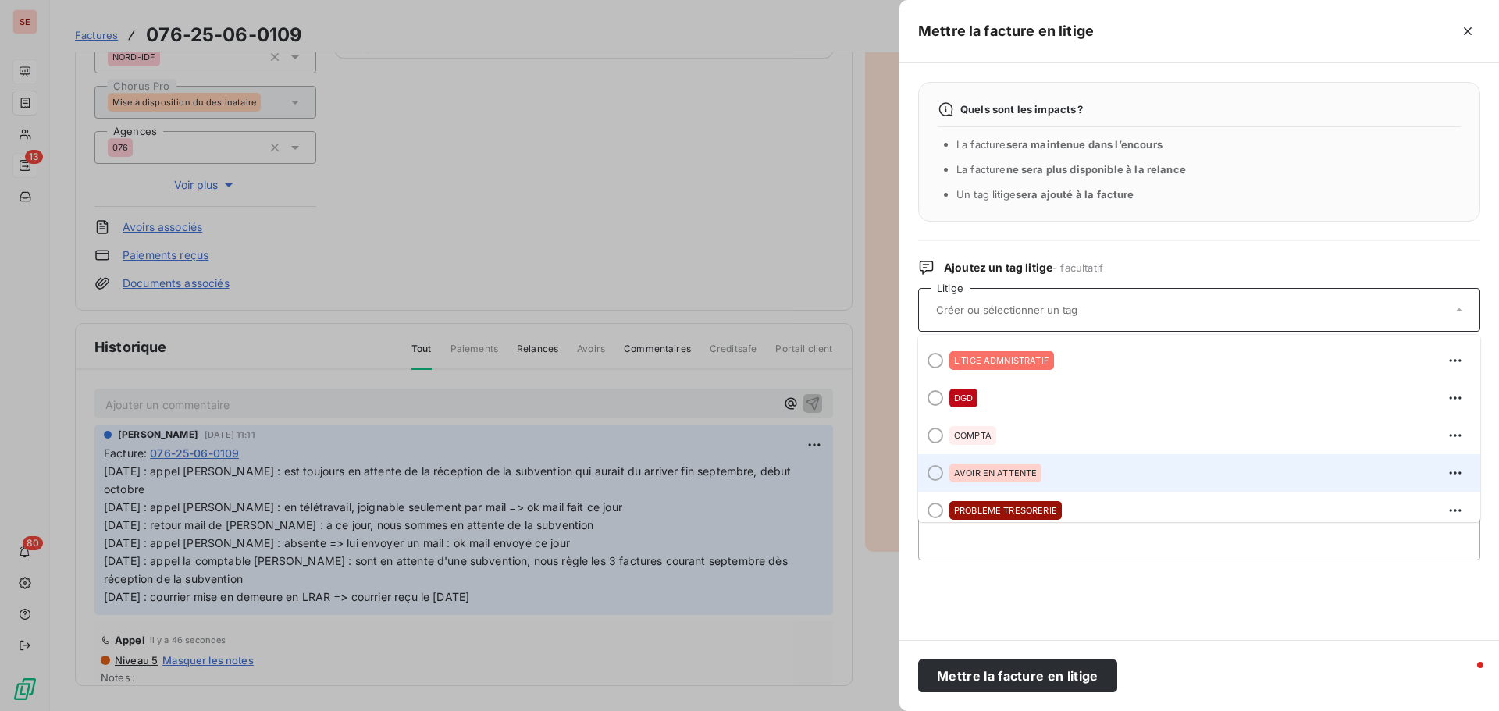
scroll to position [44, 0]
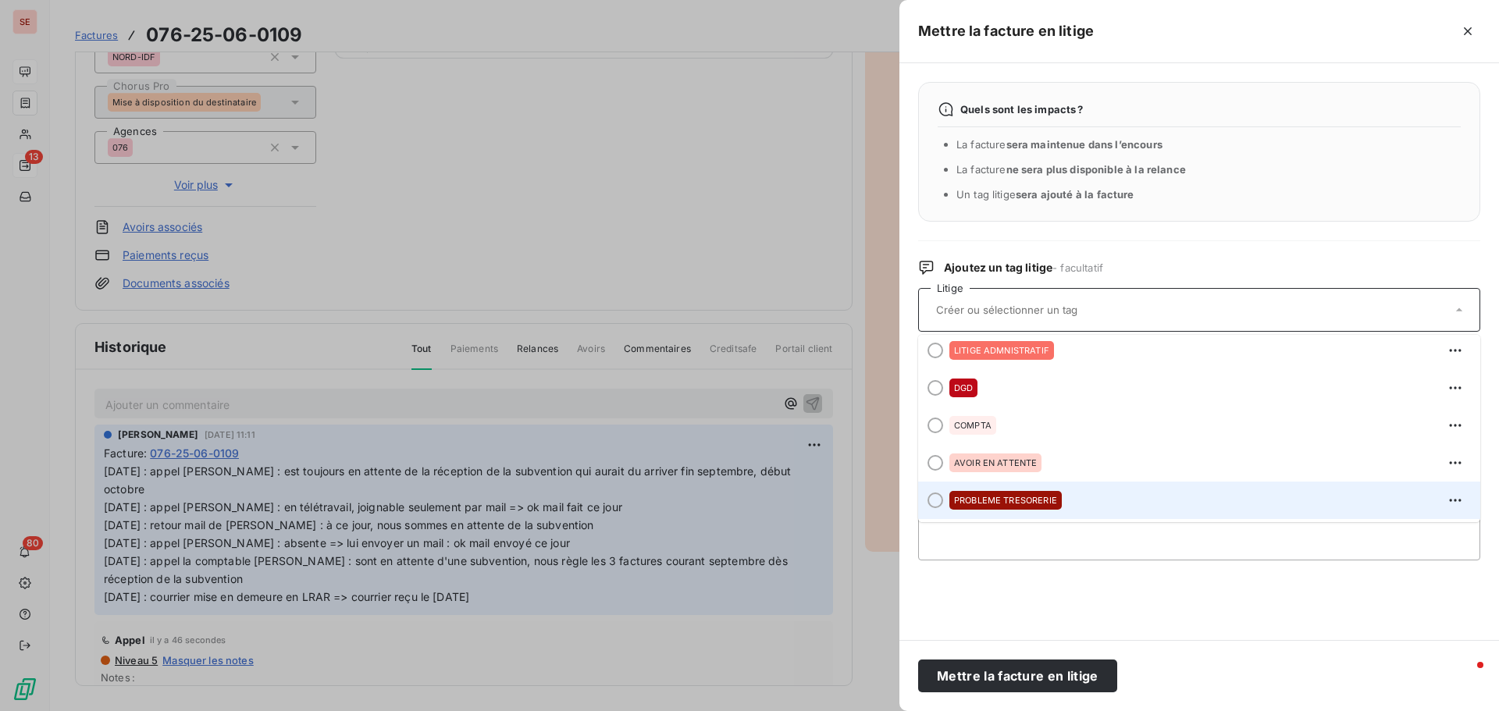
click at [1044, 500] on span "PROBLEME TRESORERIE" at bounding box center [1005, 500] width 103 height 9
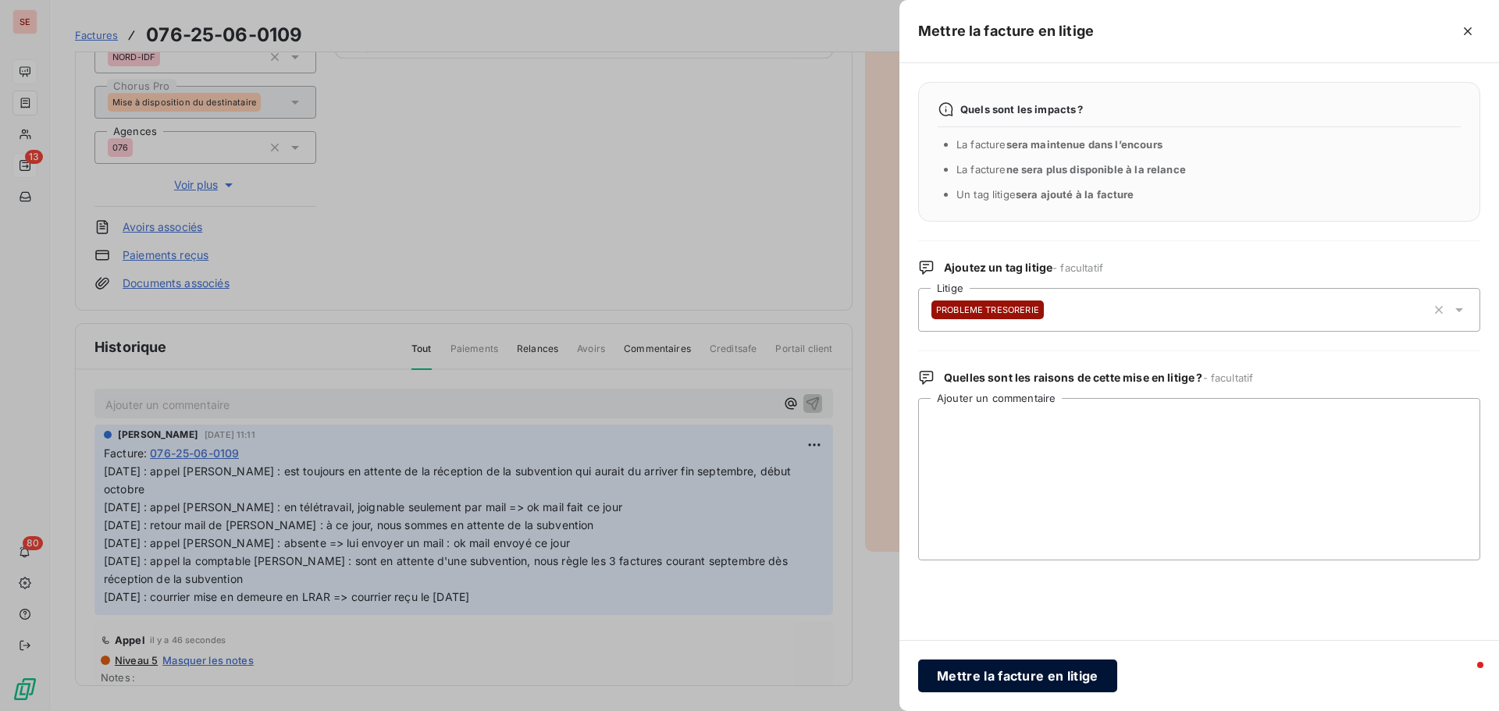
click at [1041, 679] on button "Mettre la facture en litige" at bounding box center [1017, 676] width 199 height 33
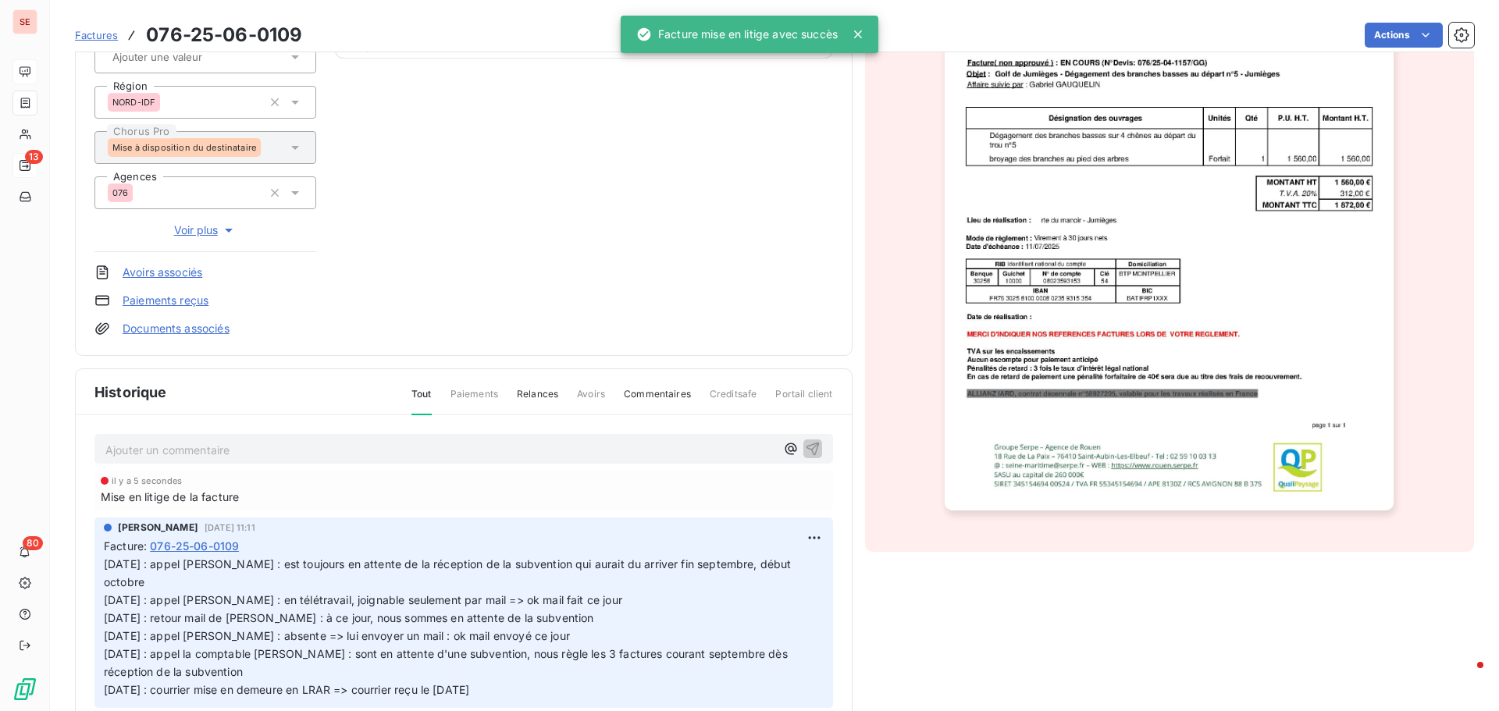
scroll to position [273, 0]
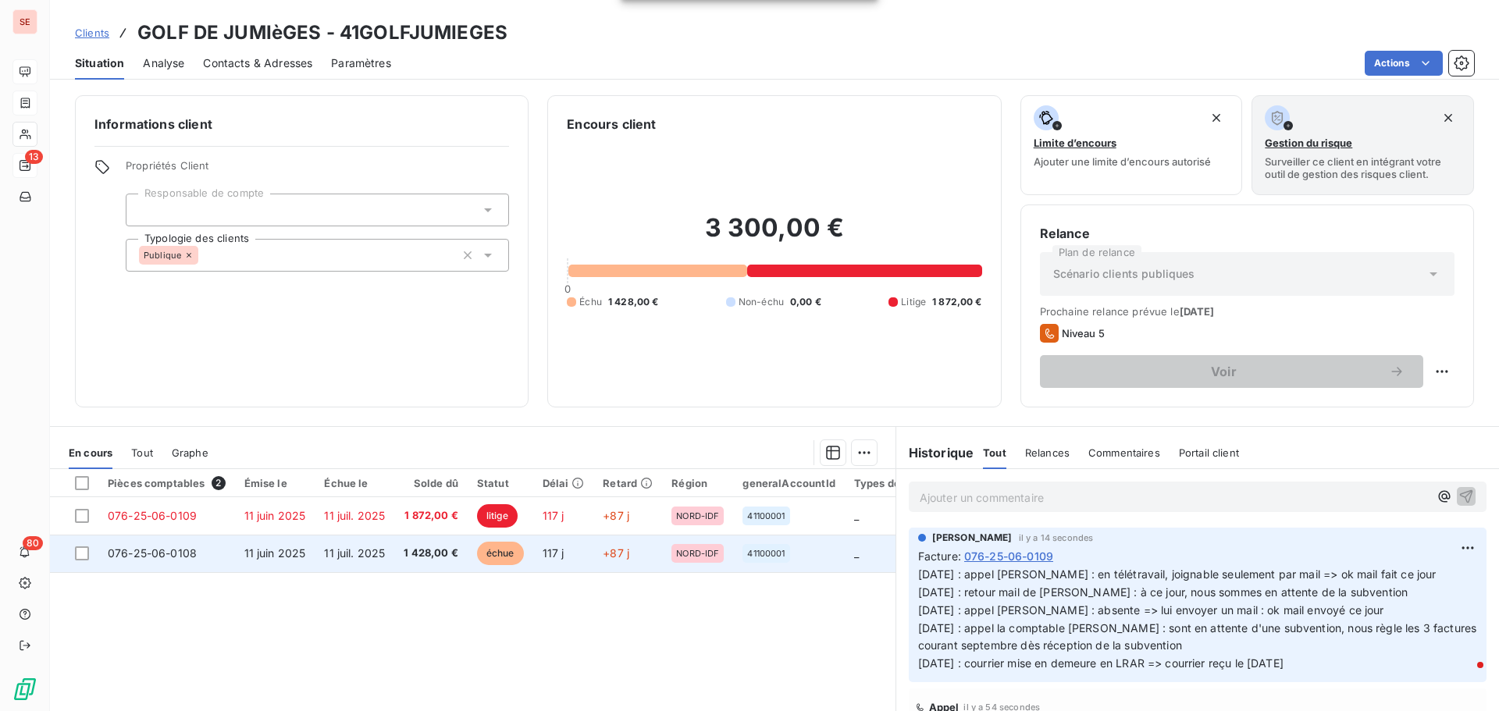
click at [262, 547] on span "11 juin 2025" at bounding box center [275, 552] width 62 height 13
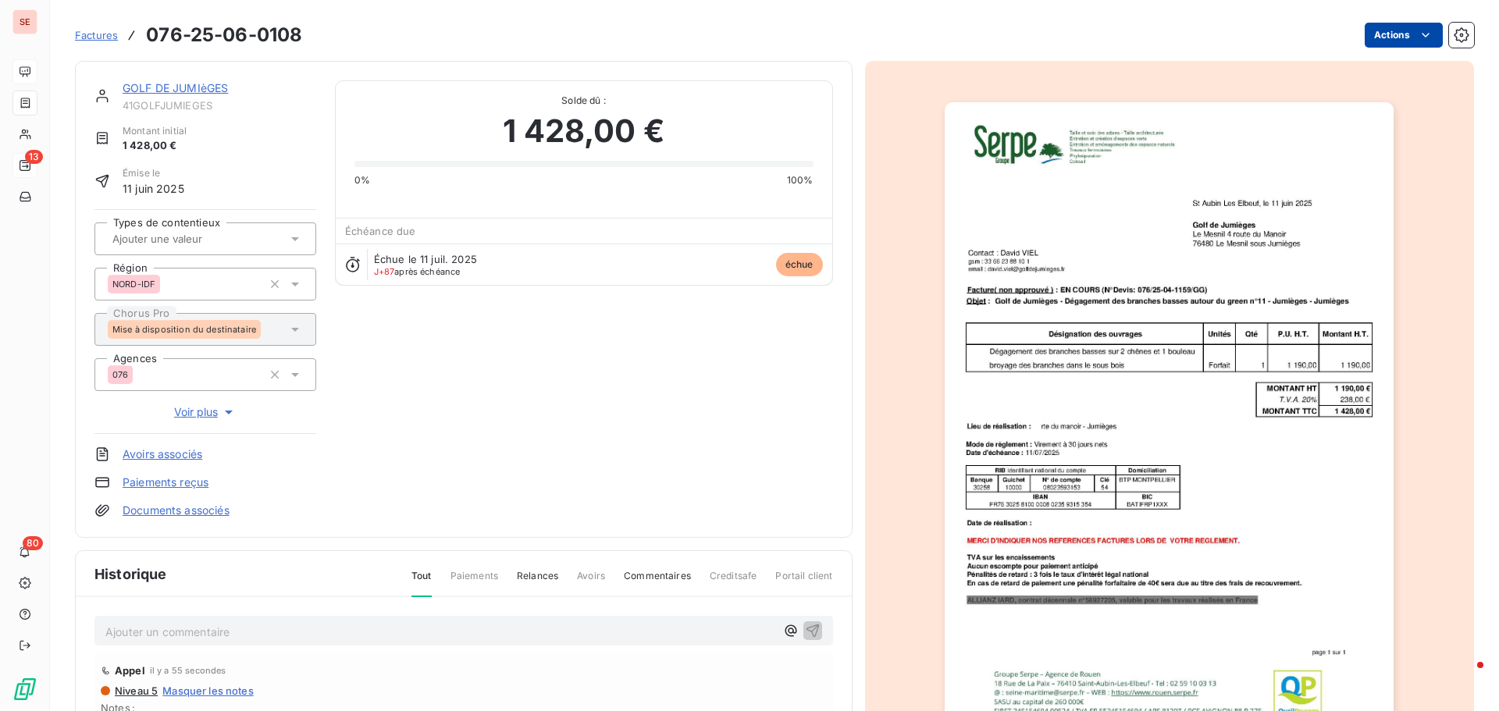
click at [1357, 40] on html "SE 13 80 Factures 076-25-06-0108 Actions GOLF DE JUMIèGES 41GOLFJUMIEGES Montan…" at bounding box center [749, 355] width 1499 height 711
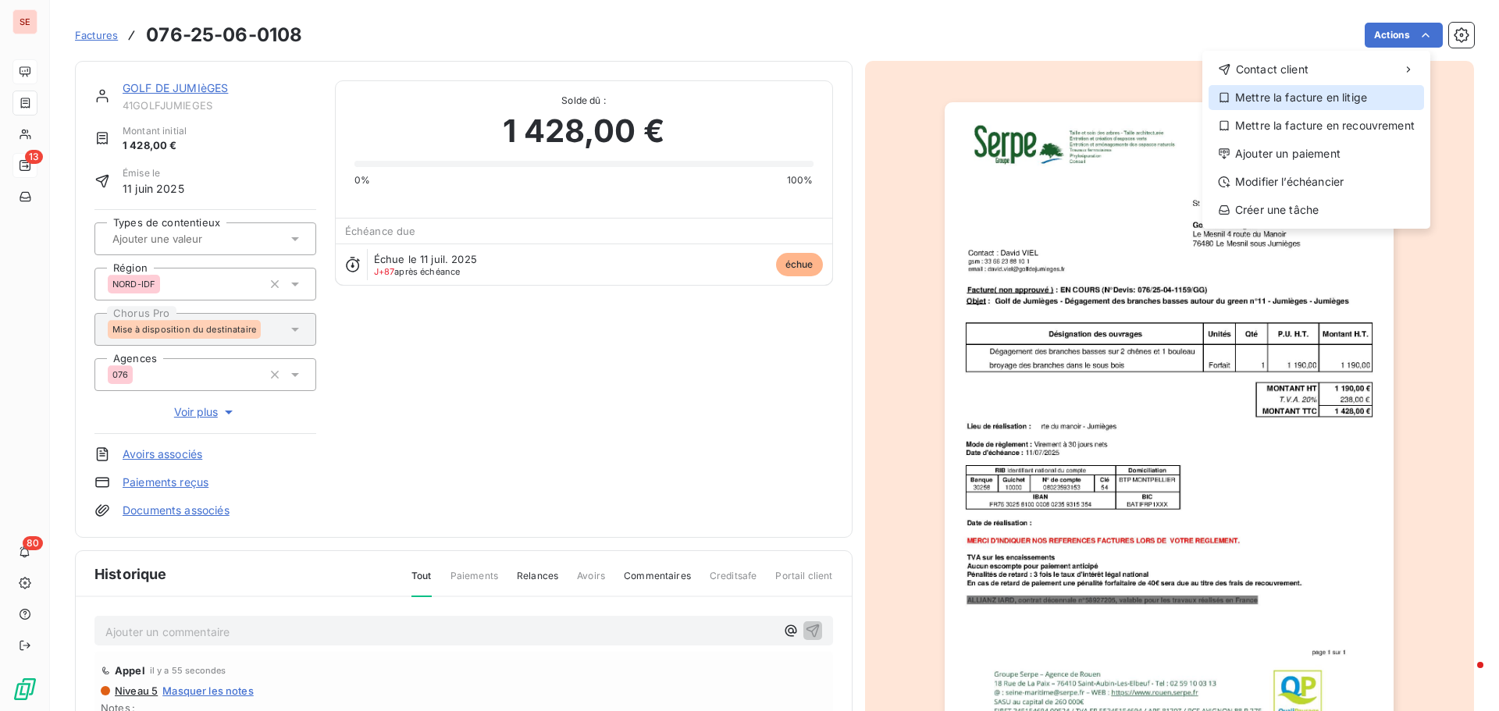
click at [1344, 104] on div "Mettre la facture en litige" at bounding box center [1315, 97] width 215 height 25
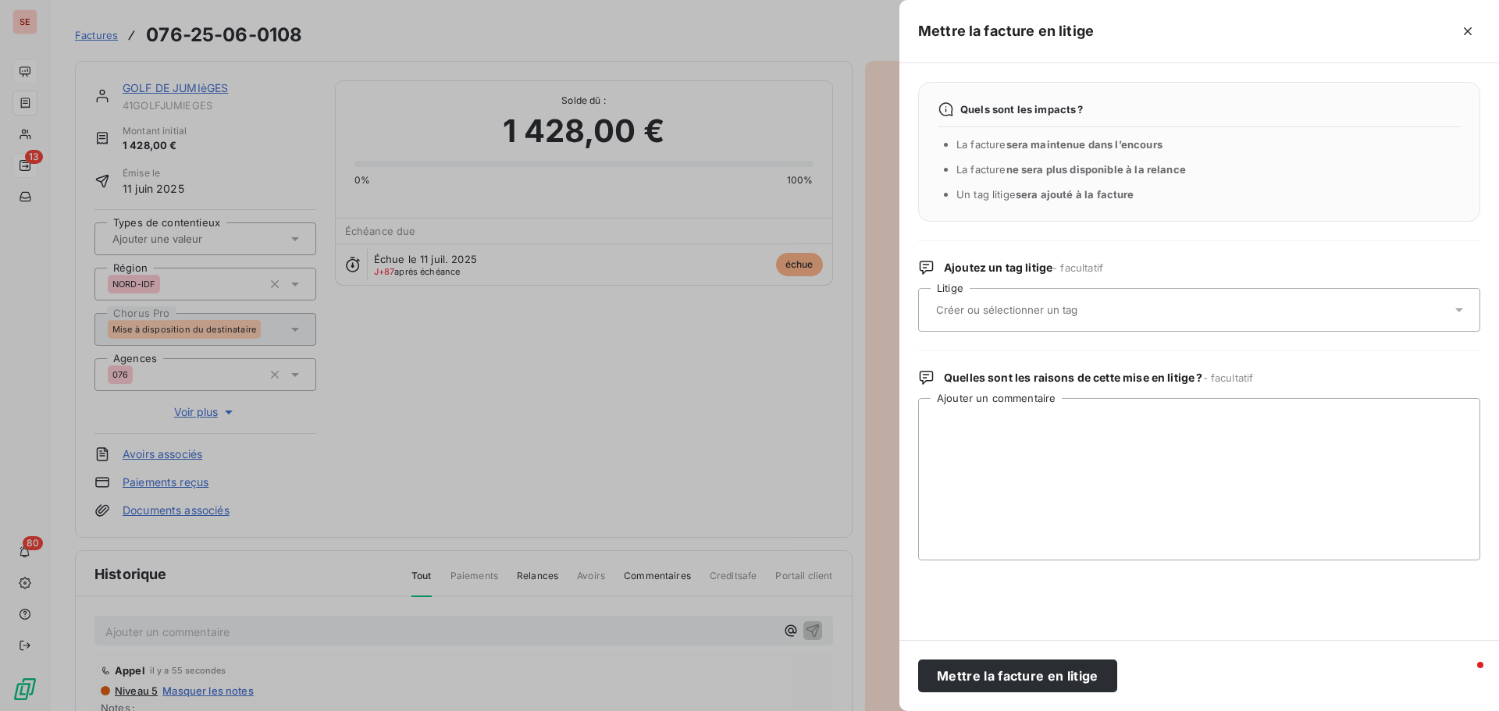
click at [1009, 312] on input "text" at bounding box center [1047, 310] width 227 height 14
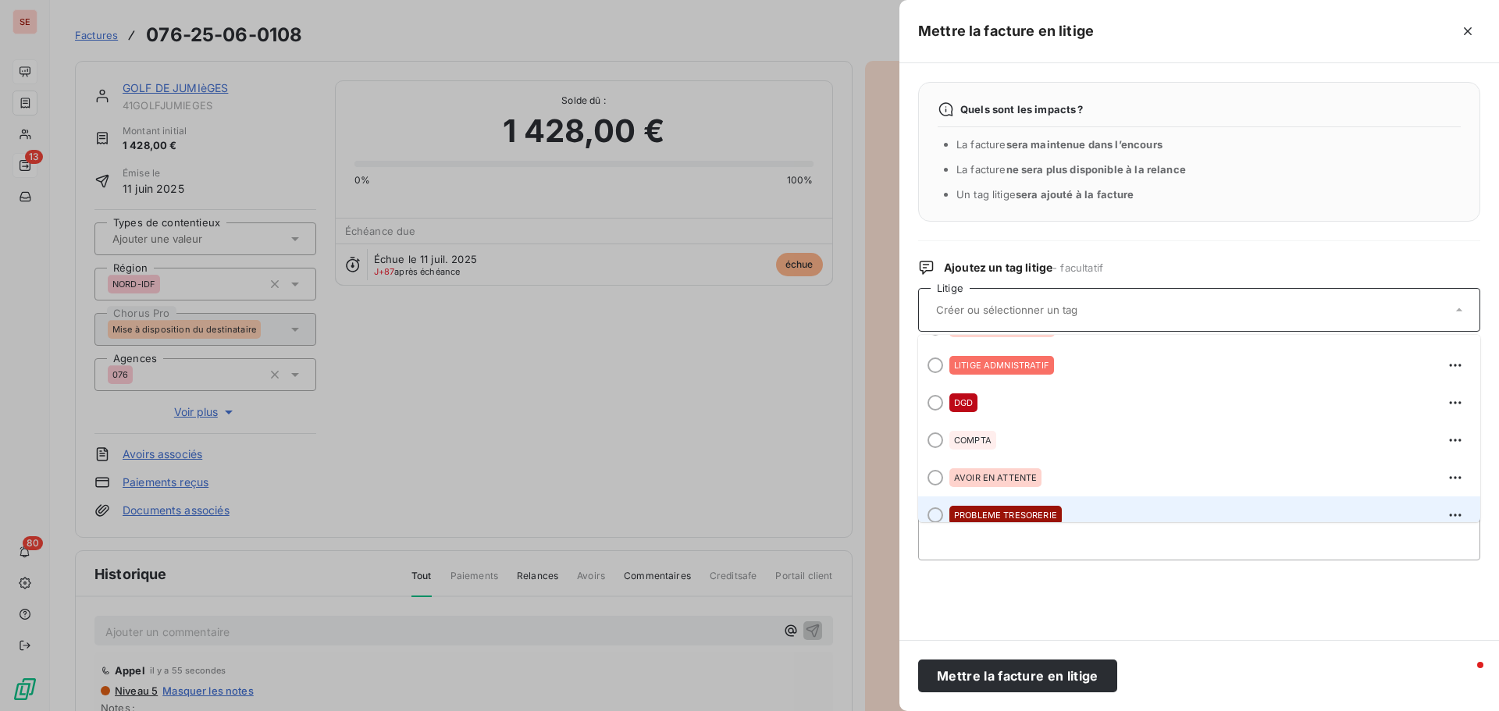
scroll to position [44, 0]
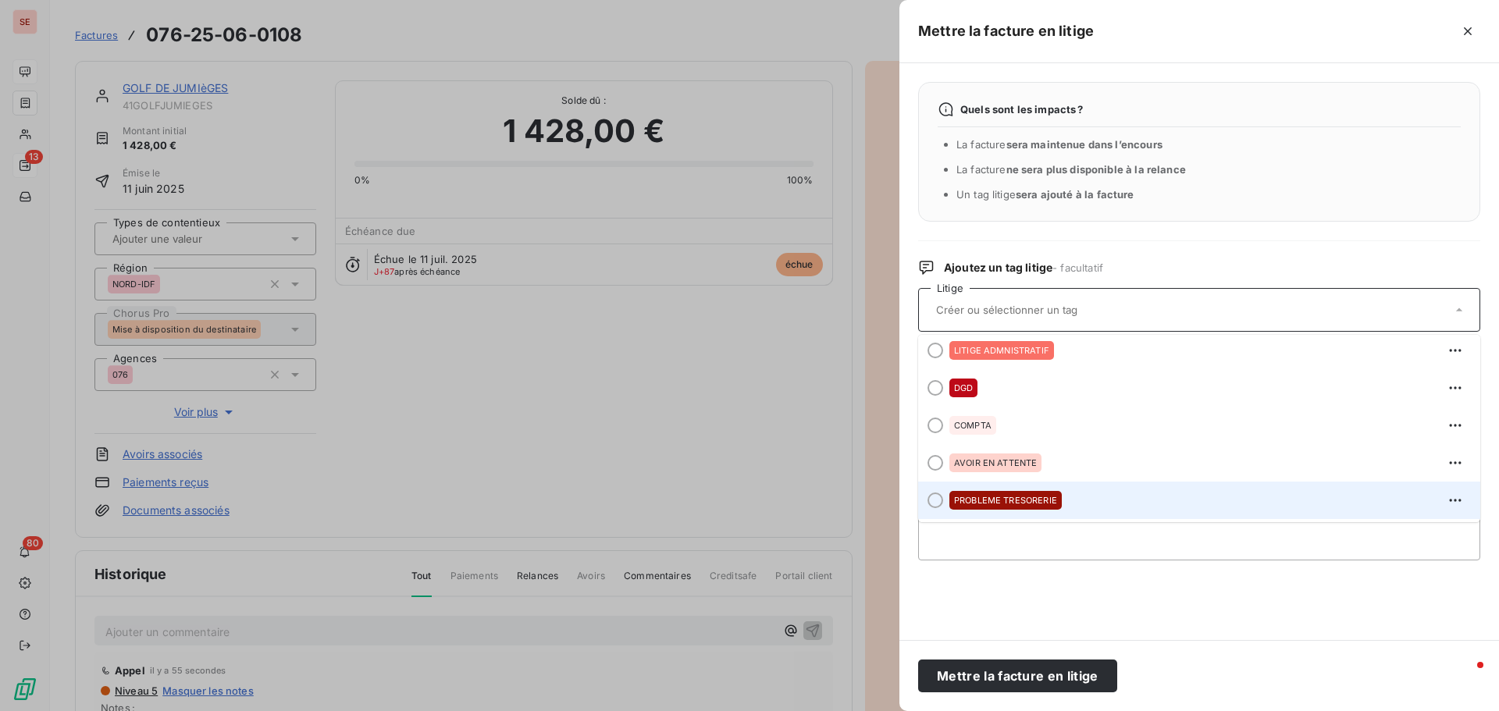
click at [1012, 512] on div "PROBLEME TRESORERIE" at bounding box center [1208, 500] width 518 height 25
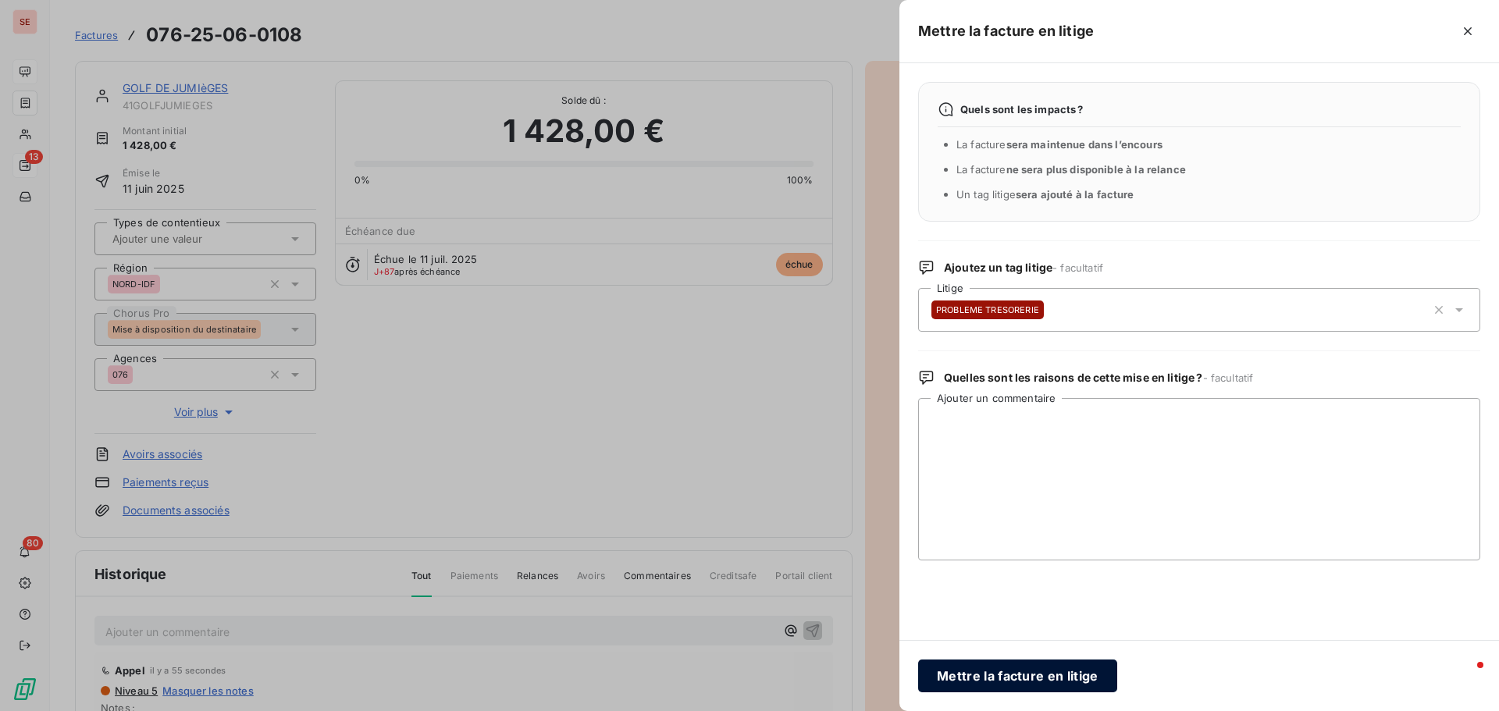
click at [1041, 667] on button "Mettre la facture en litige" at bounding box center [1017, 676] width 199 height 33
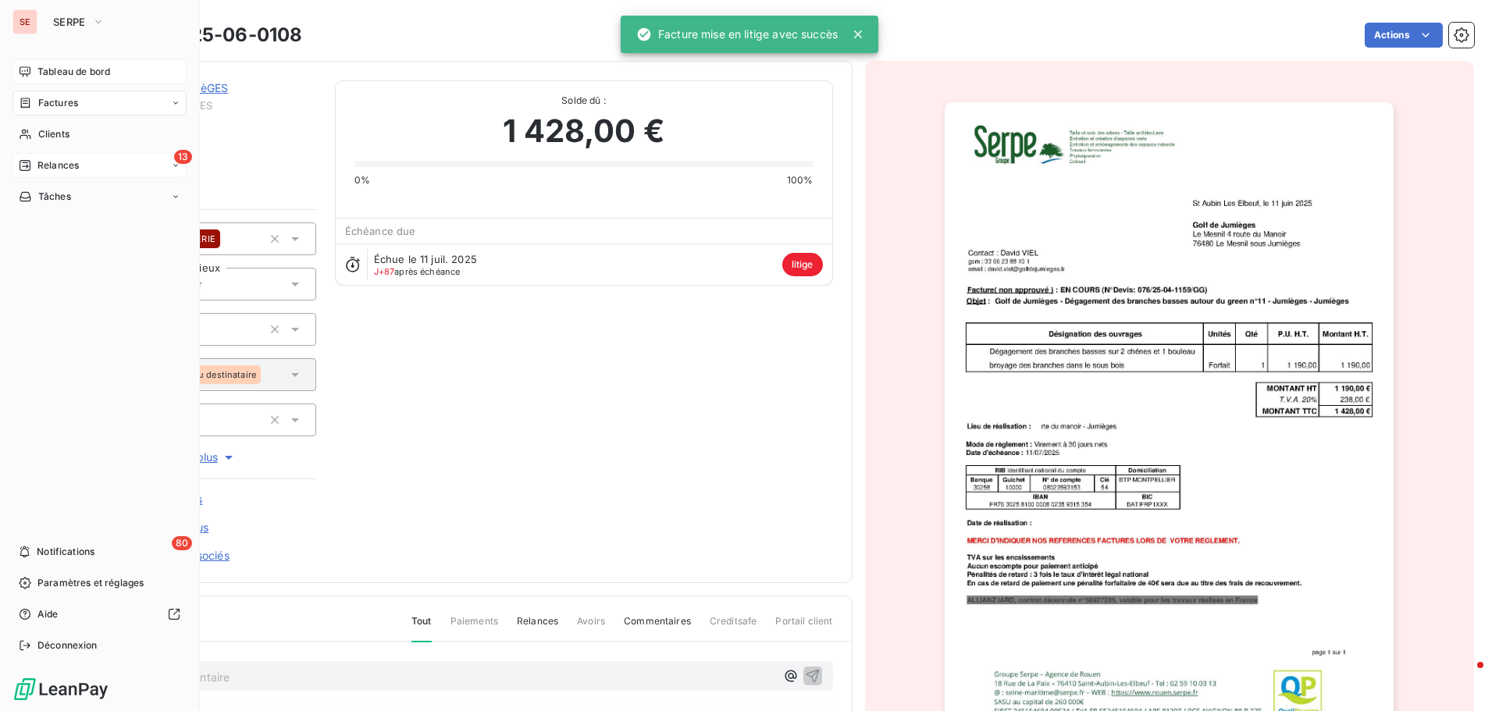
click at [69, 162] on span "Relances" at bounding box center [57, 165] width 41 height 14
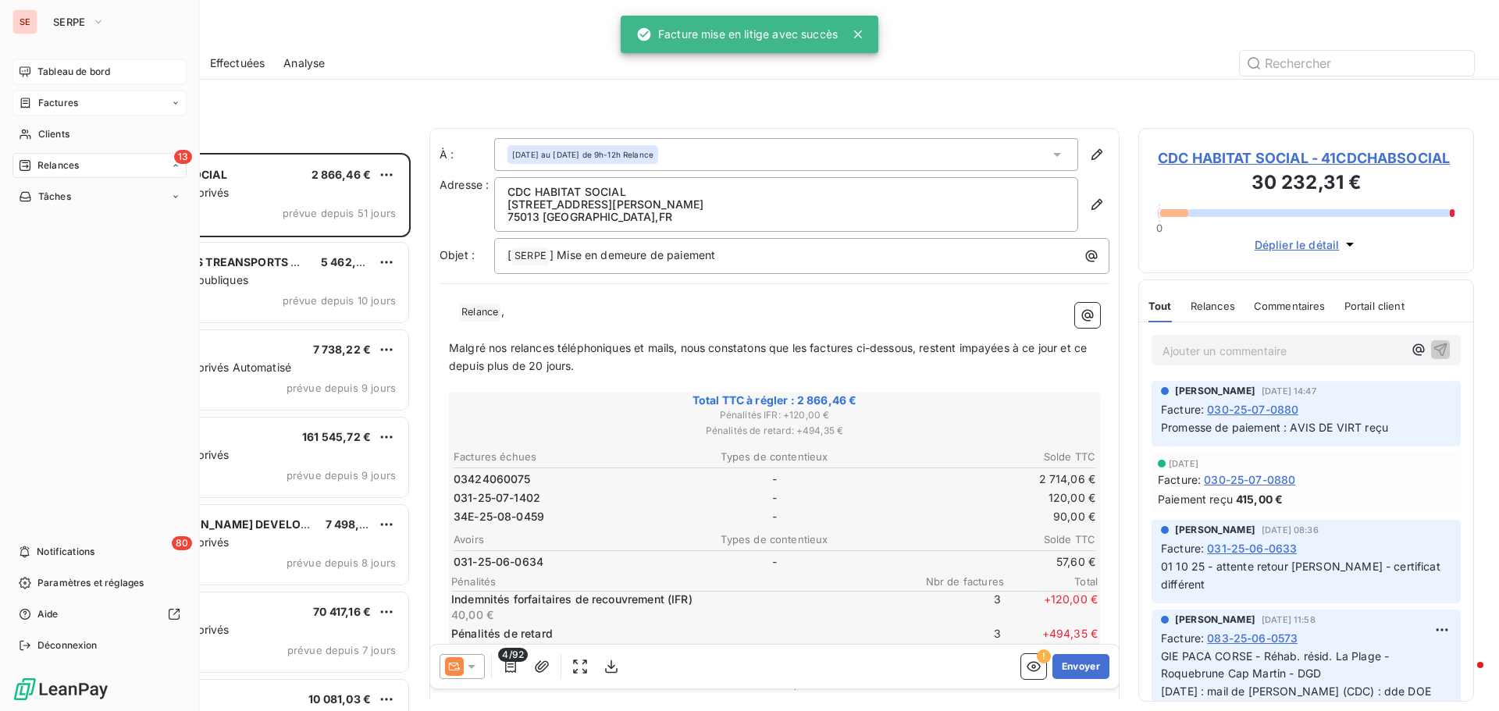
scroll to position [546, 324]
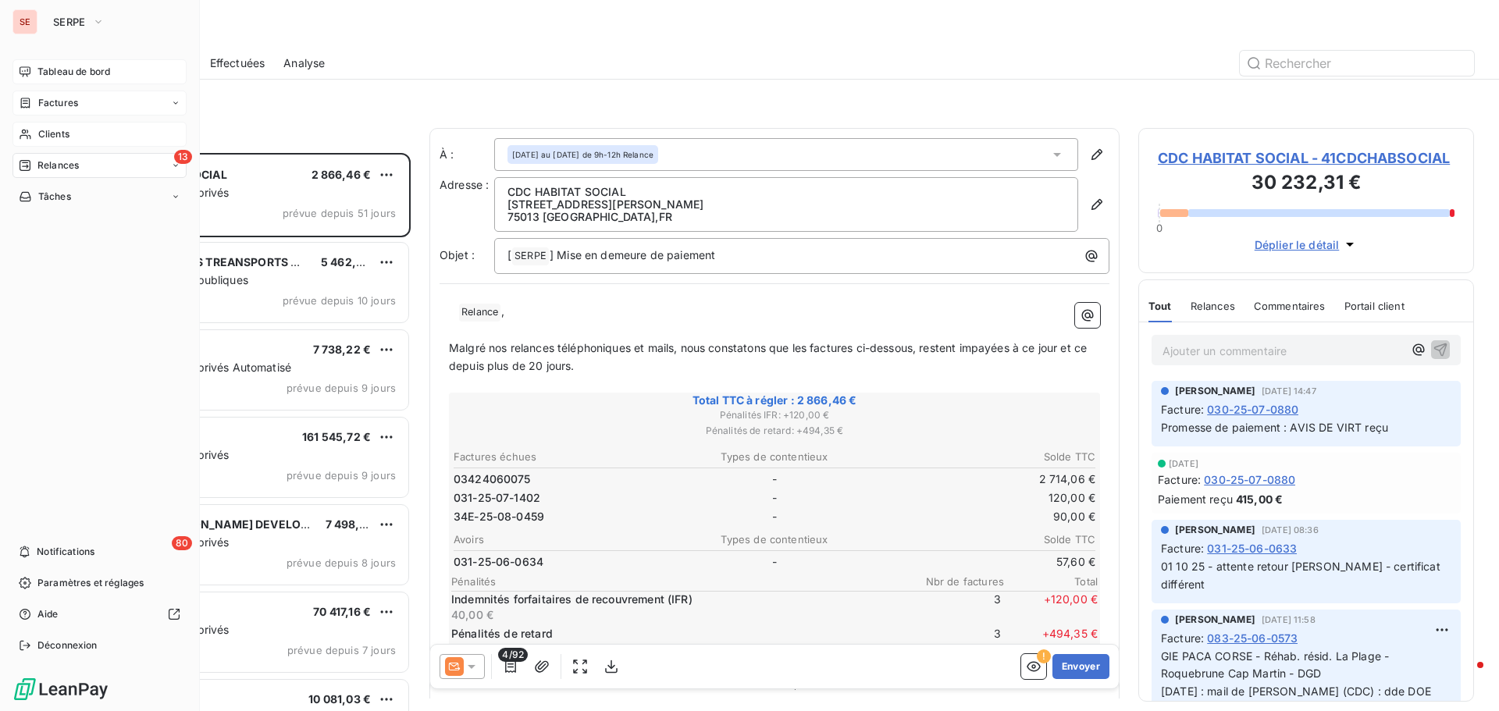
drag, startPoint x: 60, startPoint y: 139, endPoint x: 76, endPoint y: 131, distance: 17.5
click at [60, 138] on span "Clients" at bounding box center [53, 134] width 31 height 14
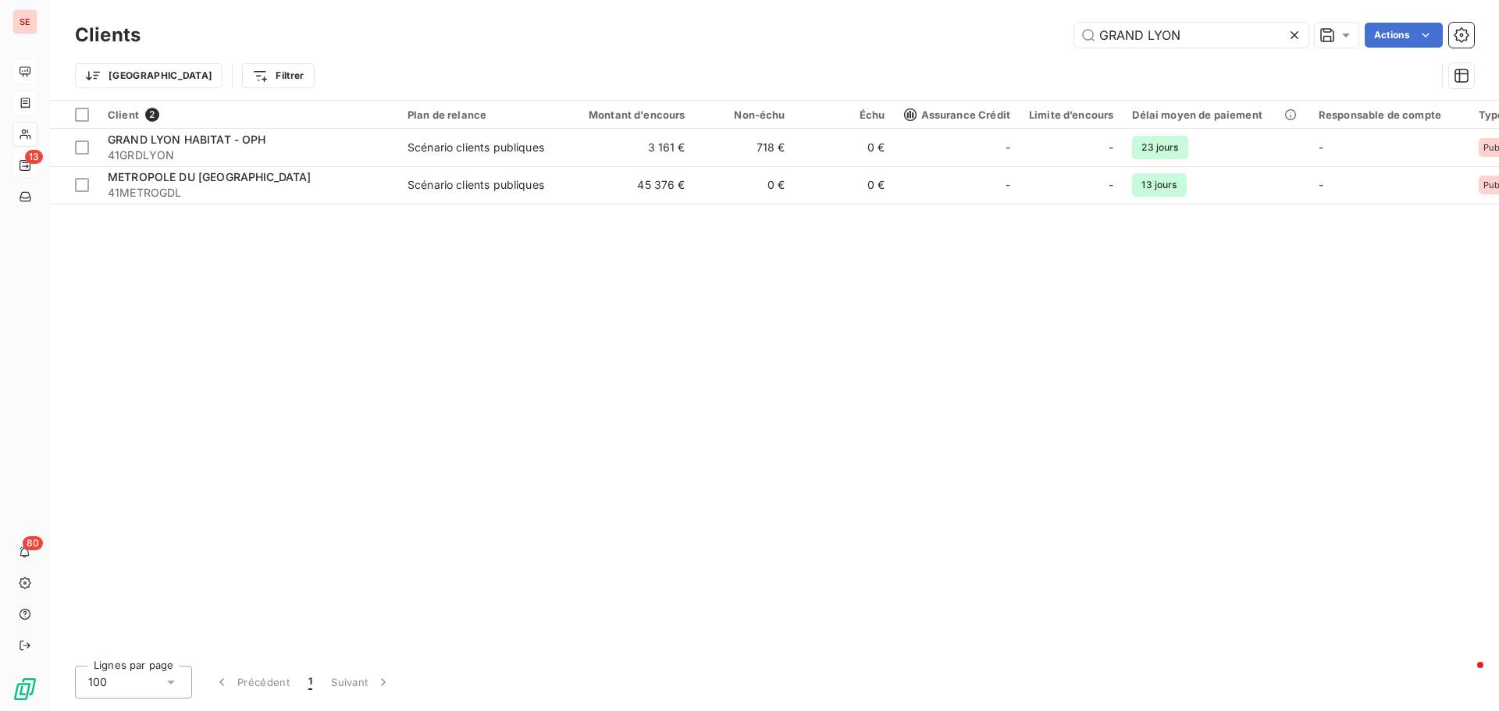
drag, startPoint x: 1226, startPoint y: 44, endPoint x: 832, endPoint y: 42, distance: 394.2
click at [905, 42] on div "GRAND LYON Actions" at bounding box center [816, 35] width 1315 height 25
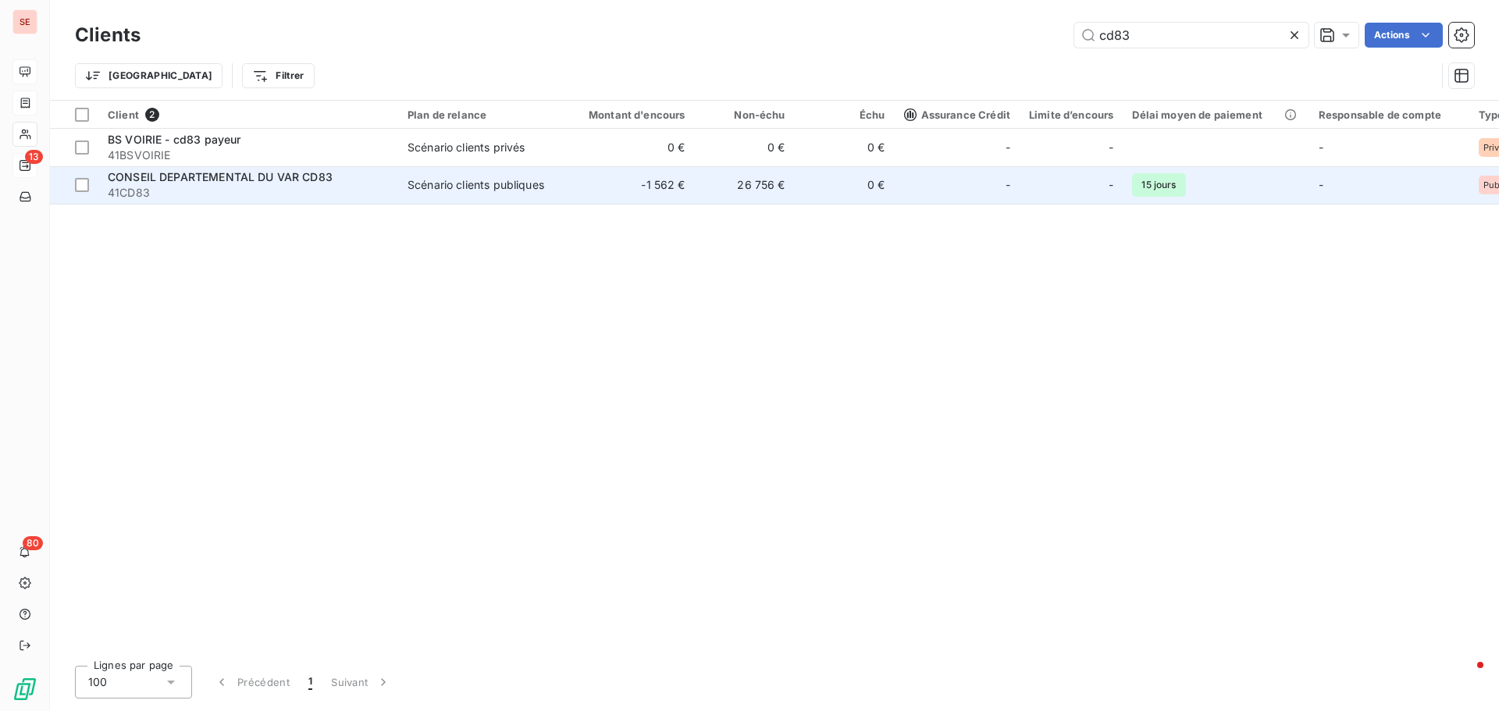
type input "cd83"
click at [435, 187] on div "Scénario clients publiques" at bounding box center [476, 185] width 137 height 16
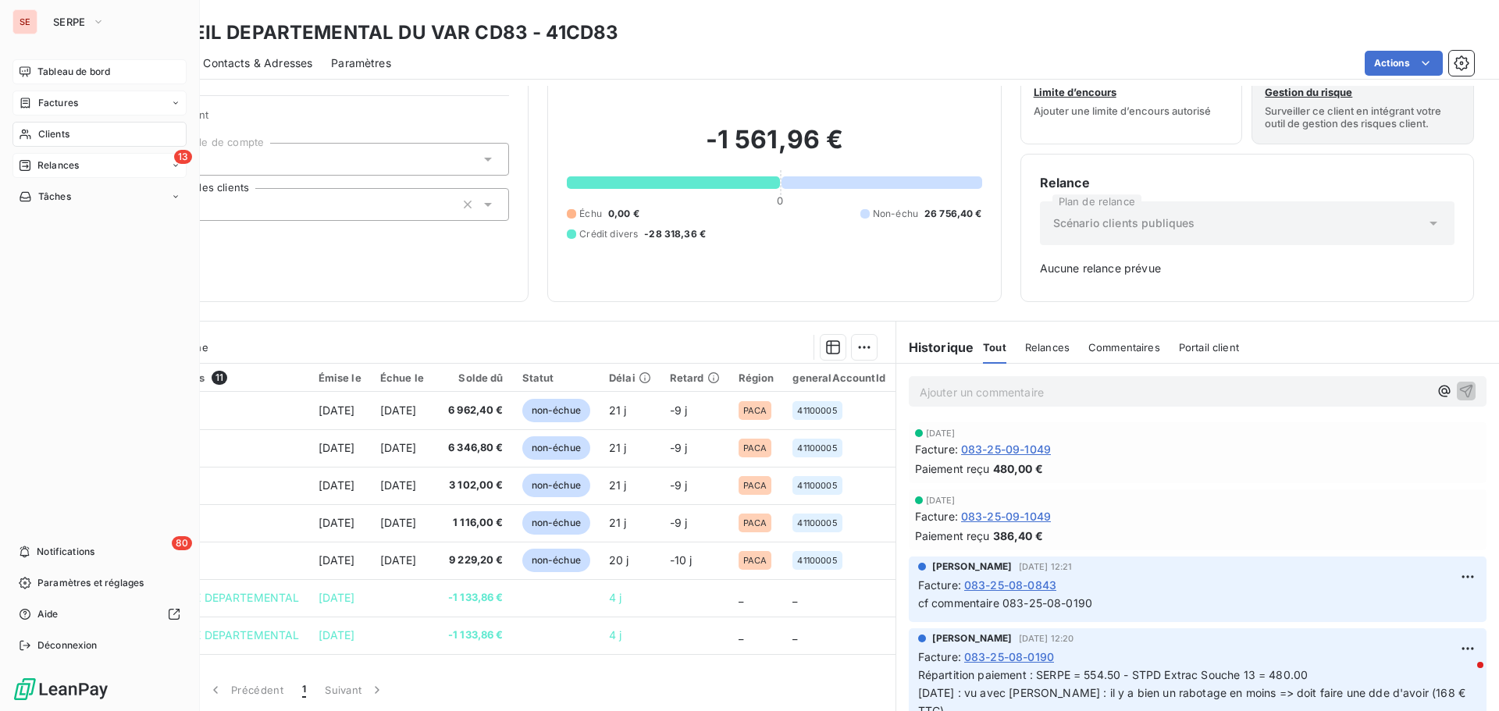
click at [87, 165] on div "13 Relances" at bounding box center [99, 165] width 174 height 25
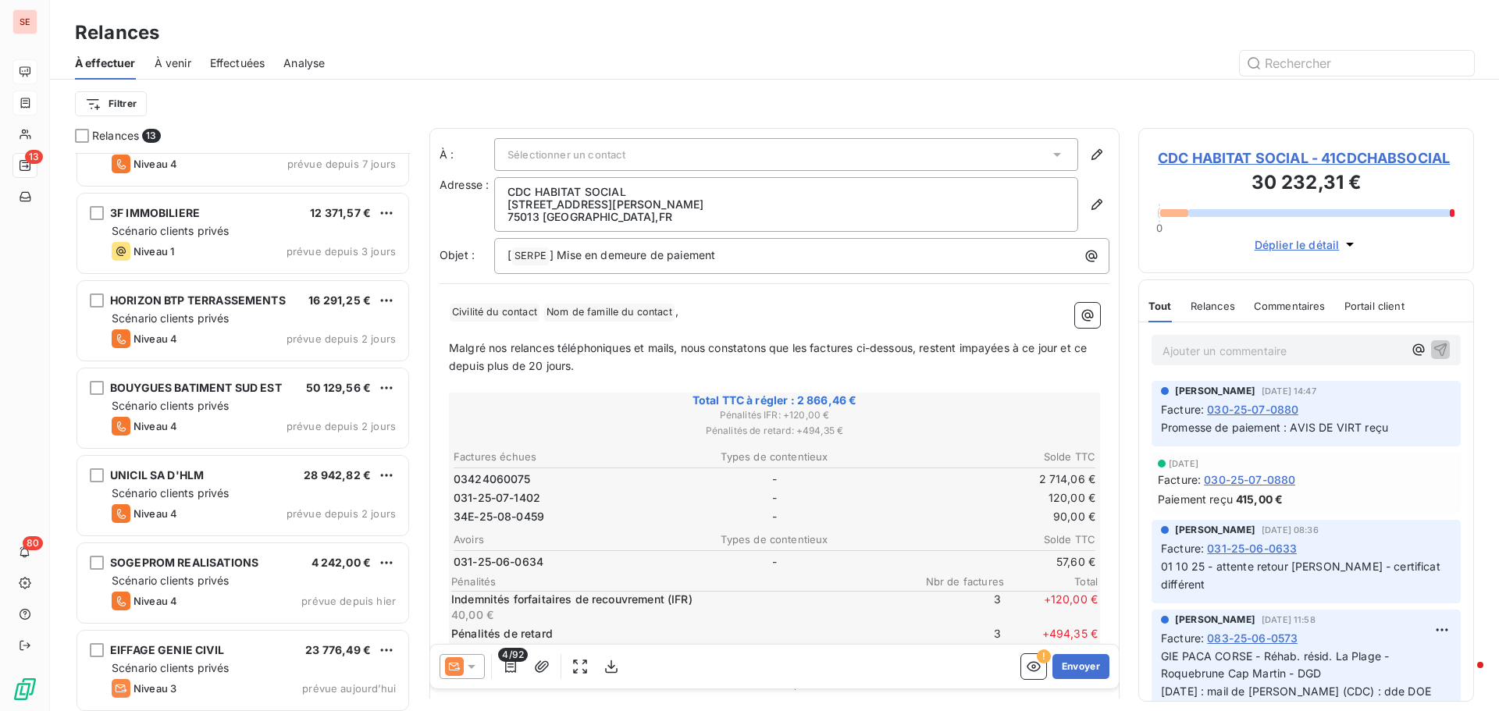
scroll to position [579, 0]
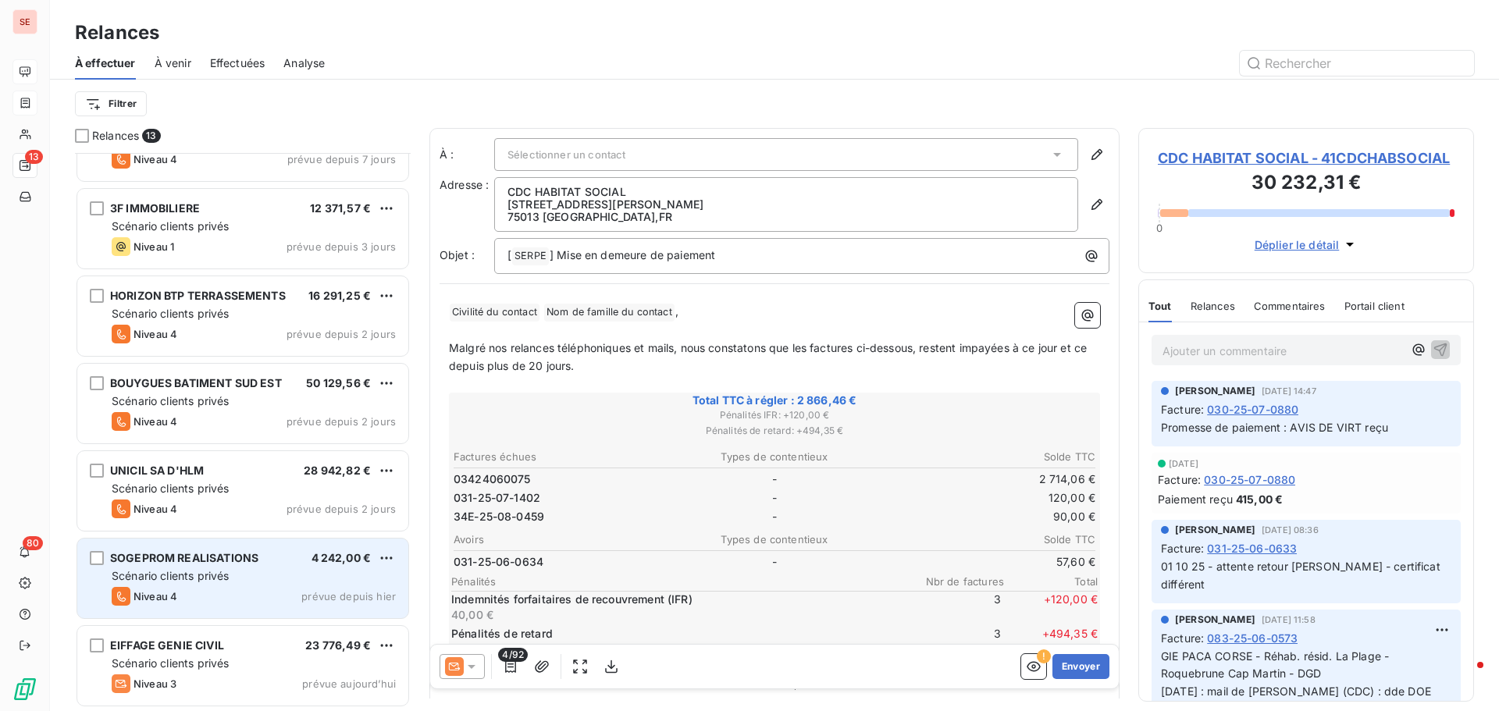
click at [184, 561] on span "SOGEPROM REALISATIONS" at bounding box center [184, 557] width 148 height 13
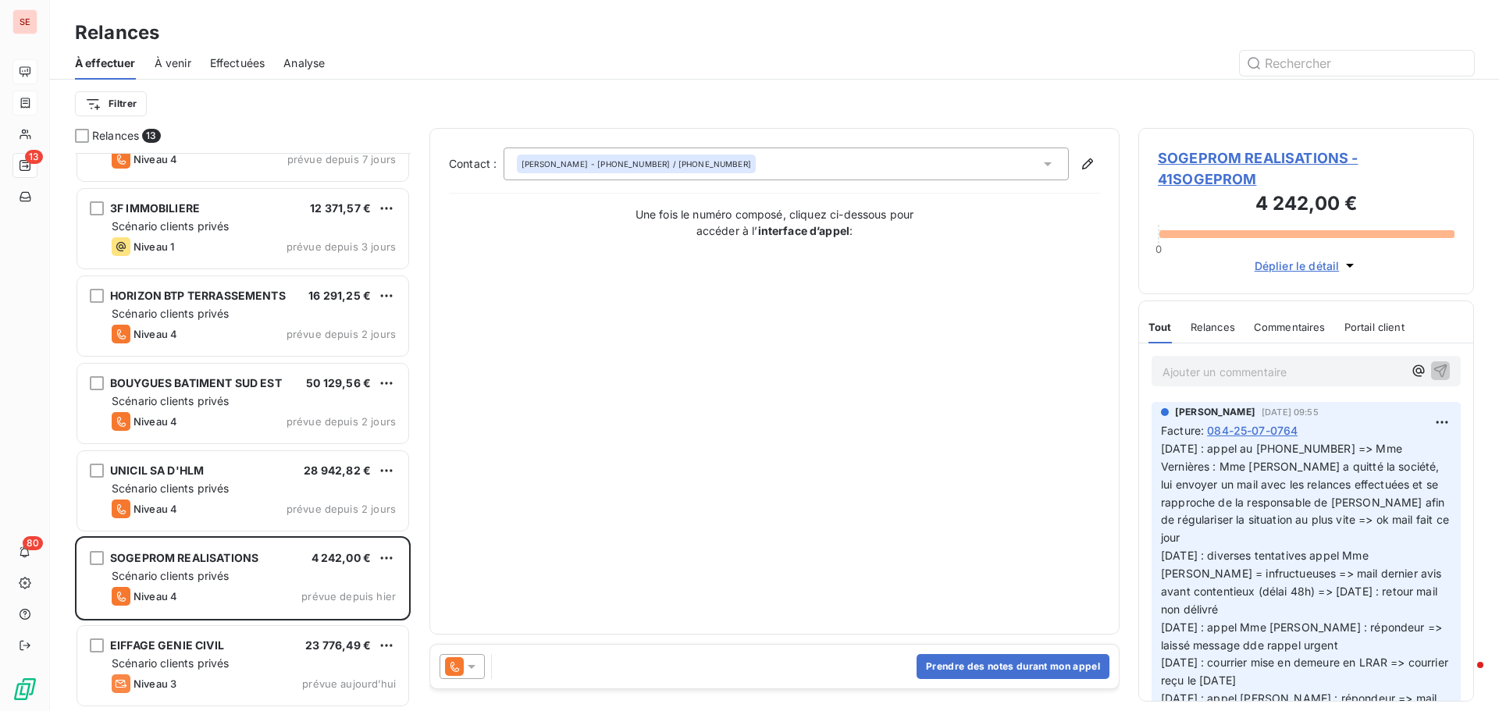
click at [1251, 149] on span "SOGEPROM REALISATIONS - 41SOGEPROM" at bounding box center [1306, 169] width 297 height 42
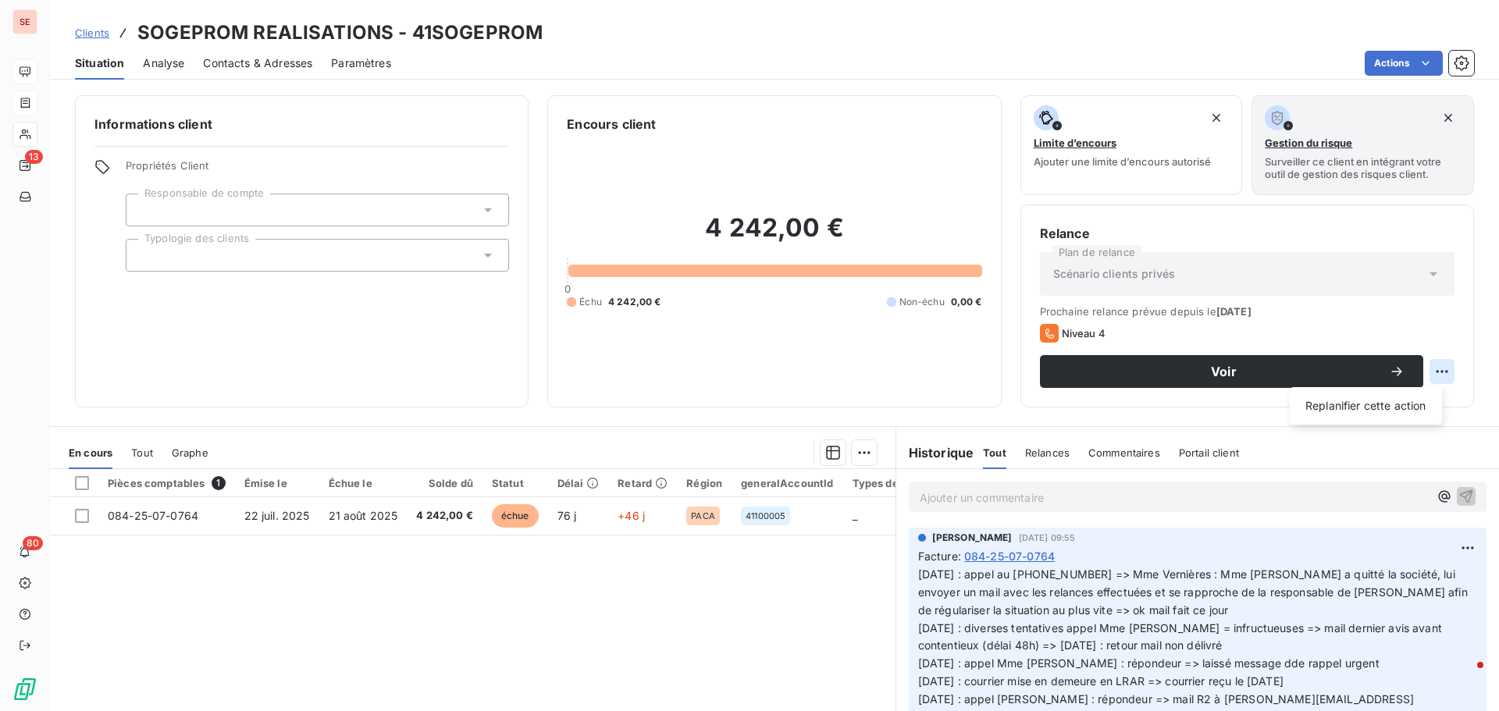
click at [1429, 368] on html "SE 13 80 Clients SOGEPROM REALISATIONS - 41SOGEPROM Situation Analyse Contacts …" at bounding box center [749, 355] width 1499 height 711
click at [1420, 404] on div "Replanifier cette action" at bounding box center [1366, 405] width 140 height 25
select select "9"
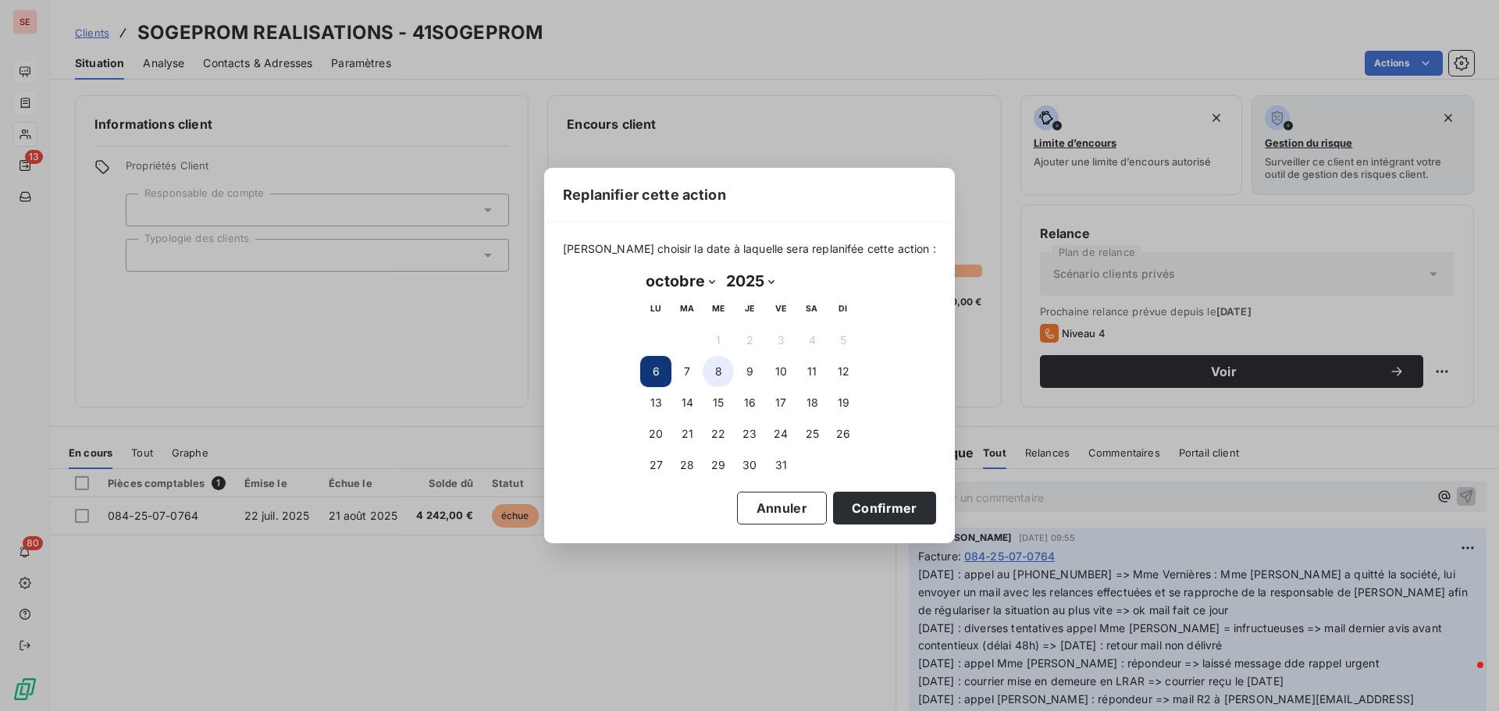
click at [721, 375] on button "8" at bounding box center [718, 371] width 31 height 31
click at [836, 518] on button "Confirmer" at bounding box center [884, 508] width 103 height 33
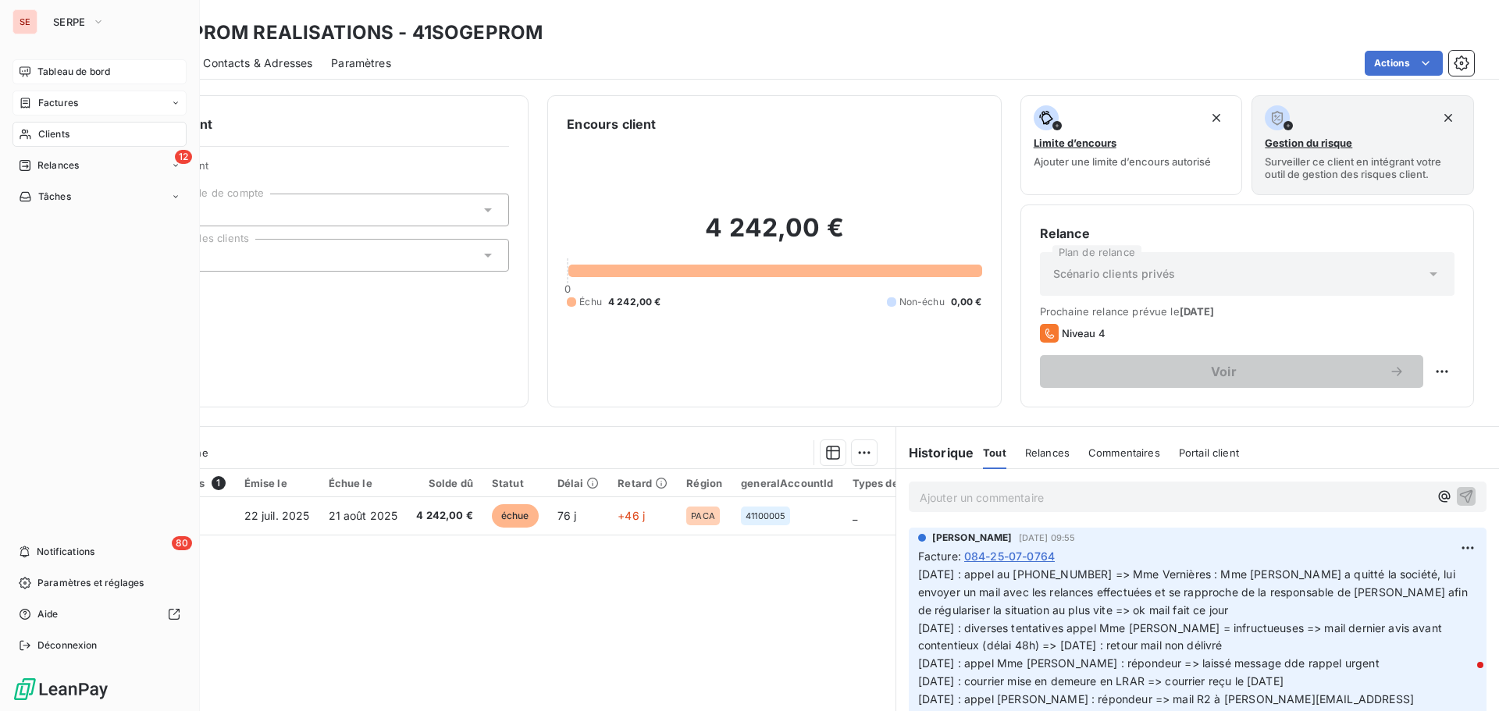
click at [68, 131] on span "Clients" at bounding box center [53, 134] width 31 height 14
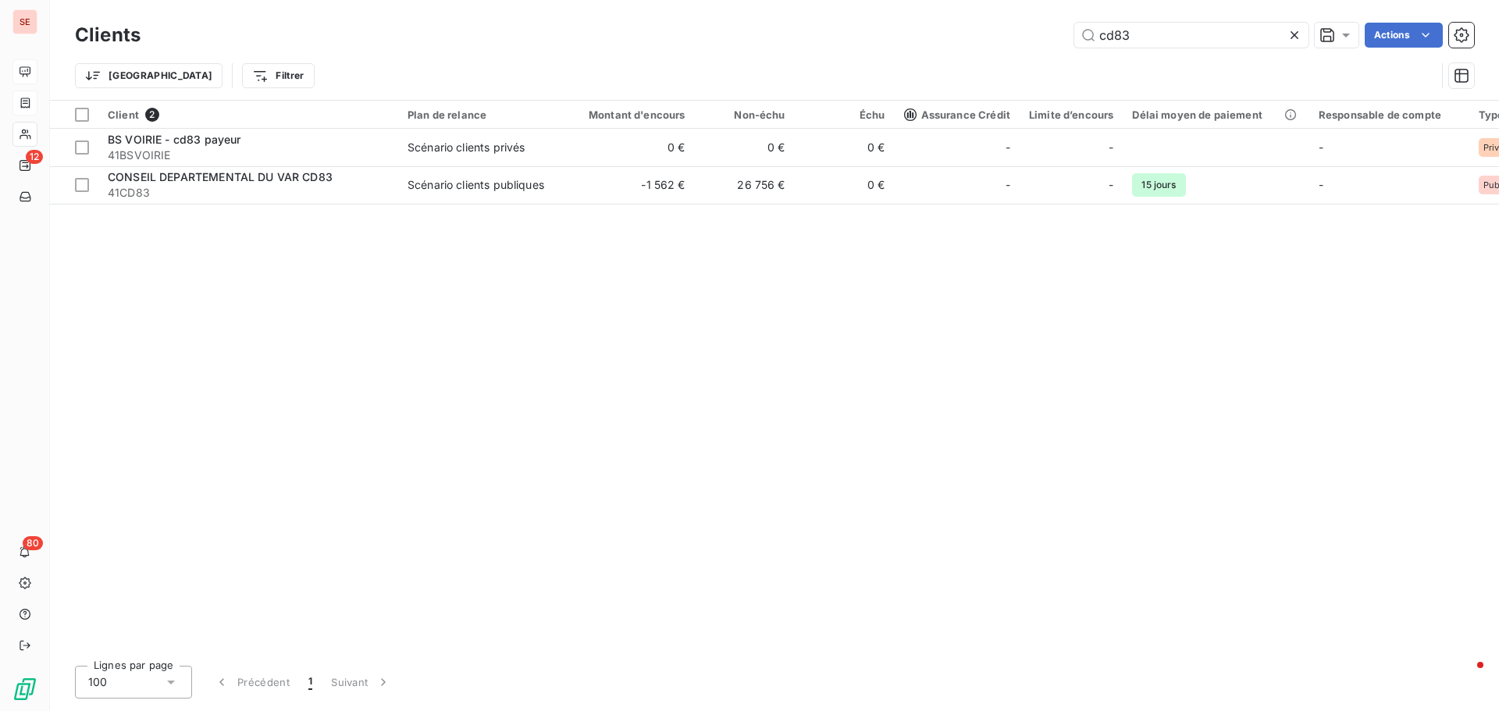
drag, startPoint x: 1170, startPoint y: 39, endPoint x: 899, endPoint y: 0, distance: 273.7
click at [956, 20] on div "Clients cd83 Actions" at bounding box center [774, 35] width 1399 height 33
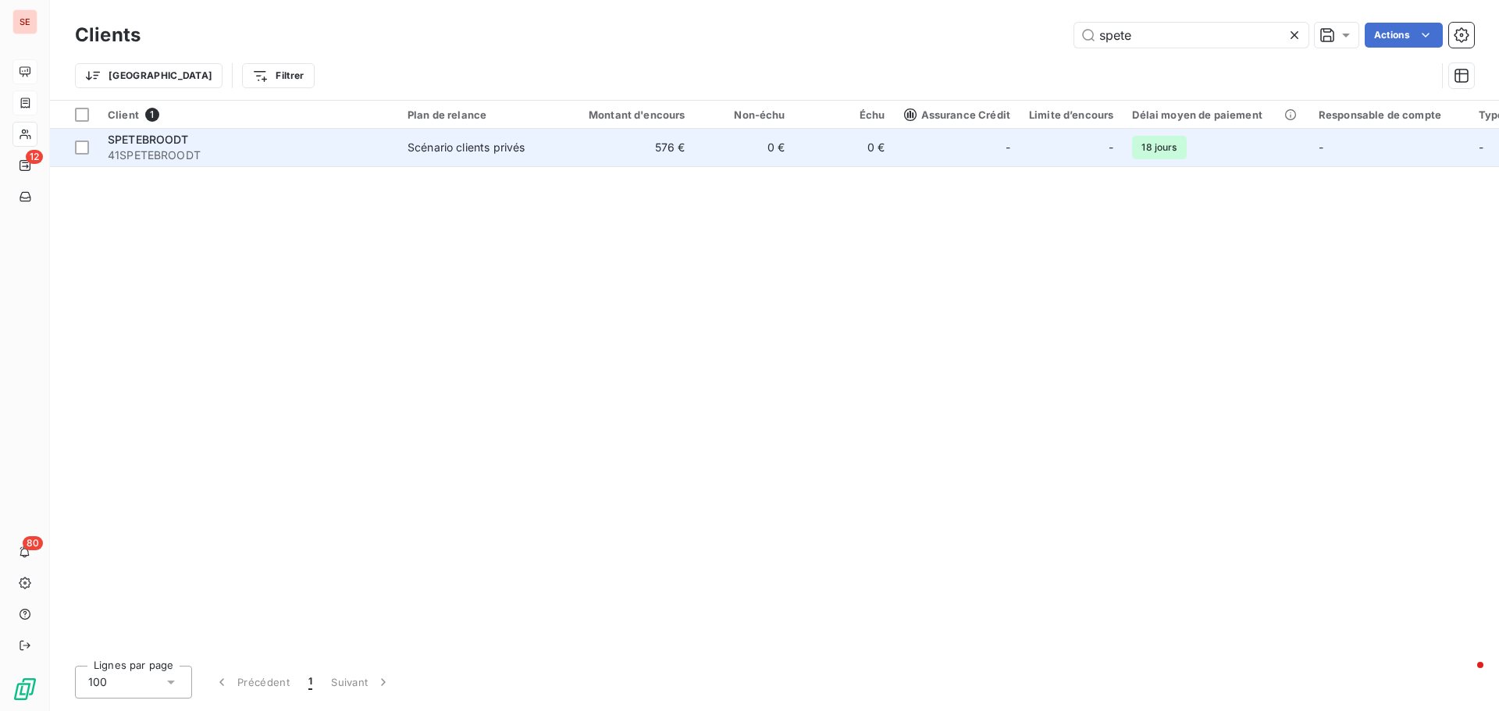
type input "spete"
click at [186, 141] on span "SPETEBROODT" at bounding box center [148, 139] width 81 height 13
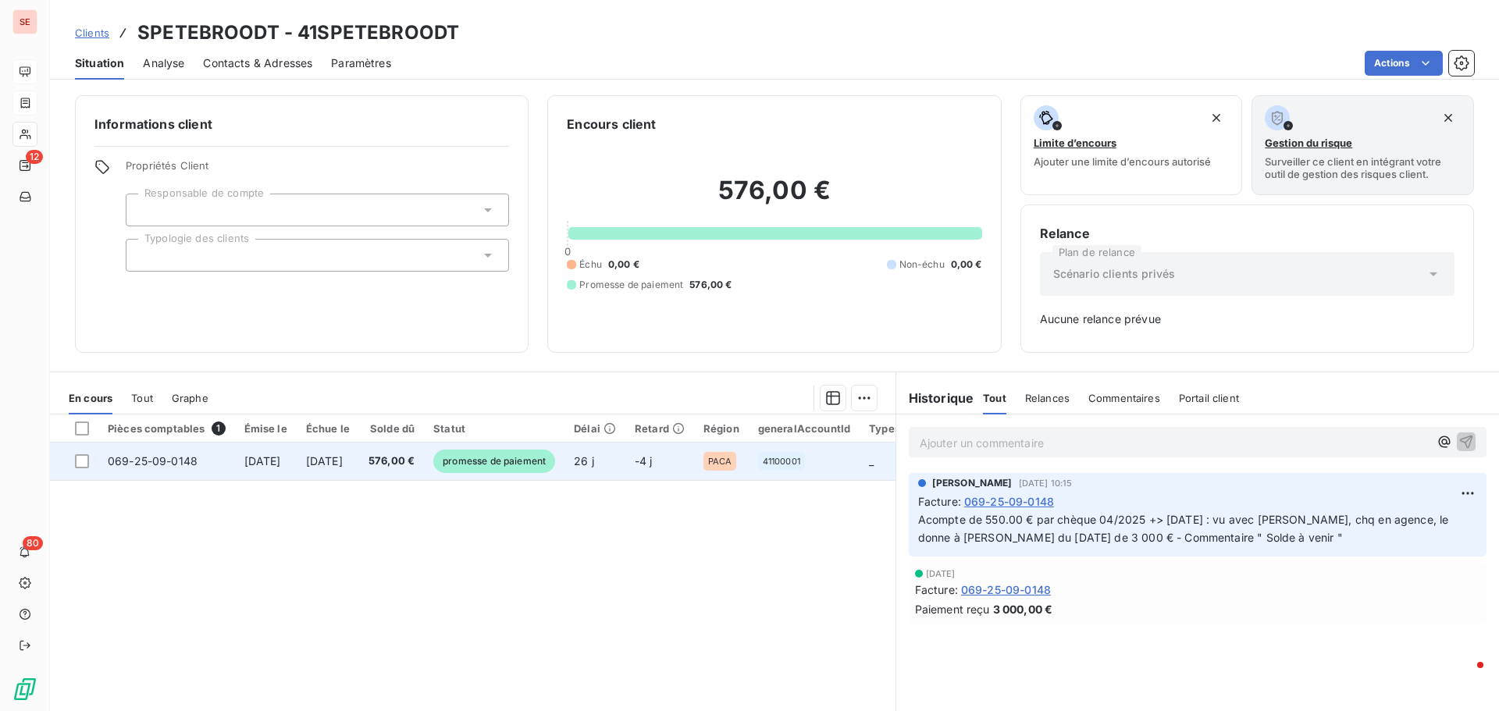
click at [343, 467] on span "[DATE]" at bounding box center [324, 460] width 37 height 13
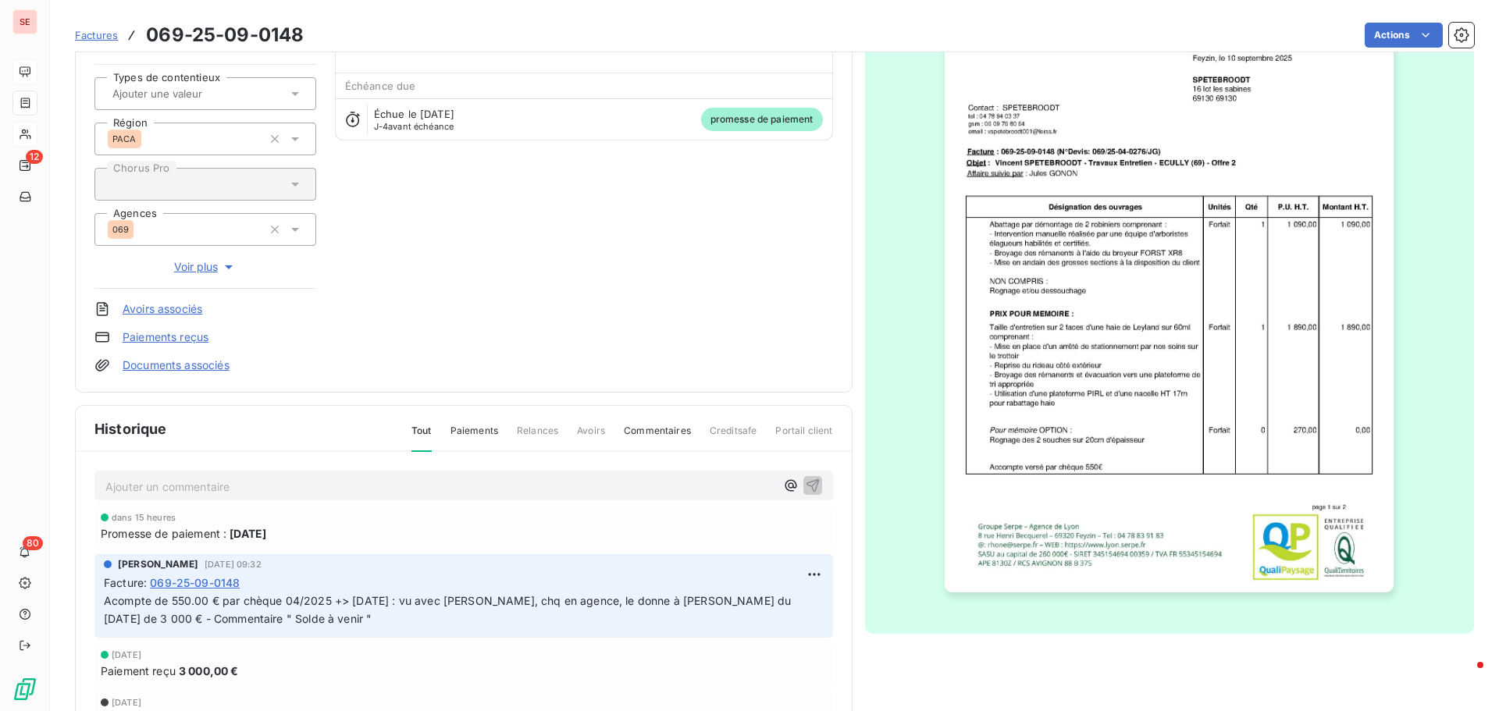
scroll to position [158, 0]
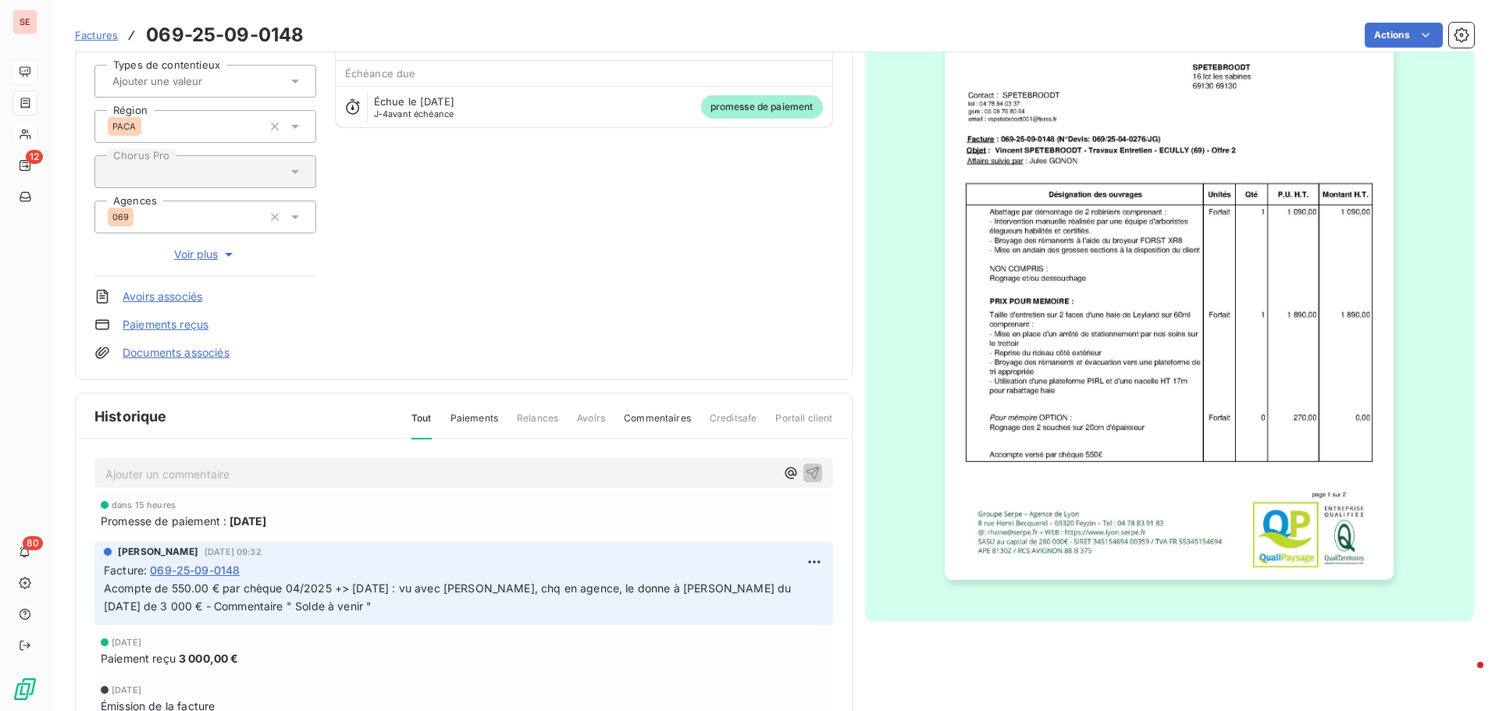
click at [1285, 340] on img "button" at bounding box center [1169, 262] width 449 height 635
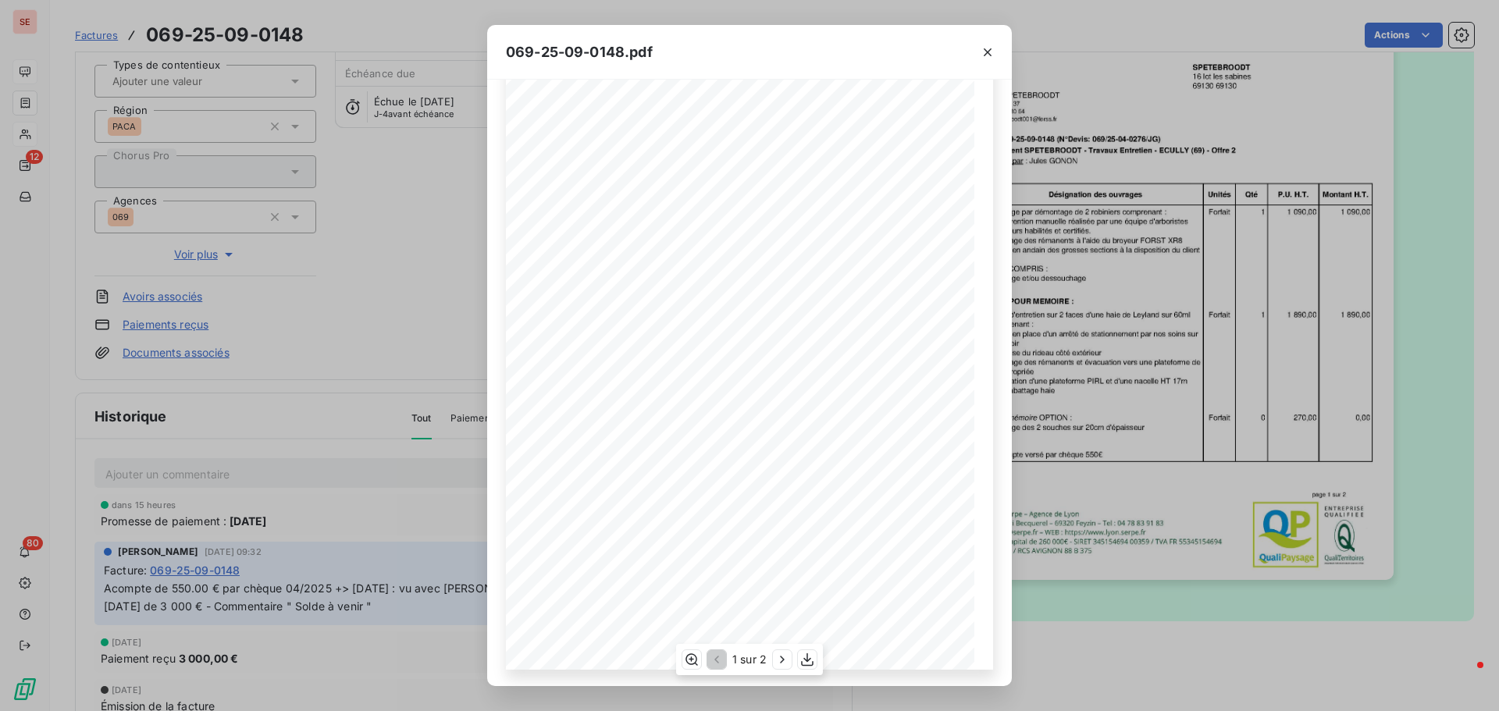
scroll to position [93, 0]
click at [784, 658] on icon "button" at bounding box center [782, 660] width 16 height 16
click at [1170, 592] on div "069-25-09-0148.pdf Facture N°: 069-25-09-0148 MONTANT HT 2 980,00 € T.V.A. 20% …" at bounding box center [749, 355] width 1499 height 711
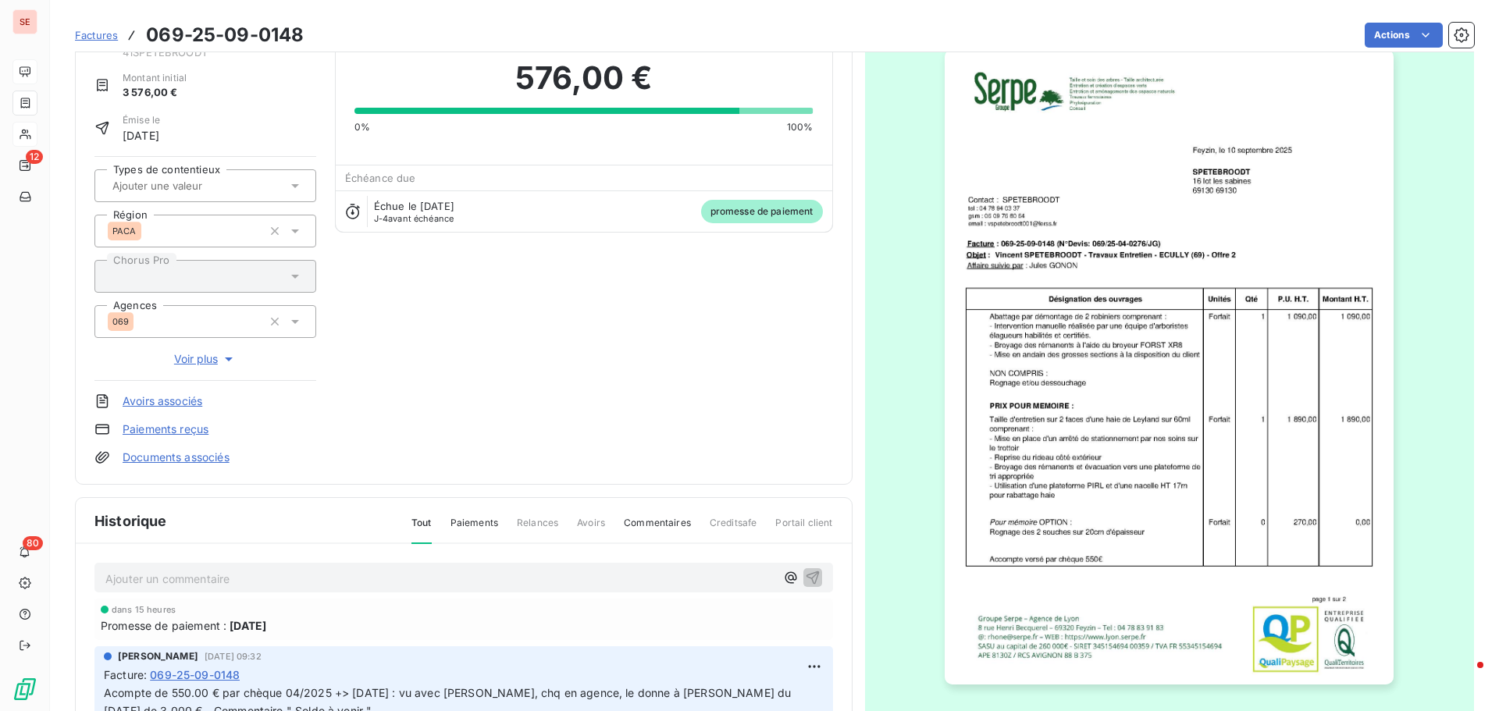
scroll to position [2, 0]
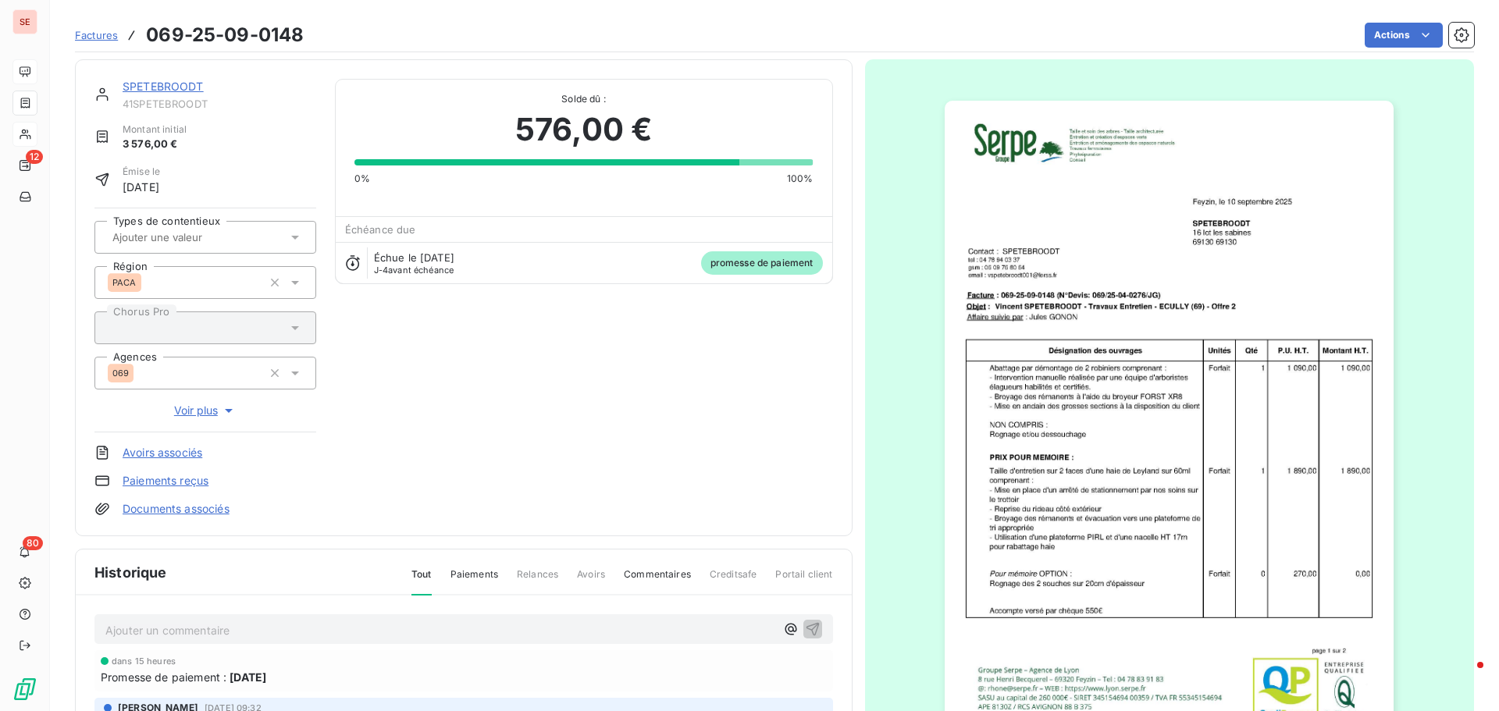
click at [206, 101] on span "41SPETEBROODT" at bounding box center [220, 104] width 194 height 12
copy div "41SPETEBROODT"
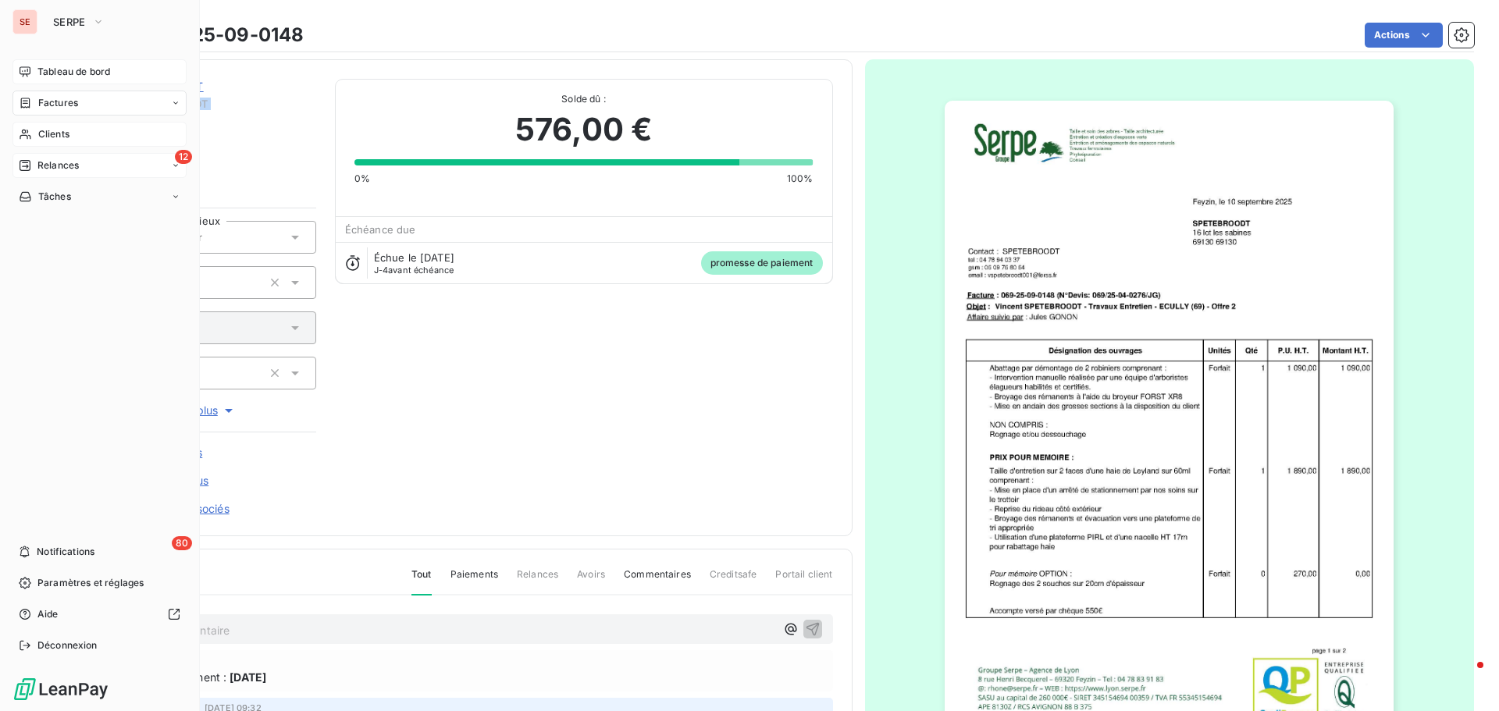
click at [80, 165] on div "12 Relances" at bounding box center [99, 165] width 174 height 25
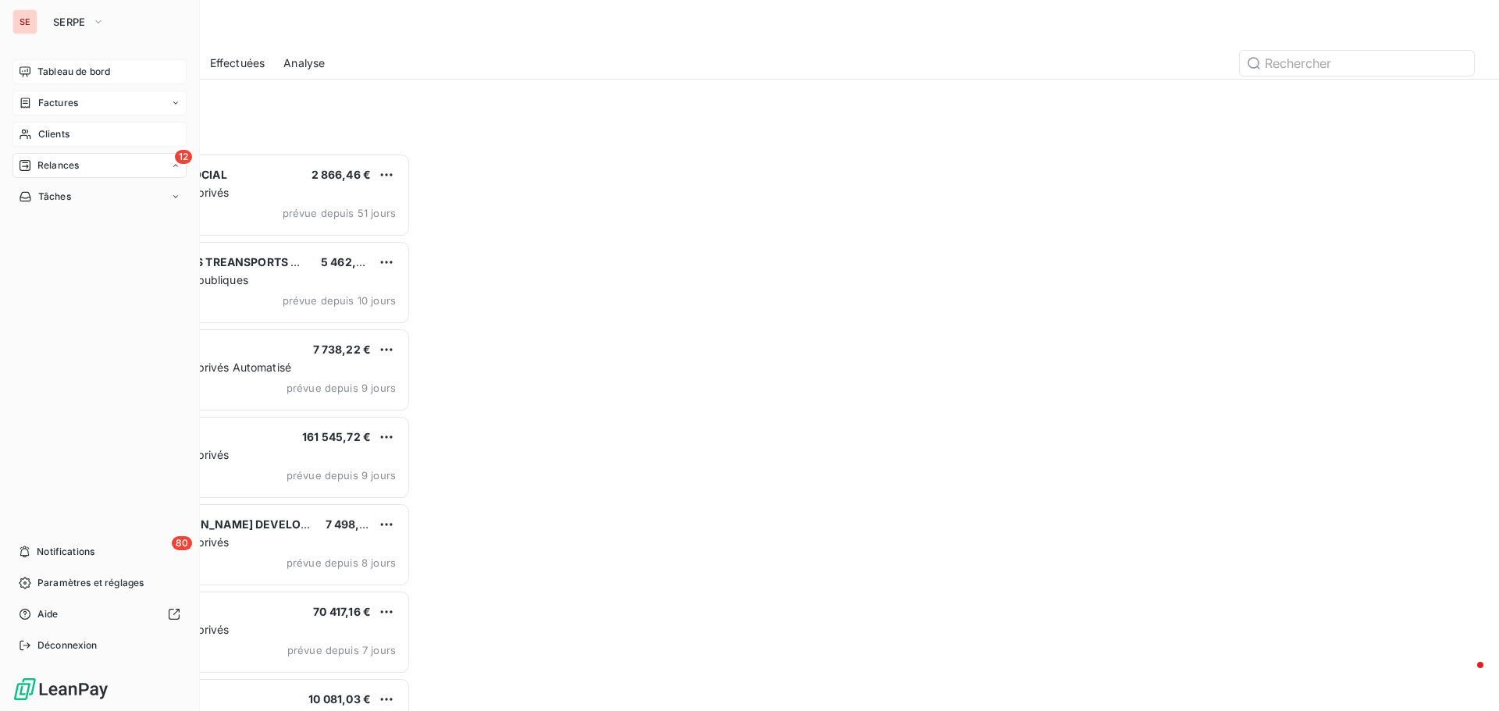
scroll to position [546, 324]
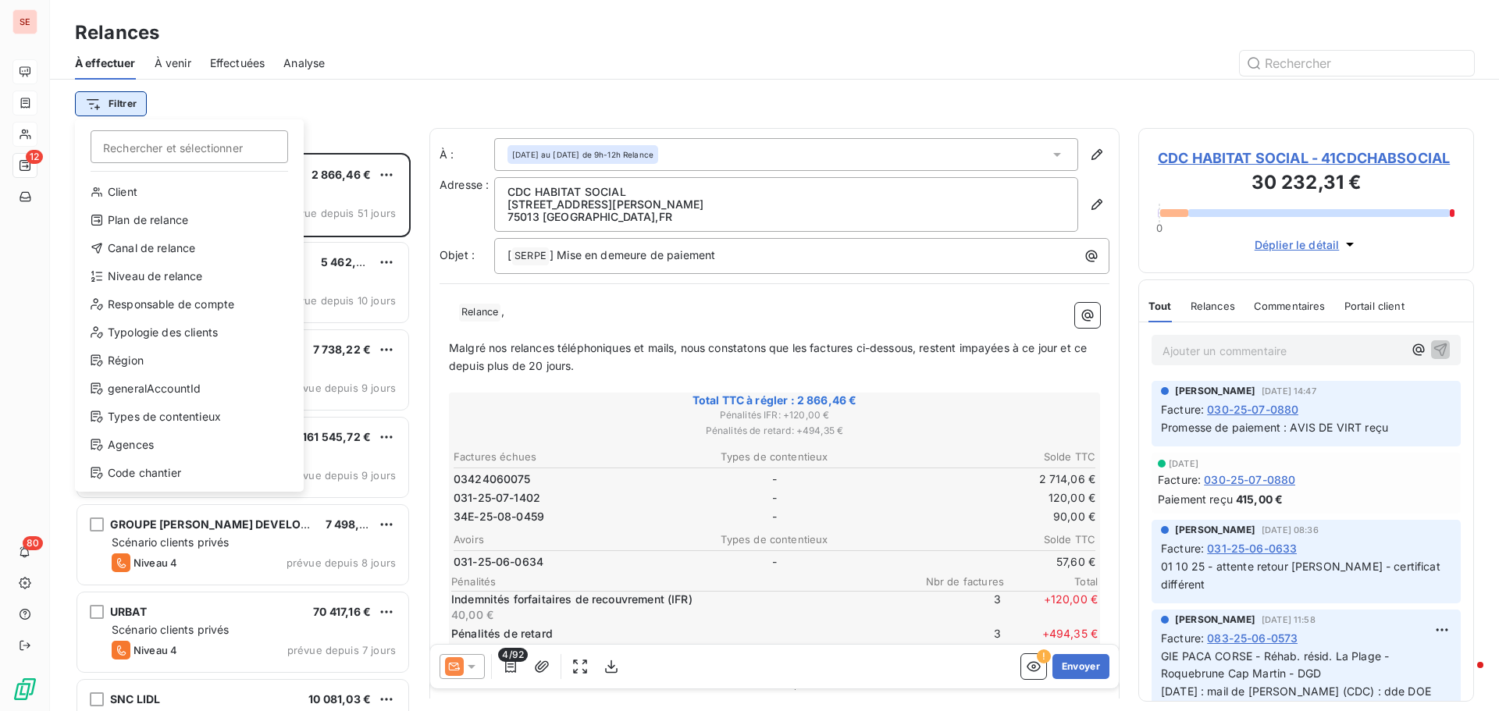
click at [121, 106] on html "SE 12 80 Relances À effectuer À venir Effectuées Analyse Filtrer Rechercher et …" at bounding box center [749, 355] width 1499 height 711
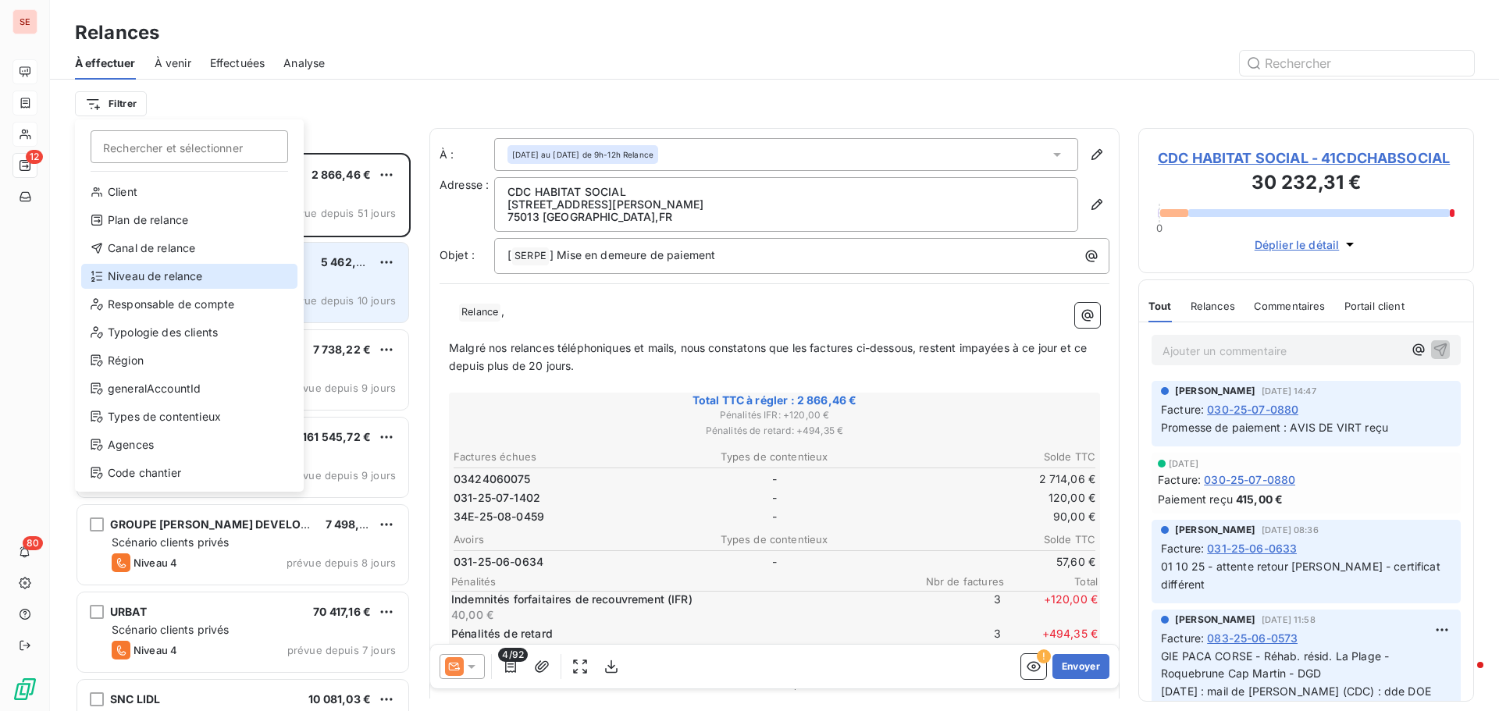
click at [147, 283] on div "Niveau de relance" at bounding box center [189, 276] width 216 height 25
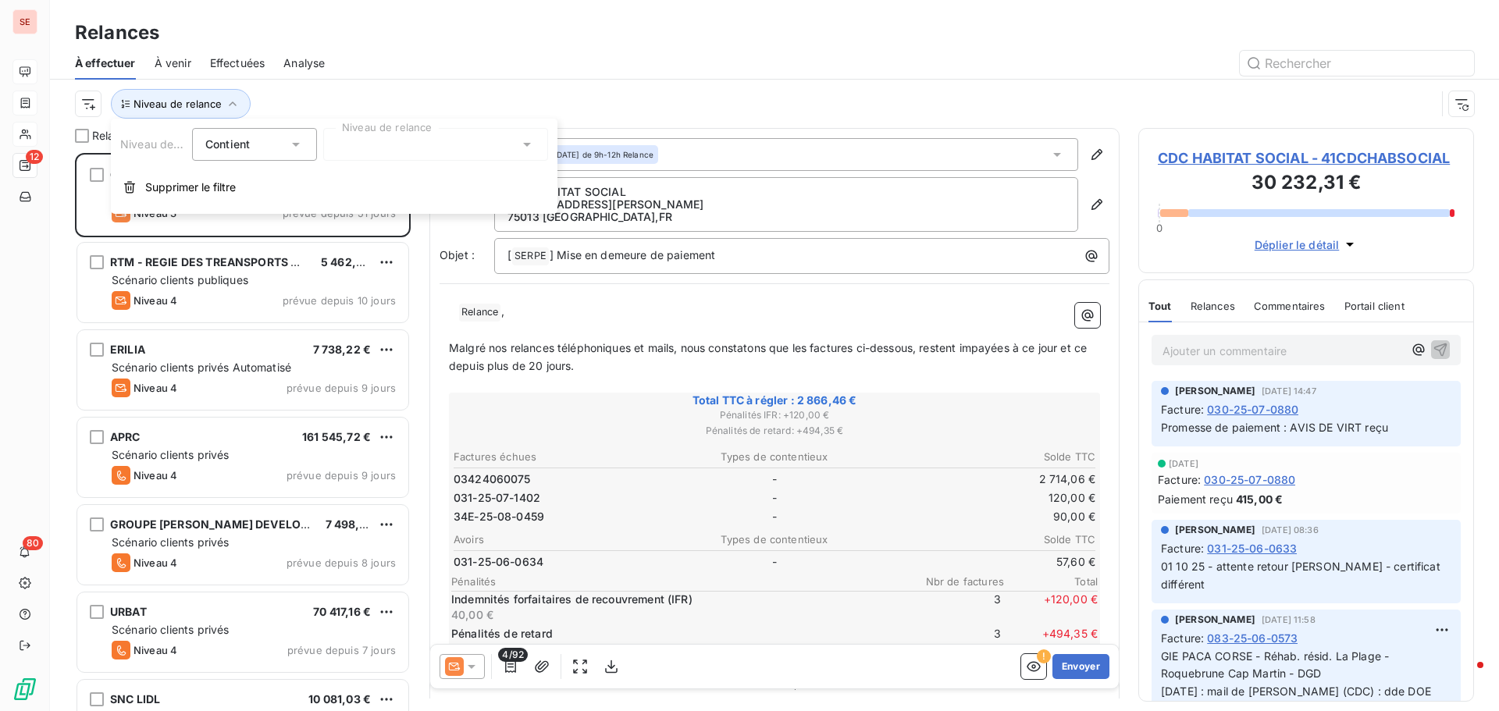
click at [393, 149] on div at bounding box center [435, 144] width 225 height 33
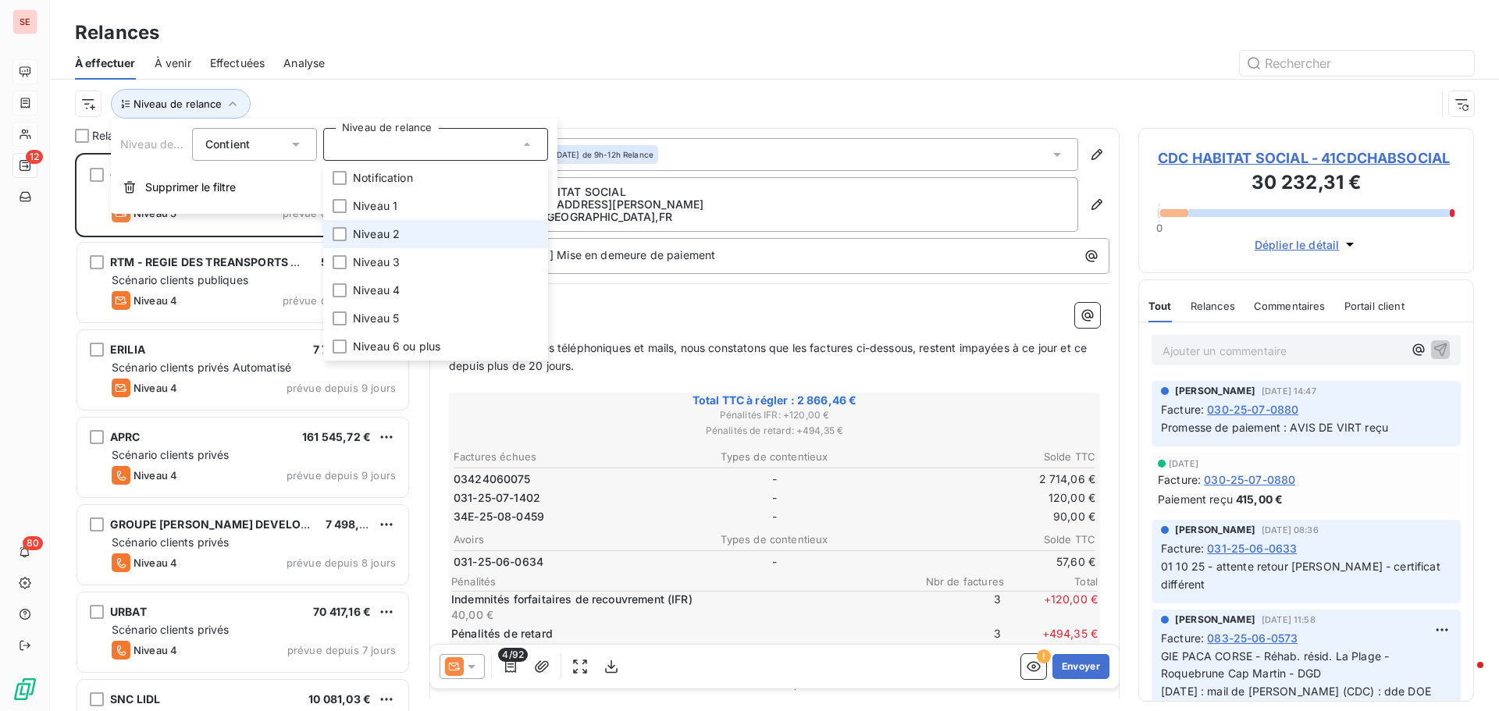
click at [397, 240] on span "Niveau 2" at bounding box center [376, 234] width 47 height 16
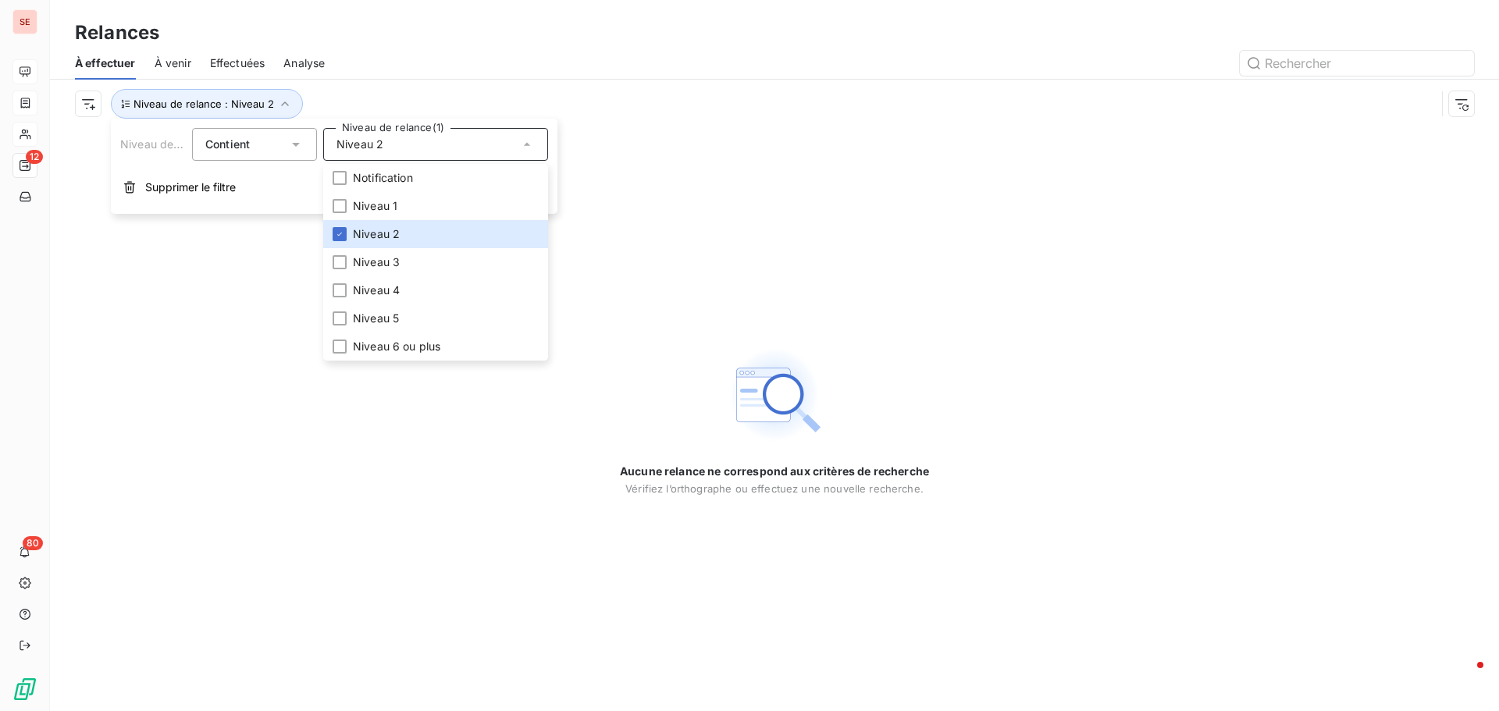
click at [454, 89] on div "Niveau de relance : Niveau 2" at bounding box center [755, 104] width 1361 height 30
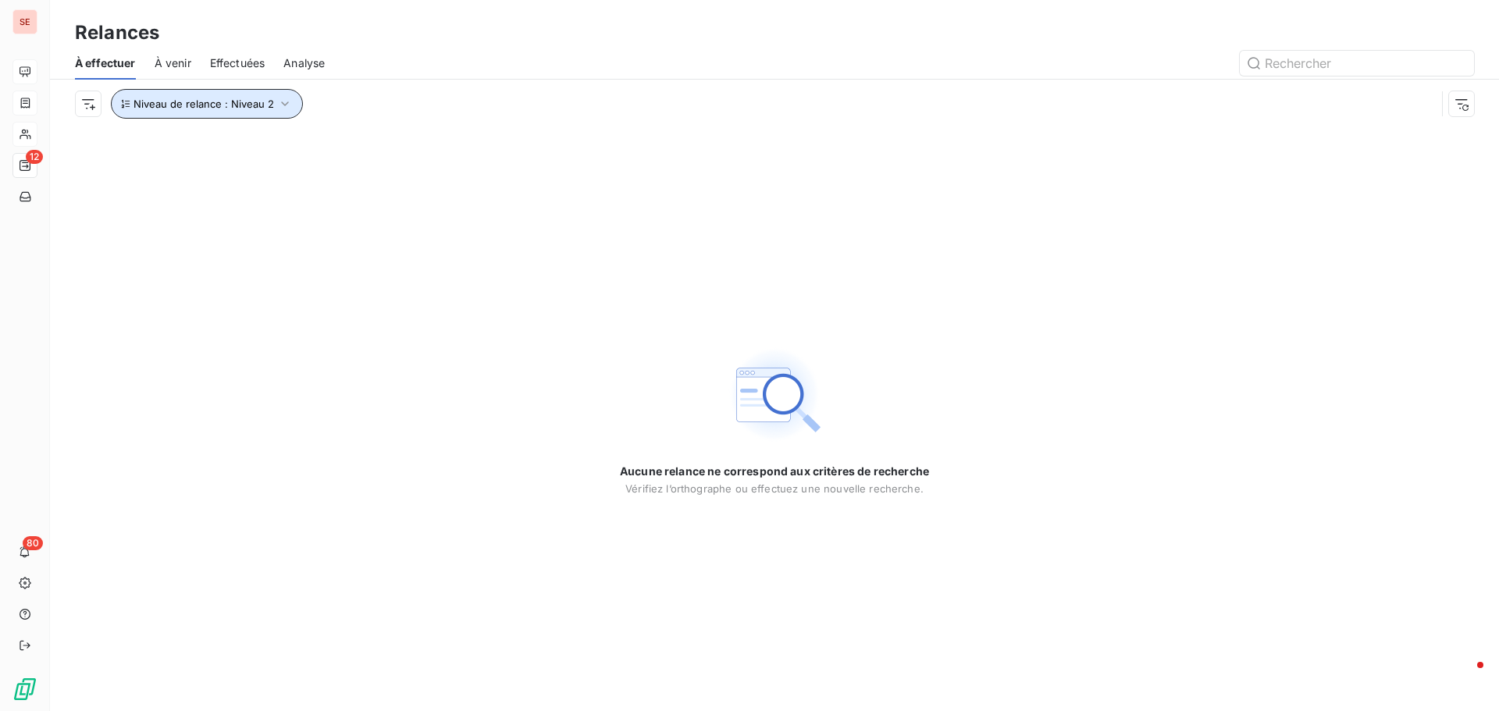
click at [283, 103] on icon "button" at bounding box center [285, 104] width 16 height 16
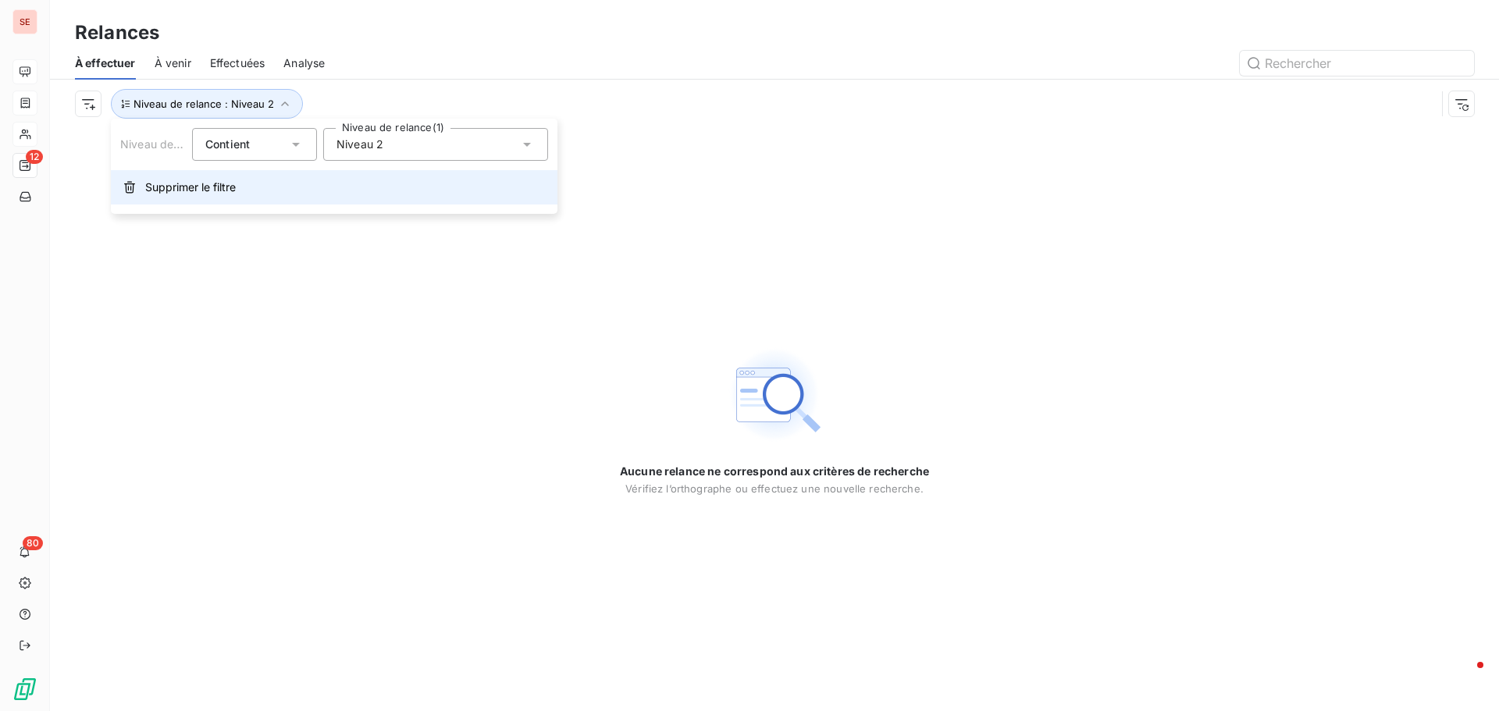
click at [169, 185] on span "Supprimer le filtre" at bounding box center [190, 188] width 91 height 16
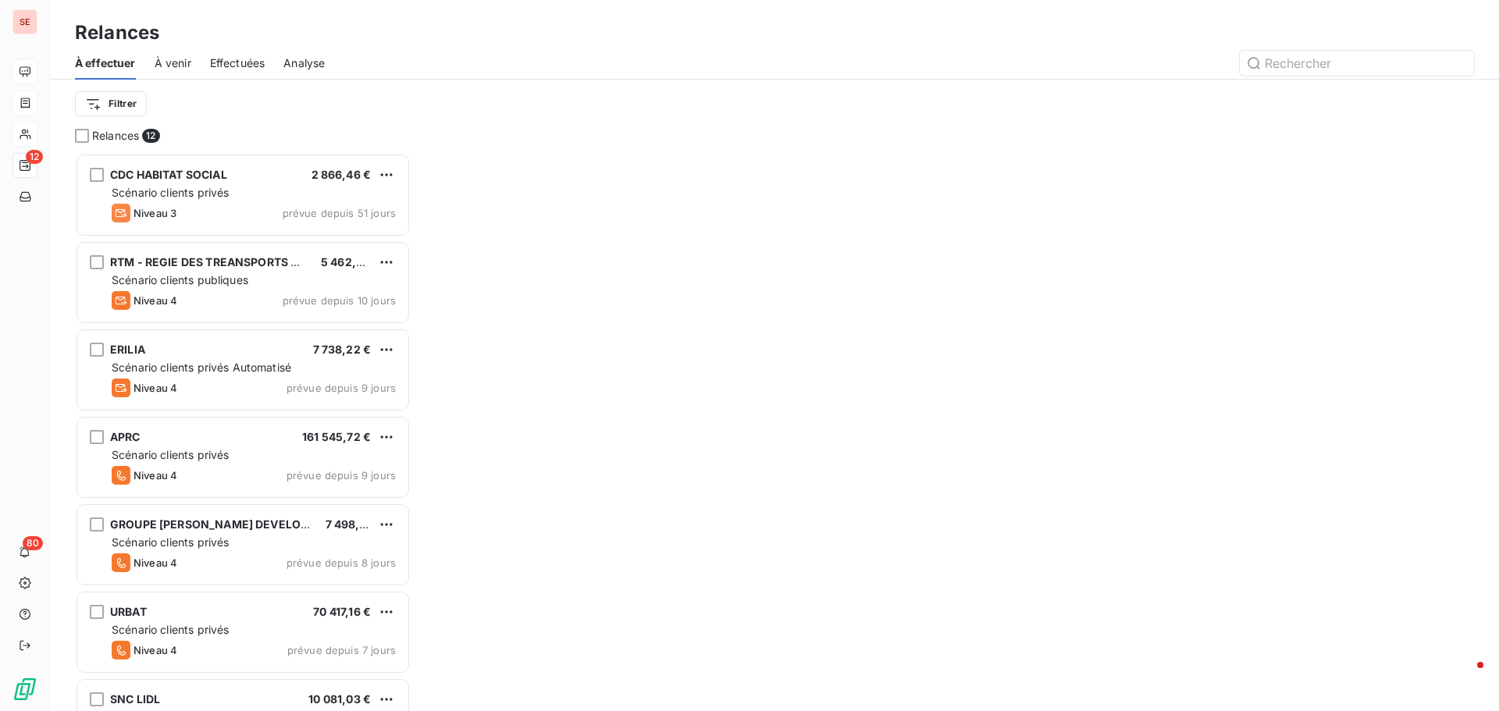
scroll to position [546, 324]
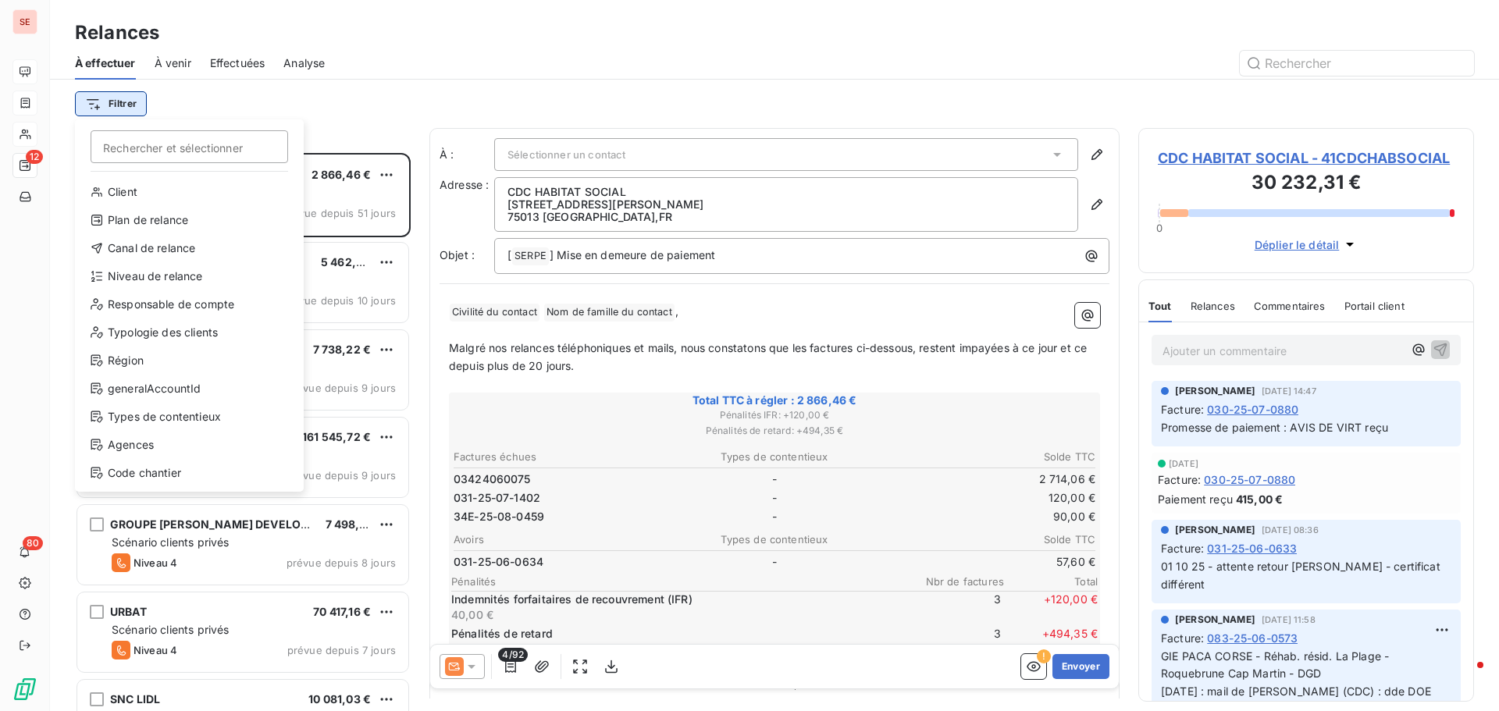
click at [105, 110] on html "SE 12 80 Relances À effectuer À venir Effectuées Analyse Filtrer Rechercher et …" at bounding box center [749, 355] width 1499 height 711
click at [154, 273] on div "Niveau de relance" at bounding box center [189, 276] width 216 height 25
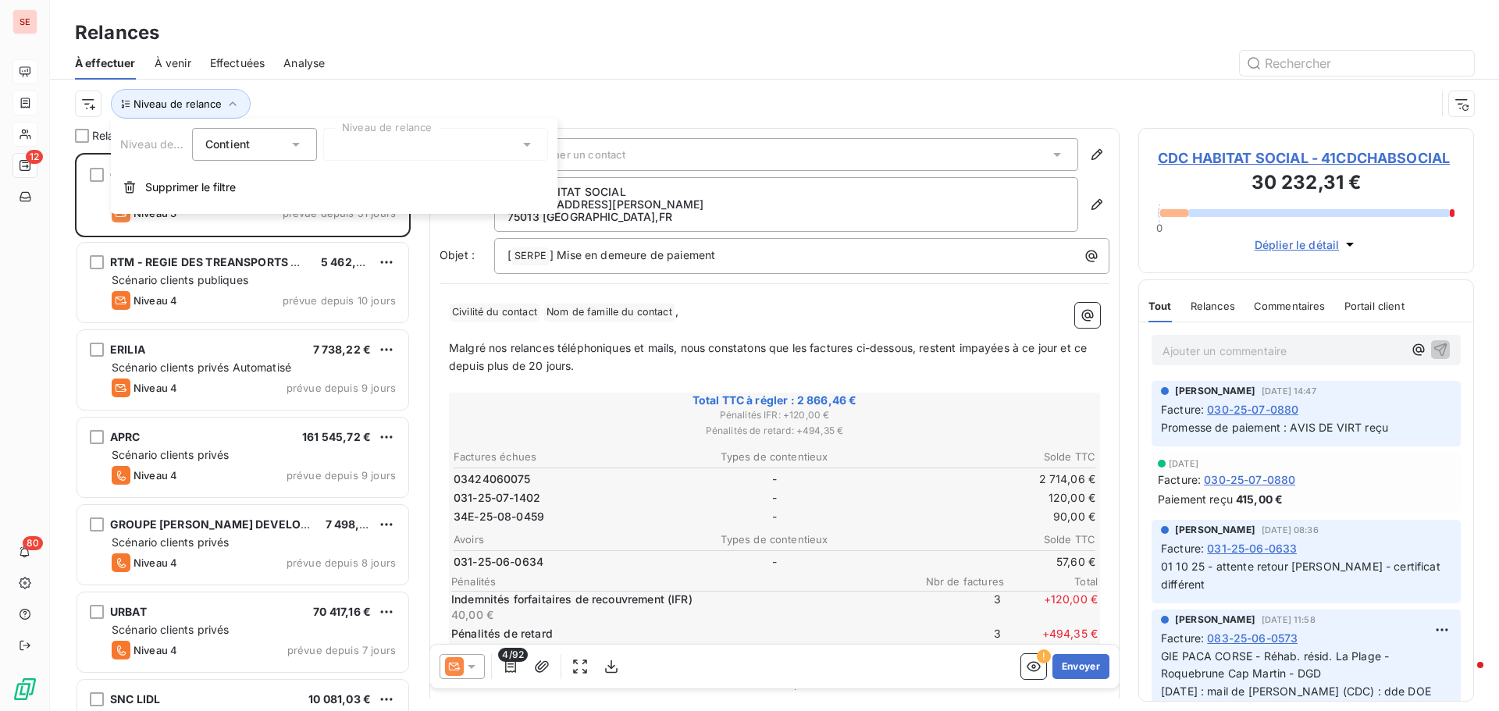
click at [404, 162] on div "Niveau de relance Contient is Niveau de relance Supprimer le filtre" at bounding box center [334, 166] width 447 height 95
click at [415, 144] on div at bounding box center [435, 144] width 225 height 33
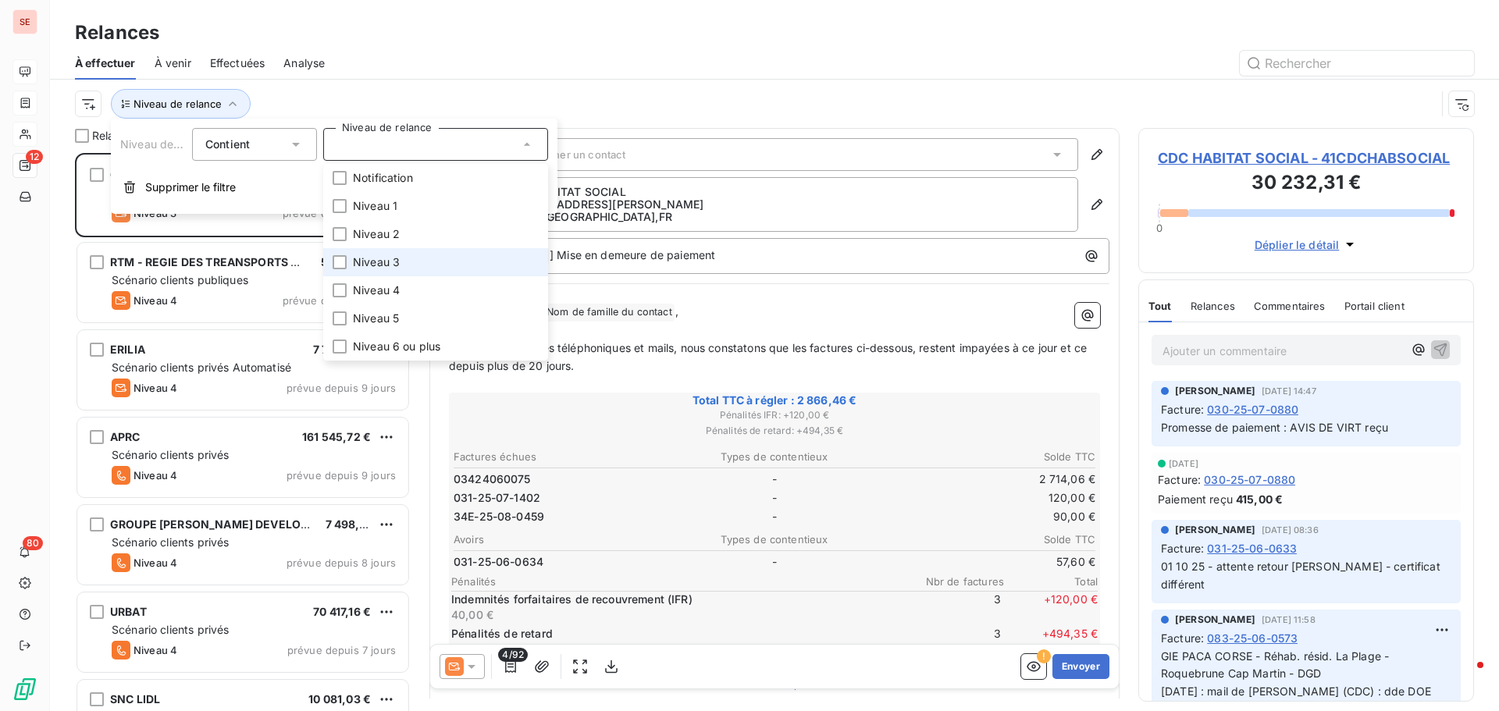
click at [386, 263] on span "Niveau 3" at bounding box center [376, 262] width 47 height 16
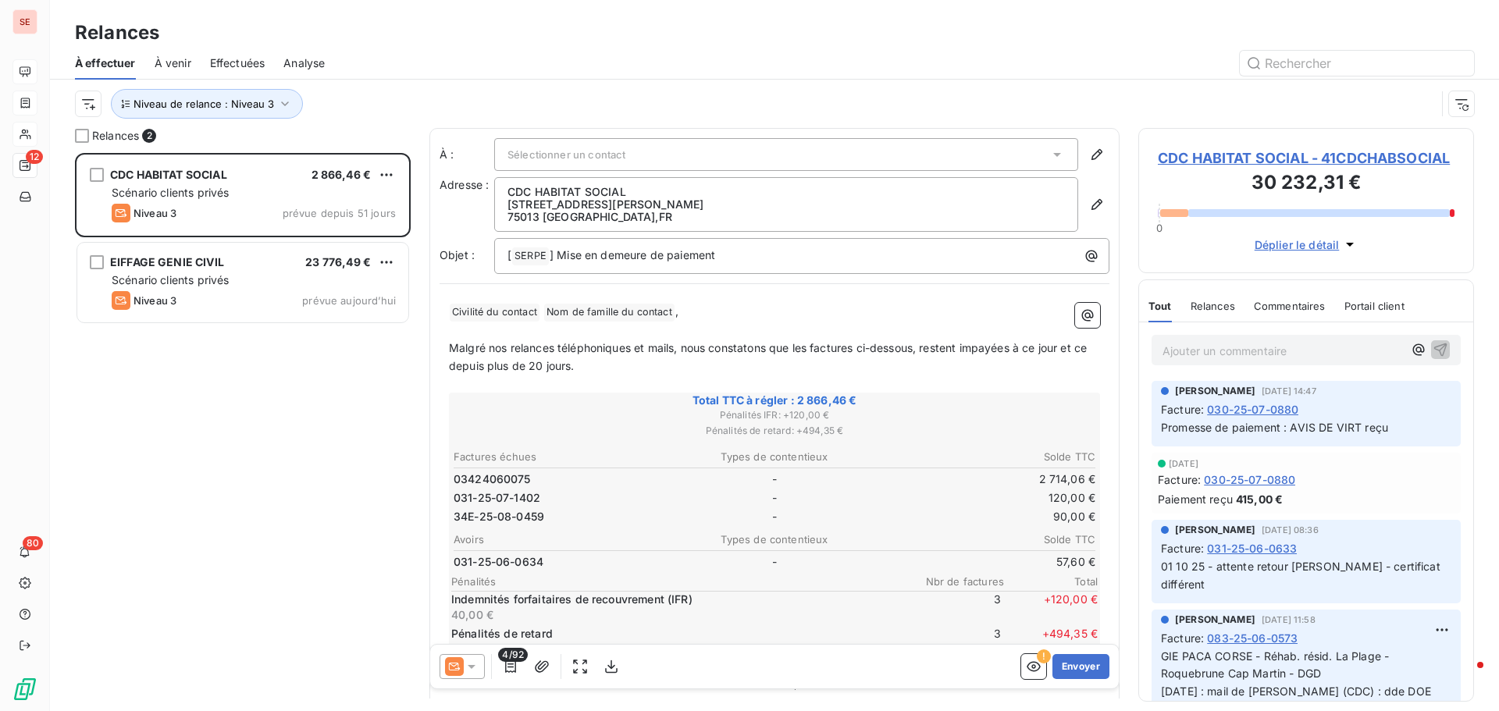
click at [482, 74] on div "À effectuer À venir Effectuées Analyse" at bounding box center [774, 63] width 1449 height 33
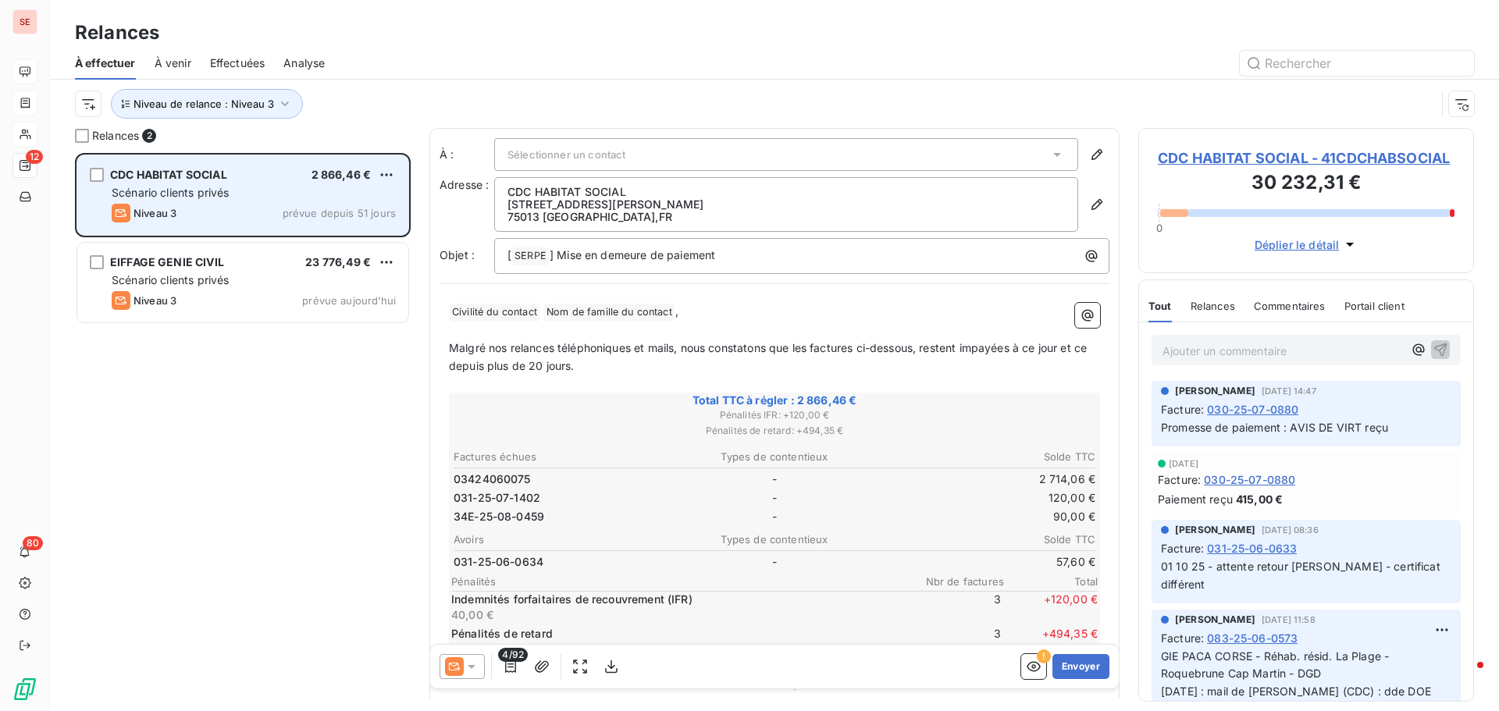
click at [334, 160] on div "CDC HABITAT SOCIAL 2 866,46 € Scénario clients privés Niveau 3 prévue depuis 51…" at bounding box center [242, 195] width 331 height 80
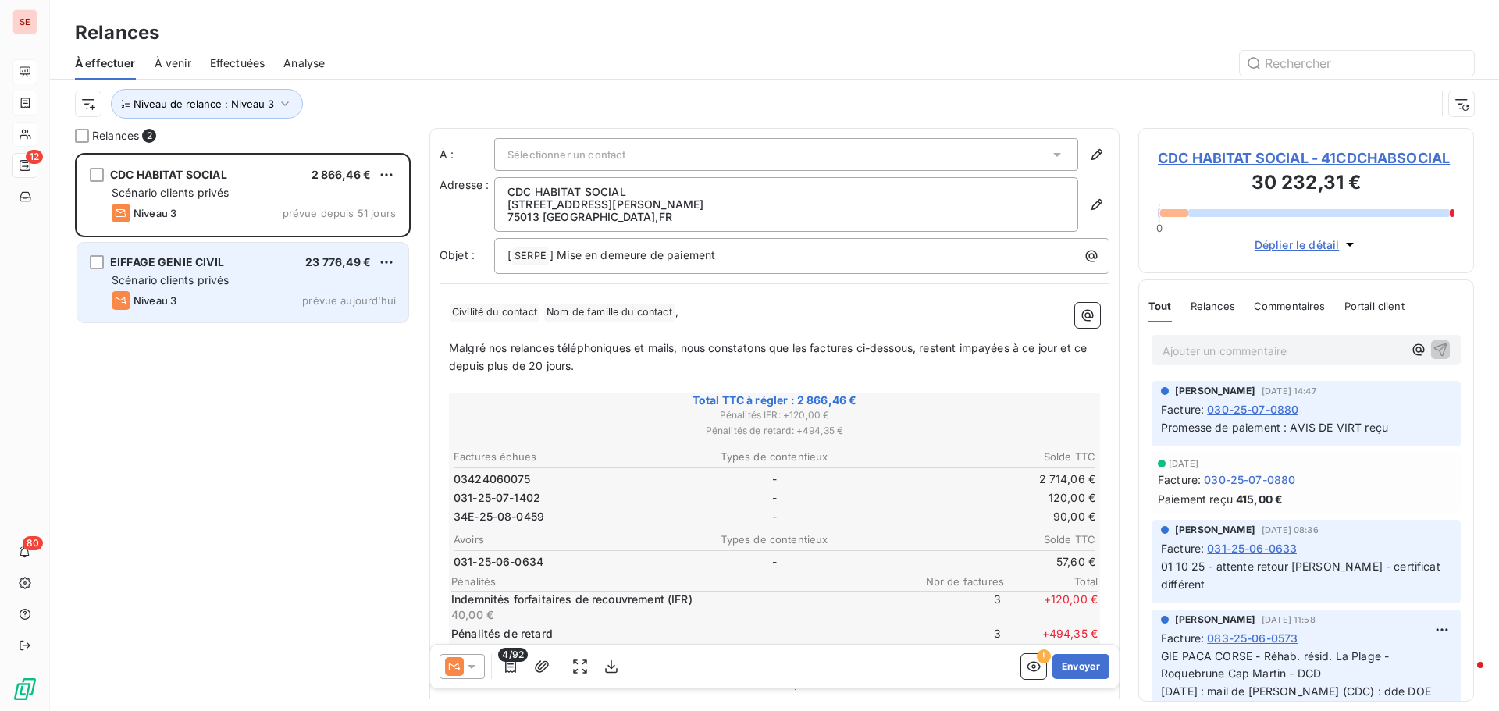
click at [233, 269] on div "EIFFAGE GENIE CIVIL 23 776,49 € Scénario clients privés Niveau 3 prévue [DATE]" at bounding box center [242, 283] width 331 height 80
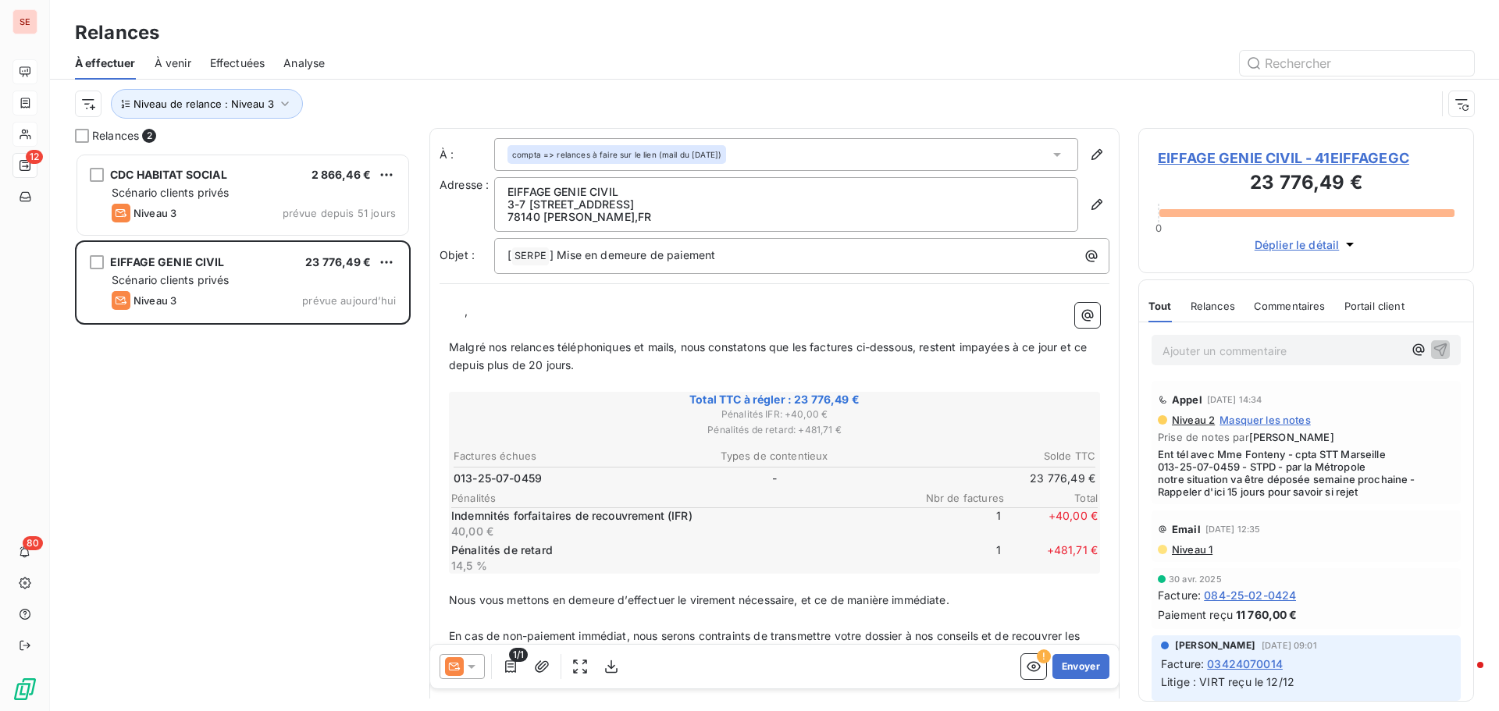
click at [133, 432] on div "CDC HABITAT SOCIAL 2 866,46 € Scénario clients privés Niveau 3 prévue depuis 51…" at bounding box center [243, 432] width 336 height 558
click at [285, 101] on icon "button" at bounding box center [285, 104] width 16 height 16
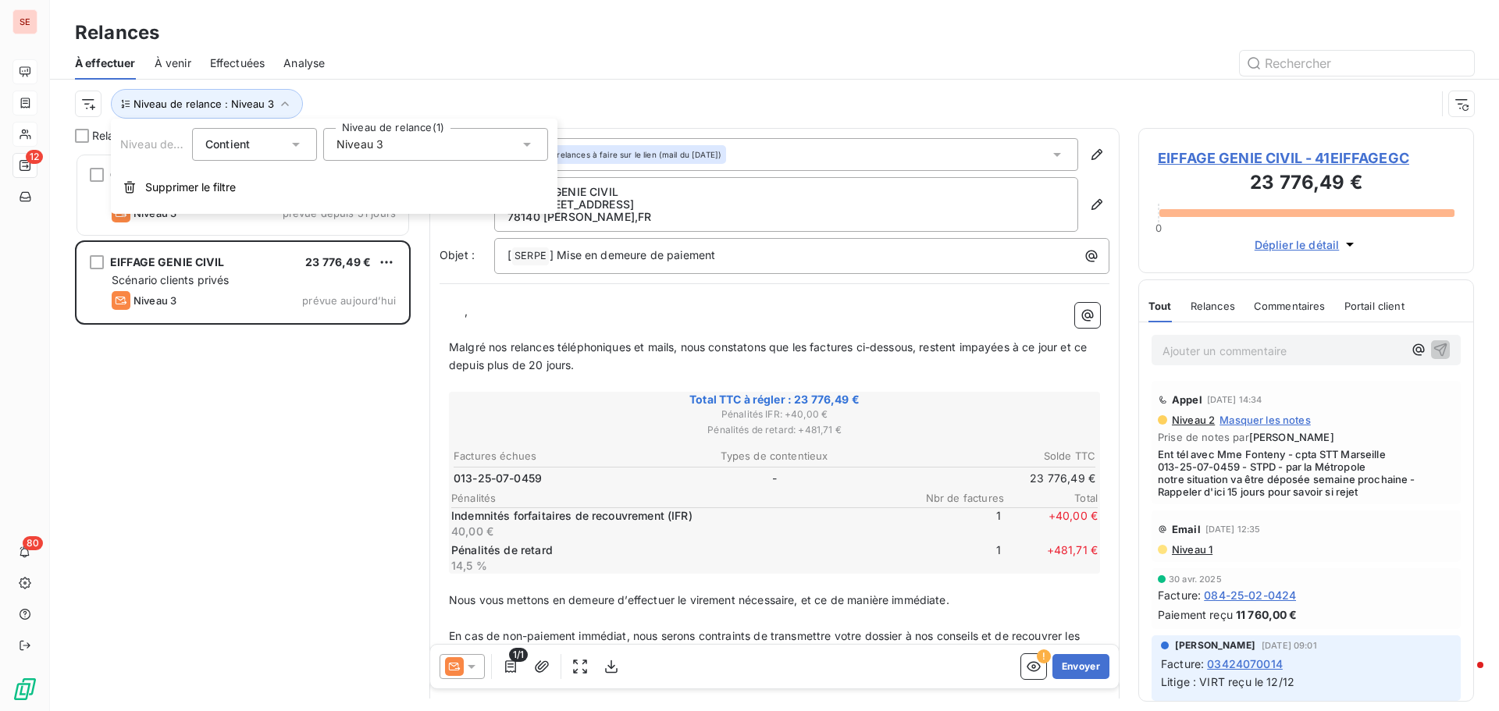
click at [371, 145] on span "Niveau 3" at bounding box center [359, 145] width 47 height 16
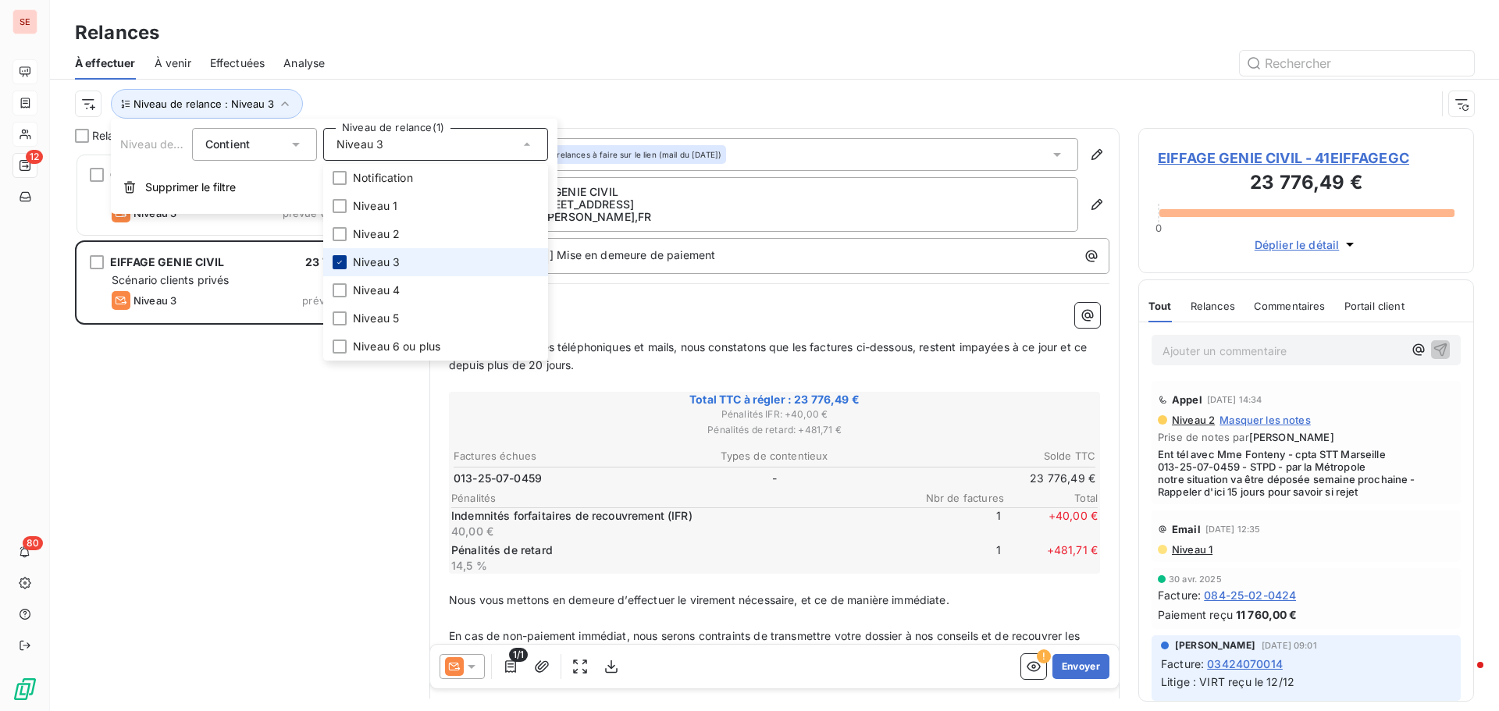
click at [336, 258] on icon at bounding box center [339, 262] width 9 height 9
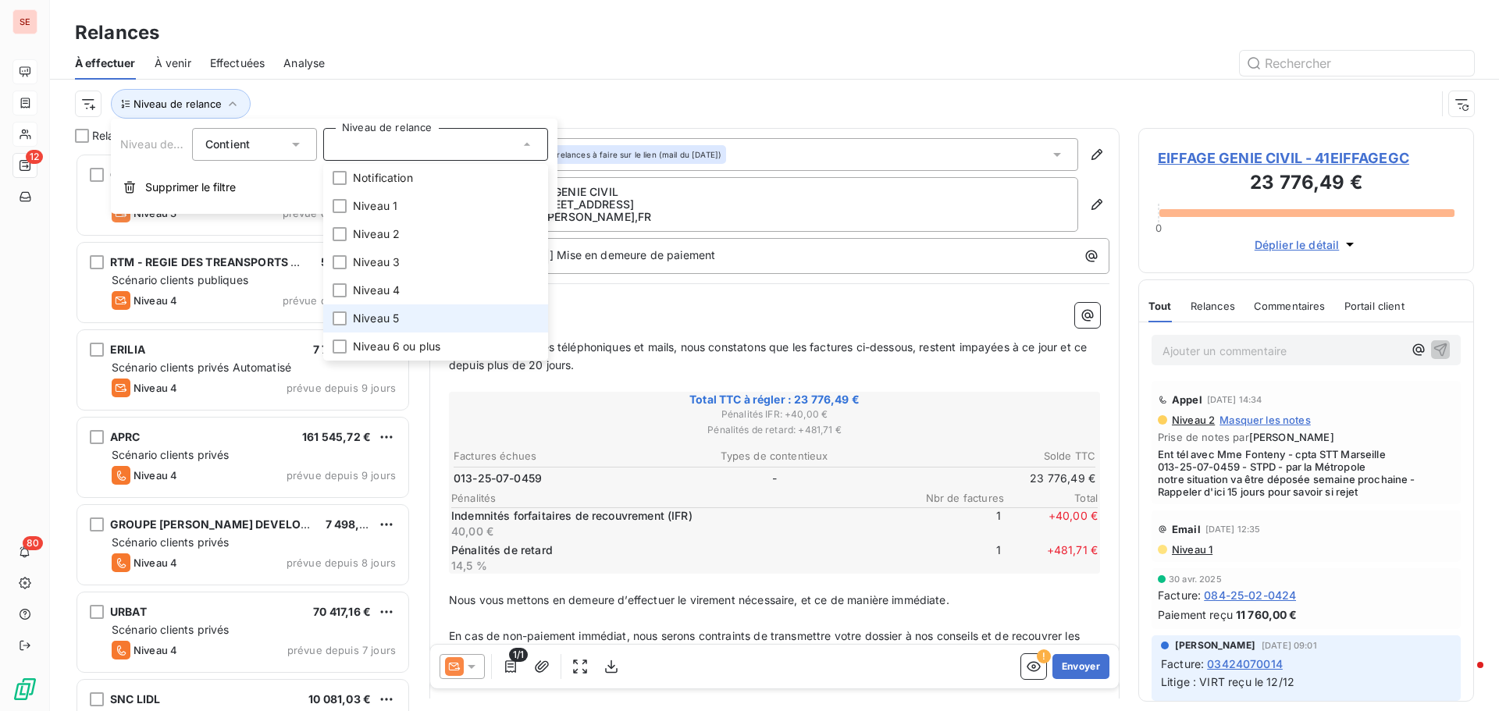
click at [383, 319] on span "Niveau 5" at bounding box center [376, 319] width 46 height 16
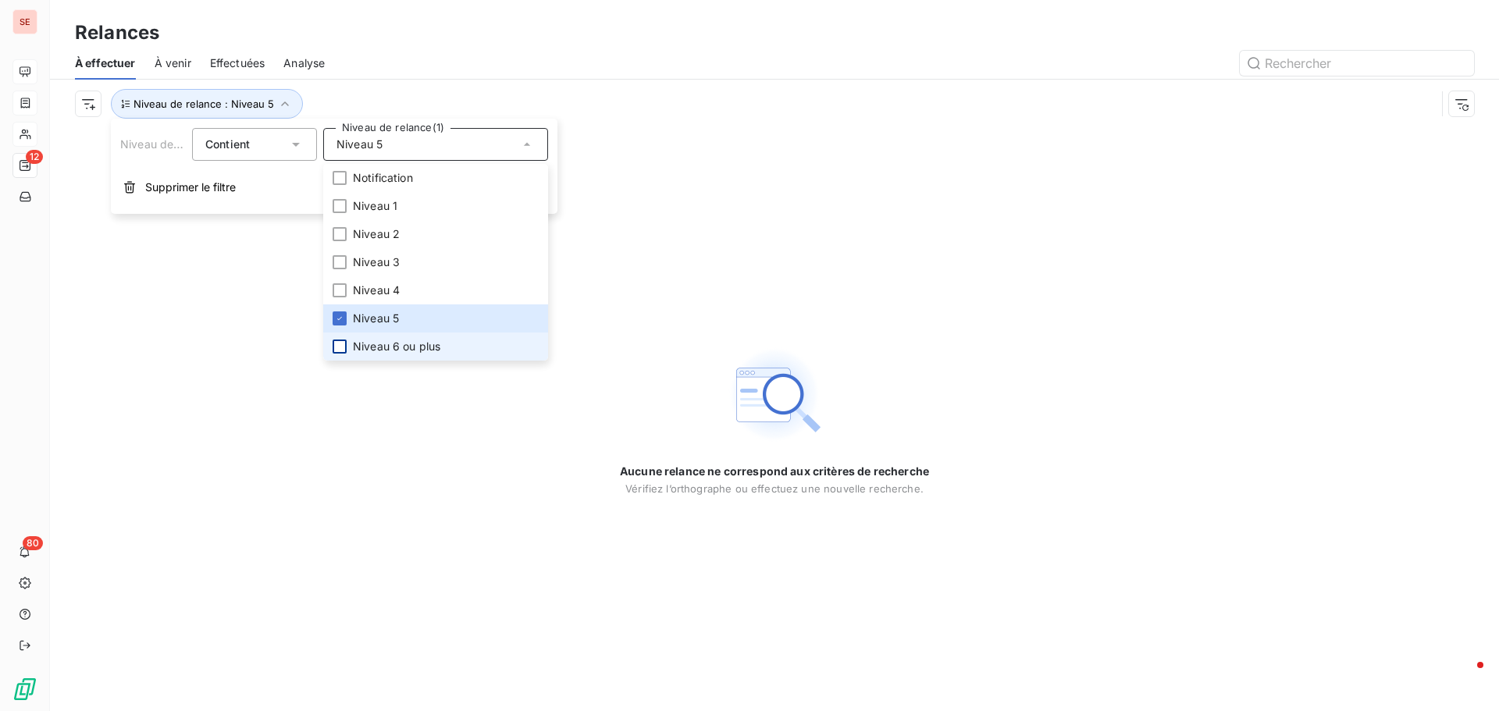
click at [335, 344] on div at bounding box center [340, 347] width 14 height 14
click at [337, 293] on div at bounding box center [340, 290] width 14 height 14
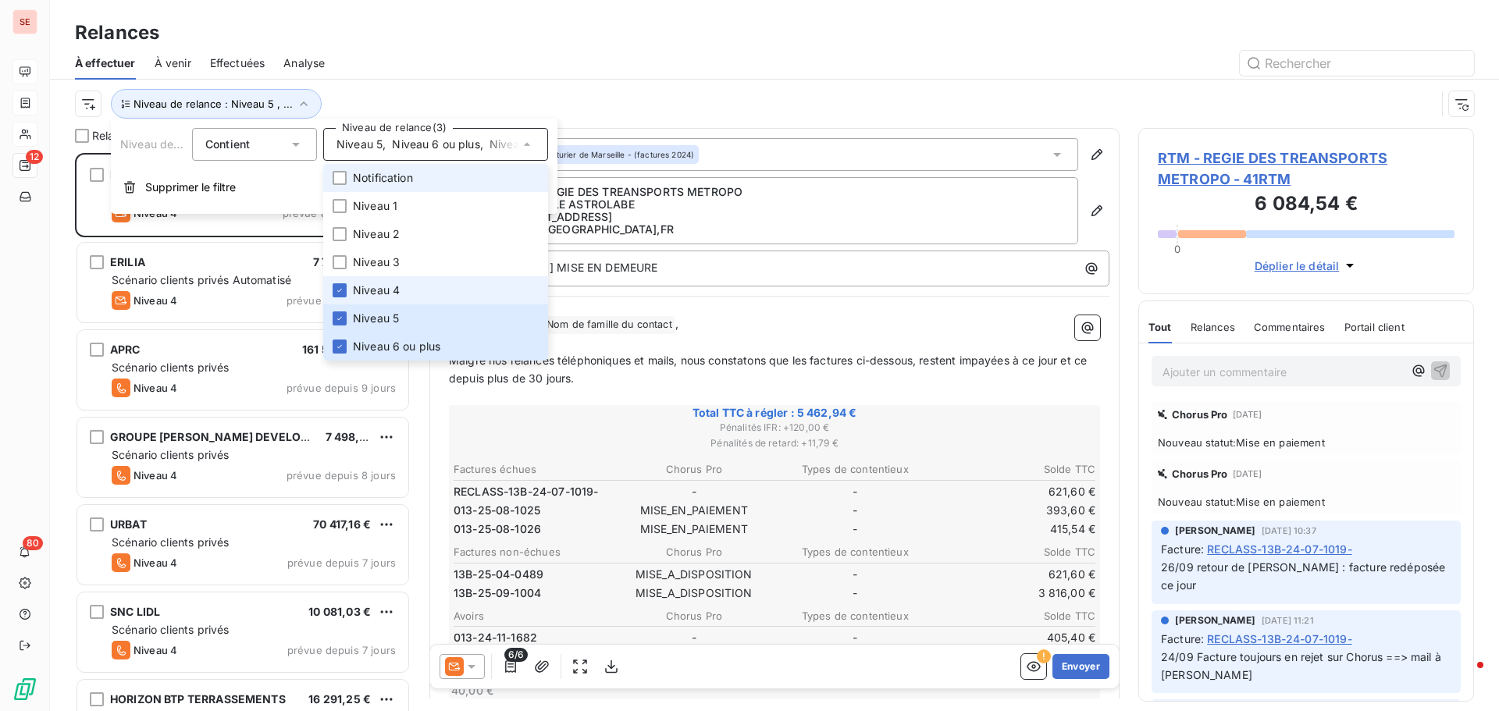
scroll to position [546, 324]
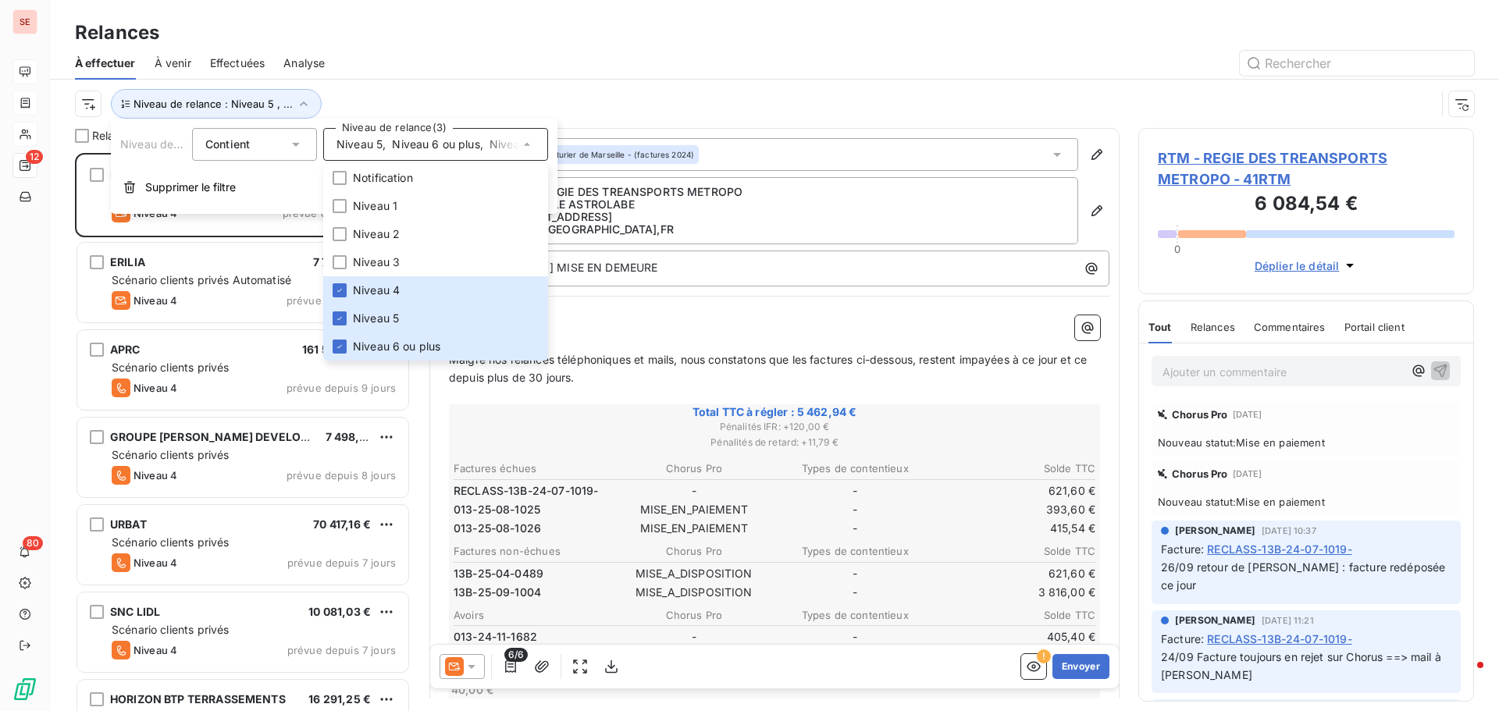
click at [386, 73] on div at bounding box center [908, 63] width 1130 height 25
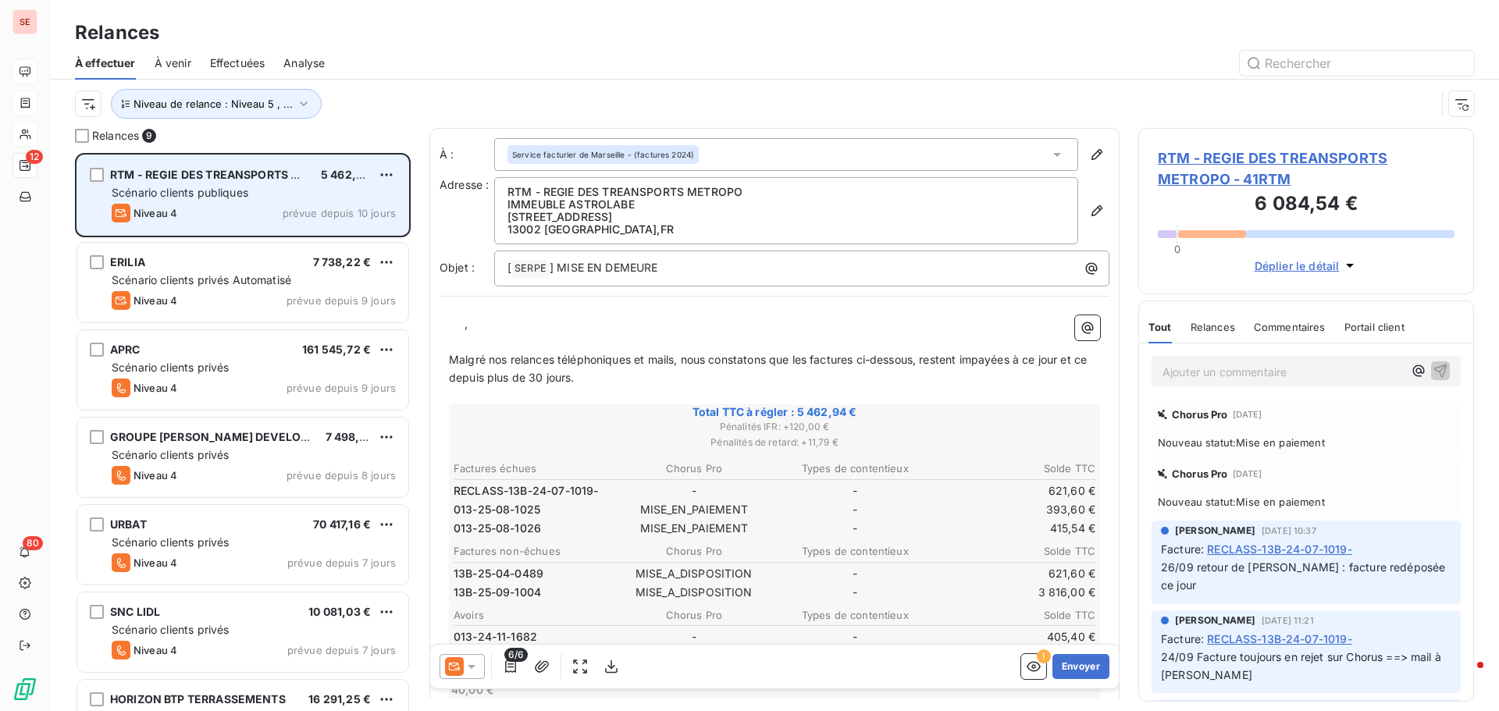
click at [349, 186] on div "Scénario clients publiques" at bounding box center [254, 193] width 284 height 16
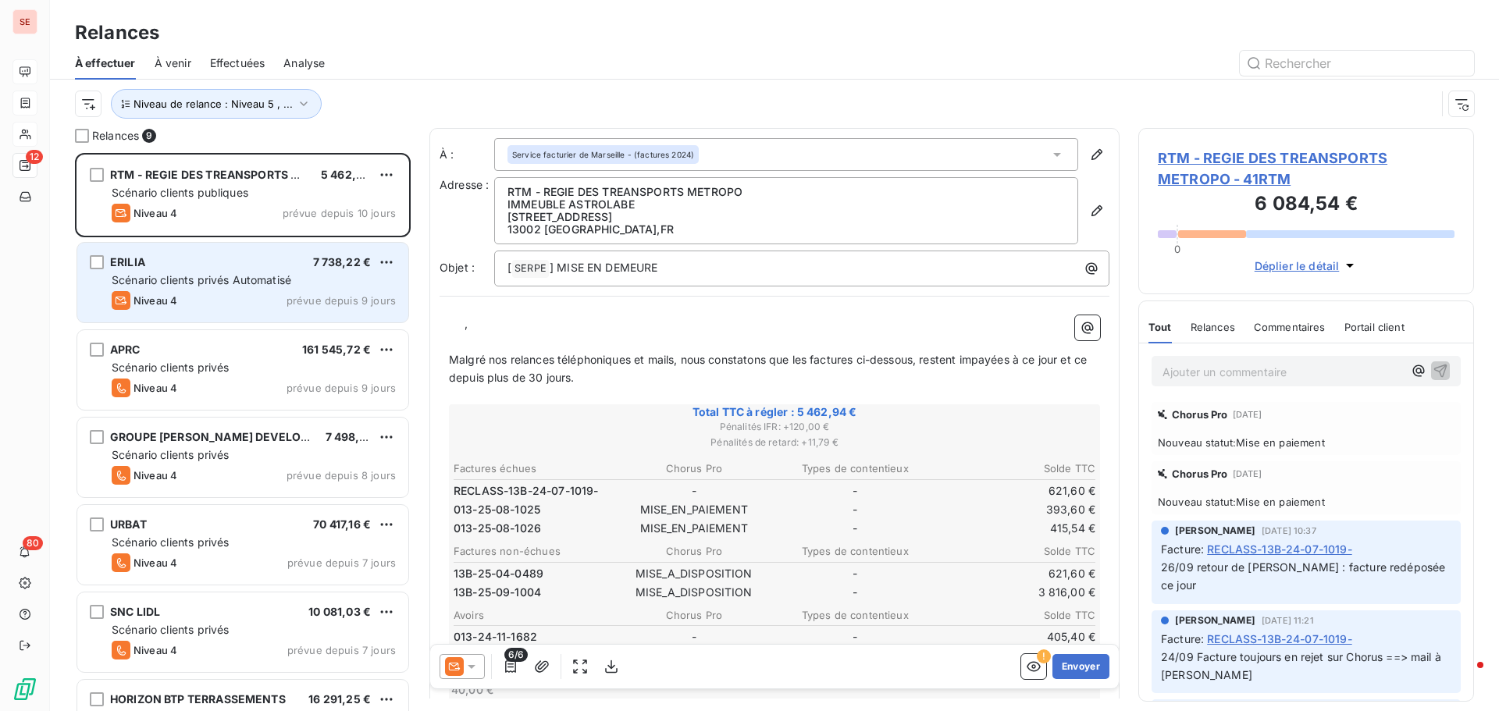
click at [323, 271] on div "ERILIA 7 738,22 € Scénario clients privés Automatisé Niveau 4 prévue depuis 9 j…" at bounding box center [242, 283] width 331 height 80
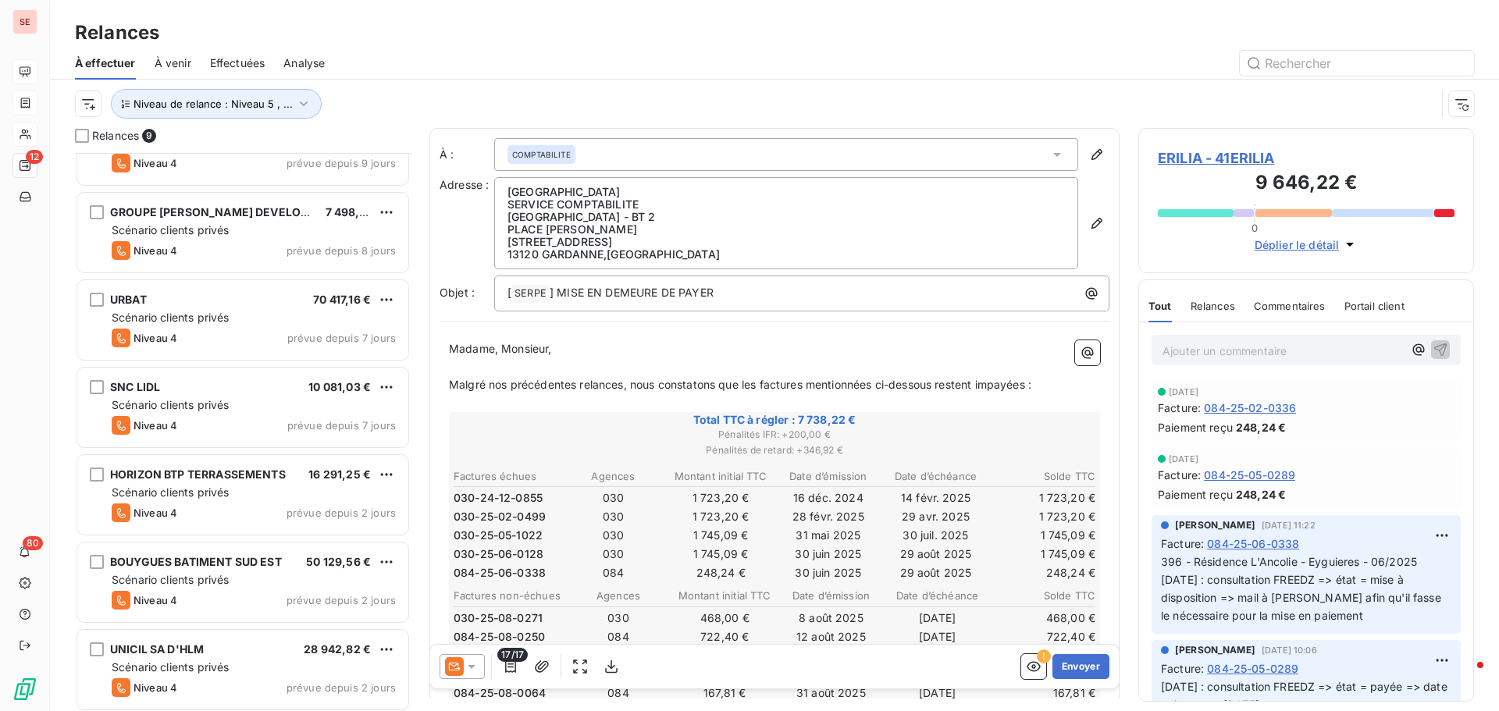
scroll to position [230, 0]
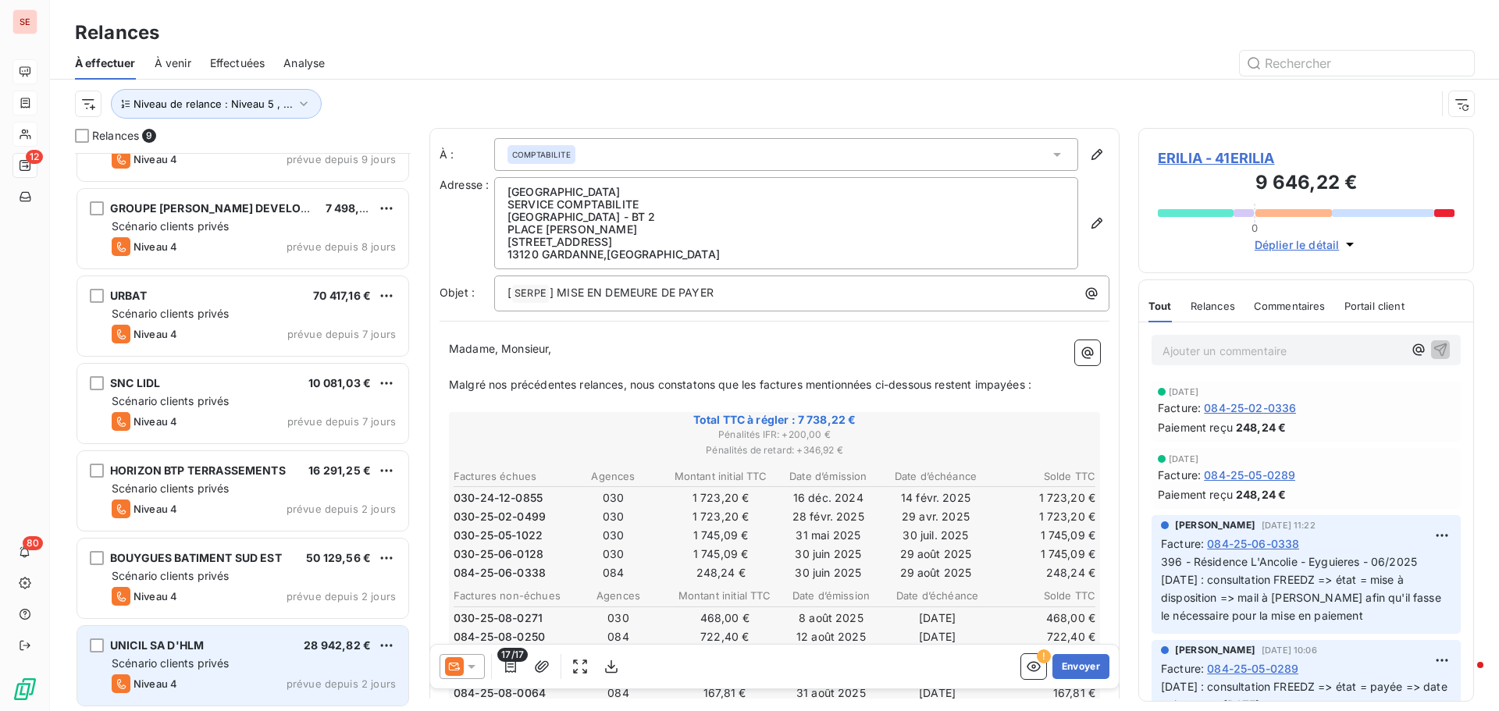
click at [274, 665] on div "Scénario clients privés" at bounding box center [254, 664] width 284 height 16
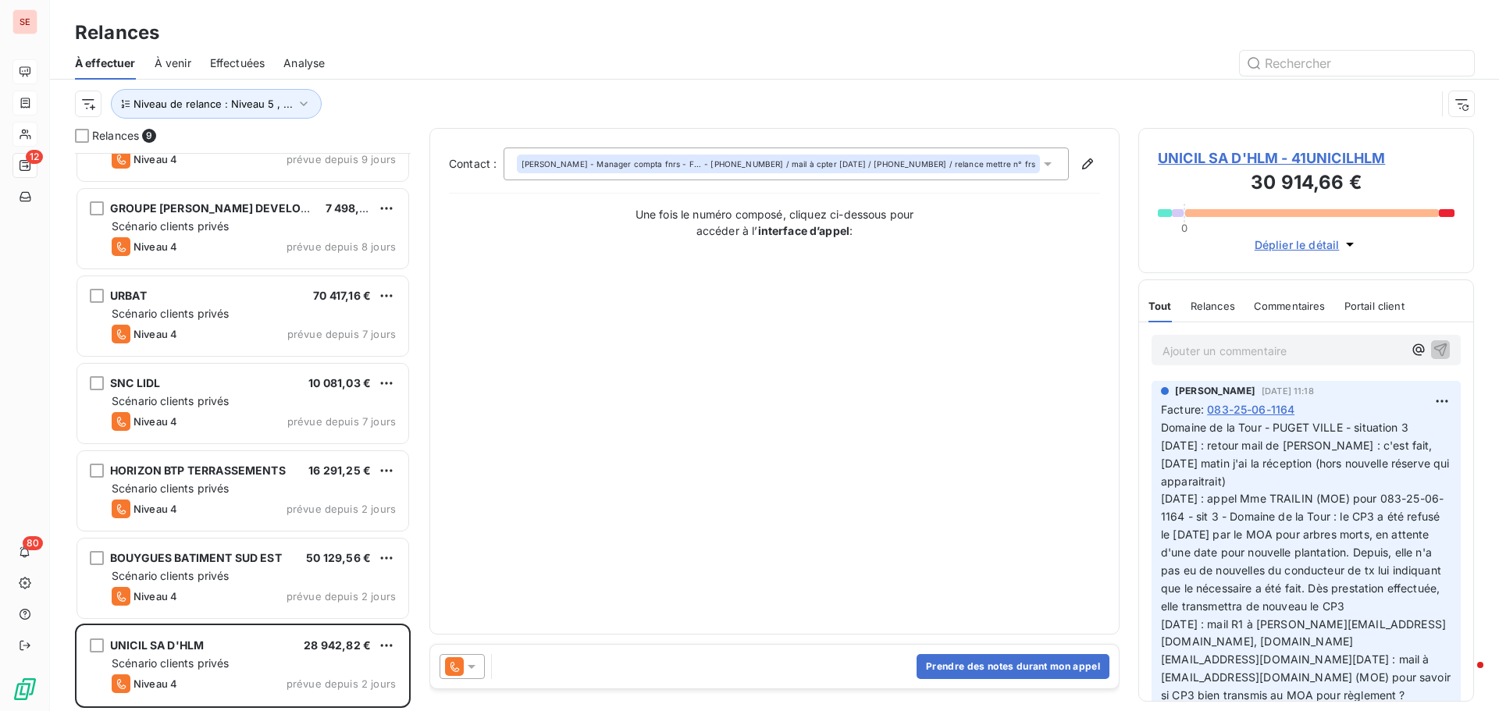
click at [1273, 162] on span "UNICIL SA D'HLM - 41UNICILHLM" at bounding box center [1306, 158] width 297 height 21
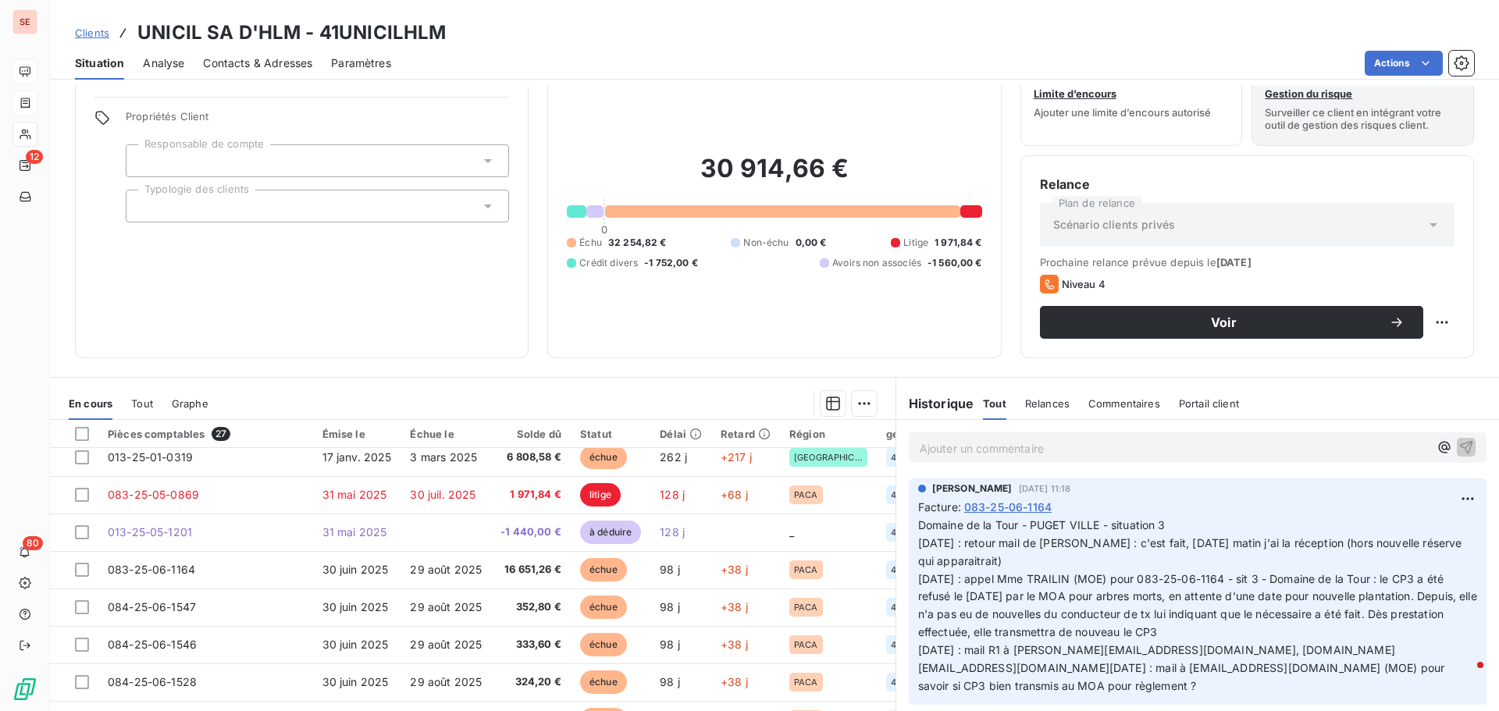
scroll to position [105, 0]
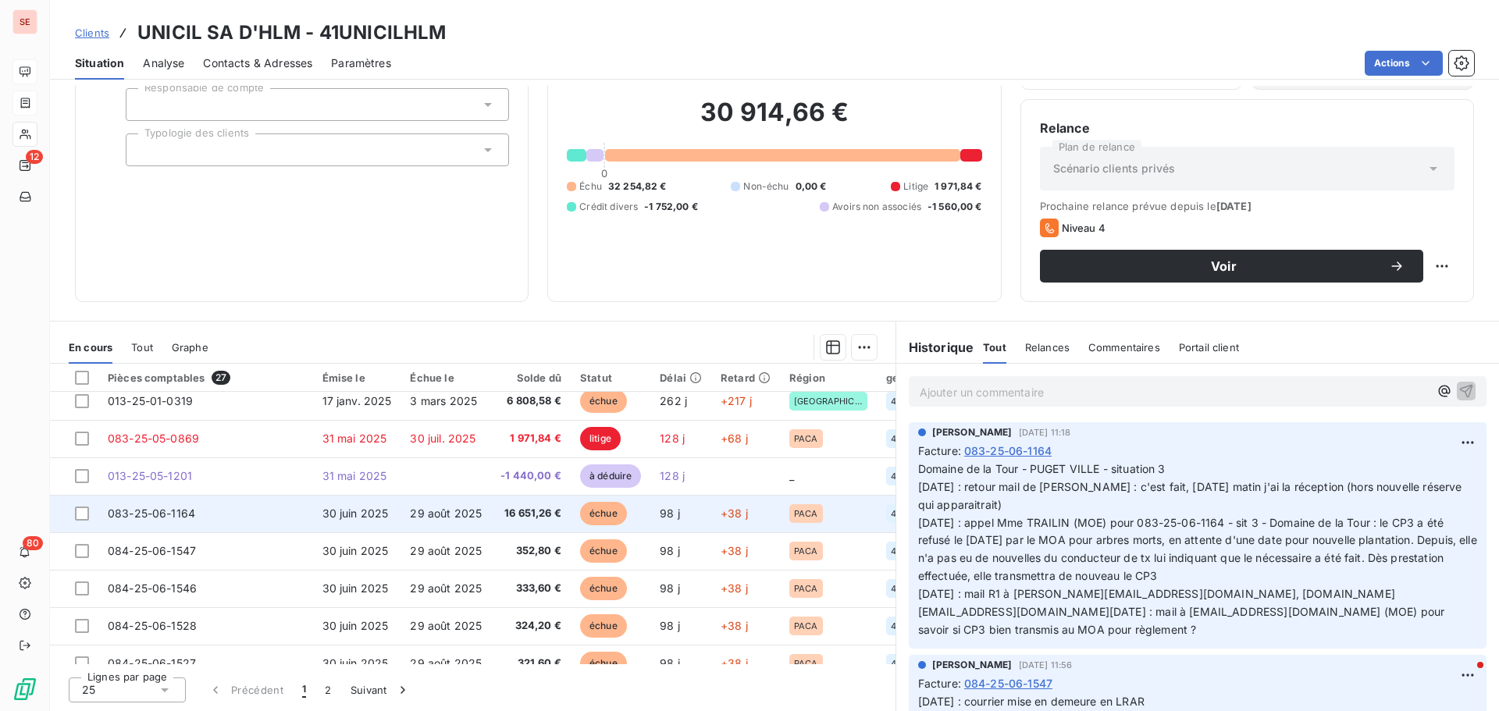
click at [321, 504] on td "30 juin 2025" at bounding box center [357, 513] width 88 height 37
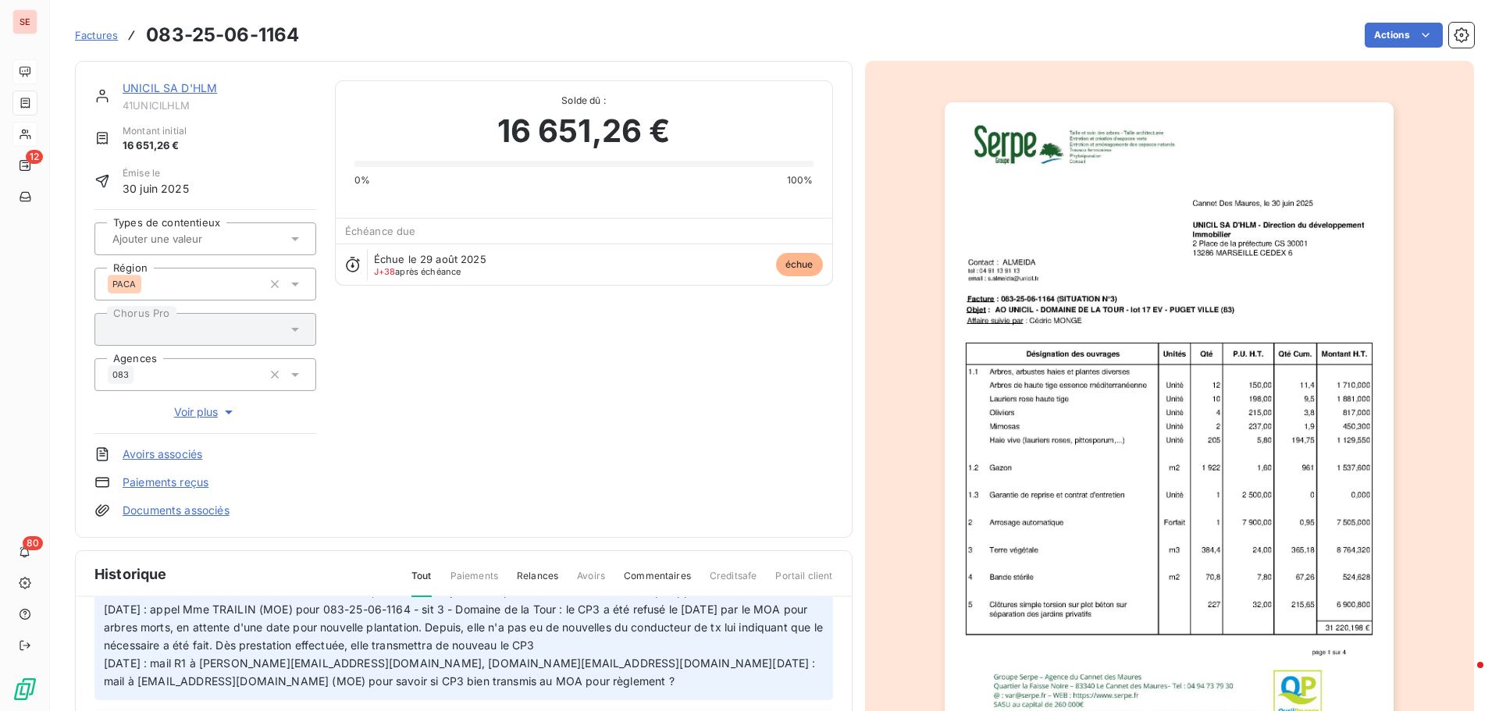
scroll to position [156, 0]
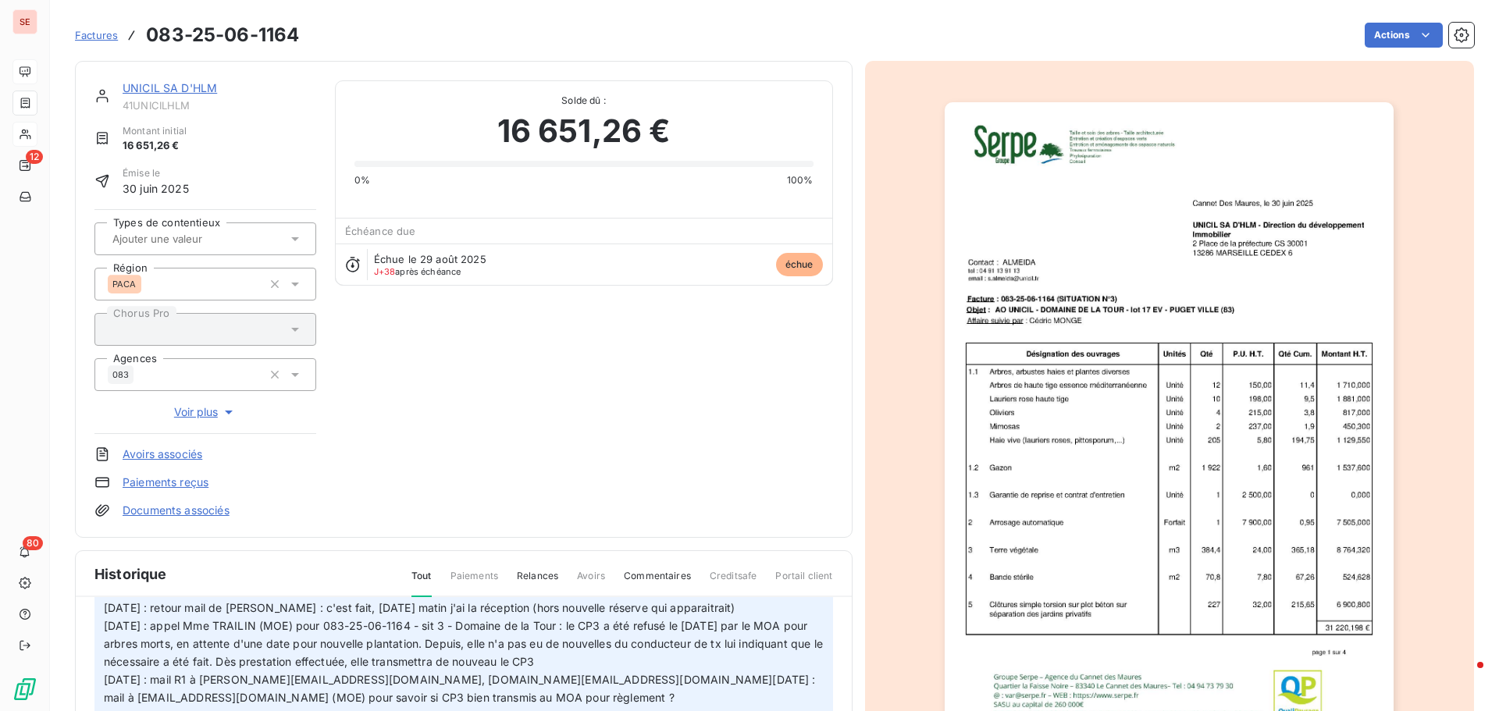
click at [201, 86] on link "UNICIL SA D'HLM" at bounding box center [170, 87] width 94 height 13
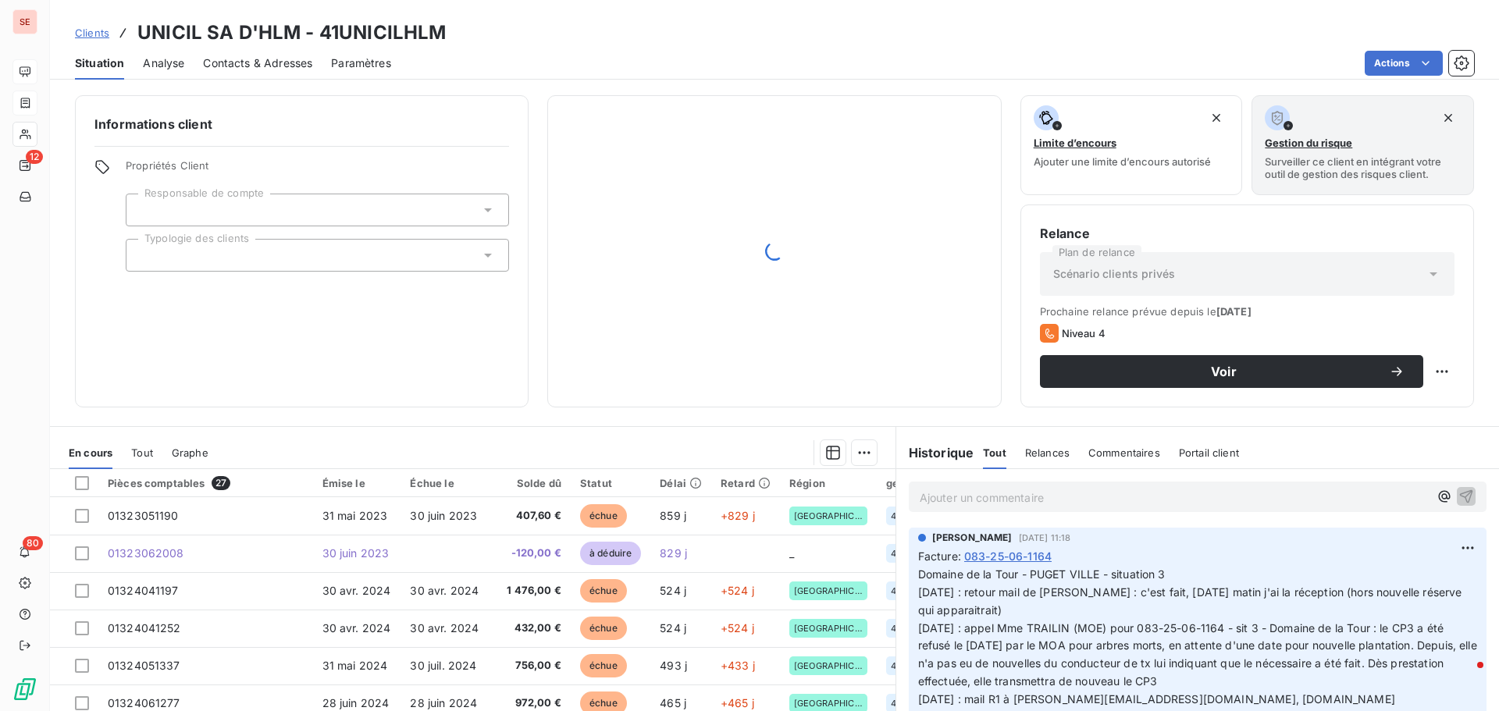
click at [236, 61] on span "Contacts & Adresses" at bounding box center [257, 63] width 109 height 16
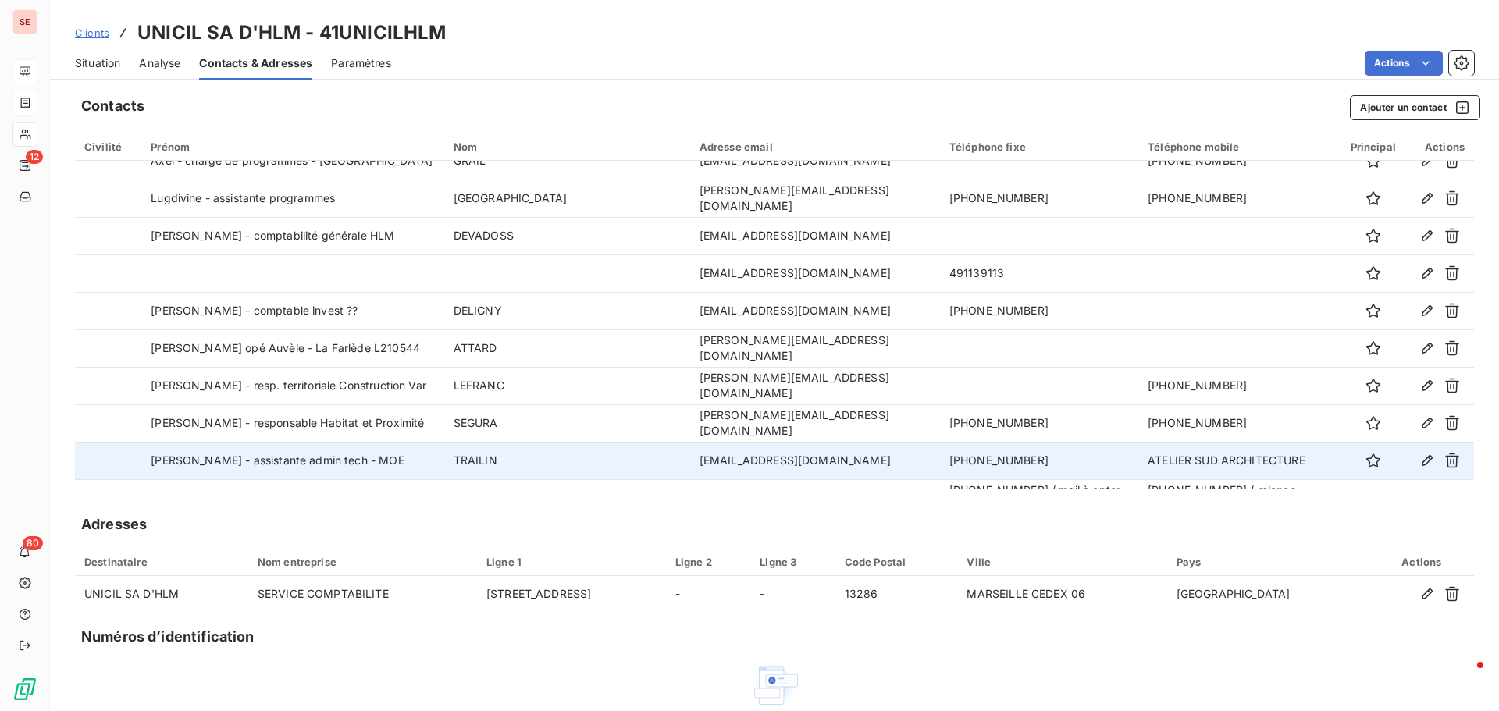
scroll to position [535, 0]
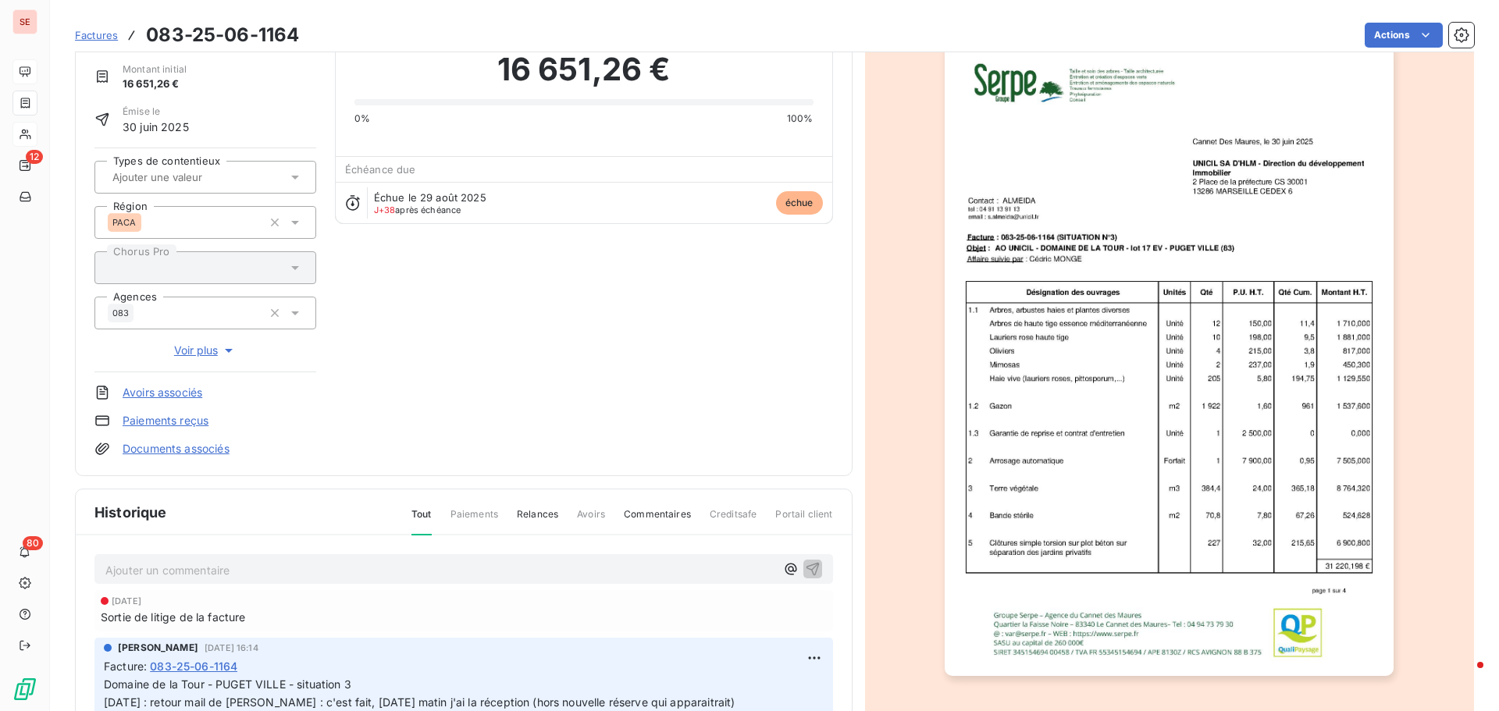
scroll to position [157, 0]
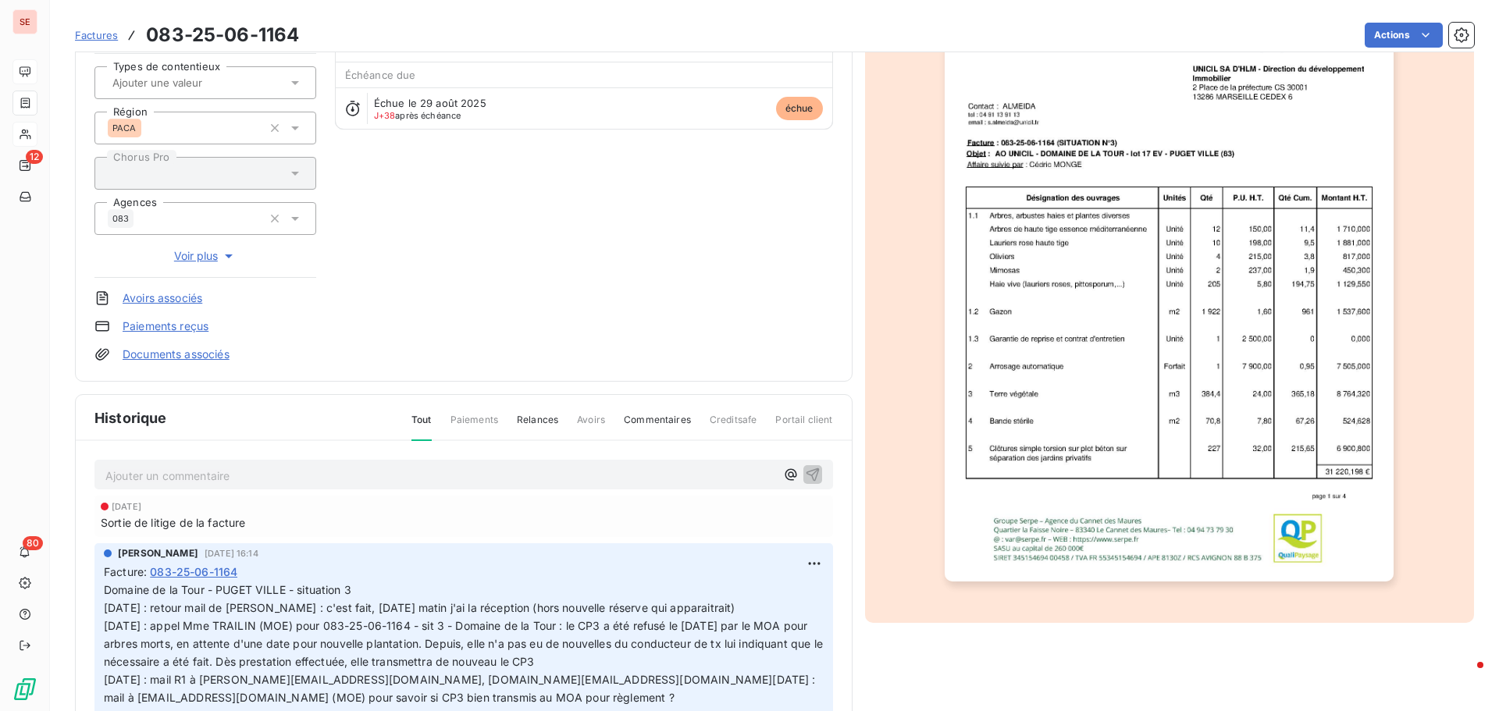
click at [402, 377] on div "UNICIL SA D'HLM 41UNICILHLM Montant initial 16 651,26 € Émise le [DATE] Types d…" at bounding box center [464, 331] width 778 height 852
click at [803, 564] on html "SE 12 80 Factures 083-25-06-1164 Actions UNICIL SA D'HLM 41UNICILHLM Montant in…" at bounding box center [749, 355] width 1499 height 711
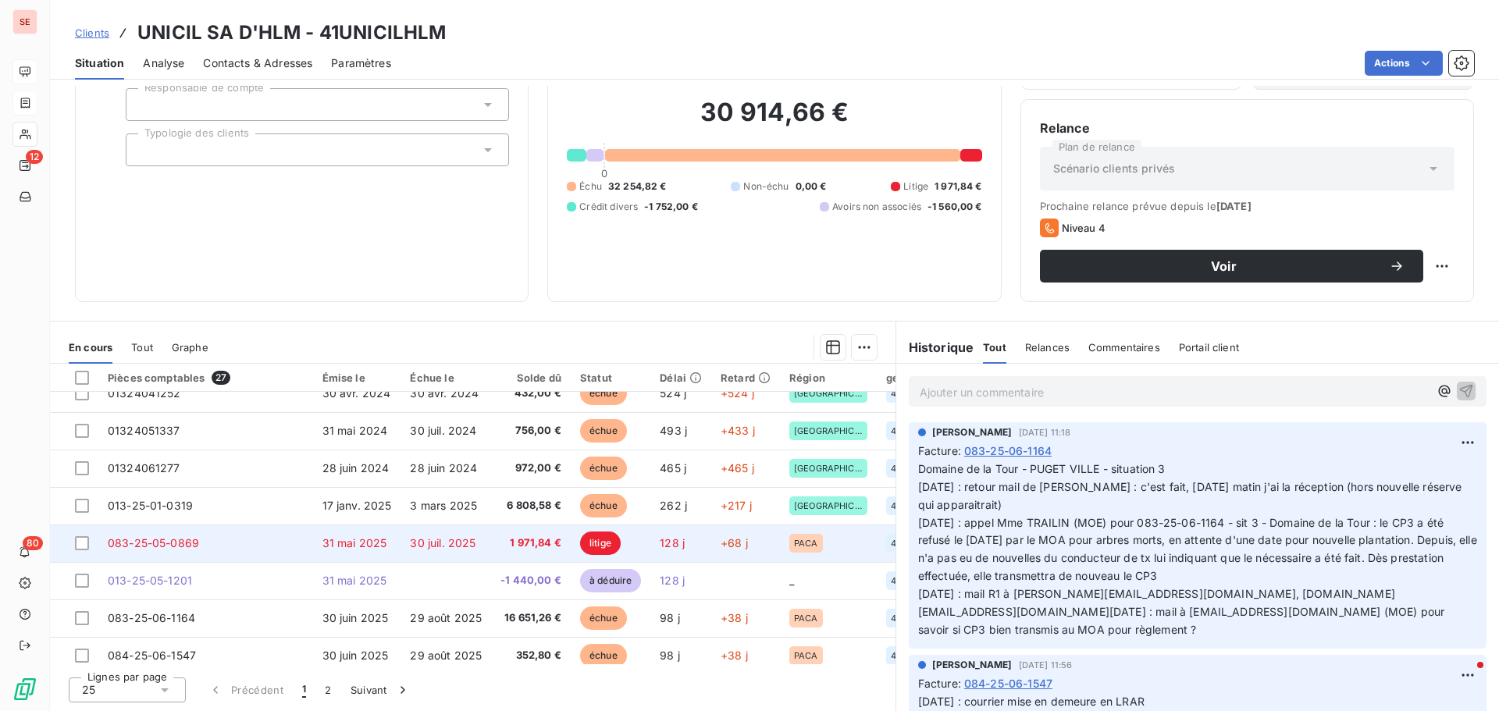
scroll to position [156, 0]
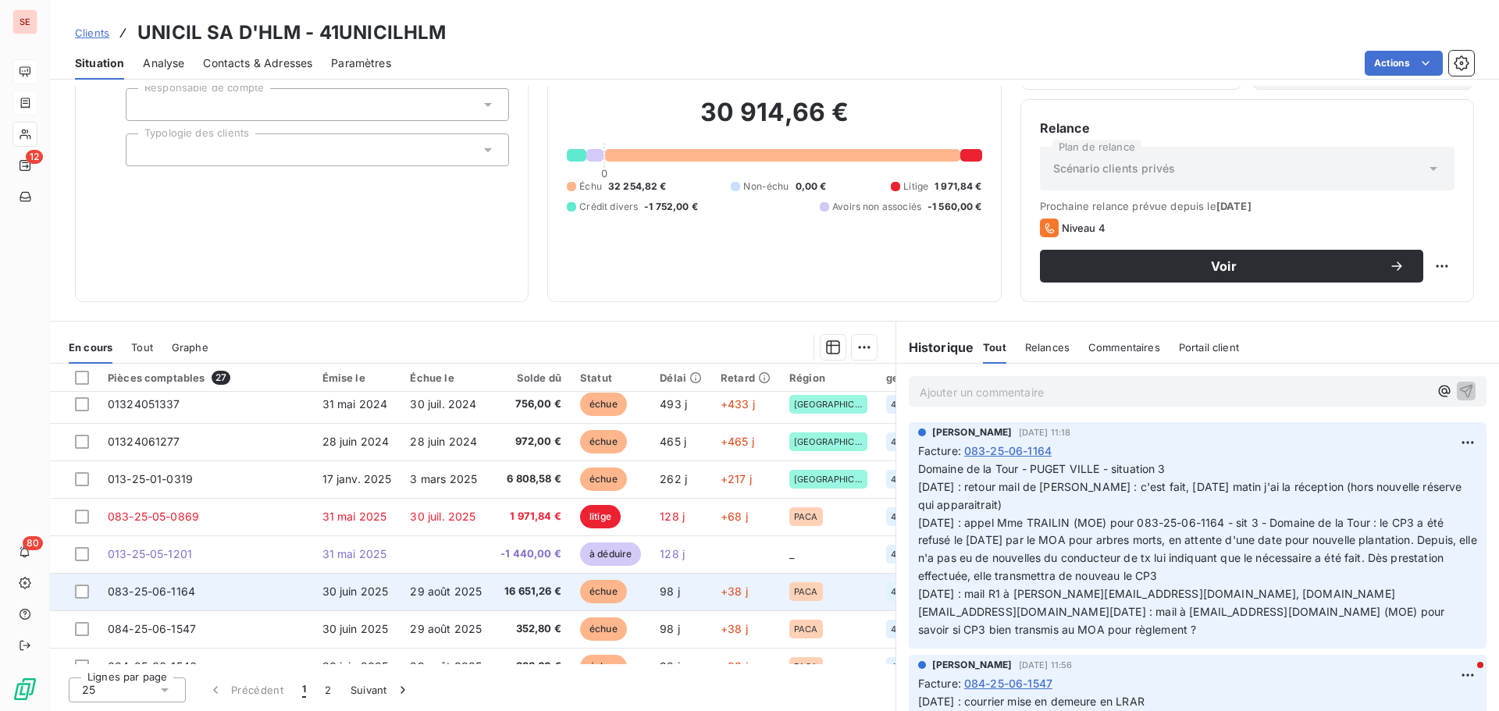
click at [486, 600] on td "29 août 2025" at bounding box center [445, 591] width 91 height 37
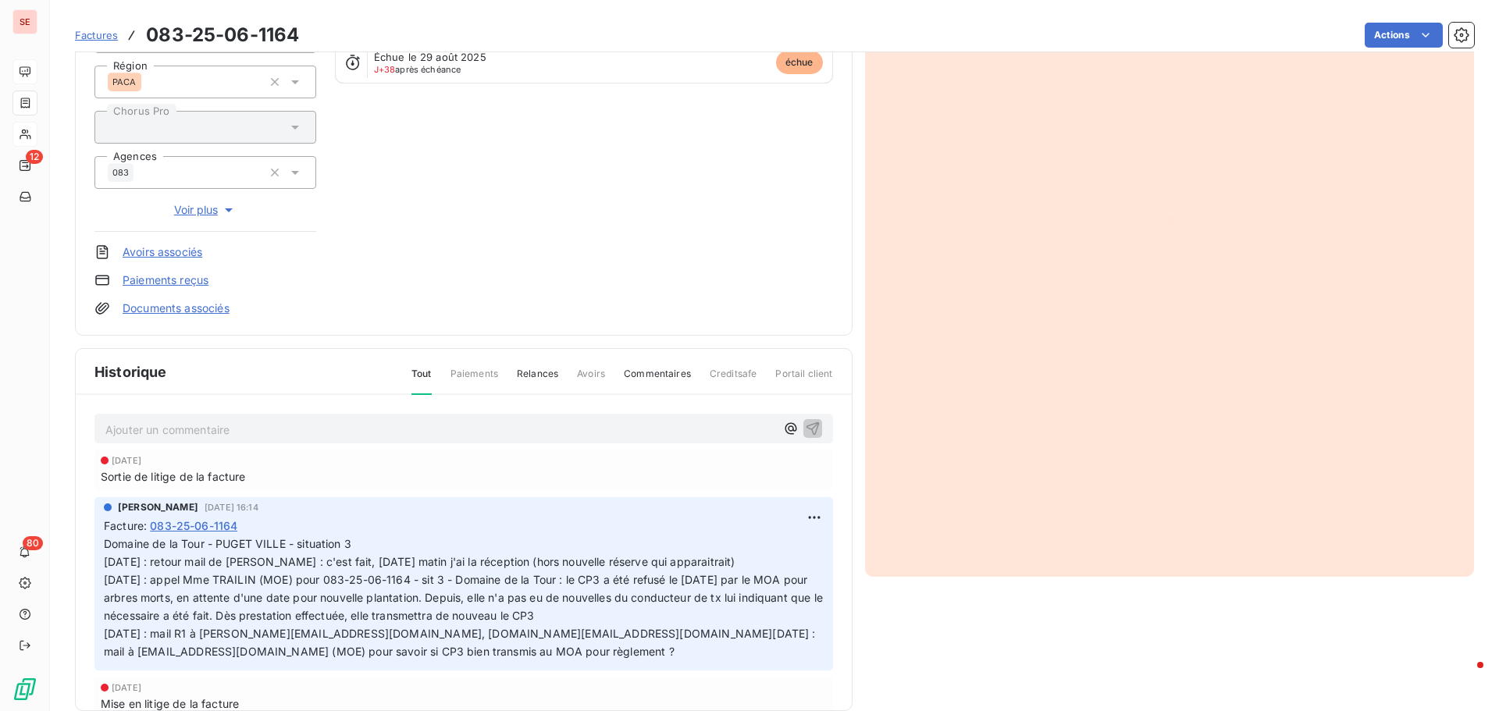
scroll to position [228, 0]
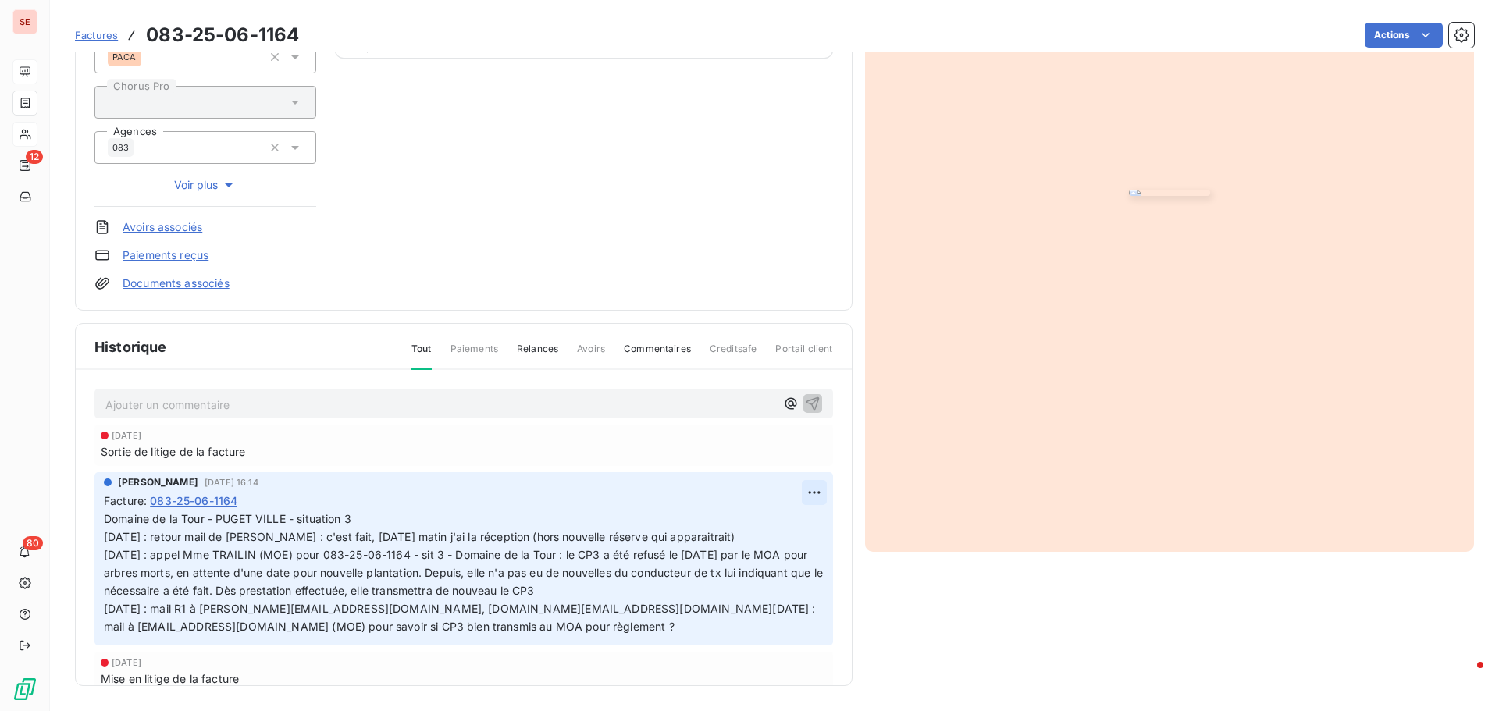
click at [802, 492] on html "SE 12 80 Factures 083-25-06-1164 Actions UNICIL SA D'HLM 41UNICILHLM Montant in…" at bounding box center [749, 355] width 1499 height 711
click at [756, 524] on div "Editer" at bounding box center [758, 526] width 87 height 25
click at [105, 533] on span "Domaine de la Tour - PUGET VILLE - situation 3 [DATE] : retour mail de [PERSON_…" at bounding box center [444, 572] width 680 height 120
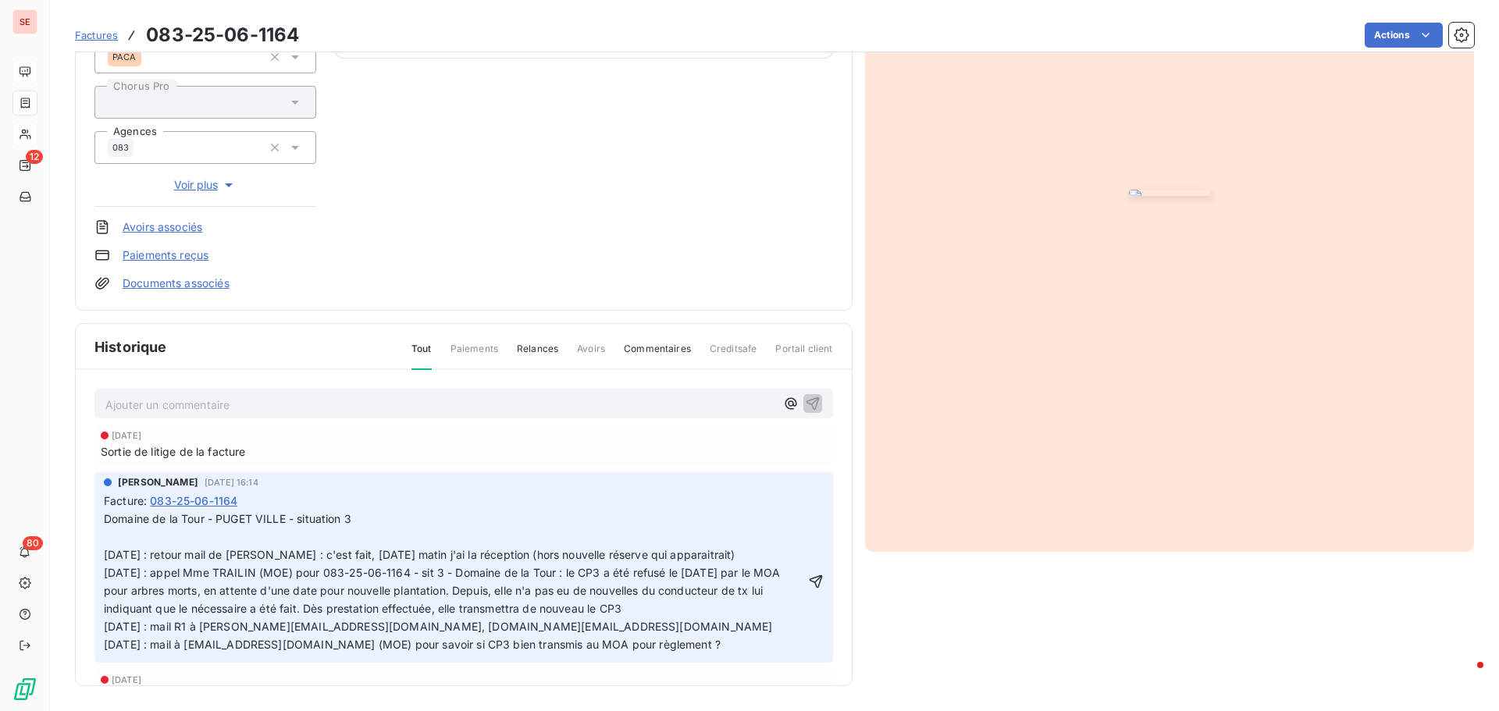
click at [222, 536] on p "Domaine de la Tour - PUGET VILLE - situation 3 [DATE] : retour mail de [PERSON_…" at bounding box center [454, 582] width 701 height 143
click at [808, 584] on icon "button" at bounding box center [816, 582] width 16 height 16
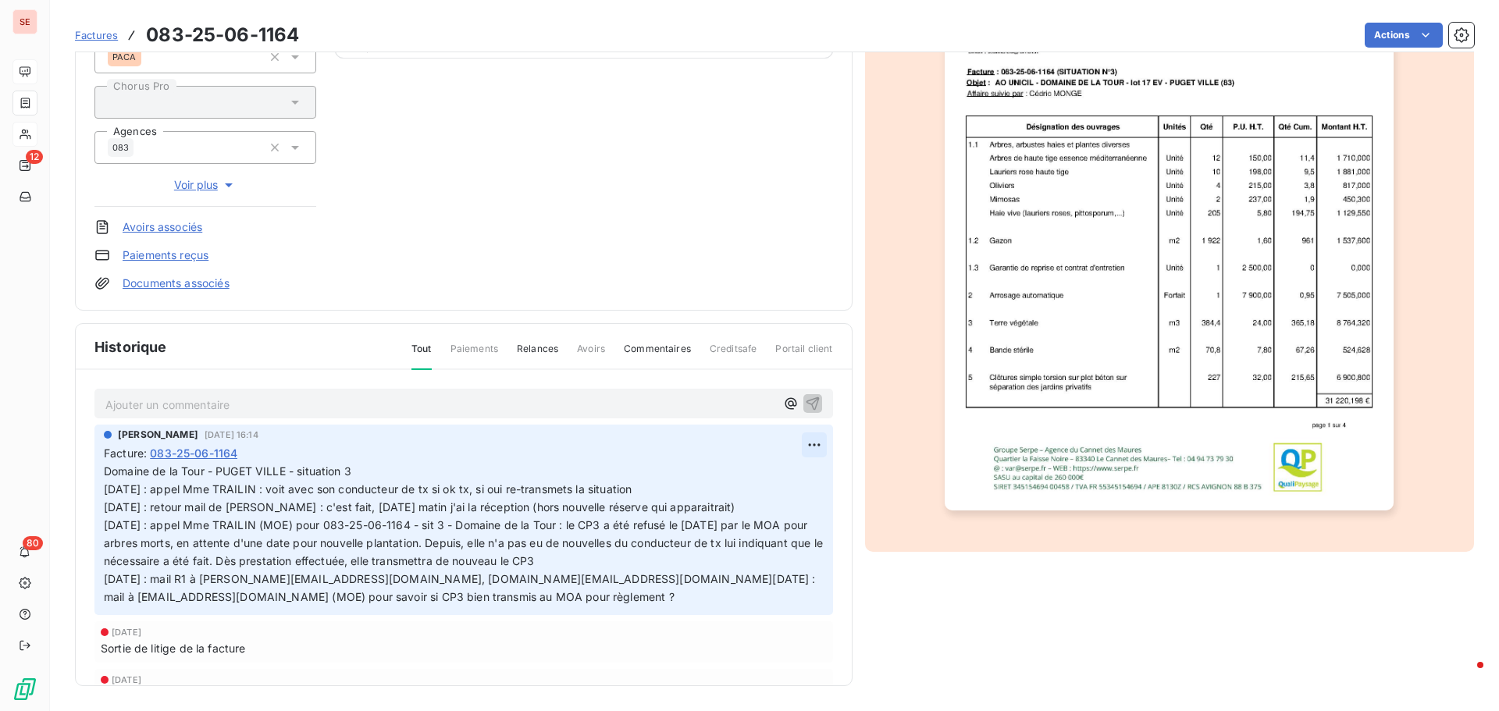
click at [794, 449] on html "SE 12 80 Factures 083-25-06-1164 Actions UNICIL SA D'HLM 41UNICILHLM Montant in…" at bounding box center [749, 355] width 1499 height 711
click at [761, 479] on div "Editer" at bounding box center [758, 479] width 87 height 25
click at [532, 487] on span "Domaine de la Tour - PUGET VILLE - situation 3 [DATE] : appel Mme TRAILIN : voi…" at bounding box center [444, 533] width 680 height 138
click at [808, 534] on icon "button" at bounding box center [816, 534] width 16 height 16
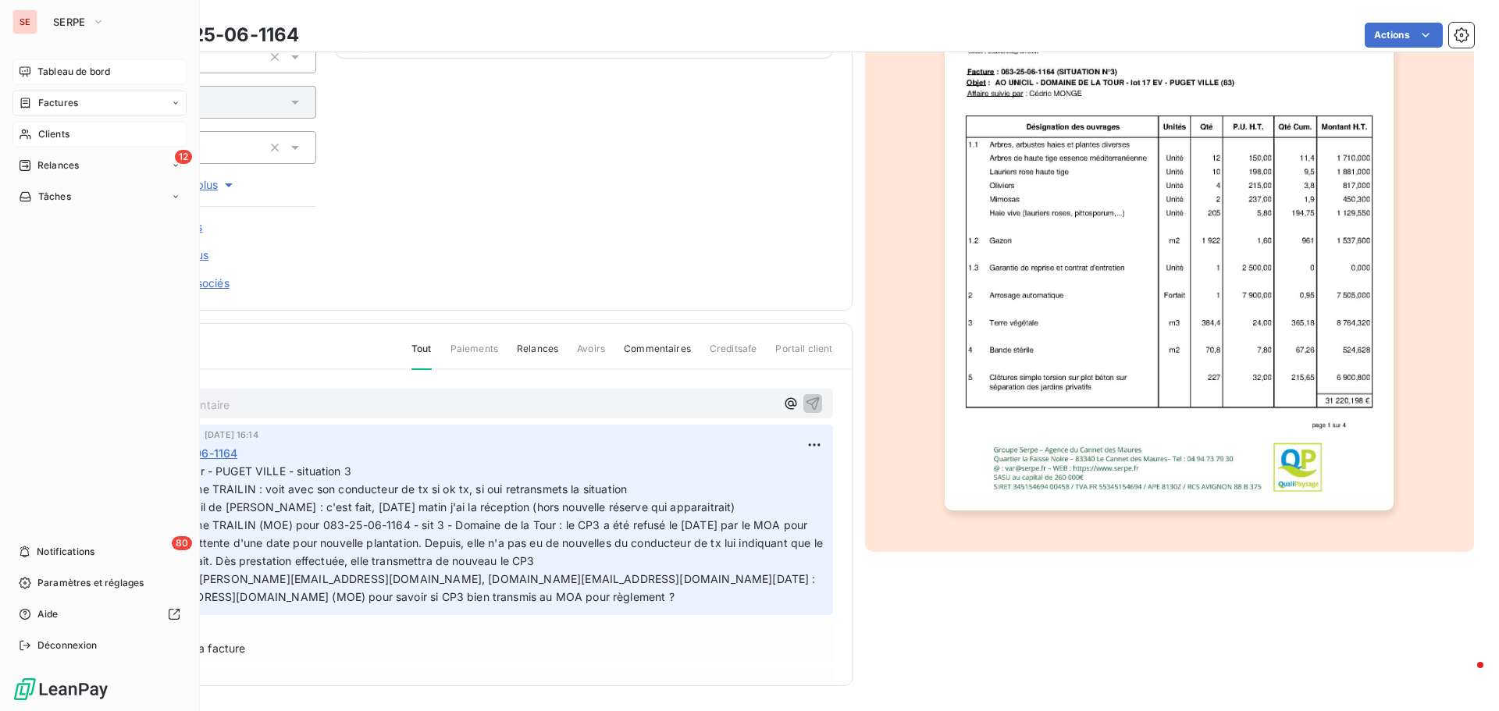
click at [77, 159] on span "Relances" at bounding box center [57, 165] width 41 height 14
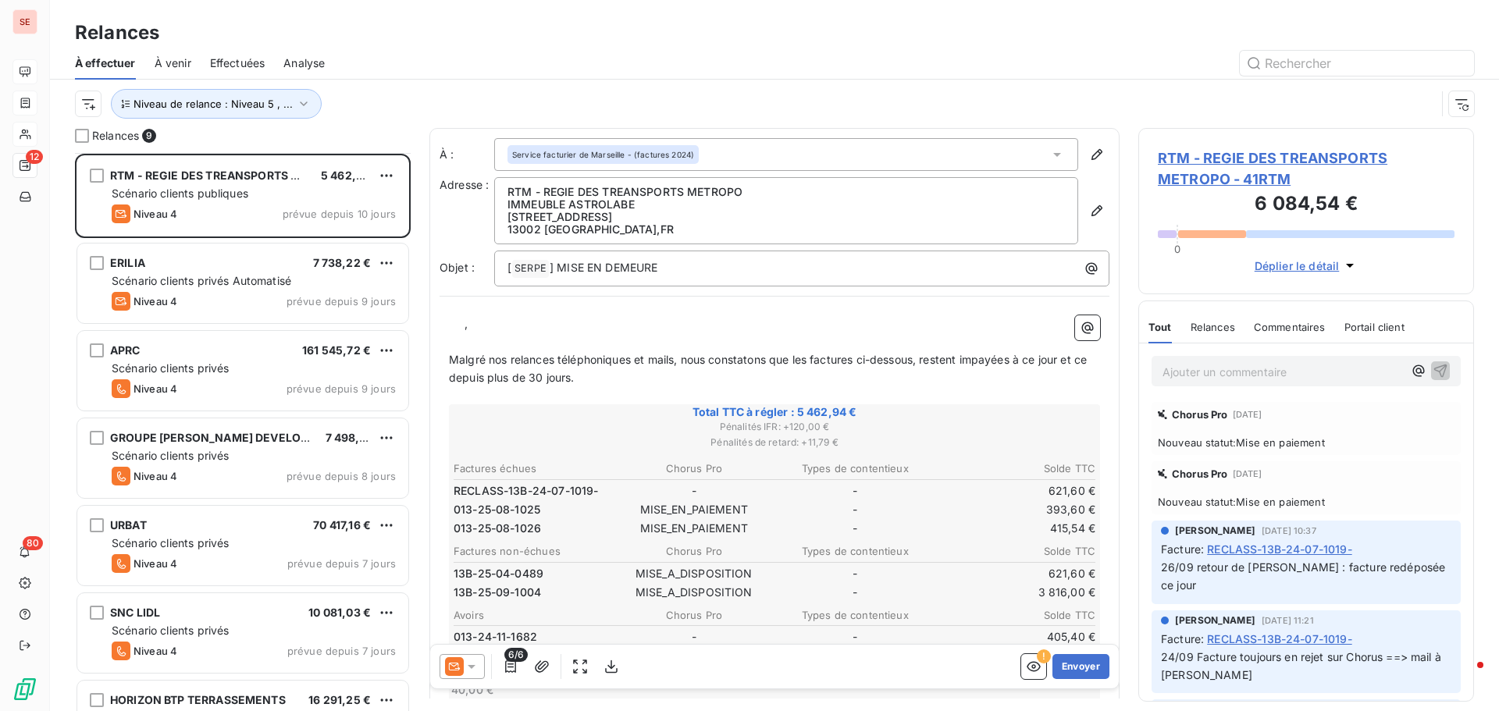
scroll to position [230, 0]
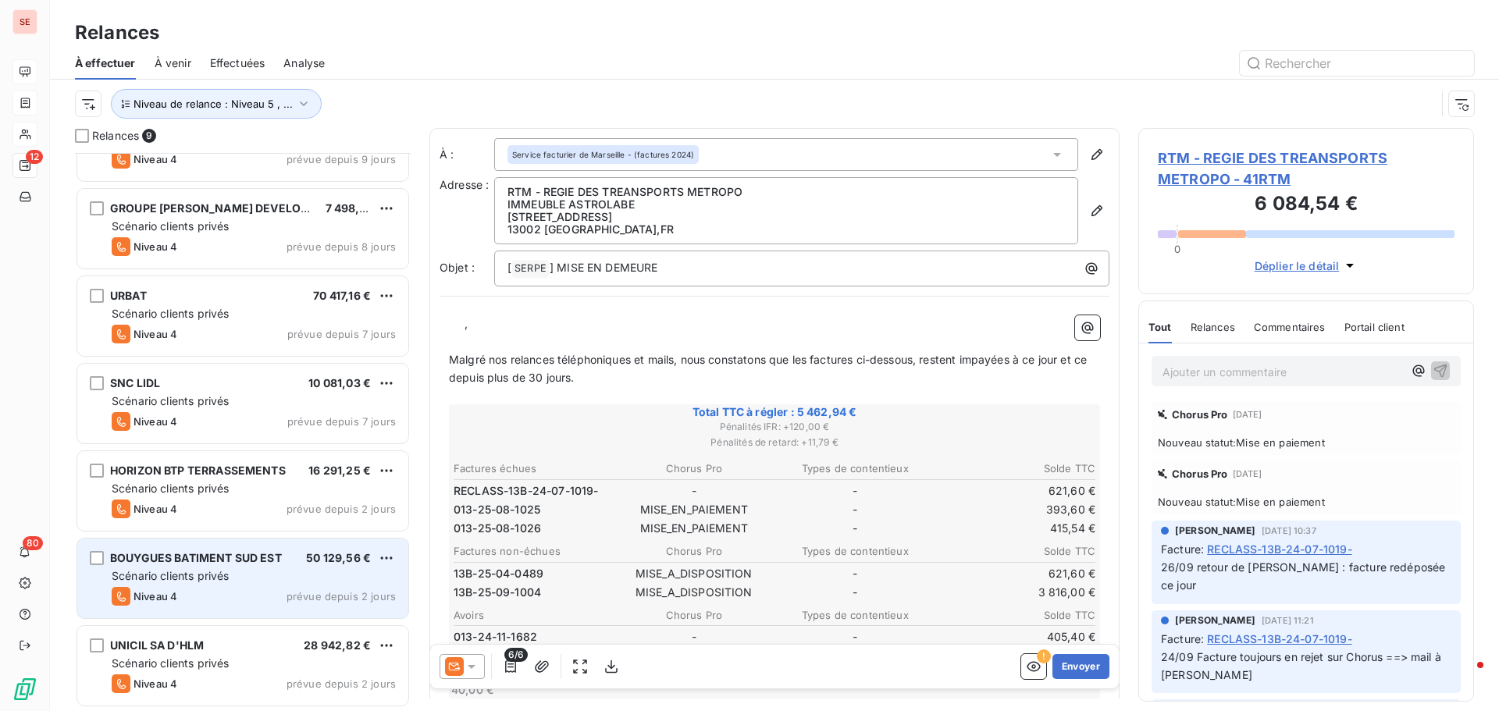
click at [220, 572] on span "Scénario clients privés" at bounding box center [170, 575] width 117 height 13
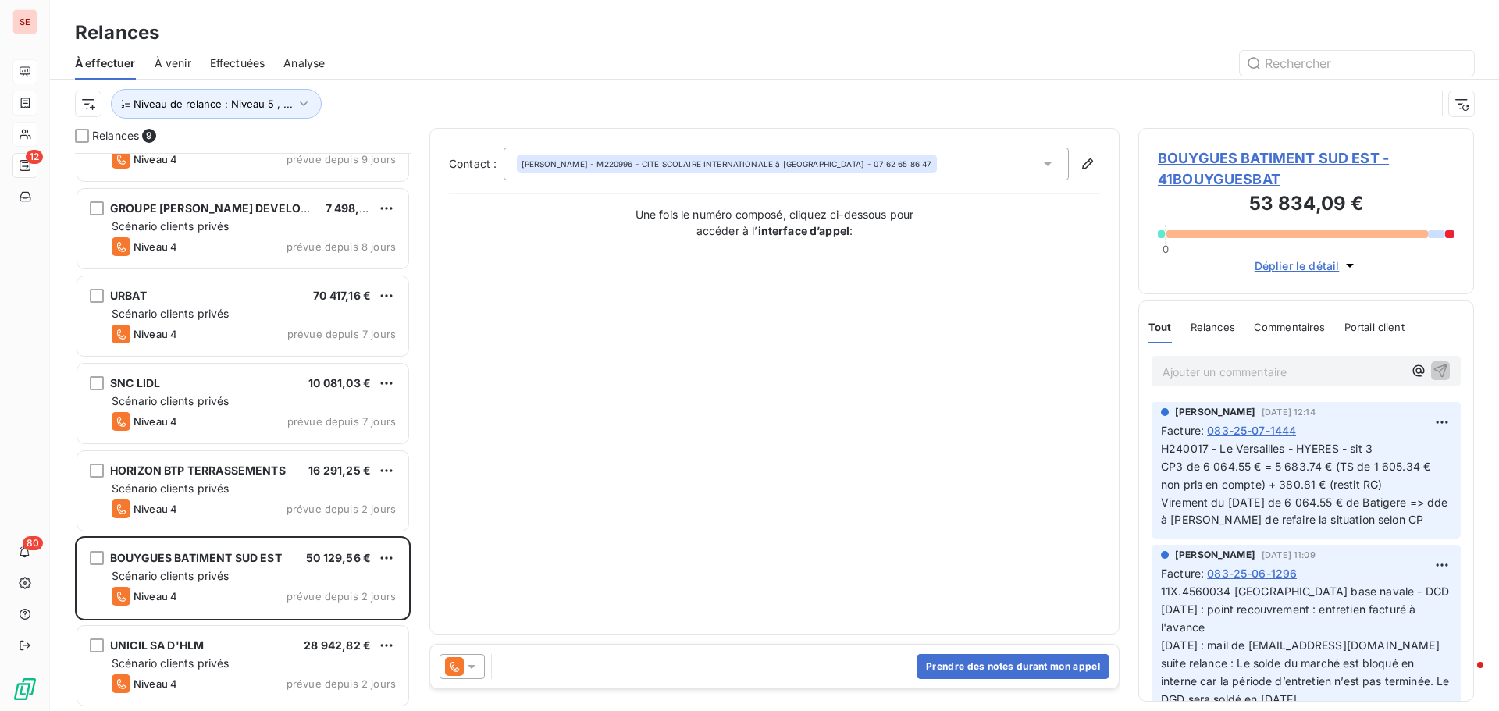
click at [1255, 163] on span "BOUYGUES BATIMENT SUD EST - 41BOUYGUESBAT" at bounding box center [1306, 169] width 297 height 42
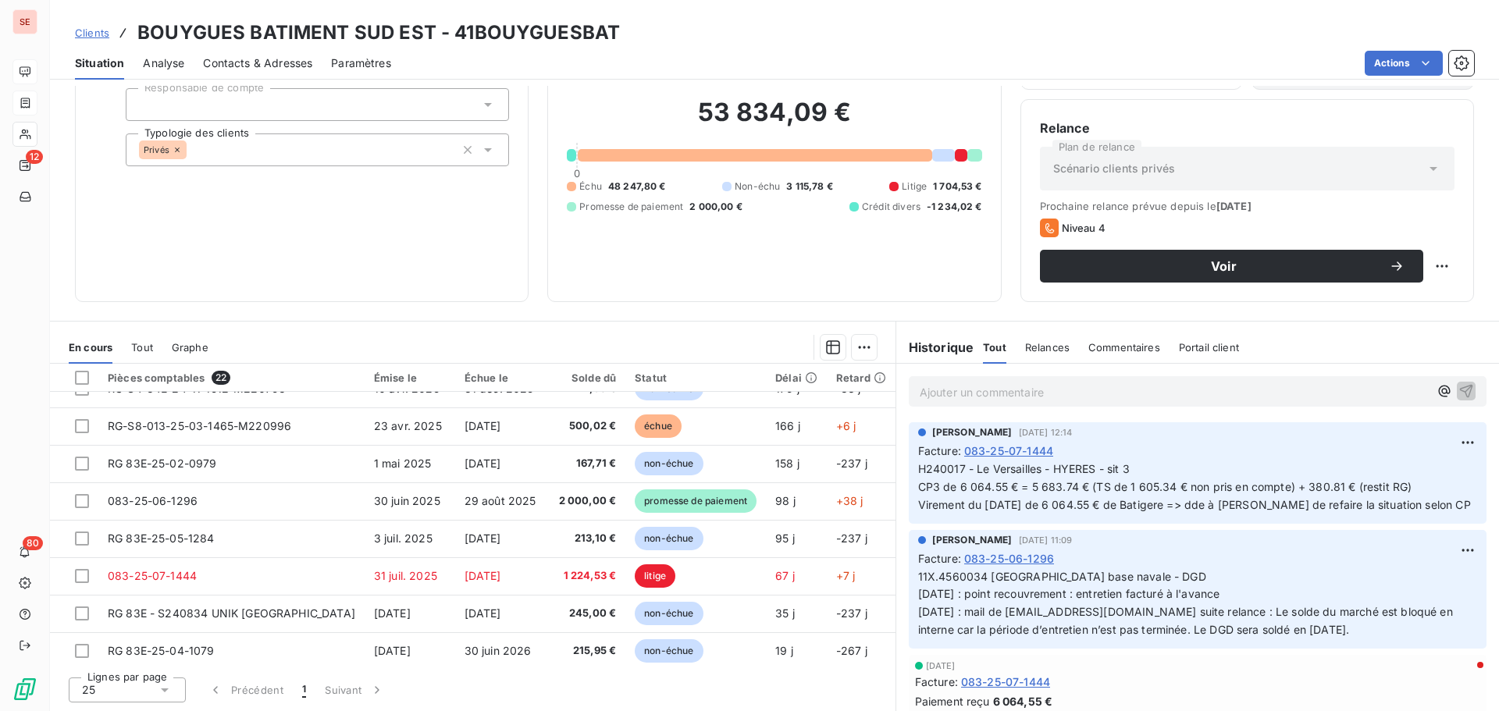
scroll to position [559, 0]
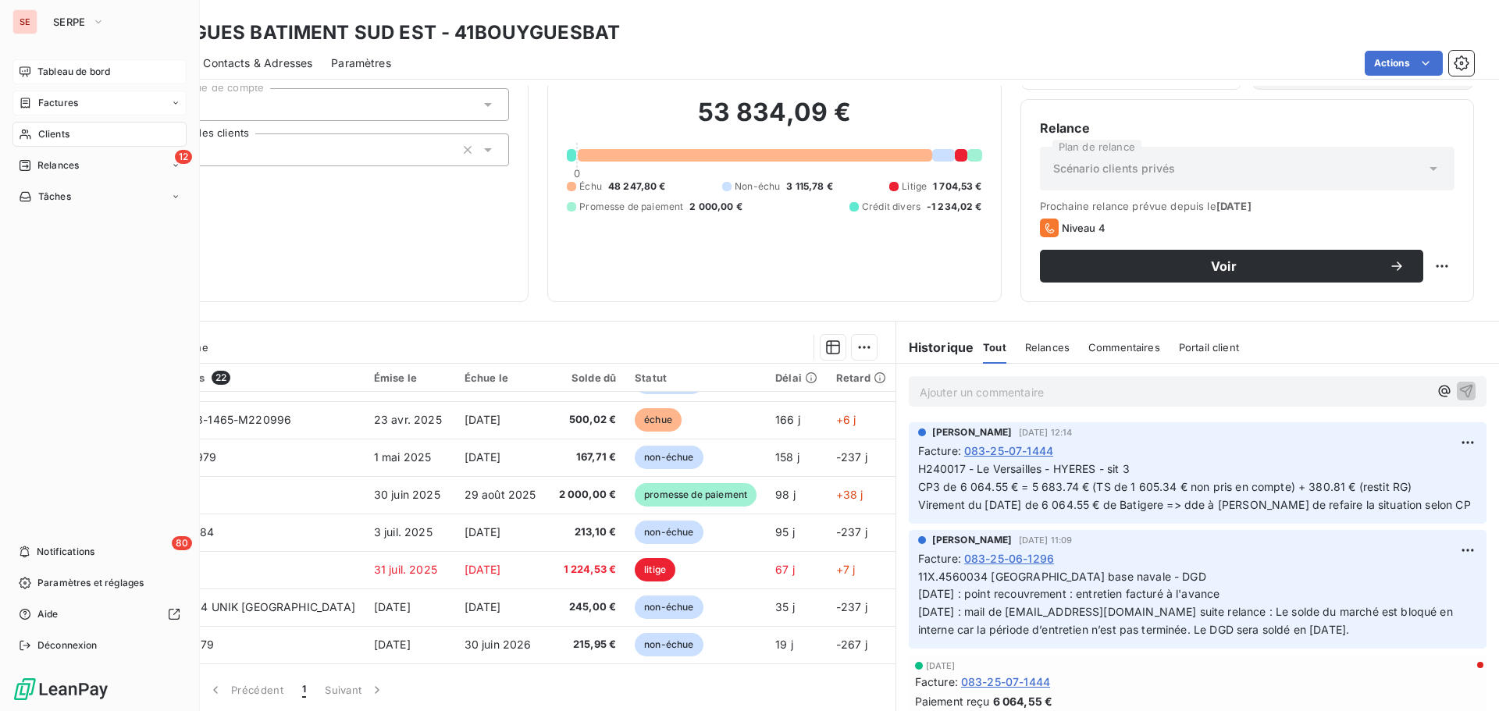
click at [67, 70] on span "Tableau de bord" at bounding box center [73, 72] width 73 height 14
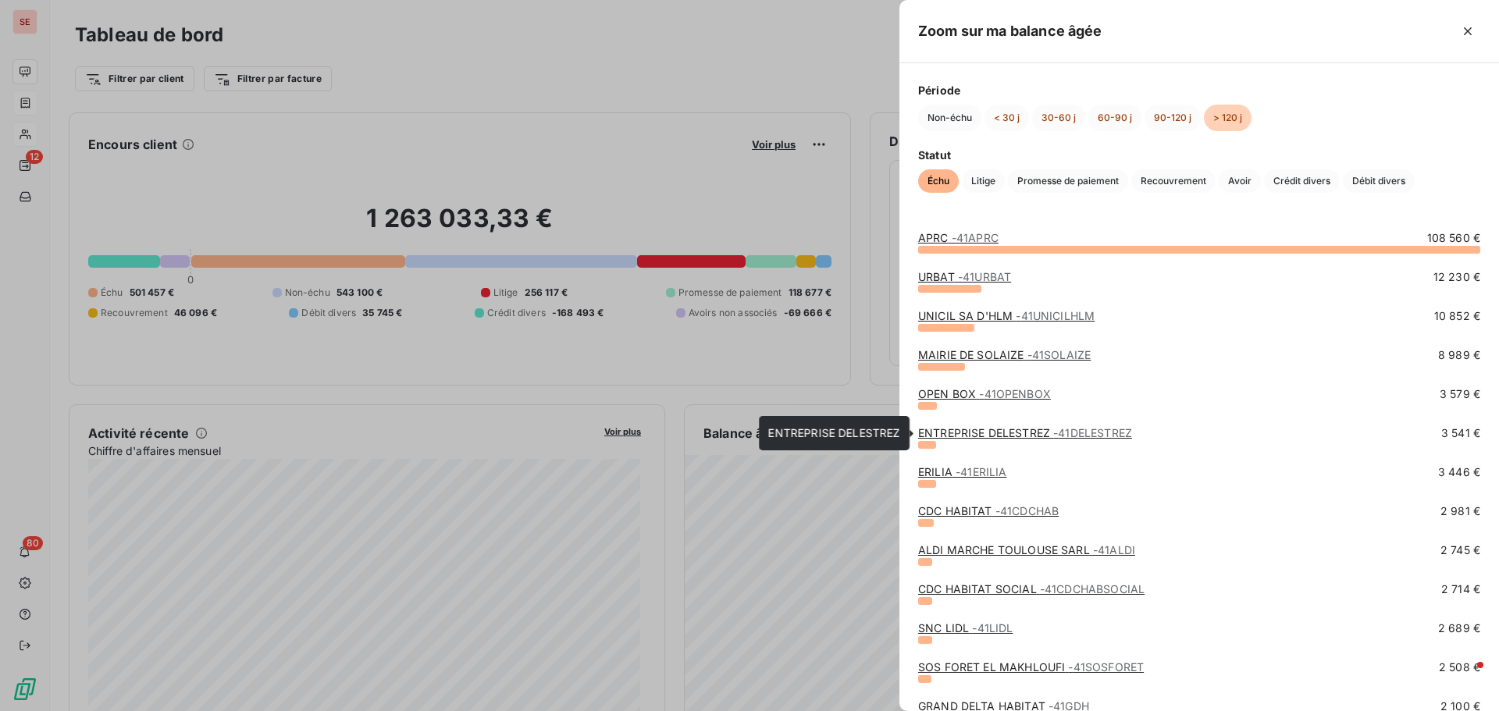
click at [936, 433] on link "ENTREPRISE DELESTREZ - 41DELESTREZ" at bounding box center [1025, 432] width 214 height 13
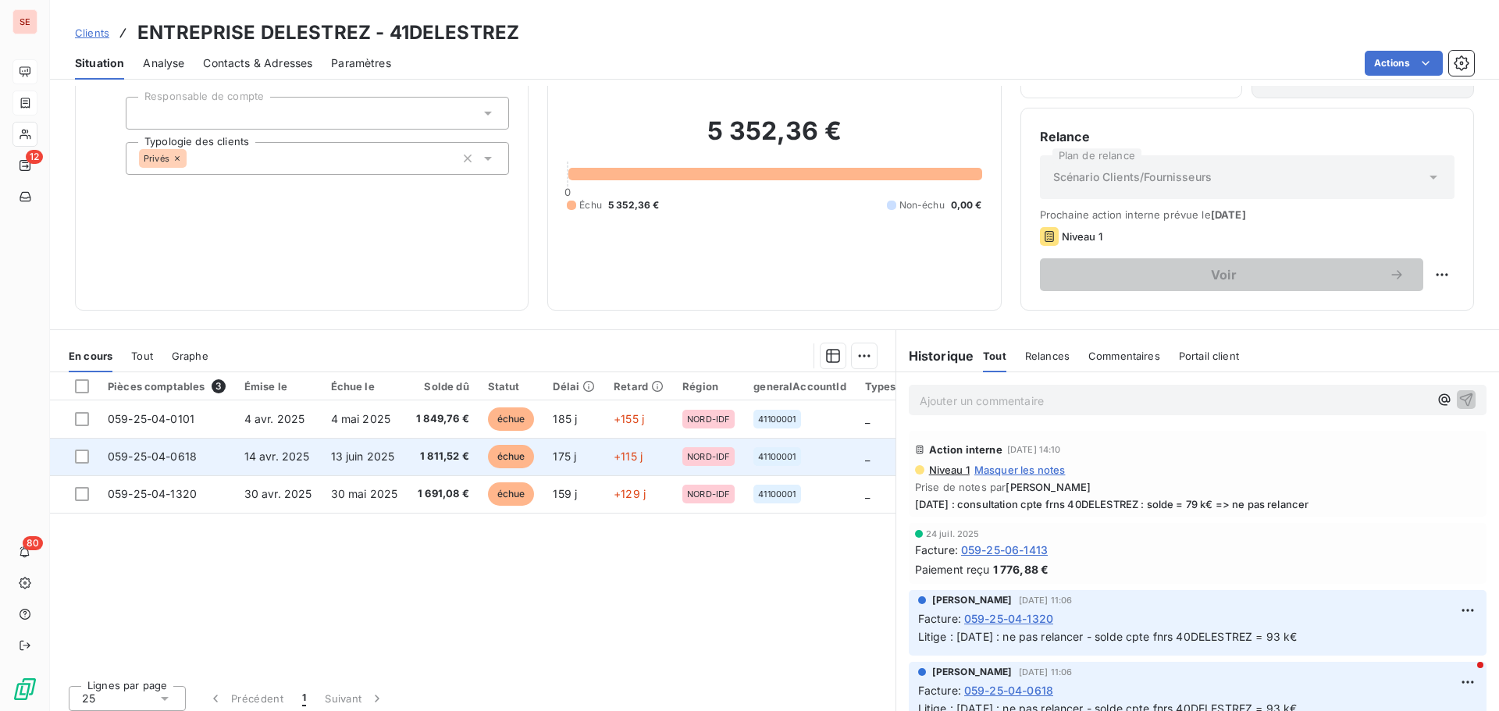
scroll to position [105, 0]
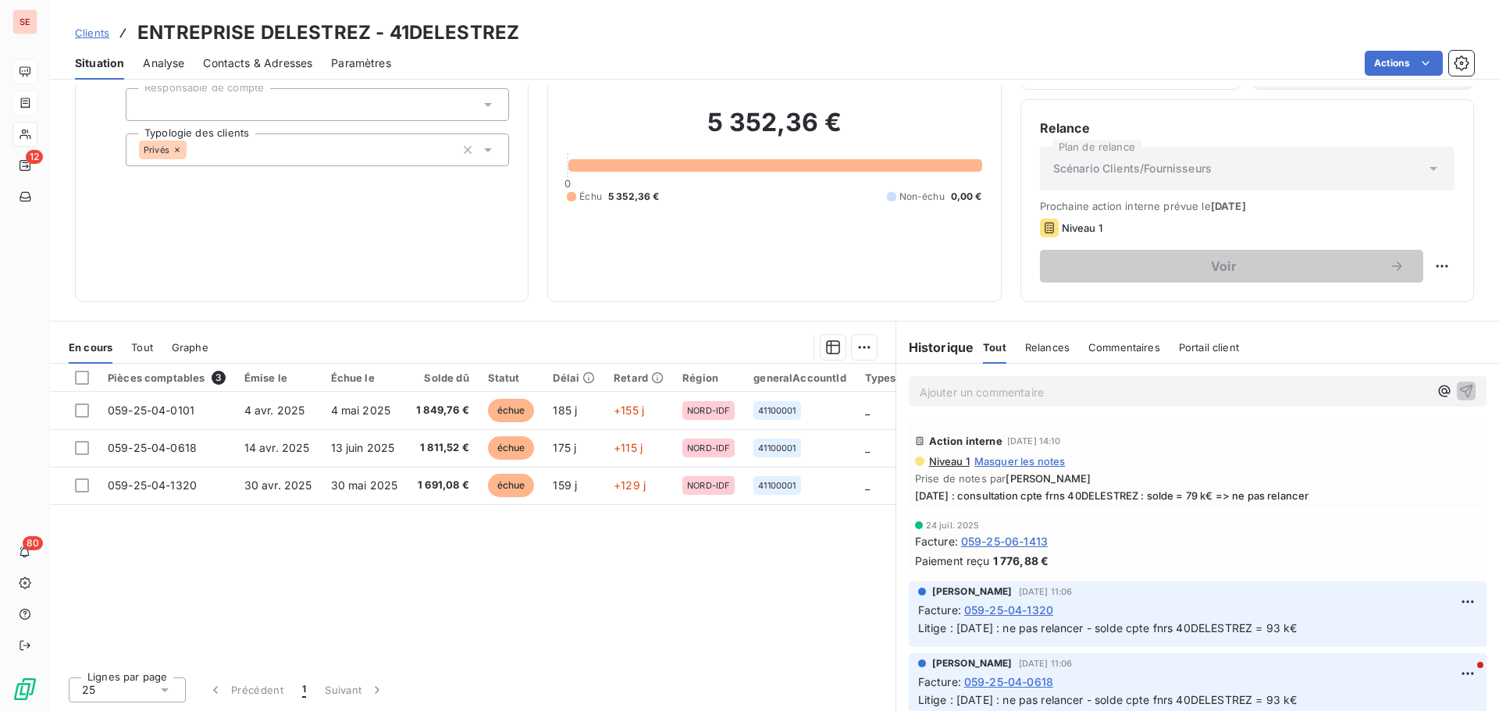
click at [421, 36] on h3 "ENTREPRISE DELESTREZ - 41DELESTREZ" at bounding box center [328, 33] width 382 height 28
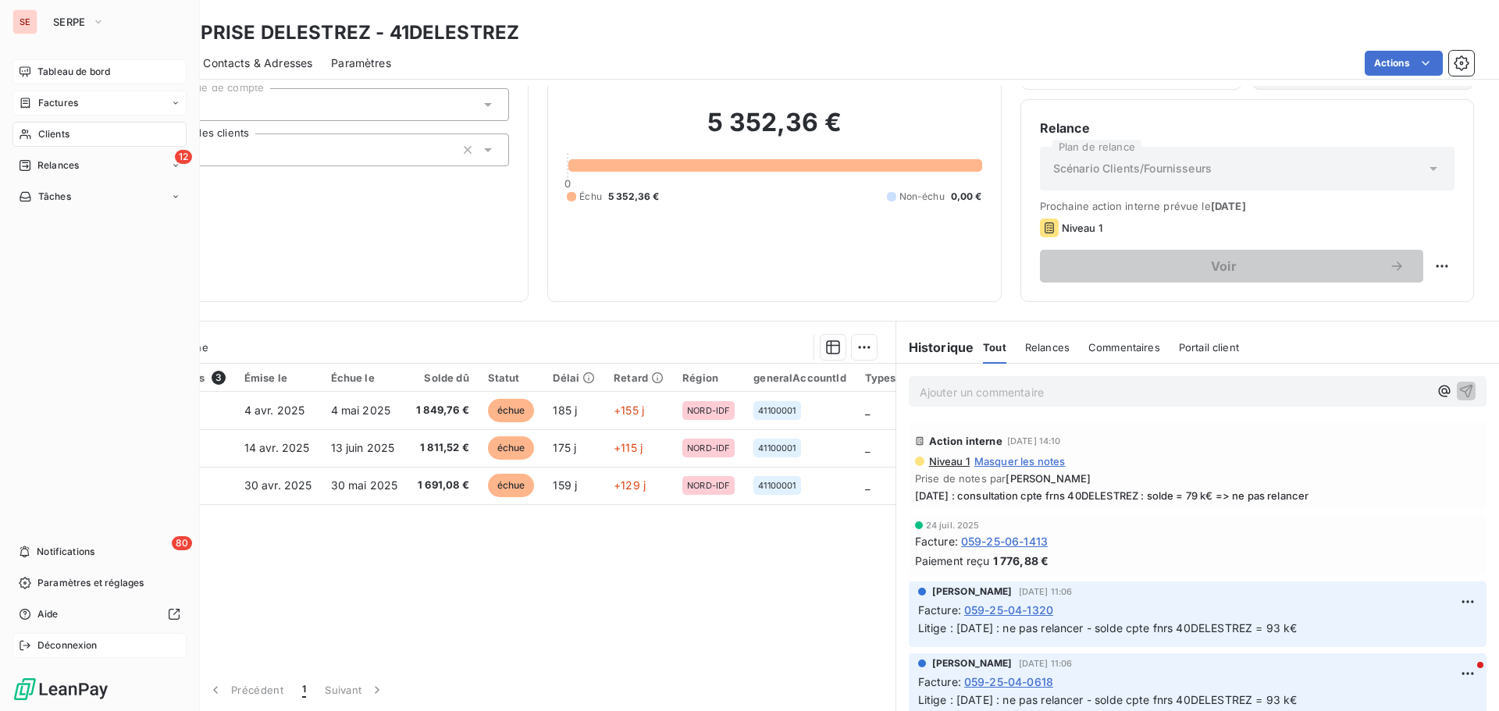
click at [62, 646] on span "Déconnexion" at bounding box center [67, 646] width 60 height 14
